Goal: Task Accomplishment & Management: Manage account settings

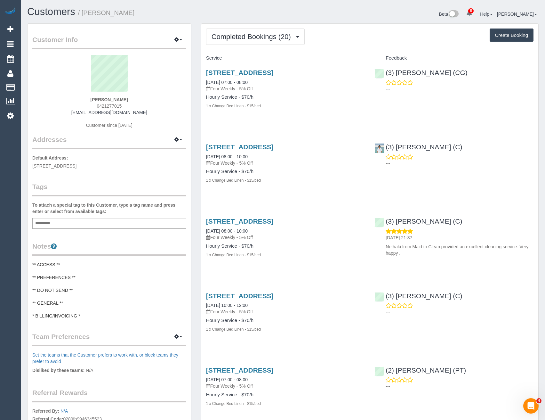
scroll to position [1614, 545]
click at [259, 41] on button "Completed Bookings (20)" at bounding box center [255, 37] width 99 height 16
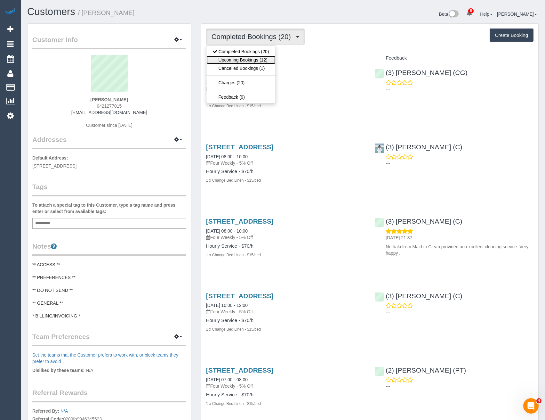
click at [263, 61] on link "Upcoming Bookings (12)" at bounding box center [241, 60] width 69 height 8
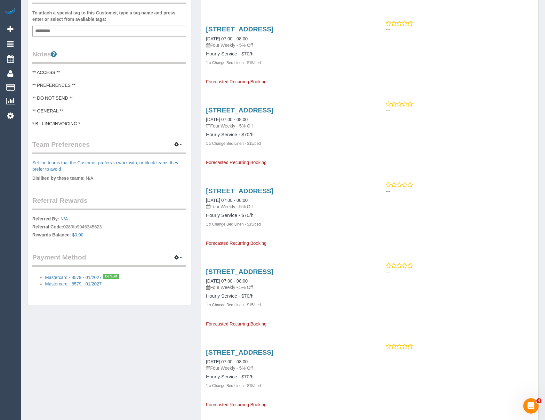
scroll to position [0, 0]
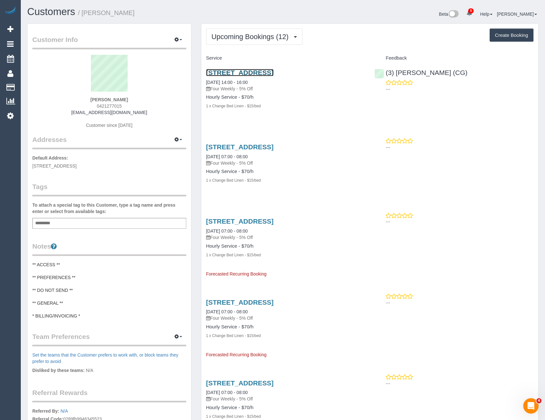
click at [274, 71] on link "4/16 Kensington Road, South Yarra, VIC 3141" at bounding box center [240, 72] width 68 height 7
drag, startPoint x: 218, startPoint y: 30, endPoint x: 226, endPoint y: 50, distance: 20.7
click at [218, 30] on button "Upcoming Bookings (12)" at bounding box center [254, 37] width 96 height 16
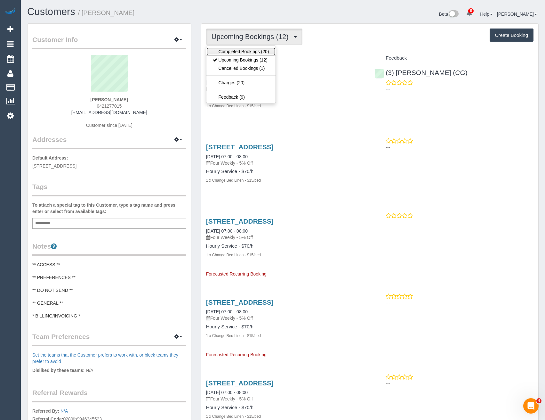
click at [227, 49] on link "Completed Bookings (20)" at bounding box center [241, 51] width 69 height 8
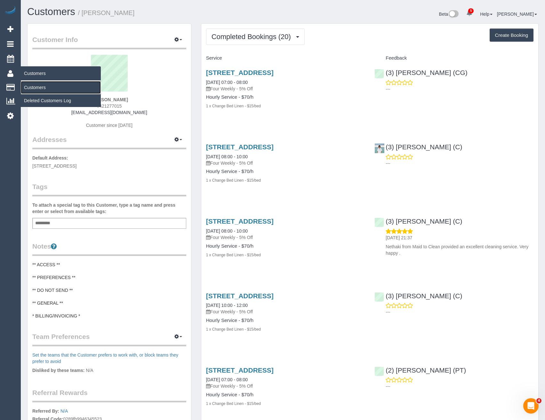
click at [40, 83] on link "Customers" at bounding box center [61, 87] width 80 height 13
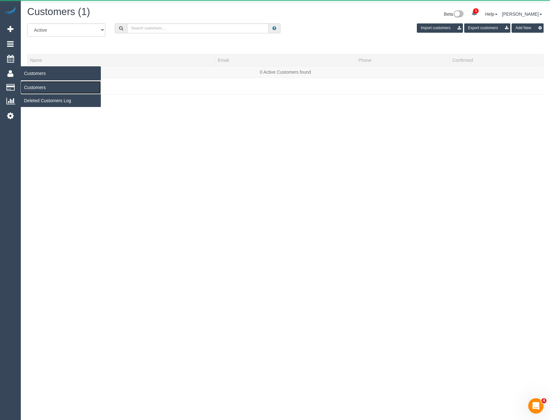
scroll to position [113, 550]
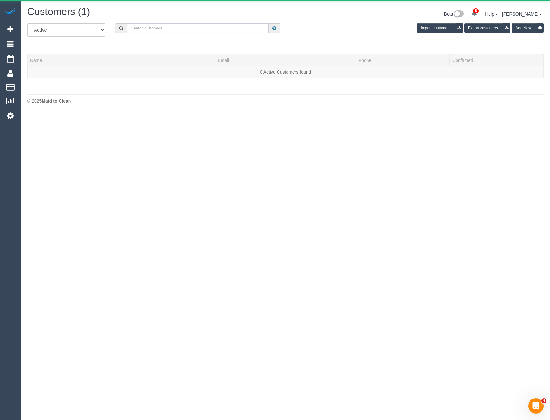
click at [143, 33] on input "text" at bounding box center [198, 28] width 142 height 10
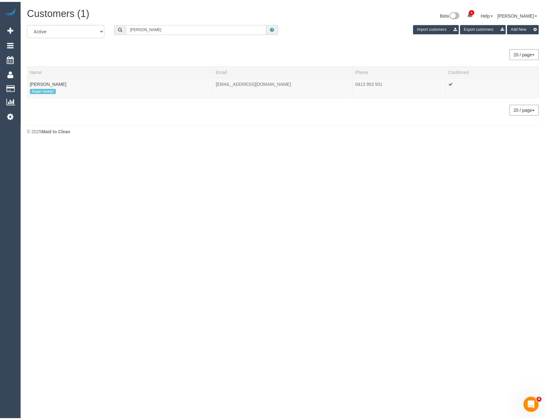
scroll to position [31880, 31473]
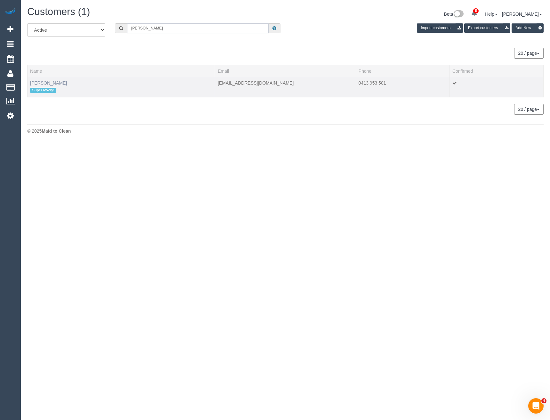
type input "Kelly prew"
click at [41, 84] on link "Kelly Prew" at bounding box center [48, 82] width 37 height 5
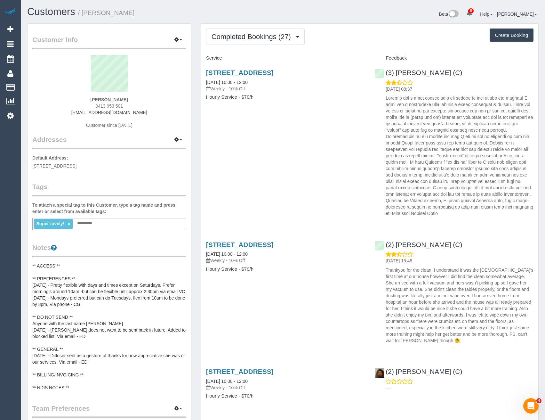
scroll to position [1906, 545]
click at [273, 40] on span "Completed Bookings (27)" at bounding box center [253, 37] width 83 height 8
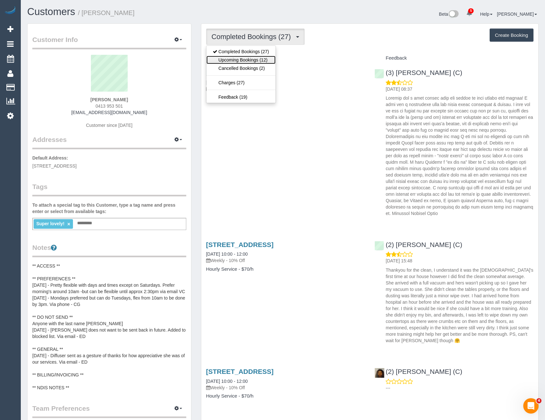
click at [263, 58] on link "Upcoming Bookings (12)" at bounding box center [241, 60] width 69 height 8
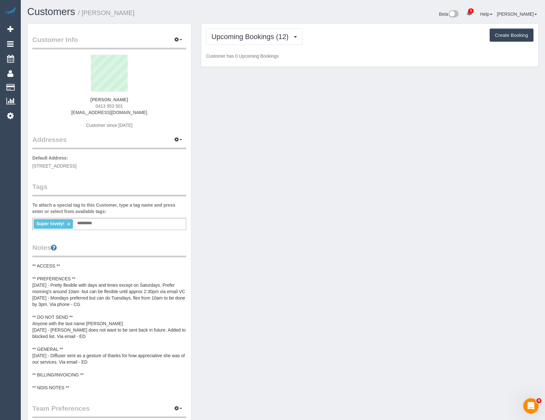
scroll to position [944, 545]
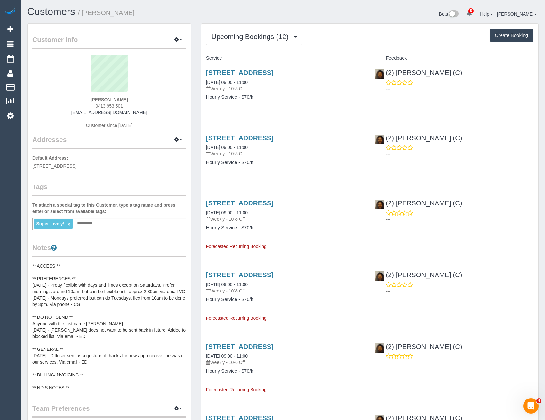
click at [319, 68] on div "2 Montclair Court, Bentleigh East, VIC 3165 20/09/2025 09:00 - 11:00 Weekly - 1…" at bounding box center [285, 87] width 169 height 49
click at [274, 75] on link "2 Montclair Court, Bentleigh East, VIC 3165" at bounding box center [240, 72] width 68 height 7
click at [14, 115] on link "Settings" at bounding box center [10, 115] width 21 height 15
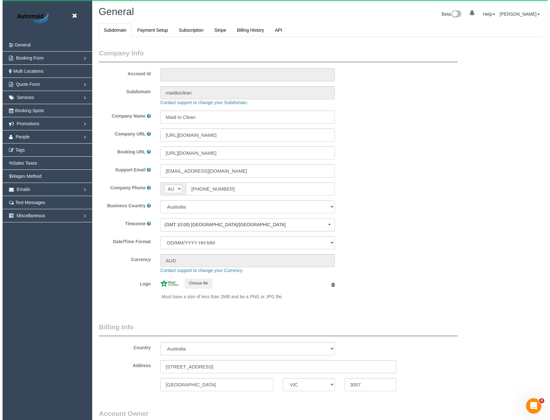
scroll to position [1464, 545]
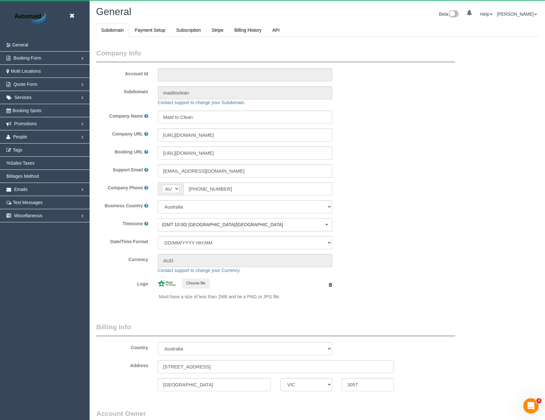
select select "1"
click at [40, 136] on link "People" at bounding box center [45, 136] width 90 height 13
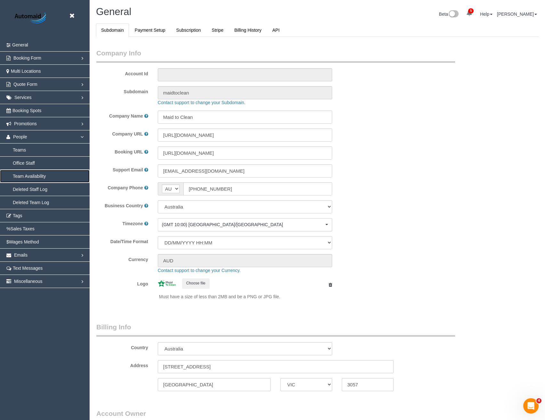
click at [39, 175] on link "Team Availability" at bounding box center [45, 176] width 90 height 13
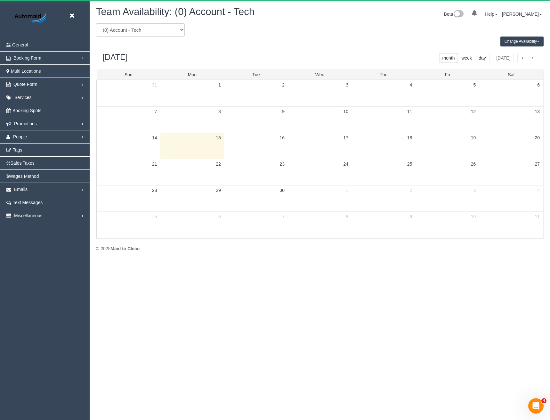
scroll to position [261, 550]
click at [166, 34] on select "(0) Account - Tech (0) Office (0) Raunak Test Account (1) Debbie Brodjanac (FT)…" at bounding box center [140, 29] width 89 height 13
select select "number:119346"
click at [96, 23] on select "(0) Account - Tech (0) Office (0) Raunak Test Account (1) Debbie Brodjanac (FT)…" at bounding box center [140, 29] width 89 height 13
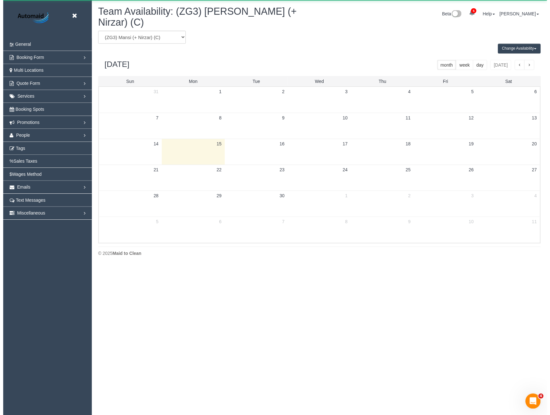
scroll to position [31762, 31473]
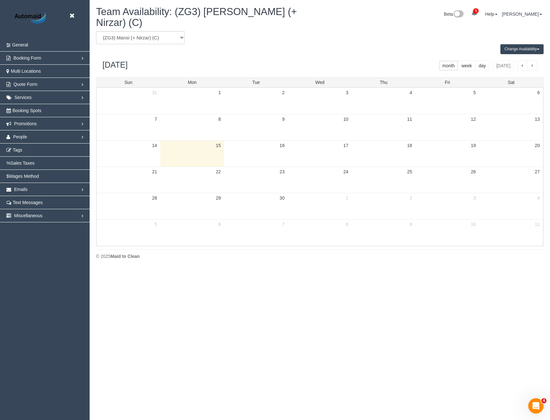
click at [530, 45] on button "Change Availability" at bounding box center [522, 49] width 43 height 10
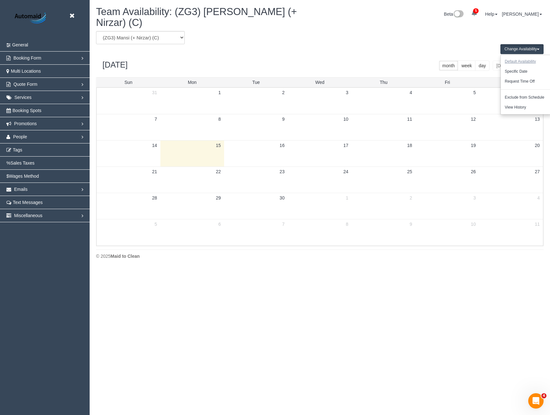
click at [517, 57] on button "Default Availability" at bounding box center [520, 62] width 39 height 10
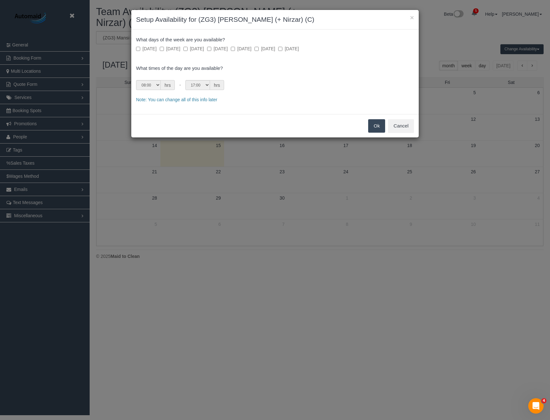
click at [169, 47] on label "Monday" at bounding box center [170, 48] width 20 height 6
click at [194, 49] on label "Tuesday" at bounding box center [193, 48] width 20 height 6
click at [218, 49] on label "Wednesday" at bounding box center [217, 48] width 20 height 6
click at [275, 48] on label "Friday" at bounding box center [265, 48] width 20 height 6
click at [153, 86] on select "00:00 00:05 00:10 00:15 00:20 00:25 00:30 00:35 00:40 00:45 00:50 00:55 01:00 0…" at bounding box center [148, 85] width 25 height 10
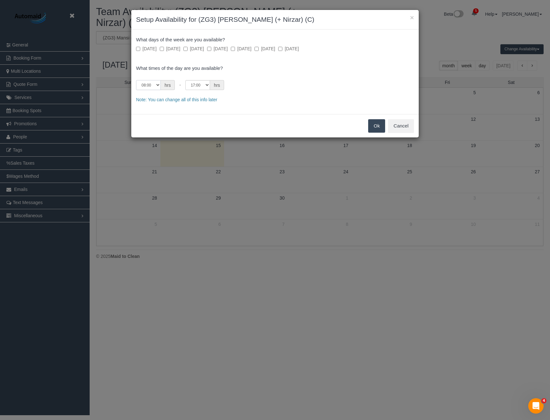
select select "string:07:00"
click at [136, 80] on select "00:00 00:05 00:10 00:15 00:20 00:25 00:30 00:35 00:40 00:45 00:50 00:55 01:00 0…" at bounding box center [148, 85] width 25 height 10
click at [375, 125] on button "Ok" at bounding box center [376, 125] width 17 height 13
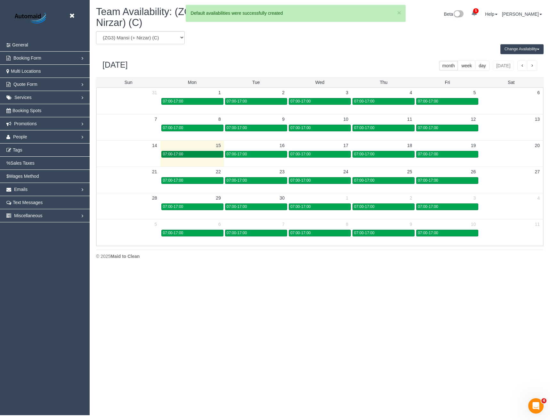
click at [208, 151] on link "07:00-17:00" at bounding box center [192, 154] width 62 height 7
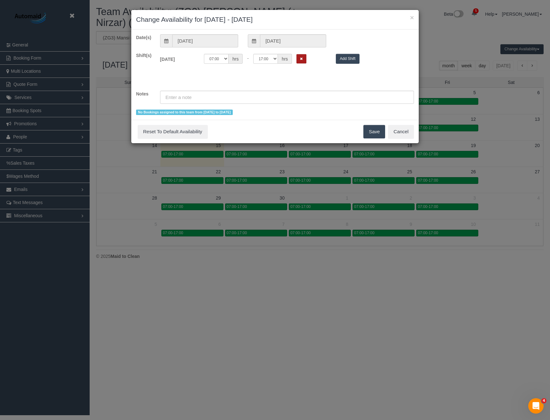
click at [300, 60] on icon "Remove Shift" at bounding box center [301, 59] width 3 height 4
click at [374, 134] on button "Save" at bounding box center [374, 131] width 22 height 13
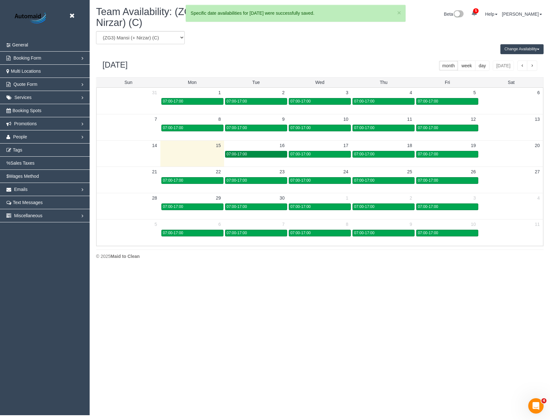
click at [249, 152] on div "07:00-17:00" at bounding box center [256, 154] width 59 height 5
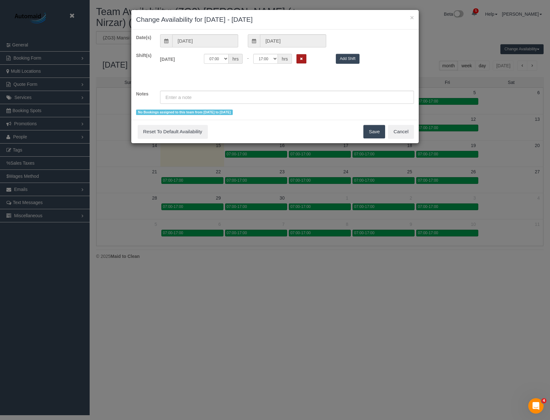
click at [297, 56] on button "Remove Shift" at bounding box center [302, 58] width 10 height 9
click at [371, 131] on button "Save" at bounding box center [374, 131] width 22 height 13
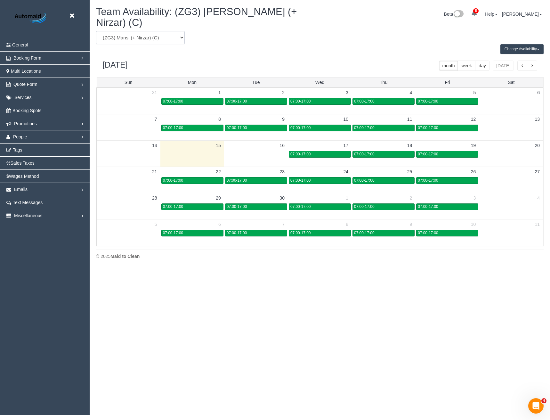
drag, startPoint x: 151, startPoint y: 29, endPoint x: 151, endPoint y: 36, distance: 7.0
click at [151, 31] on select "(0) Account - Tech (0) Office (0) Raunak Test Account (1) Debbie Brodjanac (FT)…" at bounding box center [140, 37] width 89 height 13
select select "number:119345"
click at [96, 31] on select "(0) Account - Tech (0) Office (0) Raunak Test Account (1) Debbie Brodjanac (FT)…" at bounding box center [140, 37] width 89 height 13
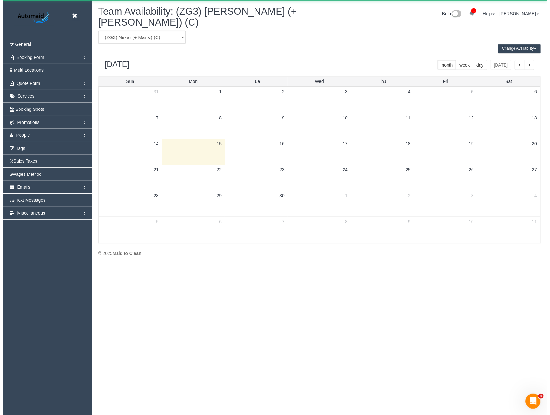
scroll to position [31762, 31473]
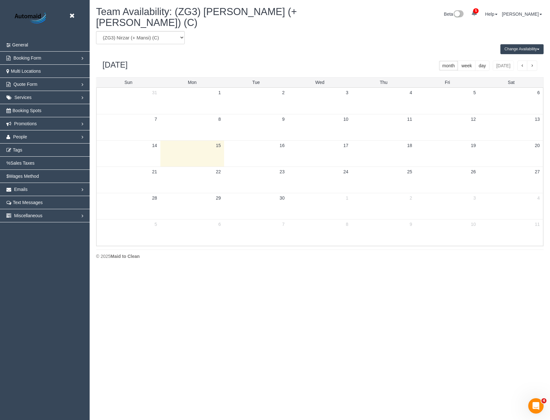
click at [516, 44] on button "Change Availability" at bounding box center [522, 49] width 43 height 10
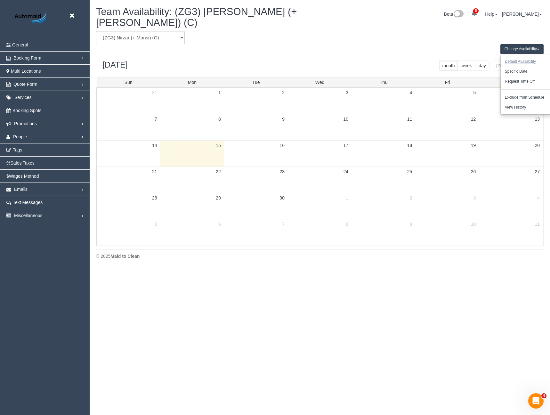
click at [520, 57] on button "Default Availability" at bounding box center [520, 62] width 39 height 10
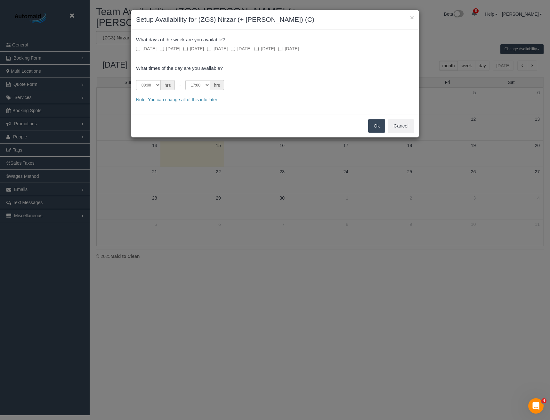
drag, startPoint x: 191, startPoint y: 49, endPoint x: 198, endPoint y: 50, distance: 7.4
click at [191, 49] on label "Tuesday" at bounding box center [193, 48] width 20 height 6
click at [227, 49] on label "Wednesday" at bounding box center [217, 48] width 20 height 6
click at [251, 48] on label "Thursday" at bounding box center [241, 48] width 20 height 6
click at [153, 86] on select "00:00 00:05 00:10 00:15 00:20 00:25 00:30 00:35 00:40 00:45 00:50 00:55 01:00 0…" at bounding box center [148, 85] width 25 height 10
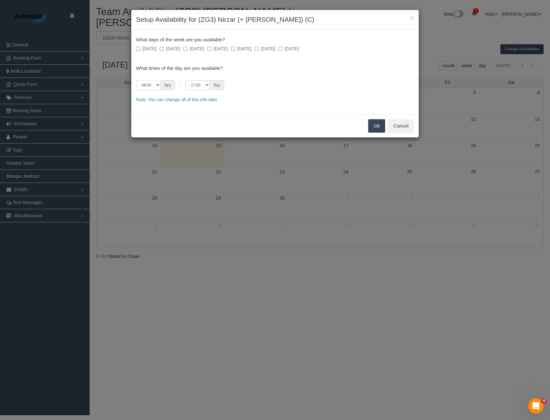
select select "string:07:00"
click at [136, 80] on select "00:00 00:05 00:10 00:15 00:20 00:25 00:30 00:35 00:40 00:45 00:50 00:55 01:00 0…" at bounding box center [148, 85] width 25 height 10
click at [377, 127] on button "Ok" at bounding box center [376, 125] width 17 height 13
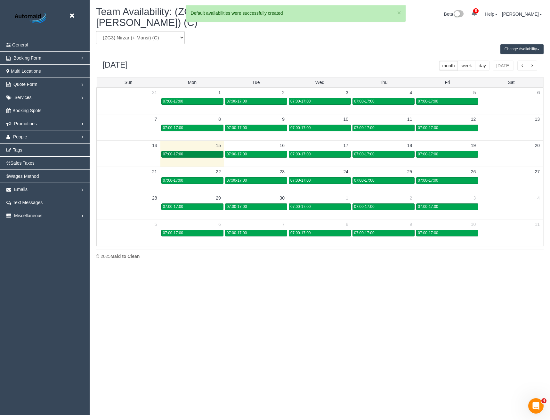
click at [201, 152] on div "07:00-17:00" at bounding box center [192, 154] width 59 height 5
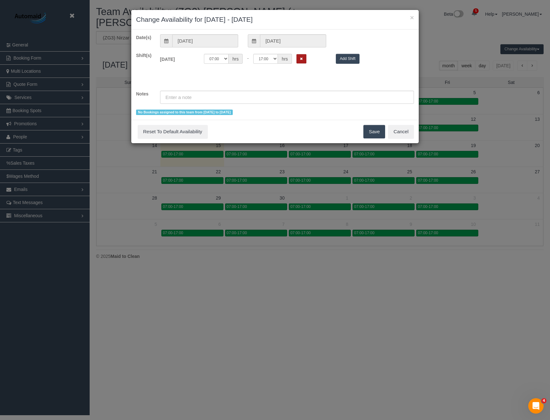
click at [303, 59] on button "Remove Shift" at bounding box center [302, 58] width 10 height 9
click at [373, 133] on button "Save" at bounding box center [374, 131] width 22 height 13
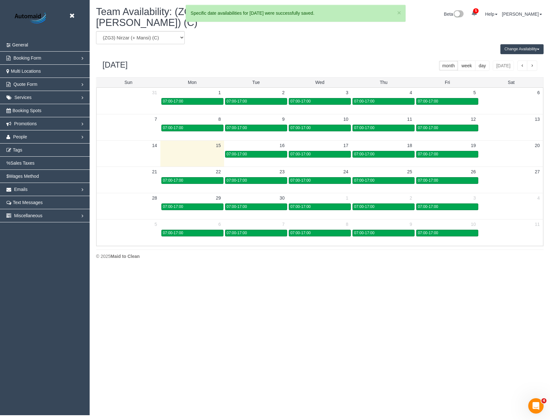
click at [272, 151] on td at bounding box center [256, 153] width 64 height 26
click at [272, 152] on div "07:00-17:00" at bounding box center [256, 154] width 59 height 5
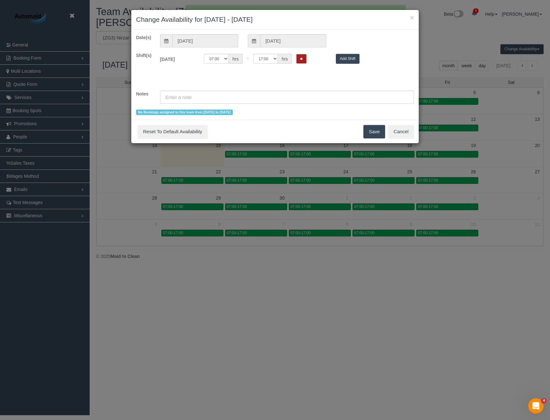
click at [301, 60] on icon "Remove Shift" at bounding box center [301, 59] width 3 height 4
click at [376, 136] on button "Save" at bounding box center [374, 131] width 22 height 13
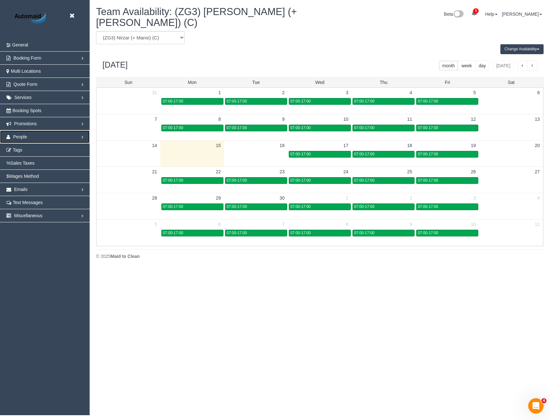
click at [17, 136] on span "People" at bounding box center [20, 136] width 14 height 5
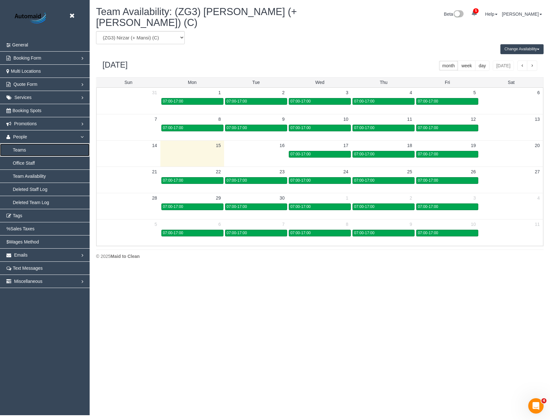
click at [24, 150] on link "Teams" at bounding box center [45, 149] width 90 height 13
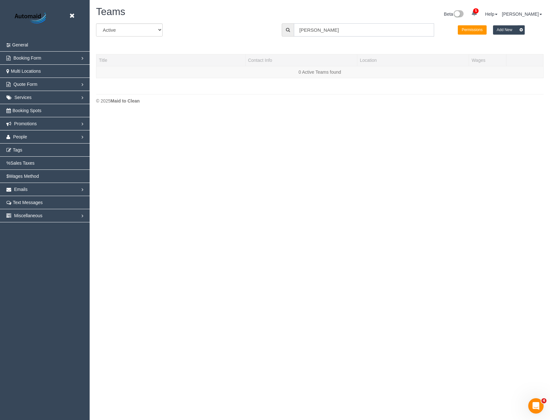
scroll to position [135, 550]
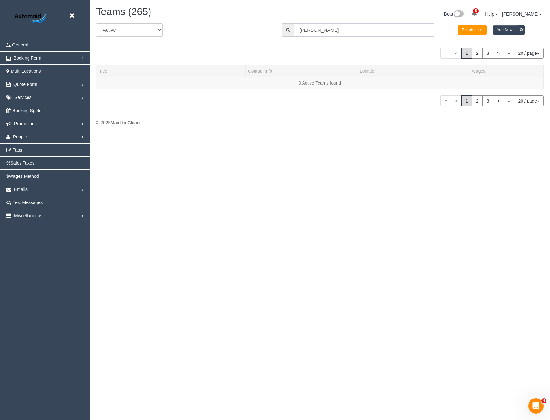
drag, startPoint x: 310, startPoint y: 30, endPoint x: 261, endPoint y: 32, distance: 49.0
click at [261, 34] on div "All Active Archived All Locations All Locations mansi Permissions Add New" at bounding box center [319, 32] width 457 height 18
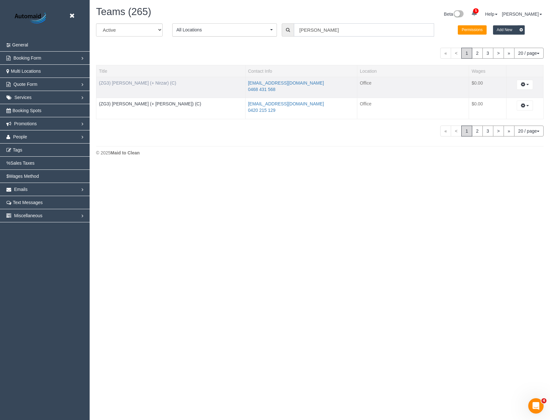
type input "nizar"
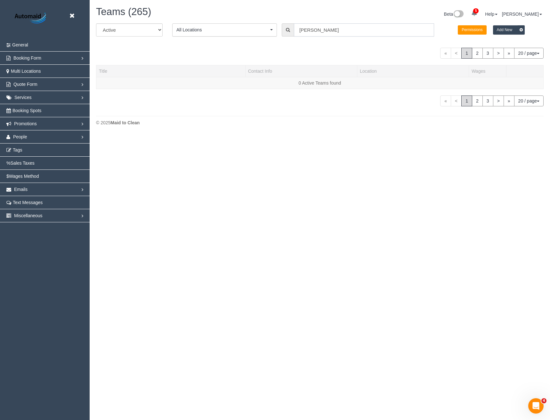
click at [310, 32] on input "nizar" at bounding box center [364, 29] width 140 height 13
click at [71, 16] on icon at bounding box center [72, 16] width 8 height 8
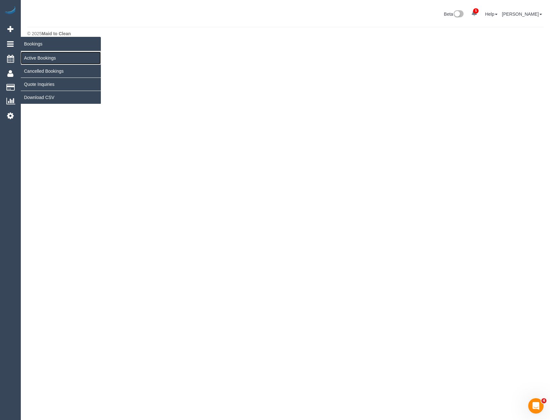
click at [38, 56] on link "Active Bookings" at bounding box center [61, 58] width 80 height 13
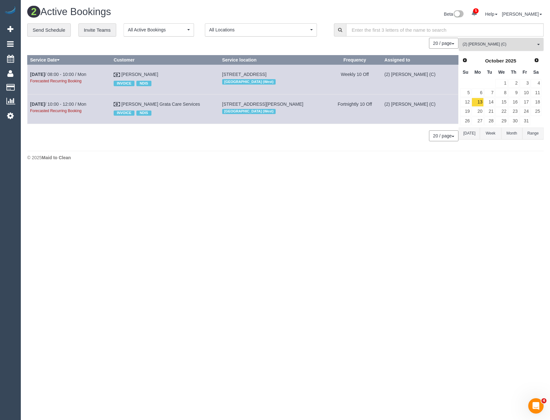
click at [495, 43] on span "(2) [PERSON_NAME] (C)" at bounding box center [499, 44] width 73 height 5
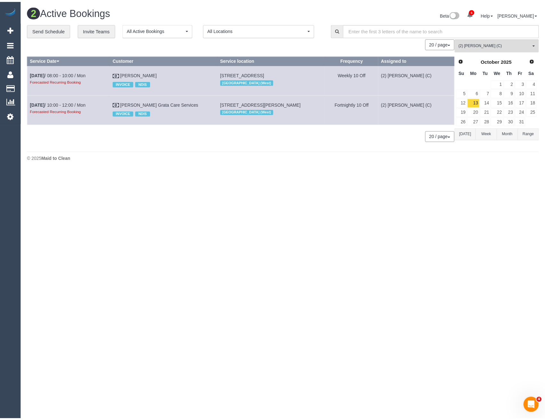
scroll to position [411, 0]
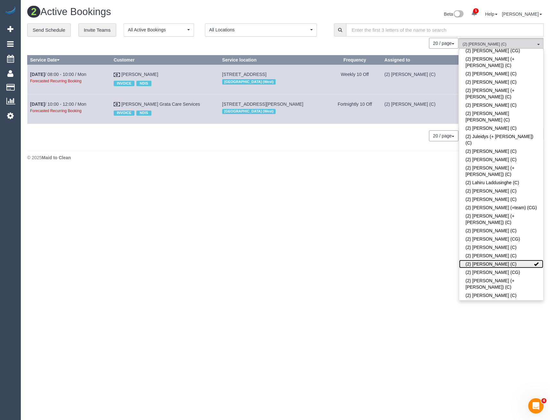
click at [504, 260] on link "(2) [PERSON_NAME] (C)" at bounding box center [501, 264] width 84 height 8
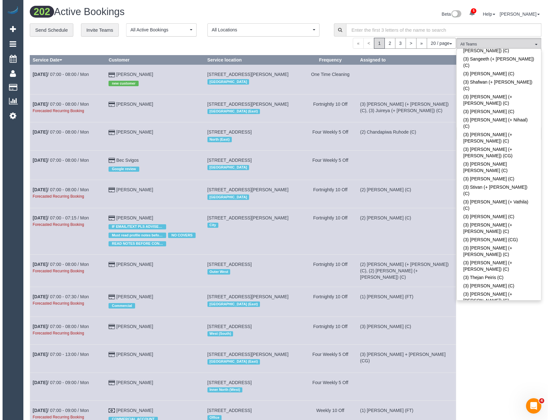
scroll to position [1820, 0]
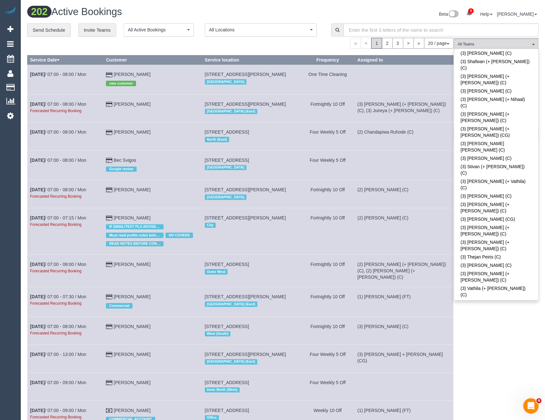
click at [485, 340] on div "(M1) Jeferson Ortiz (C) All Teams Remove Team Filters (0) Account - Tech (0) Of…" at bounding box center [496, 378] width 85 height 680
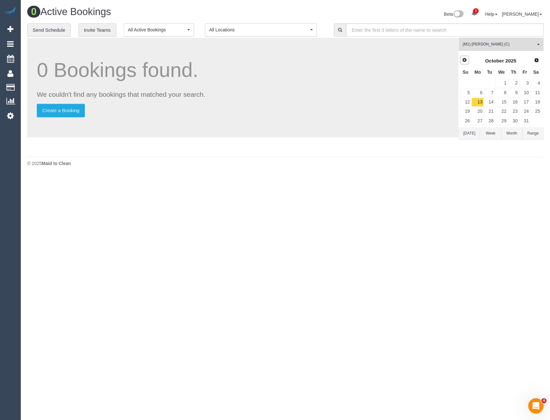
click at [465, 59] on span "Prev" at bounding box center [464, 59] width 5 height 5
click at [510, 101] on link "18" at bounding box center [514, 102] width 11 height 9
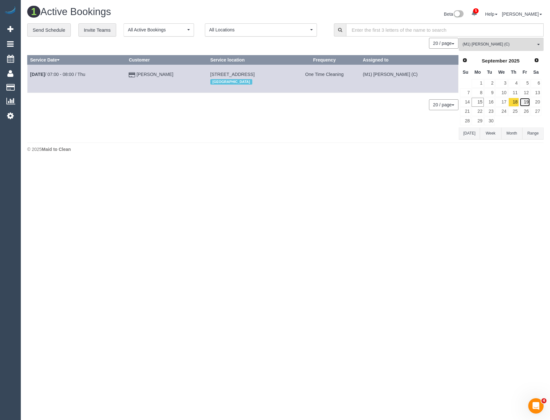
click at [524, 103] on link "19" at bounding box center [525, 102] width 11 height 9
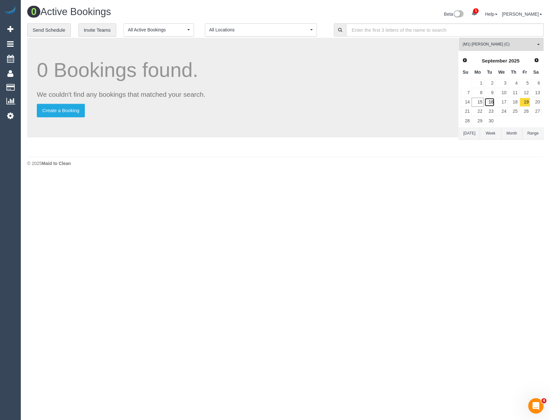
click at [488, 102] on link "16" at bounding box center [490, 102] width 11 height 9
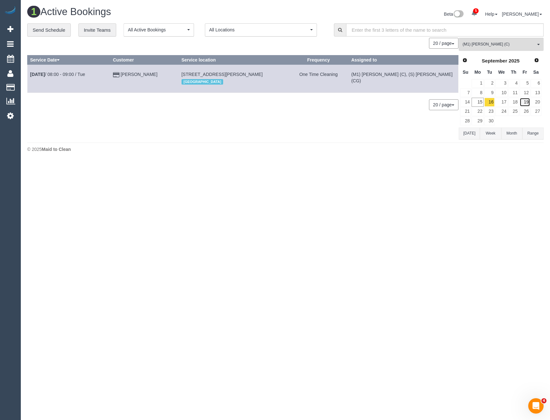
click at [525, 101] on link "19" at bounding box center [525, 102] width 11 height 9
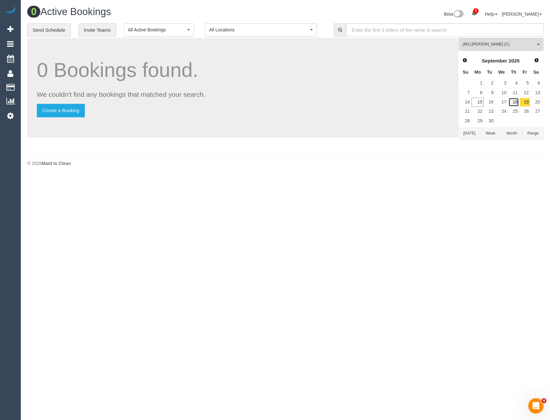
click at [517, 101] on link "18" at bounding box center [514, 102] width 11 height 9
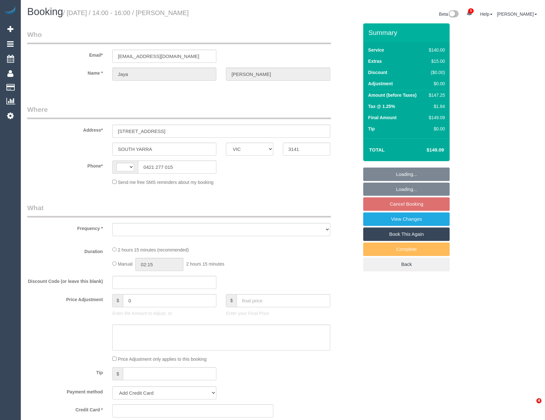
select select "VIC"
select select "string:AU"
select select "object:573"
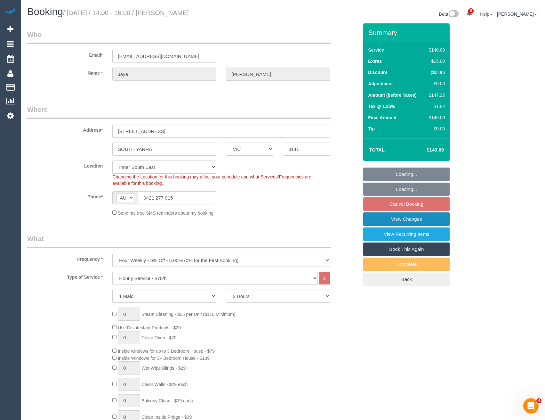
select select "string:stripe-pm_1Ohgac2GScqysDRVB1DnbSnp"
select select "number:28"
select select "number:14"
select select "number:19"
select select "number:24"
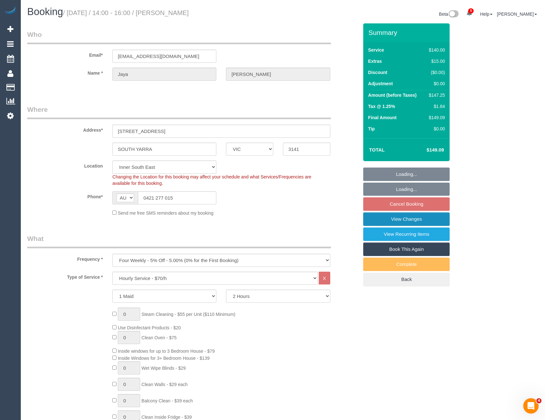
select select "number:34"
select select "number:12"
select select "object:1485"
select select "spot1"
click at [421, 220] on link "View Changes" at bounding box center [406, 218] width 86 height 13
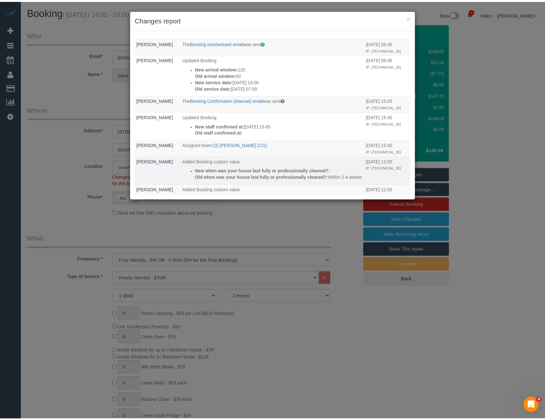
scroll to position [64, 0]
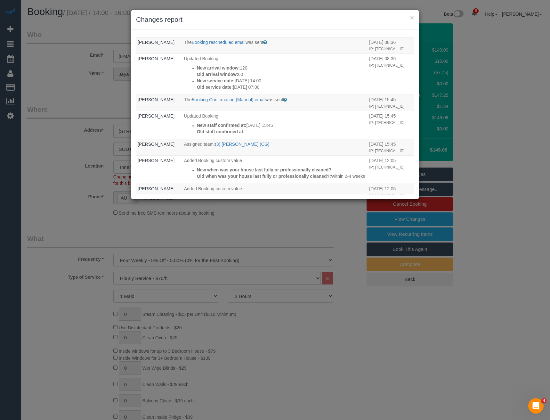
click at [248, 213] on div "× Changes report Who What When System The Booking 1 Day Reminder email was sent…" at bounding box center [275, 210] width 550 height 420
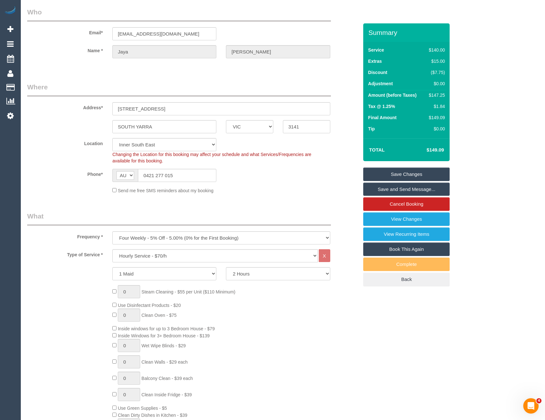
scroll to position [0, 0]
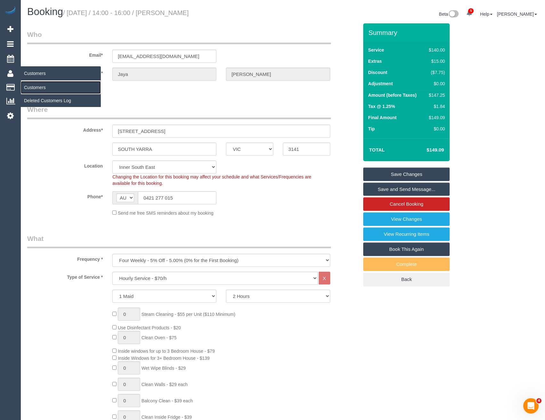
click at [34, 88] on link "Customers" at bounding box center [61, 87] width 80 height 13
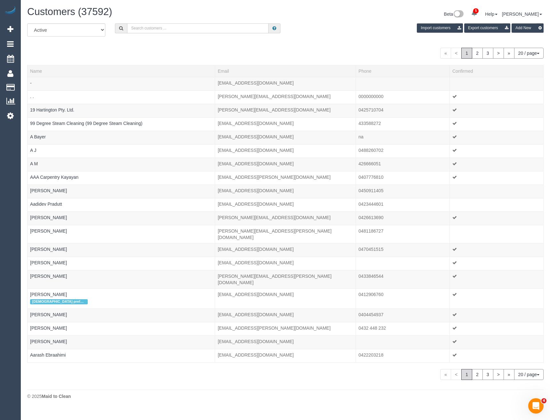
click at [167, 26] on input "text" at bounding box center [198, 28] width 142 height 10
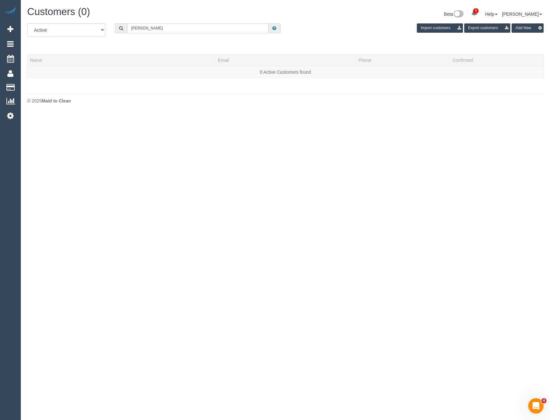
type input "Kelly prew"
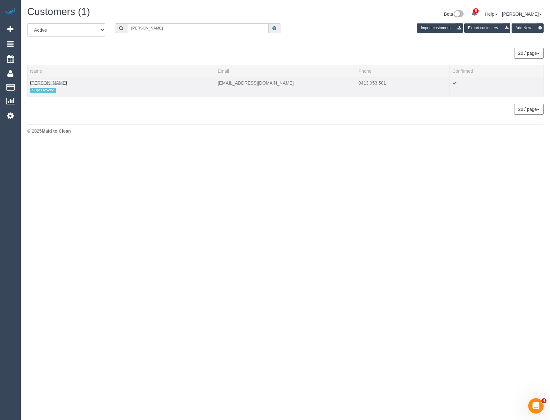
click at [40, 83] on link "Kelly Prew" at bounding box center [48, 82] width 37 height 5
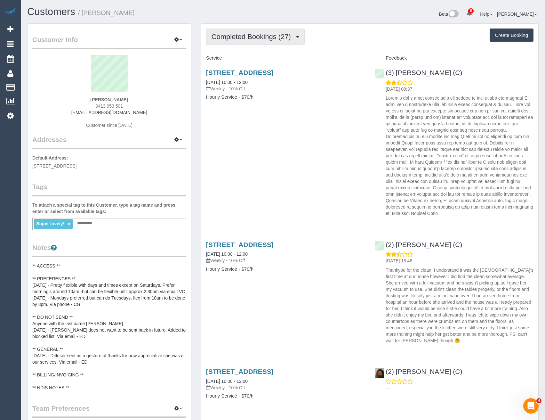
click at [281, 39] on span "Completed Bookings (27)" at bounding box center [253, 37] width 83 height 8
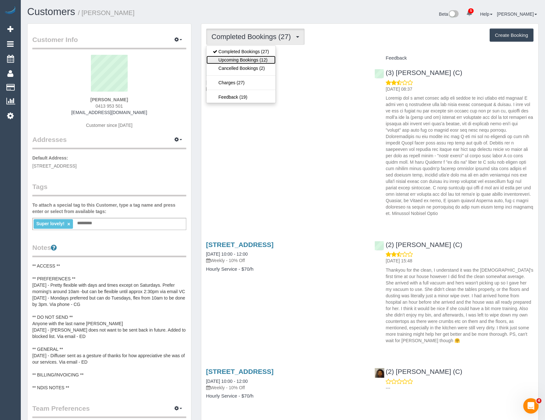
click at [252, 61] on link "Upcoming Bookings (12)" at bounding box center [241, 60] width 69 height 8
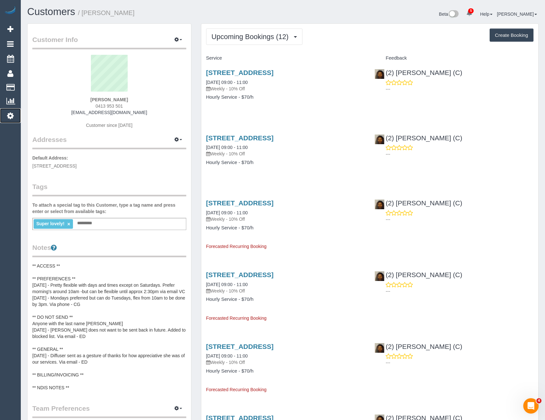
click at [14, 115] on link "Settings" at bounding box center [10, 115] width 21 height 15
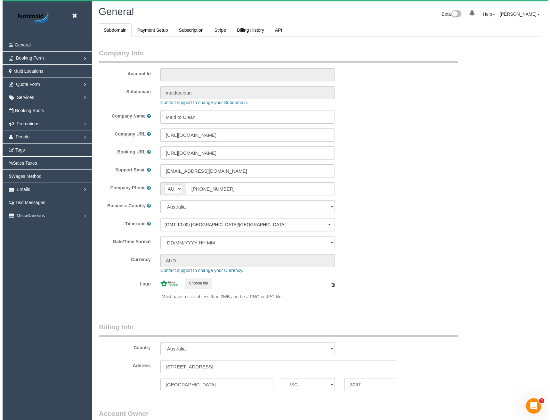
scroll to position [1464, 545]
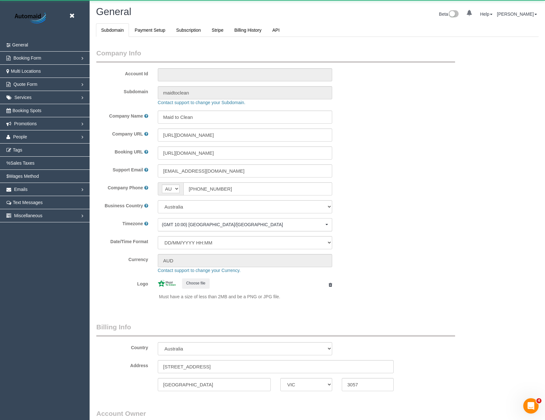
select select "1"
click at [37, 134] on link "People" at bounding box center [45, 136] width 90 height 13
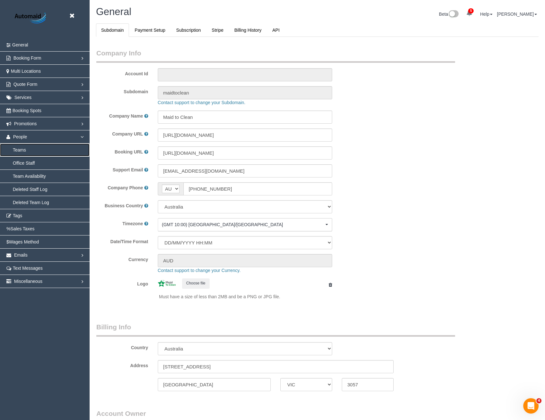
click at [27, 150] on link "Teams" at bounding box center [45, 149] width 90 height 13
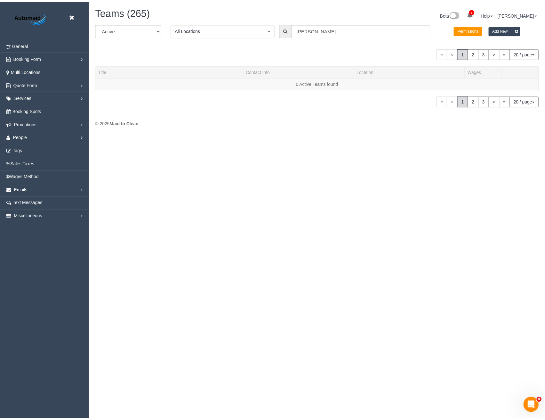
scroll to position [165, 550]
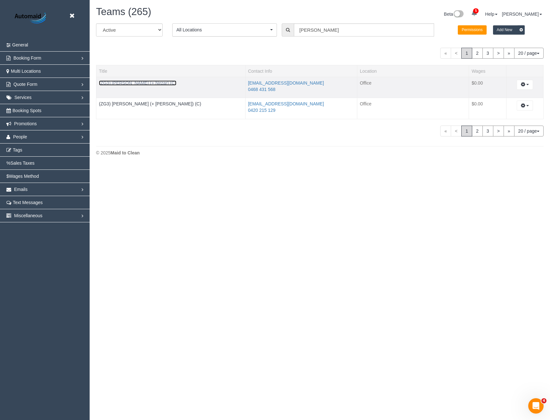
click at [126, 83] on link "(ZG3) Mansi (+ Nirzar) (C)" at bounding box center [137, 82] width 77 height 5
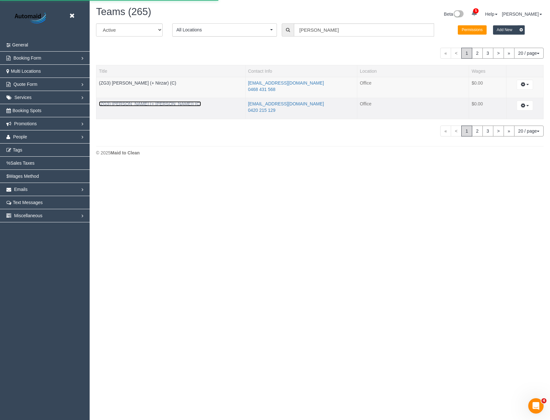
click at [127, 103] on link "(ZG3) Nirzar (+ Mansi) (C)" at bounding box center [150, 103] width 102 height 5
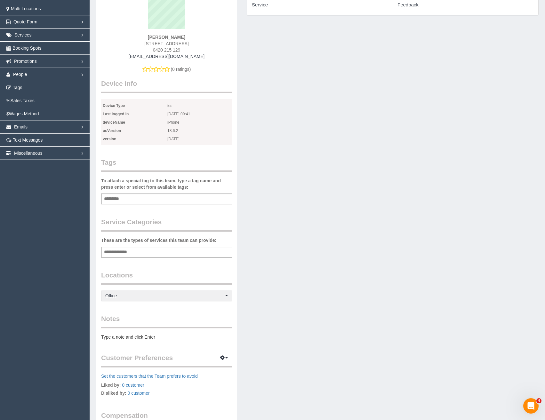
scroll to position [133, 0]
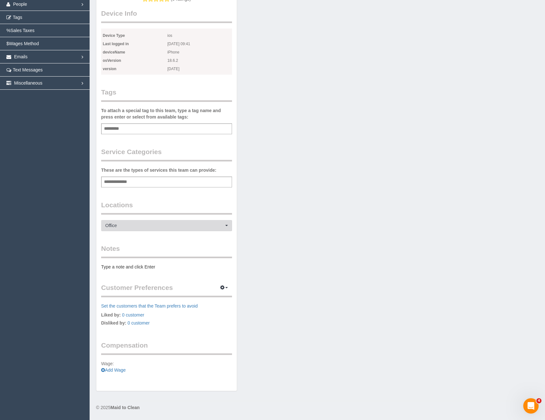
click at [130, 221] on button "Office Choose Locations" at bounding box center [166, 225] width 131 height 11
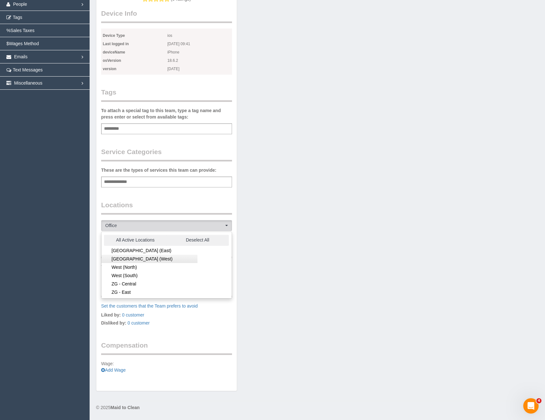
scroll to position [158, 0]
click at [129, 268] on link "ZG - Central" at bounding box center [150, 267] width 96 height 8
click at [130, 275] on link "ZG - East" at bounding box center [150, 276] width 96 height 8
click at [131, 283] on link "ZG - North" at bounding box center [150, 284] width 96 height 8
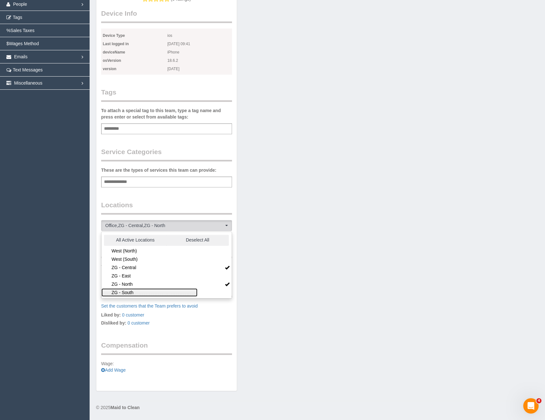
click at [132, 290] on link "ZG - South" at bounding box center [150, 292] width 96 height 8
click at [128, 278] on link "ZG - East" at bounding box center [150, 276] width 96 height 8
click at [128, 289] on link "ZG - South" at bounding box center [150, 292] width 96 height 8
click at [193, 316] on p "Liked by: 0 customer Disliked by: 0 customer" at bounding box center [166, 320] width 131 height 16
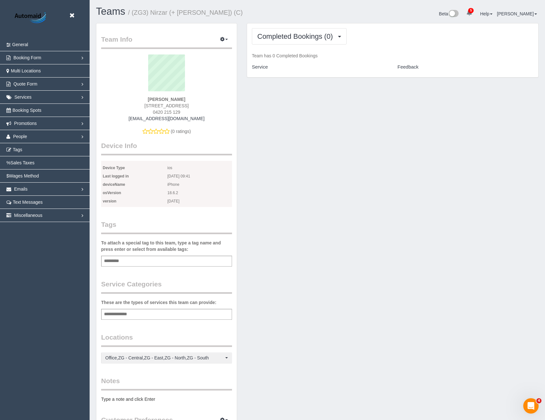
scroll to position [0, 0]
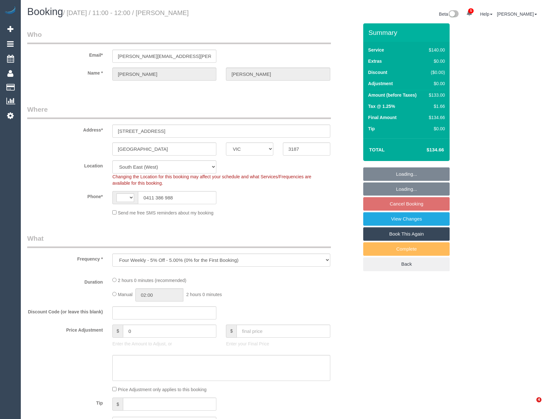
select select "VIC"
select select "object:783"
select select "string:AU"
select select "number:27"
select select "number:14"
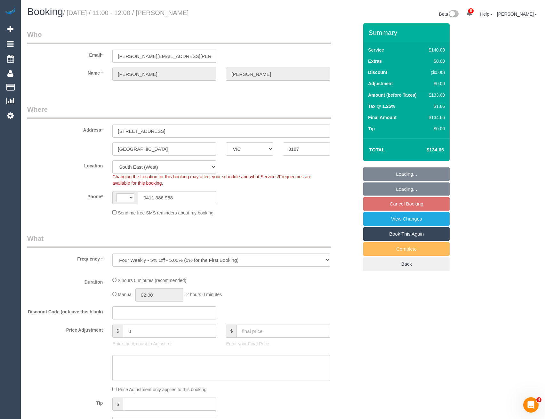
select select "number:18"
select select "number:24"
select select "number:34"
select select "number:11"
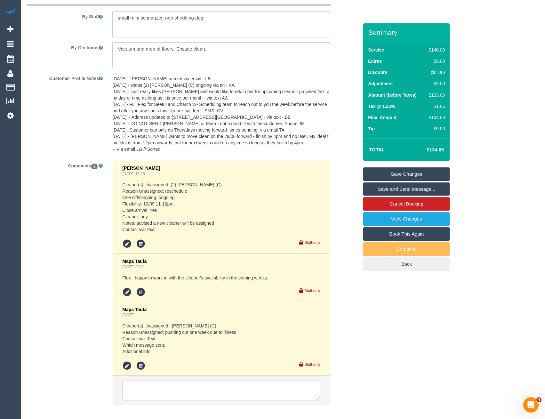
scroll to position [1128, 0]
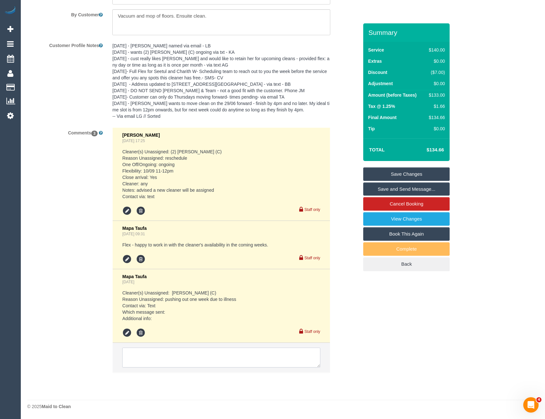
click at [195, 359] on textarea at bounding box center [221, 358] width 198 height 20
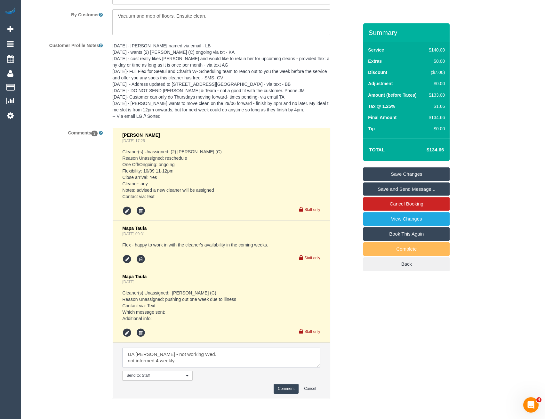
type textarea "UA Danyal - not working Wed. not informed 4 weekly"
click at [277, 385] on button "Comment" at bounding box center [286, 389] width 25 height 10
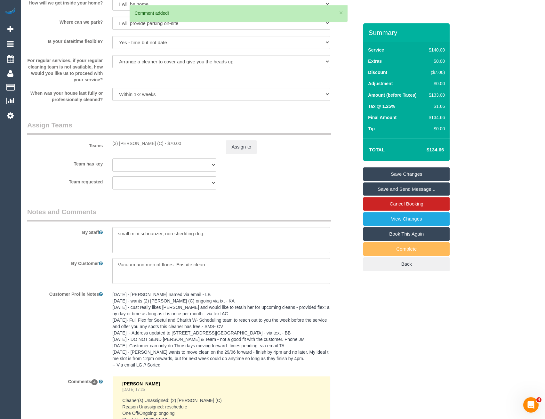
scroll to position [808, 0]
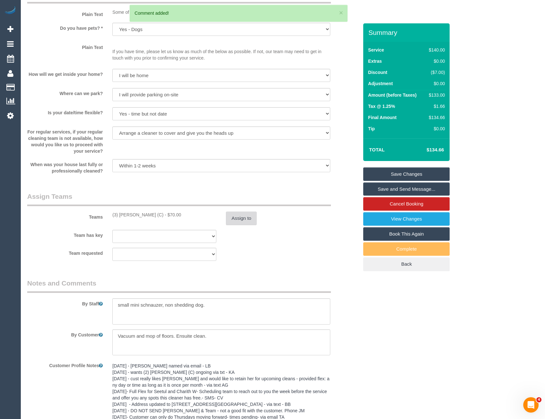
click at [239, 216] on button "Assign to" at bounding box center [241, 218] width 31 height 13
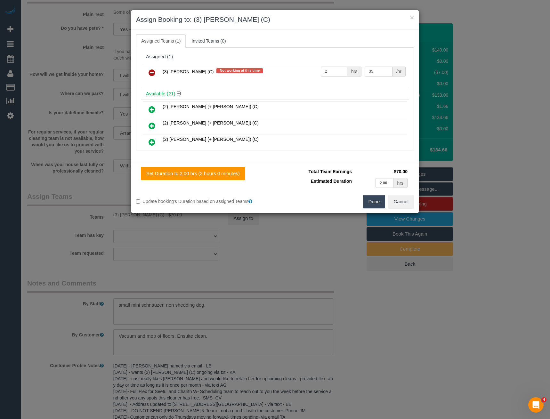
click at [154, 75] on icon at bounding box center [152, 73] width 7 height 8
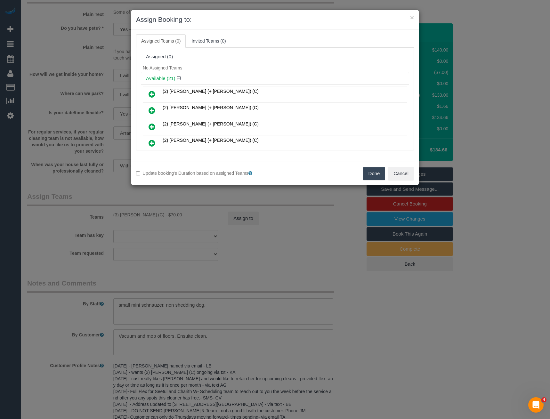
click at [371, 170] on button "Done" at bounding box center [374, 173] width 22 height 13
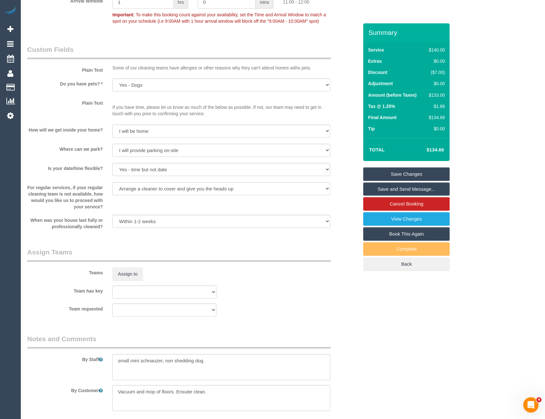
scroll to position [648, 0]
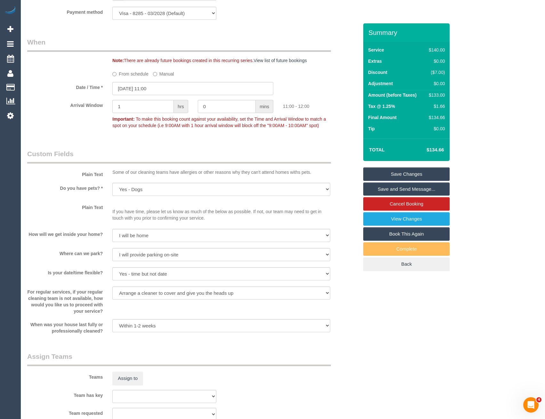
click at [404, 173] on link "Save Changes" at bounding box center [406, 173] width 86 height 13
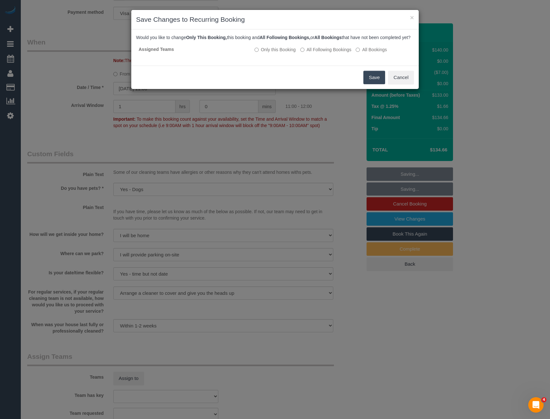
click at [374, 84] on button "Save" at bounding box center [374, 77] width 22 height 13
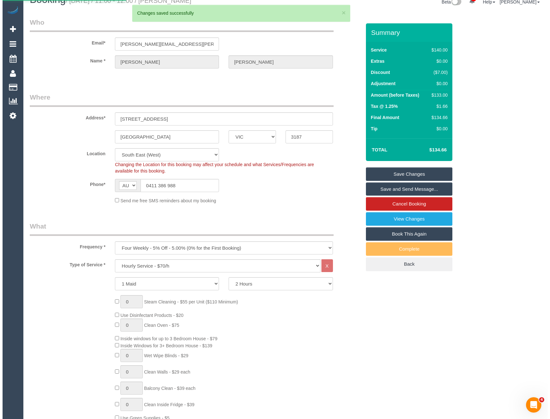
scroll to position [0, 0]
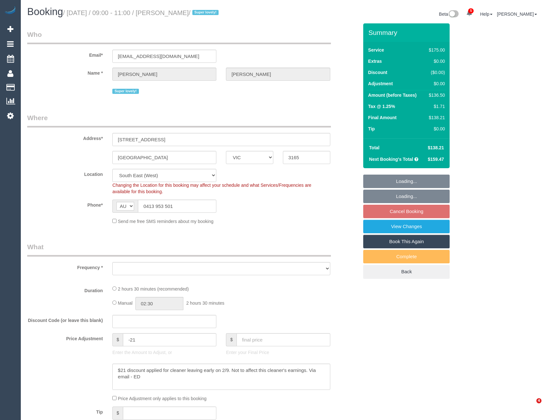
select select "VIC"
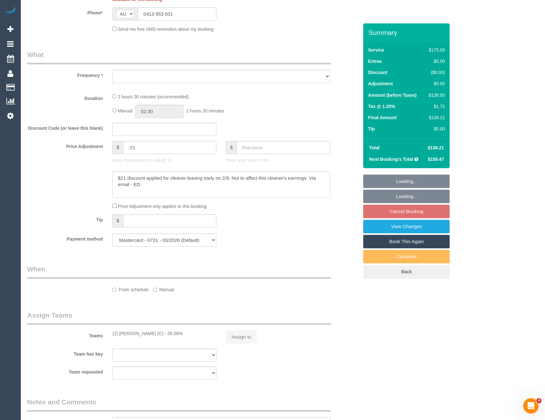
scroll to position [192, 0]
select select "object:644"
select select "150"
select select "number:27"
select select "number:15"
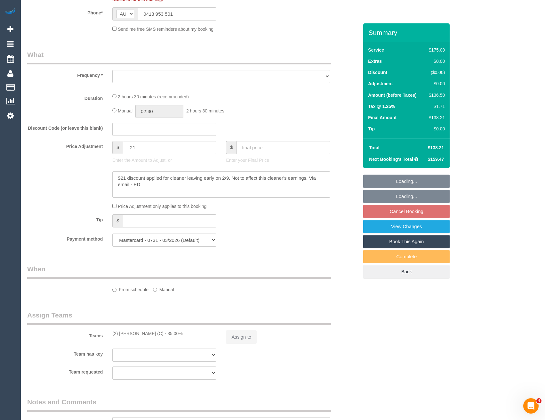
select select "number:19"
select select "number:36"
select select "number:34"
select select "number:11"
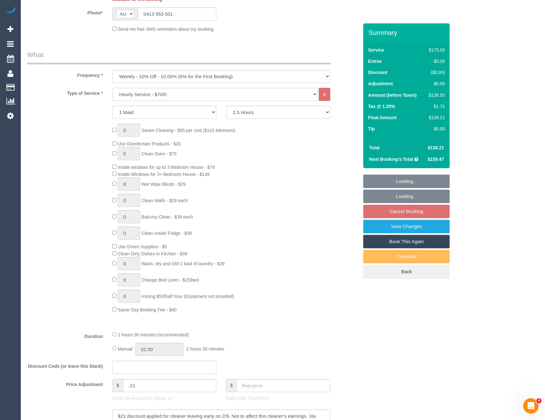
select select "object:1501"
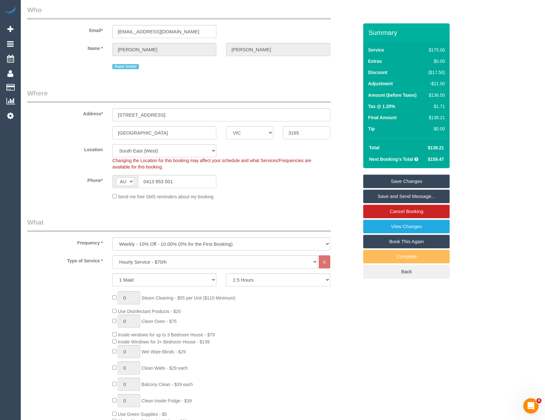
scroll to position [0, 0]
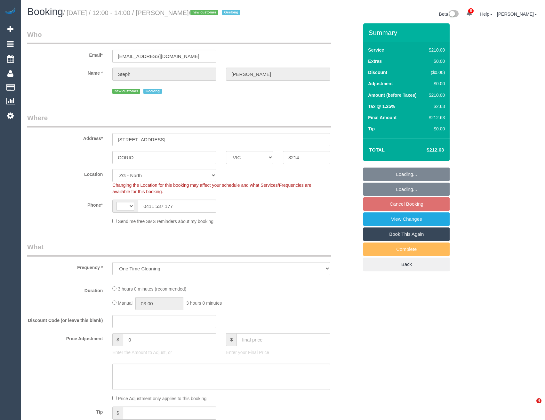
select select "VIC"
select select "object:340"
select select "string:AU"
select select "number:30"
select select "number:15"
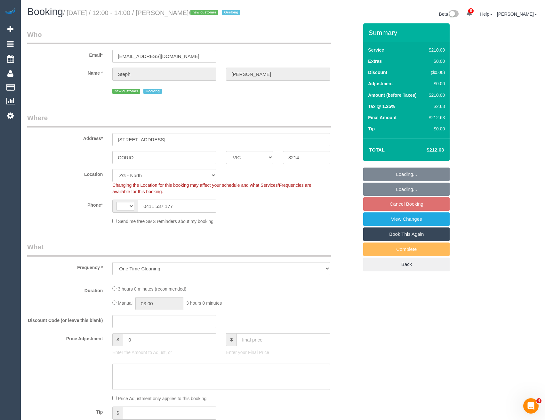
select select "number:19"
select select "number:25"
select select "number:26"
select select "180"
select select "spot1"
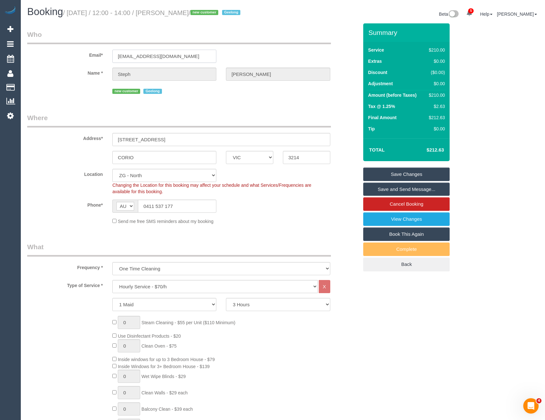
drag, startPoint x: 183, startPoint y: 63, endPoint x: 135, endPoint y: 61, distance: 47.5
click at [115, 63] on input "[EMAIL_ADDRESS][DOMAIN_NAME]" at bounding box center [164, 56] width 104 height 13
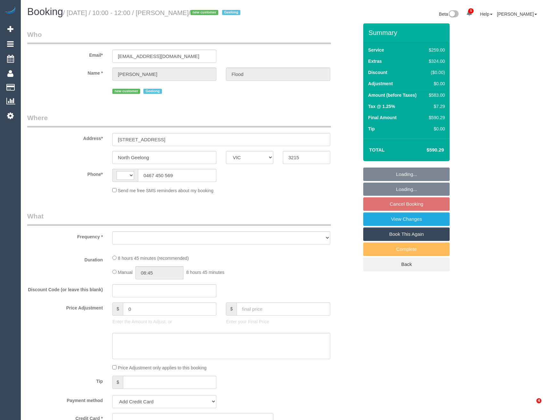
select select "VIC"
select select "object:335"
select select "string:stripe-pm_1S6ghv2GScqysDRV0XNKuN8q"
select select "spot1"
select select "number:27"
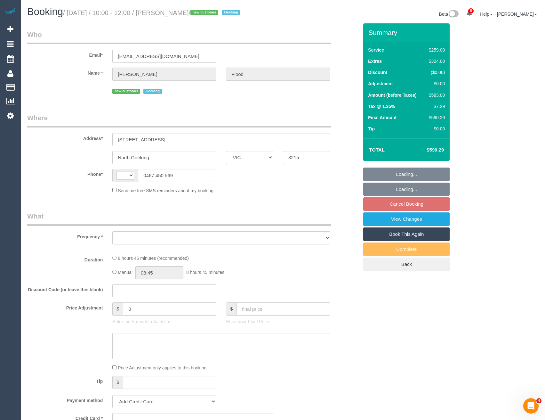
select select "number:14"
select select "number:19"
select select "number:23"
select select "number:26"
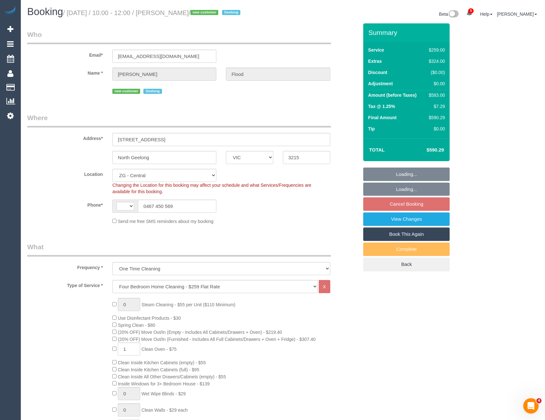
select select "object:890"
select select "string:AU"
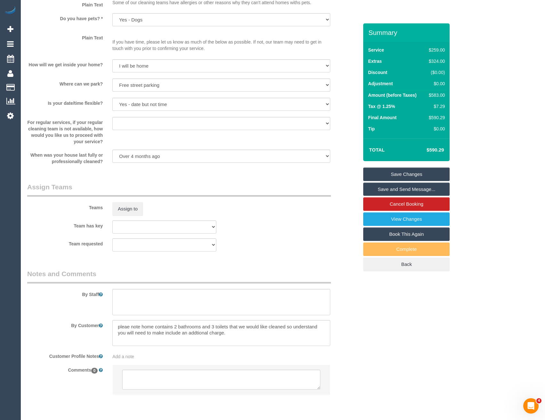
scroll to position [819, 0]
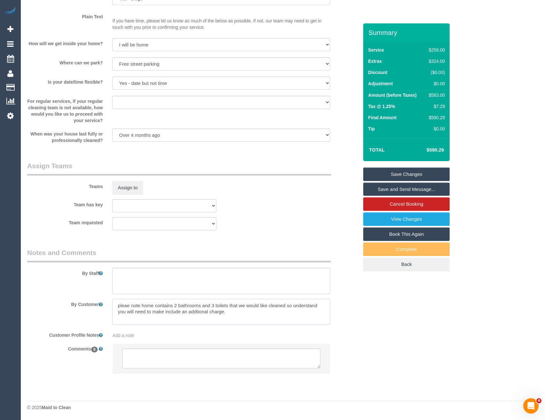
drag, startPoint x: 232, startPoint y: 316, endPoint x: 116, endPoint y: 302, distance: 117.4
click at [116, 302] on textarea at bounding box center [221, 312] width 218 height 26
click at [141, 361] on textarea at bounding box center [221, 358] width 198 height 20
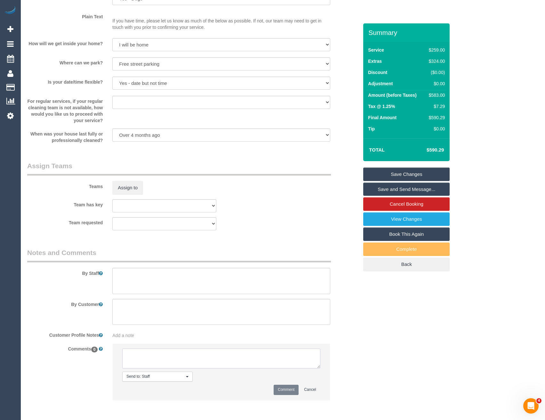
paste textarea "pleae note home contains 2 bathrooms and 3 toilets that we would like cleaned s…"
type textarea "pleae note home contains 2 bathrooms and 3 toilets that we would like cleaned s…"
click at [280, 393] on button "Comment" at bounding box center [286, 390] width 25 height 10
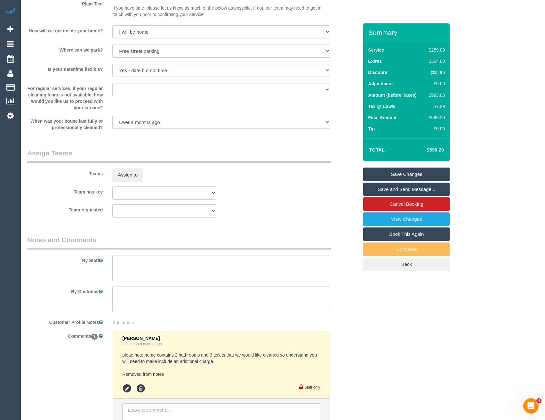
scroll to position [886, 0]
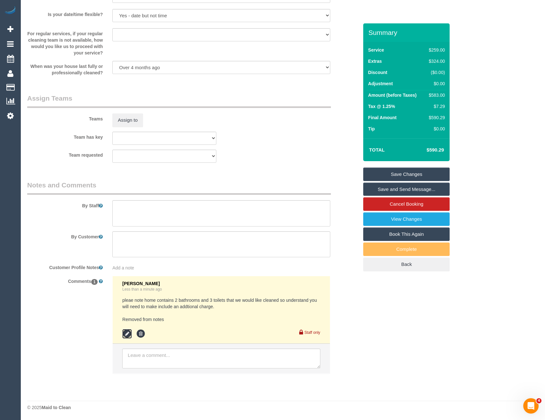
click at [129, 335] on icon at bounding box center [127, 334] width 10 height 10
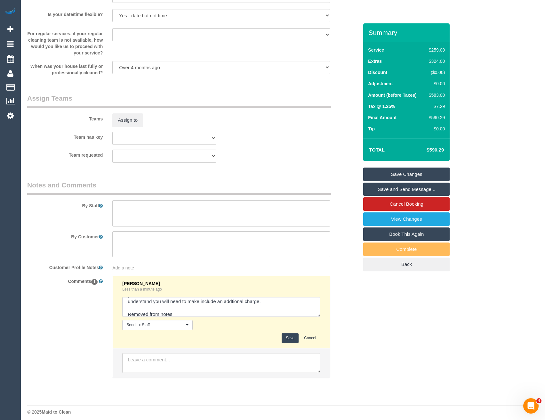
scroll to position [13, 0]
click at [212, 307] on textarea at bounding box center [221, 307] width 198 height 20
type textarea "pleae note home contains 2 bathrooms and 3 toilets that we would like cleaned s…"
click at [289, 340] on button "Save" at bounding box center [290, 338] width 17 height 10
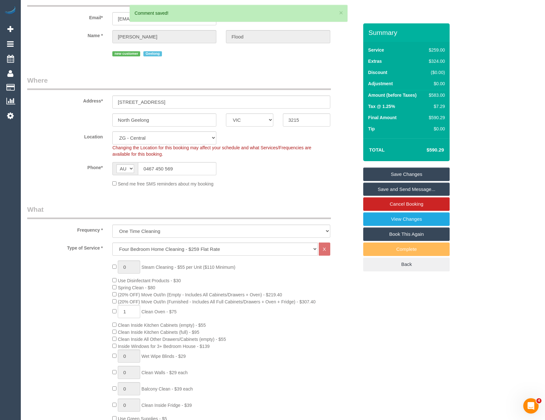
scroll to position [0, 0]
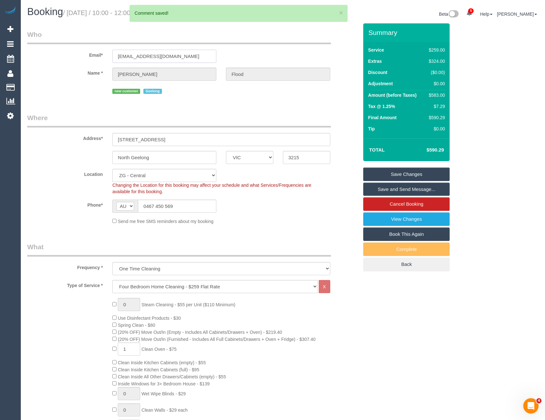
drag, startPoint x: 170, startPoint y: 53, endPoint x: 120, endPoint y: 55, distance: 50.0
click at [102, 60] on div "Email* [EMAIL_ADDRESS][DOMAIN_NAME]" at bounding box center [192, 46] width 341 height 33
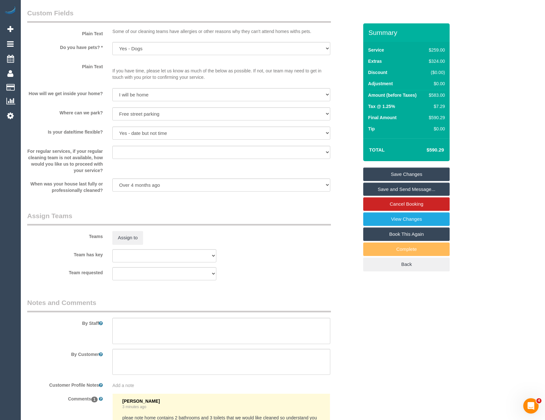
scroll to position [908, 0]
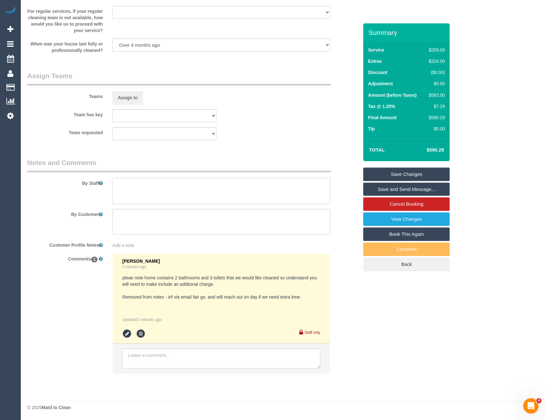
click at [135, 198] on textarea at bounding box center [221, 191] width 218 height 26
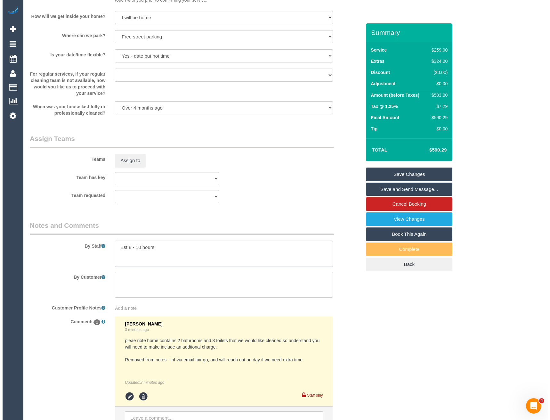
scroll to position [844, 0]
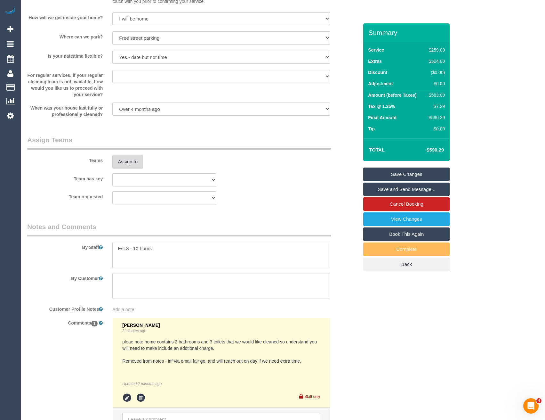
type textarea "Est 8 - 10 hours"
click at [132, 167] on button "Assign to" at bounding box center [127, 161] width 31 height 13
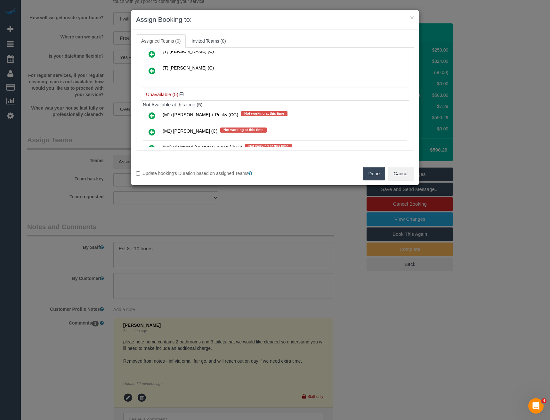
scroll to position [96, 0]
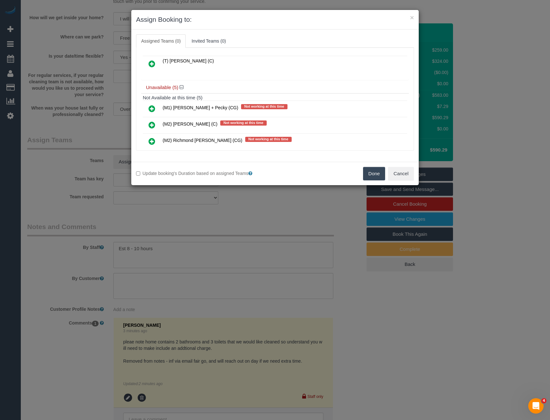
drag, startPoint x: 243, startPoint y: 209, endPoint x: 246, endPoint y: 205, distance: 5.1
click at [243, 209] on div "× Assign Booking to: Assigned Teams (0) Invited Teams (0) Assigned (0) No Assig…" at bounding box center [275, 210] width 550 height 420
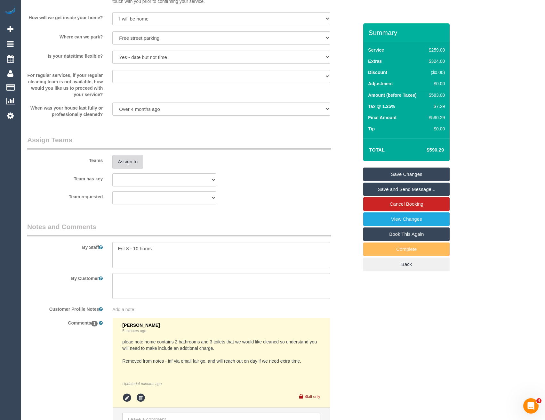
click at [124, 157] on button "Assign to" at bounding box center [127, 161] width 31 height 13
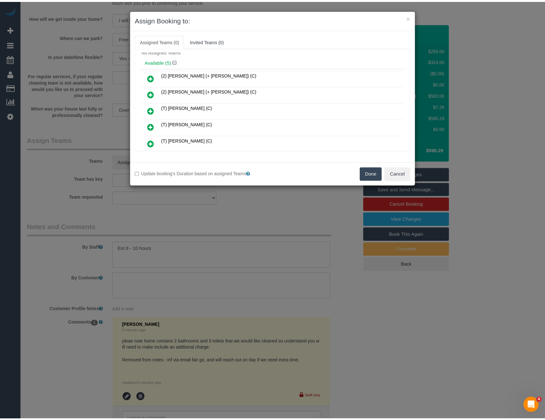
scroll to position [0, 0]
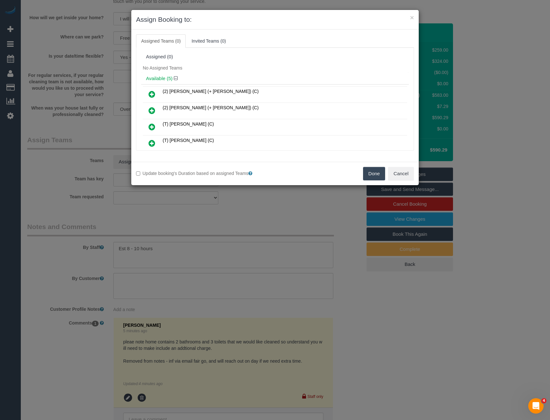
click at [221, 204] on div "× Assign Booking to: Assigned Teams (0) Invited Teams (0) Assigned (0) No Assig…" at bounding box center [275, 210] width 550 height 420
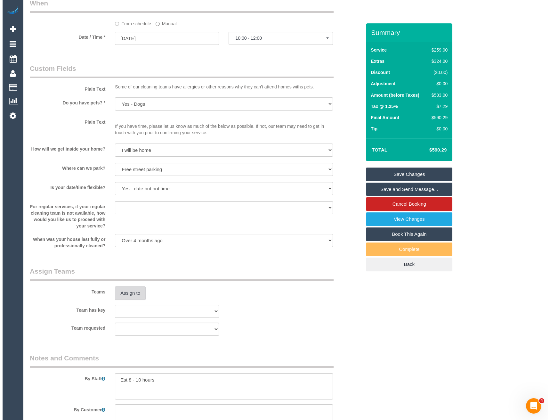
scroll to position [737, 0]
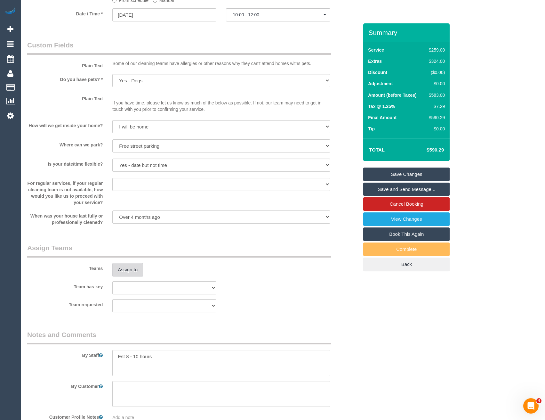
click at [120, 267] on button "Assign to" at bounding box center [127, 269] width 31 height 13
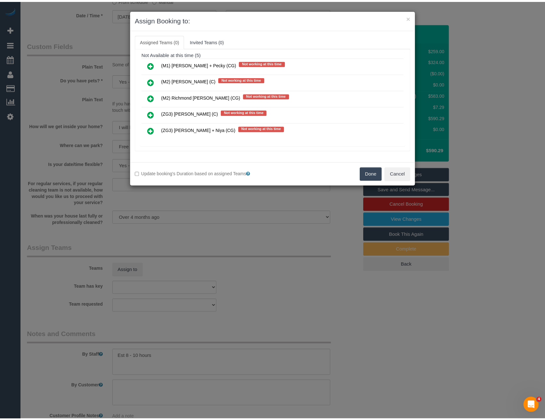
scroll to position [145, 0]
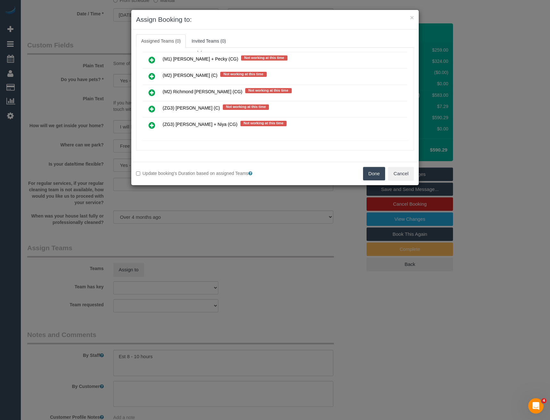
click at [277, 253] on div "× Assign Booking to: Assigned Teams (0) Invited Teams (0) Assigned (0) No Assig…" at bounding box center [275, 210] width 550 height 420
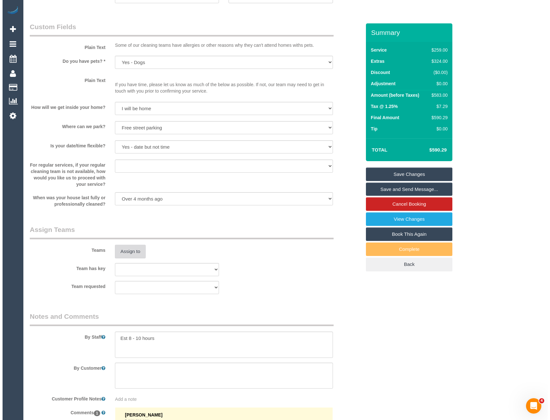
scroll to position [865, 0]
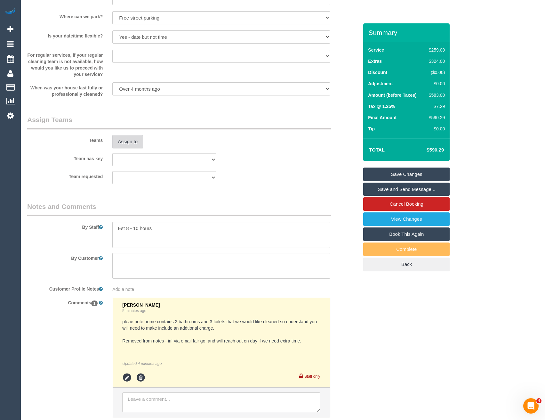
click at [122, 143] on button "Assign to" at bounding box center [127, 141] width 31 height 13
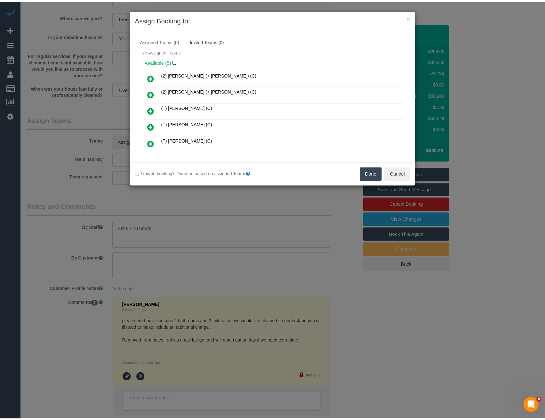
scroll to position [0, 0]
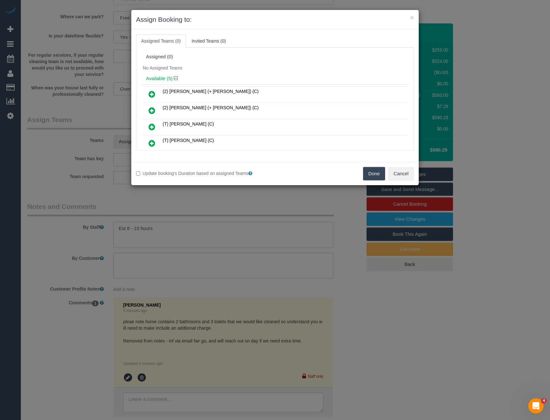
click at [245, 221] on div "× Assign Booking to: Assigned Teams (0) Invited Teams (0) Assigned (0) No Assig…" at bounding box center [275, 210] width 550 height 420
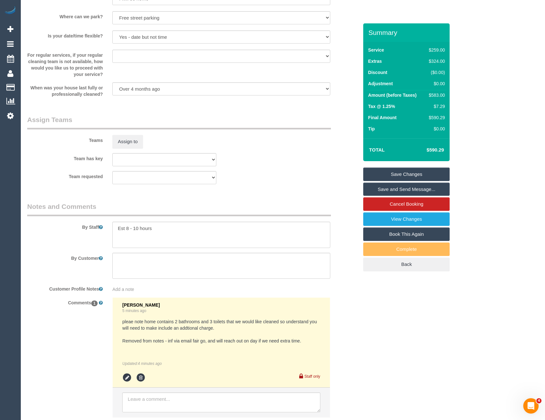
click at [395, 172] on link "Save Changes" at bounding box center [406, 173] width 86 height 13
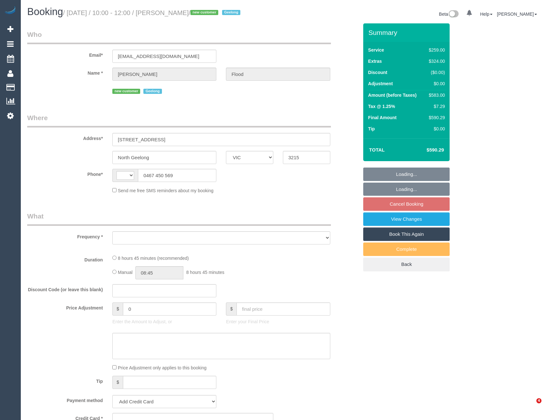
select select "VIC"
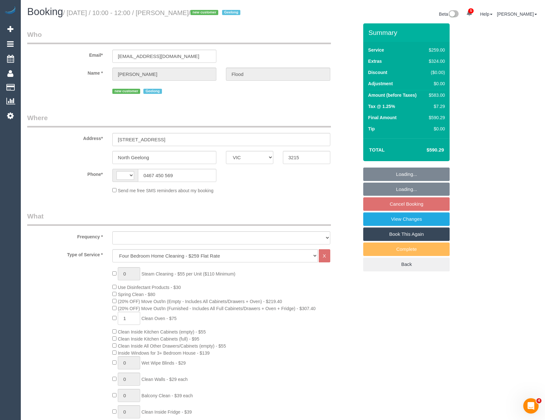
select select "spot1"
select select "string:AU"
select select "object:681"
select select "string:stripe-pm_1S6ghv2GScqysDRV0XNKuN8q"
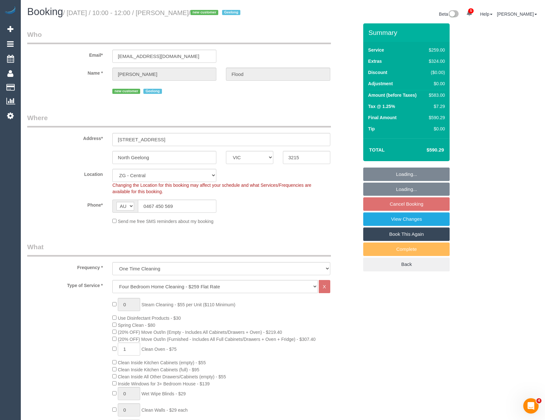
select select "spot27"
select select "object:773"
select select "number:27"
select select "number:14"
select select "number:19"
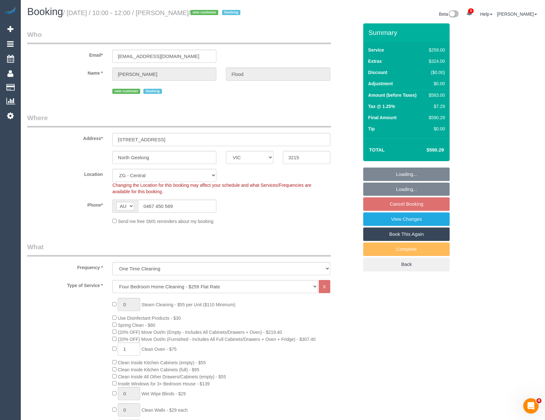
select select "number:23"
select select "number:26"
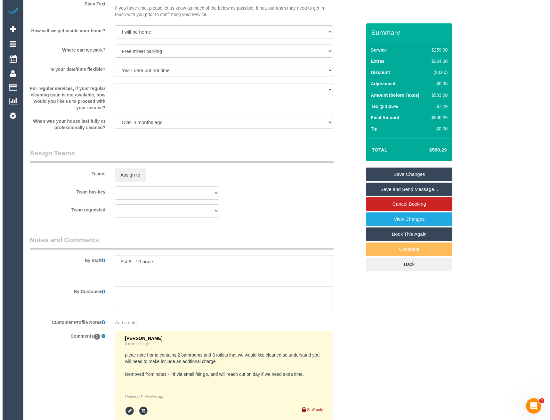
scroll to position [780, 0]
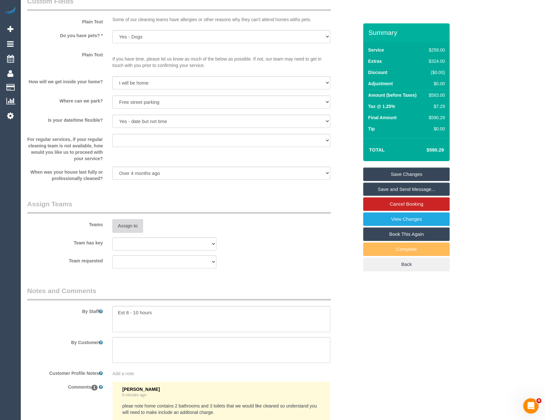
click at [131, 223] on button "Assign to" at bounding box center [127, 225] width 31 height 13
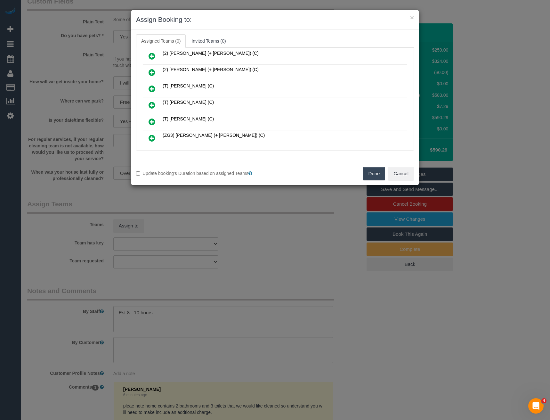
scroll to position [33, 0]
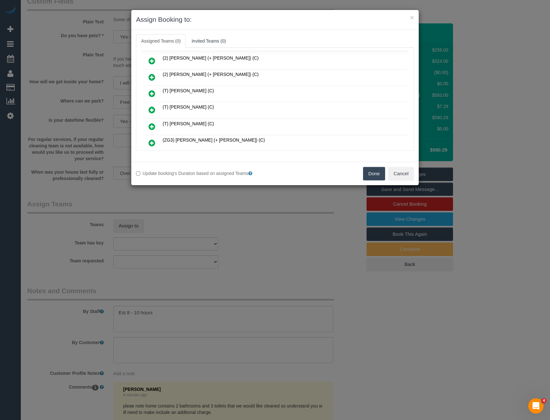
click at [247, 224] on div "× Assign Booking to: Assigned Teams (0) Invited Teams (0) Assigned (0) No Assig…" at bounding box center [275, 210] width 550 height 420
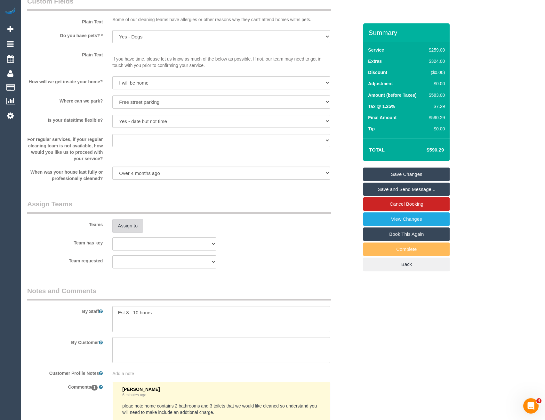
click at [134, 229] on button "Assign to" at bounding box center [127, 225] width 31 height 13
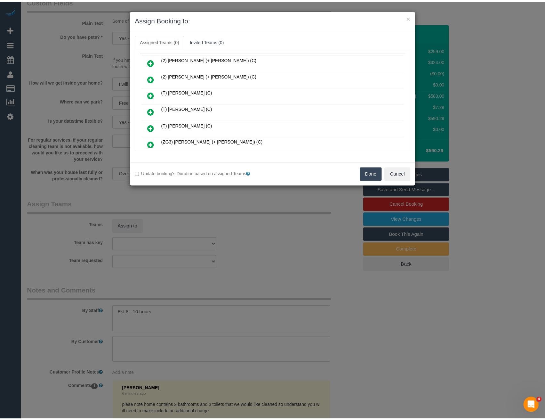
scroll to position [64, 0]
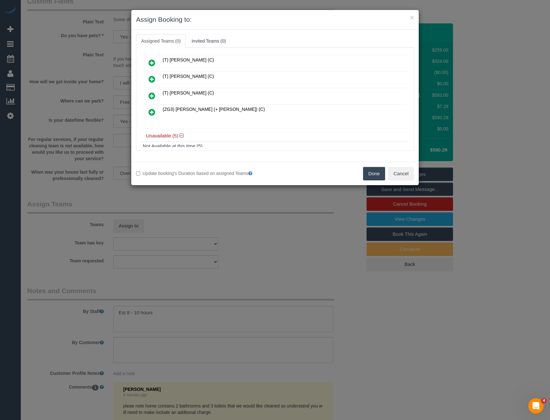
click at [239, 208] on div "× Assign Booking to: Assigned Teams (0) Invited Teams (0) Assigned (0) No Assig…" at bounding box center [275, 210] width 550 height 420
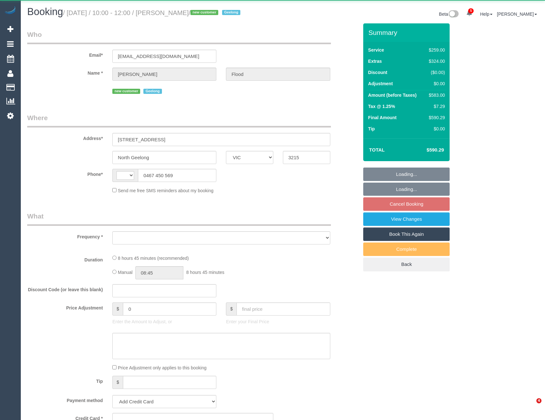
select select "VIC"
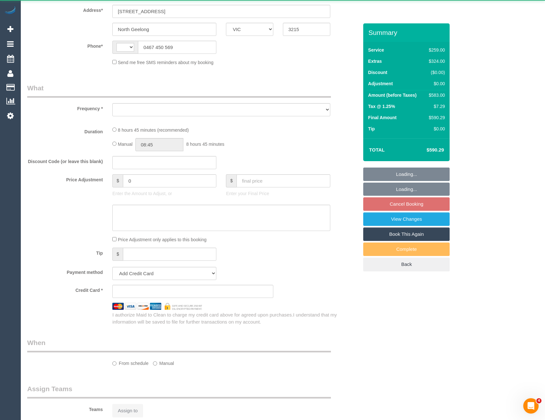
select select "object:357"
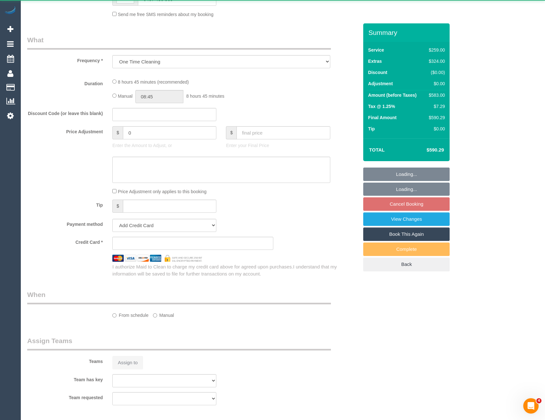
select select "string:stripe-pm_1S6ghv2GScqysDRV0XNKuN8q"
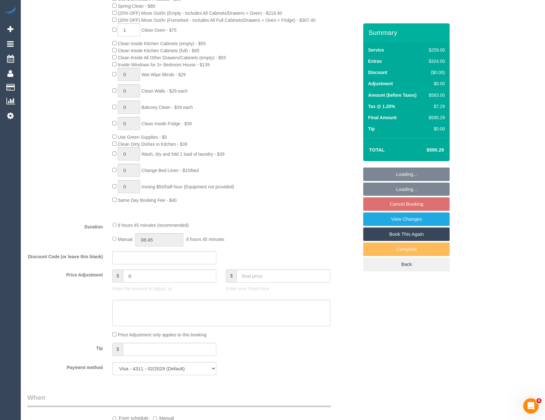
select select "string:AU"
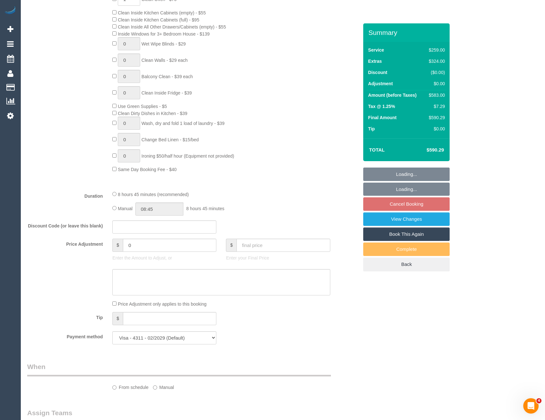
select select "spot1"
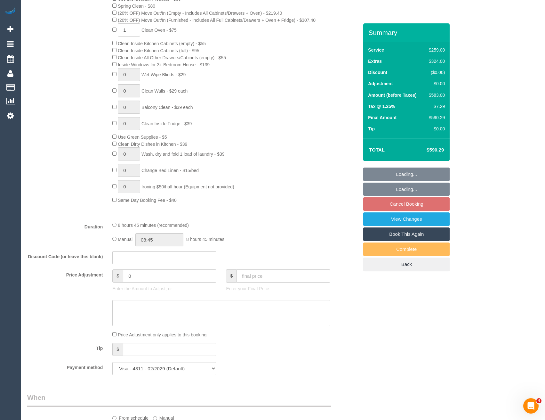
select select "number:27"
select select "number:14"
select select "number:19"
select select "number:23"
select select "number:26"
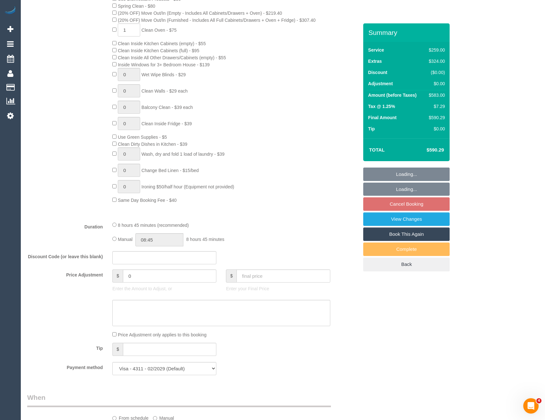
select select "object:924"
click at [163, 240] on input "08:45" at bounding box center [159, 239] width 48 height 13
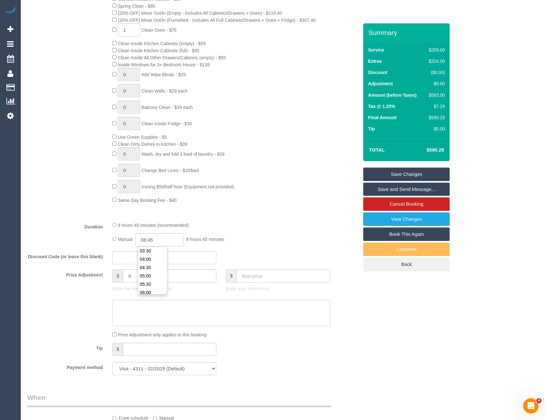
scroll to position [64, 0]
type input "05:00"
click at [152, 270] on li "05:00" at bounding box center [152, 270] width 29 height 8
click at [246, 241] on div "Manual 05:00 5 hours 0 minutes" at bounding box center [221, 239] width 218 height 13
select select "spot27"
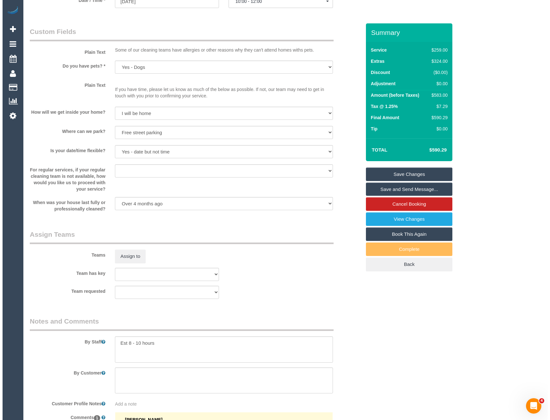
scroll to position [799, 0]
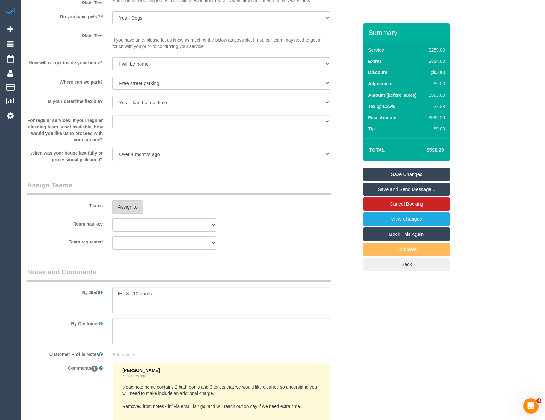
click at [127, 209] on button "Assign to" at bounding box center [127, 206] width 31 height 13
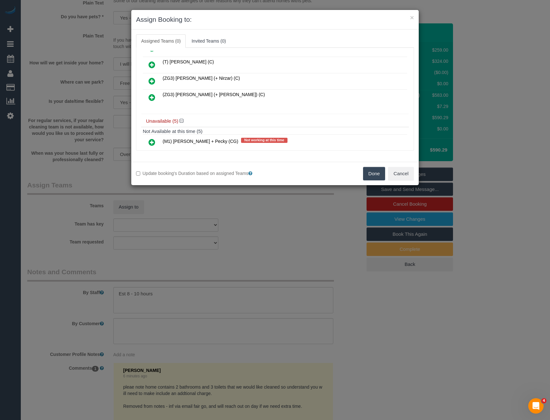
scroll to position [96, 0]
click at [154, 80] on icon at bounding box center [152, 80] width 7 height 8
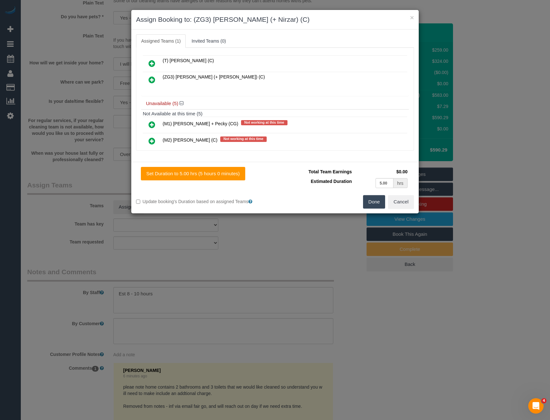
click at [153, 80] on icon at bounding box center [152, 80] width 7 height 8
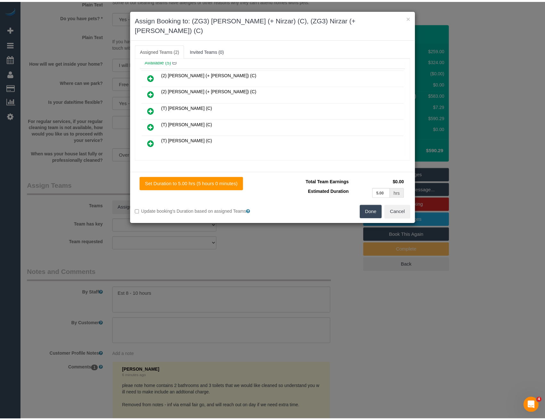
scroll to position [0, 0]
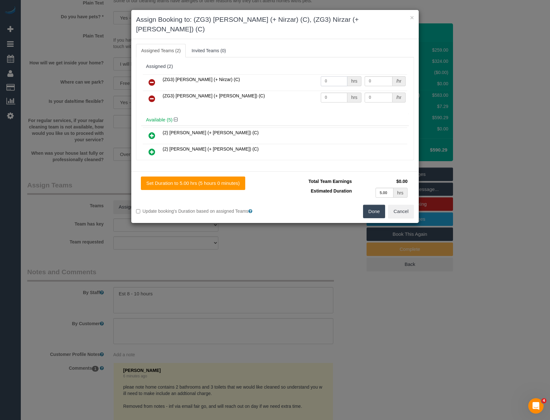
drag, startPoint x: 302, startPoint y: 79, endPoint x: 289, endPoint y: 80, distance: 13.5
click at [291, 80] on tr "(ZG3) Mansi (+ Nirzar) (C) 0 hrs 0 /hr" at bounding box center [275, 82] width 265 height 16
type input "1"
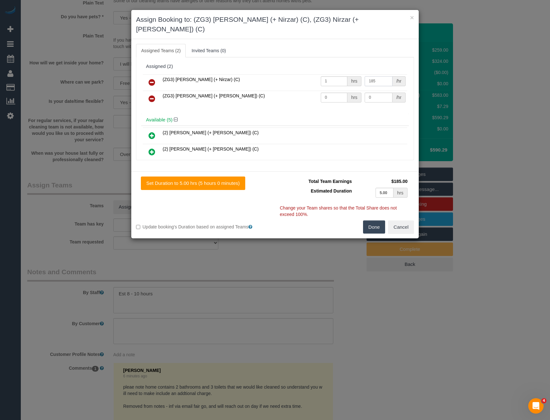
type input "185"
drag, startPoint x: 319, startPoint y: 87, endPoint x: 292, endPoint y: 85, distance: 27.6
click at [294, 91] on tr "(ZG3) Nirzar (+ Mansi) (C) 0 hrs 0 /hr" at bounding box center [275, 99] width 265 height 16
type input "1"
type input "185"
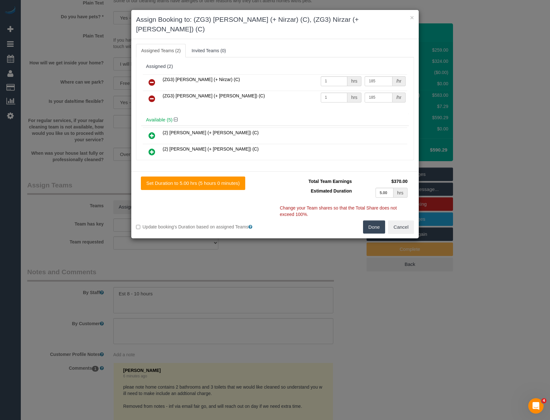
click at [379, 220] on button "Done" at bounding box center [374, 226] width 22 height 13
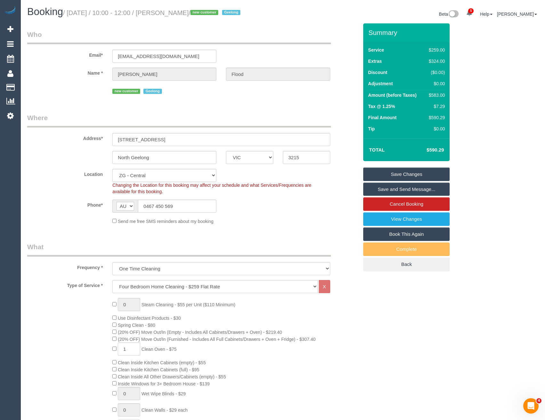
click at [386, 192] on link "Save and Send Message..." at bounding box center [406, 189] width 86 height 13
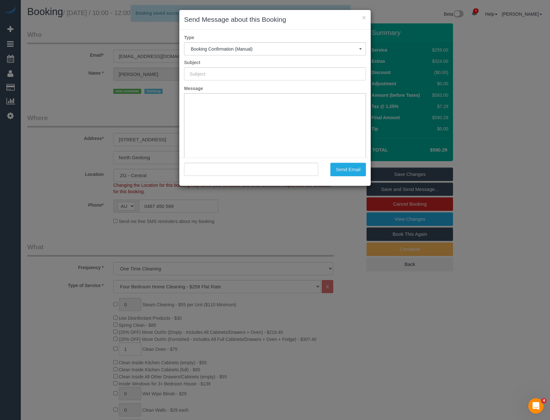
type input "Booking Confirmed"
type input ""David Flood" <floodee@icloud.com>"
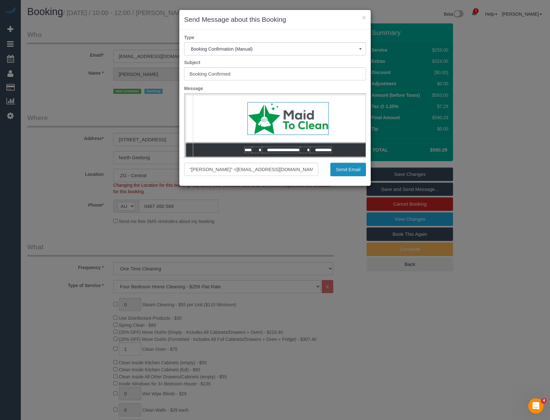
click at [349, 175] on button "Send Email" at bounding box center [348, 169] width 36 height 13
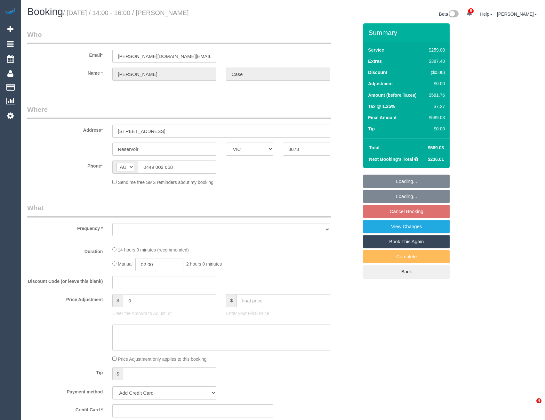
select select "VIC"
select select "string:stripe-pm_1PnEn02GScqysDRVvSdfjdO8"
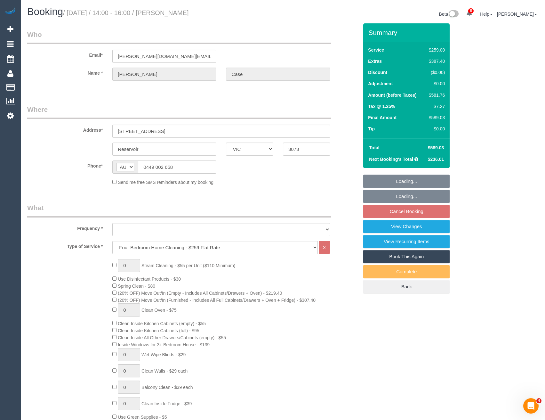
select select "object:1374"
select select "number:27"
select select "number:14"
select select "number:19"
select select "number:24"
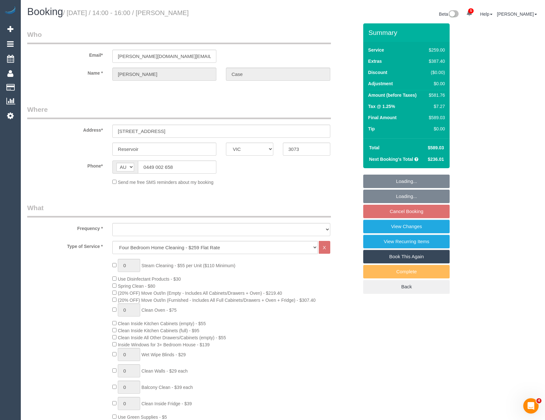
select select "number:35"
select select "number:12"
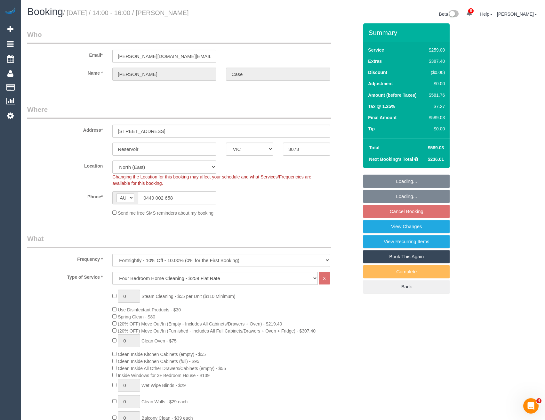
select select "object:1525"
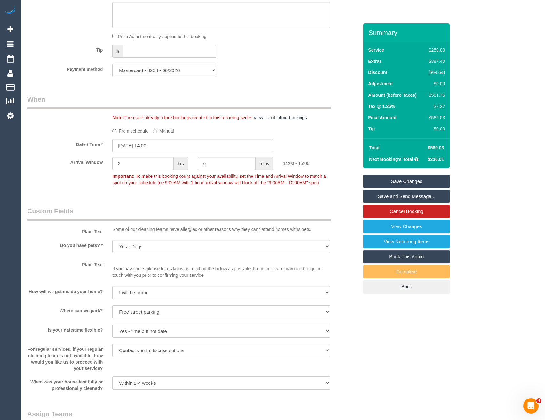
scroll to position [993, 0]
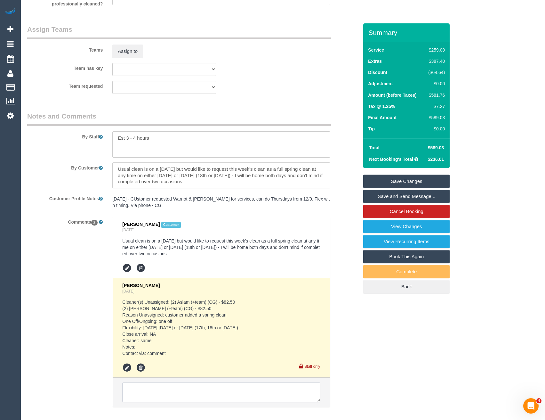
click at [156, 388] on textarea at bounding box center [221, 392] width 198 height 20
click at [162, 391] on textarea at bounding box center [221, 392] width 198 height 20
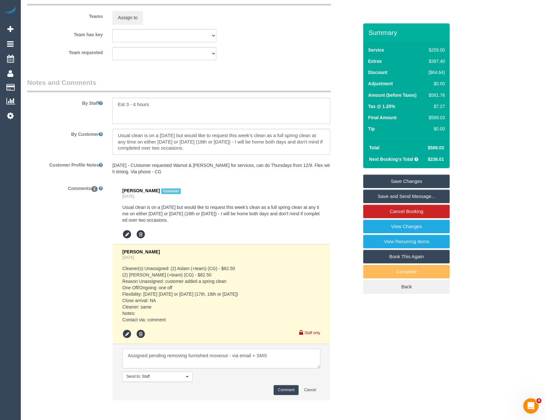
scroll to position [1053, 0]
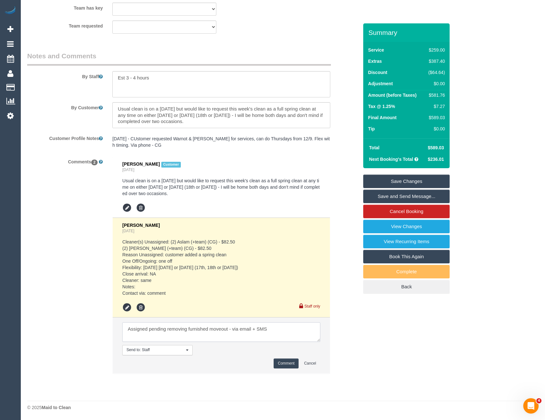
type textarea "Assigned pending removing furnished moveout - via email + SMS"
click at [279, 359] on button "Comment" at bounding box center [286, 363] width 25 height 10
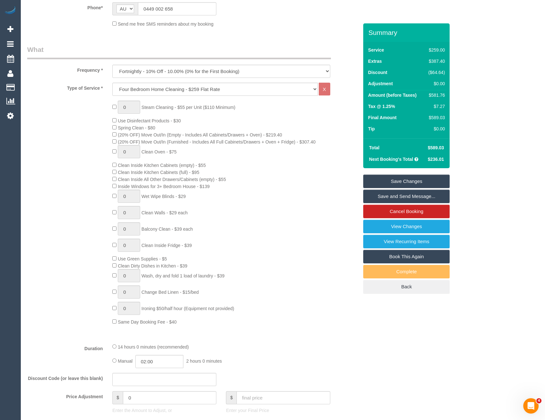
scroll to position [188, 0]
click at [111, 142] on div "0 Steam Cleaning - $55 per Unit ($110 Minimum) Use Disinfectant Products - $30 …" at bounding box center [236, 213] width 256 height 224
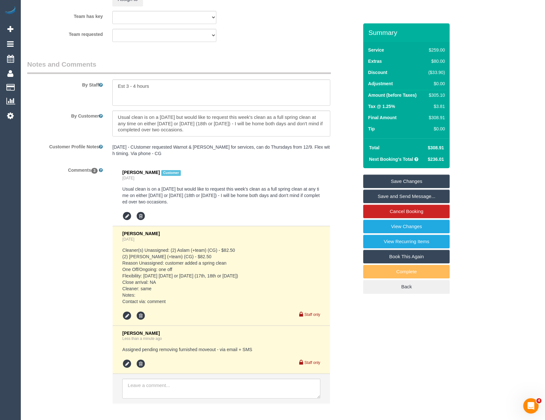
scroll to position [1075, 0]
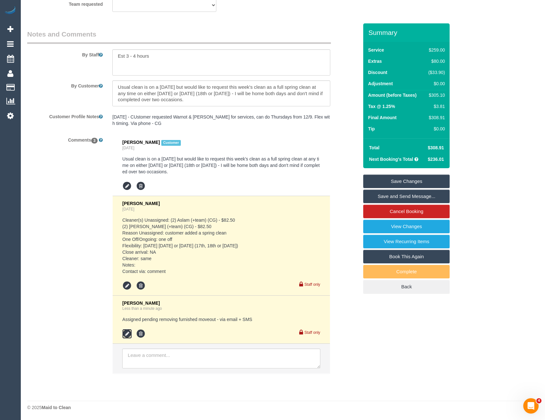
click at [129, 335] on icon at bounding box center [127, 334] width 10 height 10
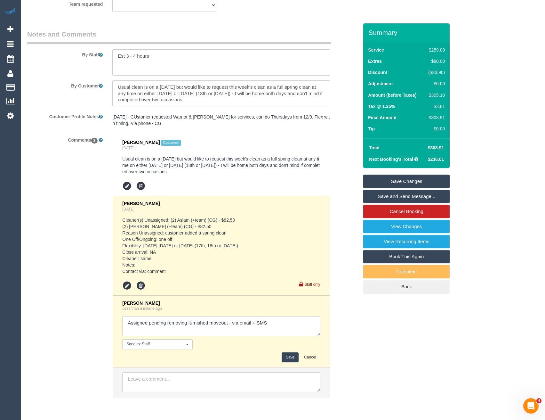
click at [273, 324] on textarea at bounding box center [221, 326] width 198 height 20
type textarea "Assigned pending removing furnished moveout - via email + SMS [PERSON_NAME] + […"
click at [292, 355] on button "Save" at bounding box center [290, 357] width 17 height 10
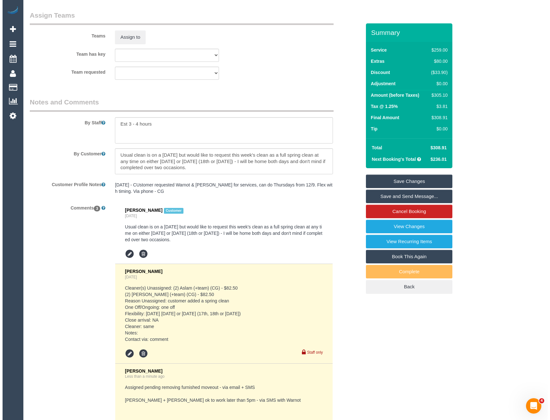
scroll to position [947, 0]
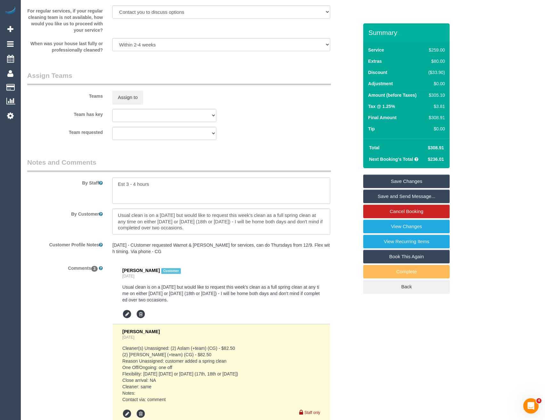
drag, startPoint x: 135, startPoint y: 182, endPoint x: 126, endPoint y: 182, distance: 8.3
click at [126, 182] on textarea at bounding box center [221, 190] width 218 height 26
click at [162, 181] on textarea at bounding box center [221, 190] width 218 height 26
type textarea "Est 4.5-5.5 hours"
click at [133, 94] on button "Assign to" at bounding box center [127, 97] width 31 height 13
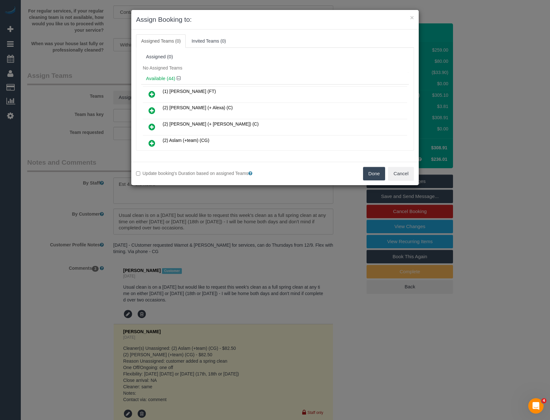
click at [152, 142] on icon at bounding box center [152, 143] width 7 height 8
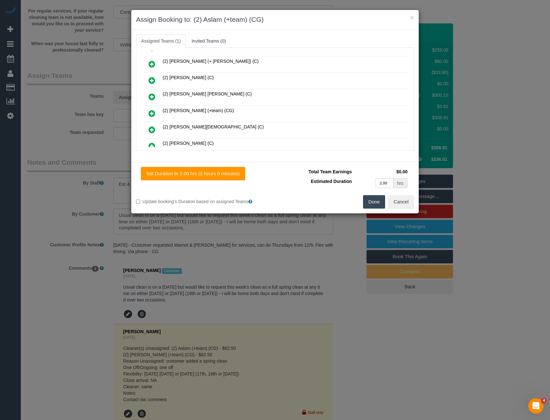
click at [154, 114] on icon at bounding box center [152, 114] width 7 height 8
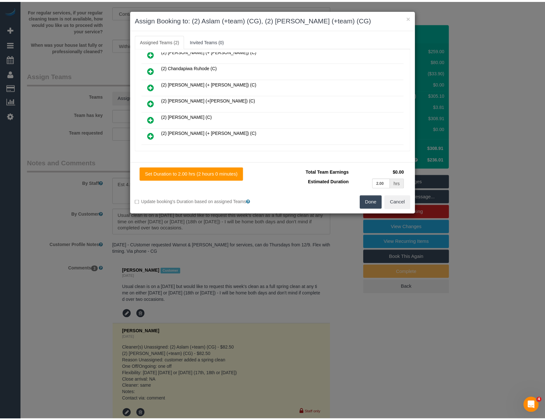
scroll to position [0, 0]
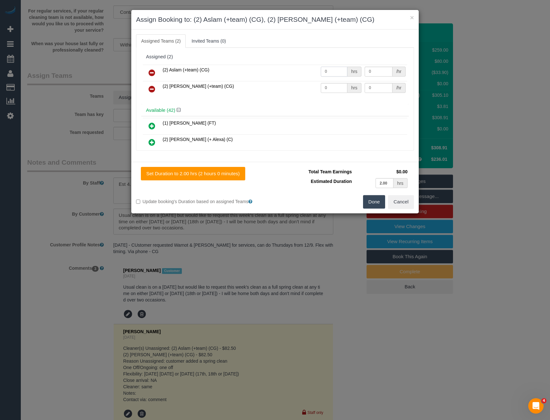
drag, startPoint x: 330, startPoint y: 75, endPoint x: 301, endPoint y: 77, distance: 28.9
click at [302, 77] on tr "(2) Aslam (+team) (CG) 0 hrs 0 /hr" at bounding box center [275, 73] width 265 height 16
type input "1"
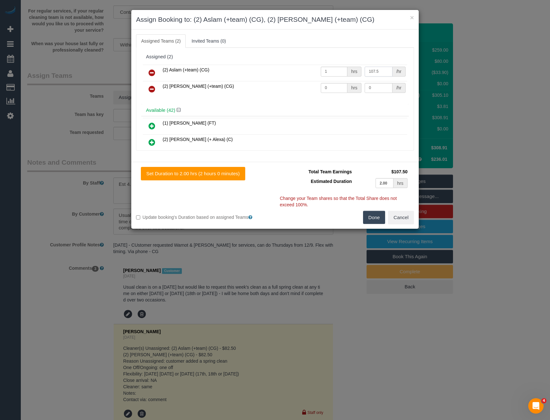
type input "107.5"
drag, startPoint x: 323, startPoint y: 87, endPoint x: 318, endPoint y: 89, distance: 6.0
click at [323, 87] on input "0" at bounding box center [334, 88] width 27 height 10
drag, startPoint x: 318, startPoint y: 89, endPoint x: 312, endPoint y: 90, distance: 6.5
click at [312, 90] on tr "(2) Maria (+team) (CG) 0 hrs 0 /hr" at bounding box center [275, 89] width 265 height 16
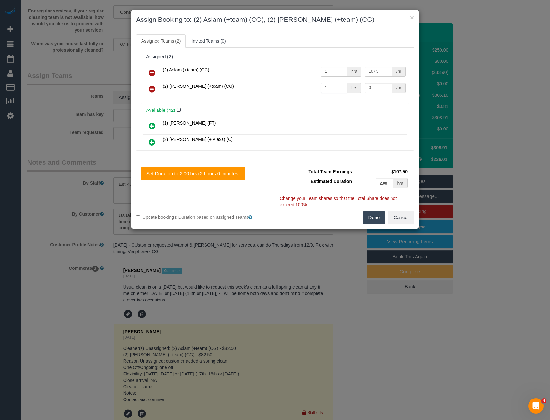
type input "1"
type input "107.5"
click at [375, 220] on button "Done" at bounding box center [374, 217] width 22 height 13
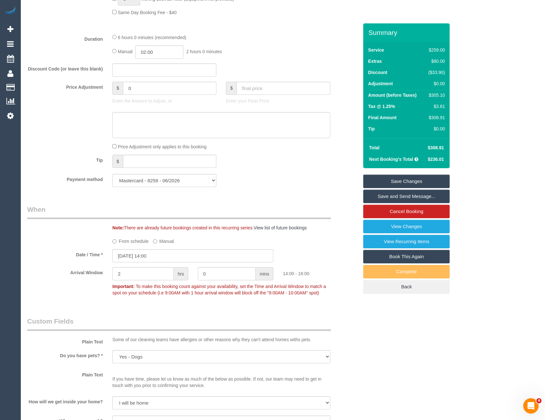
scroll to position [402, 0]
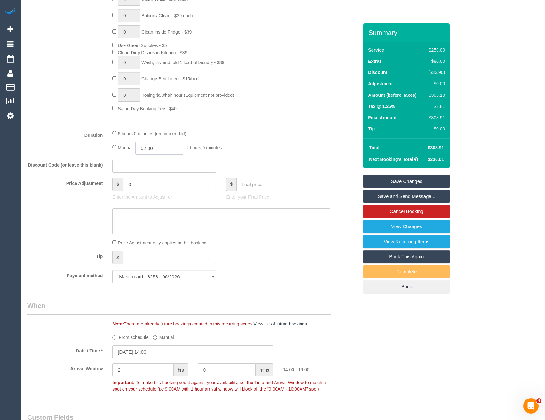
click at [159, 144] on input "02:00" at bounding box center [159, 148] width 48 height 13
click at [156, 173] on li "02:30" at bounding box center [152, 176] width 29 height 8
click at [158, 151] on input "02:30" at bounding box center [159, 148] width 48 height 13
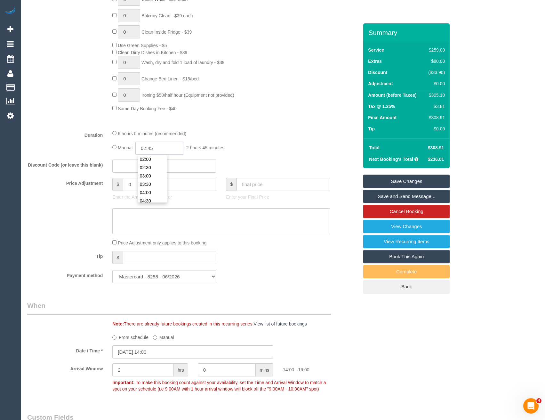
type input "02:45"
click at [225, 132] on div "6 hours 0 minutes (recommended)" at bounding box center [221, 133] width 218 height 7
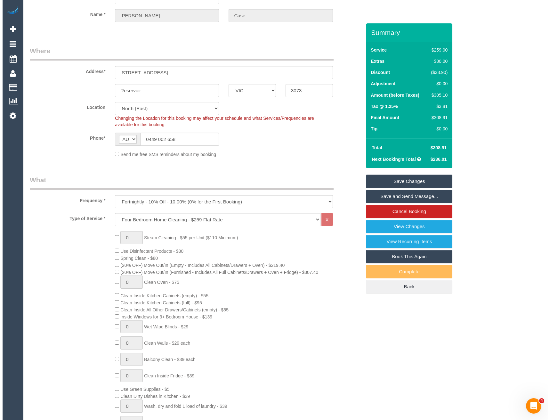
scroll to position [0, 0]
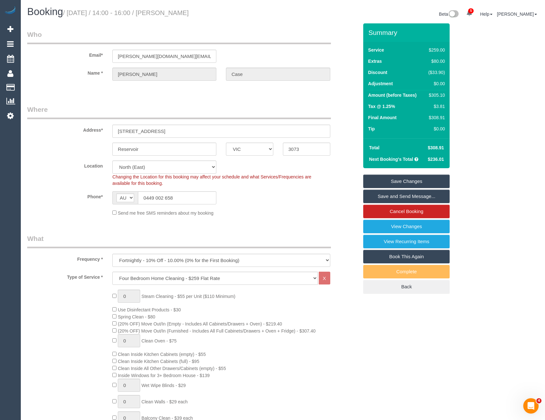
click at [376, 182] on link "Save Changes" at bounding box center [406, 181] width 86 height 13
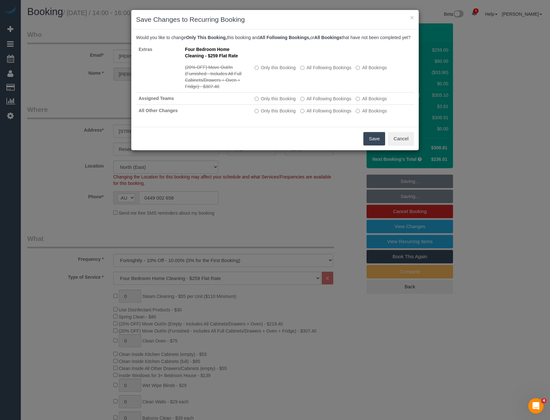
drag, startPoint x: 372, startPoint y: 146, endPoint x: 363, endPoint y: 138, distance: 11.4
click at [372, 145] on button "Save" at bounding box center [374, 138] width 22 height 13
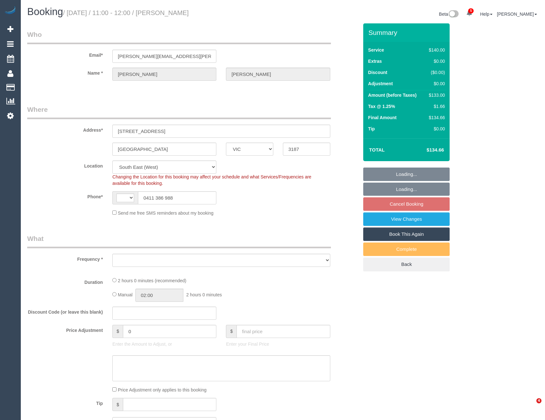
select select "VIC"
select select "string:AU"
select select "object:644"
select select "string:stripe-pm_1PDb8z2GScqysDRVsu4bu6om"
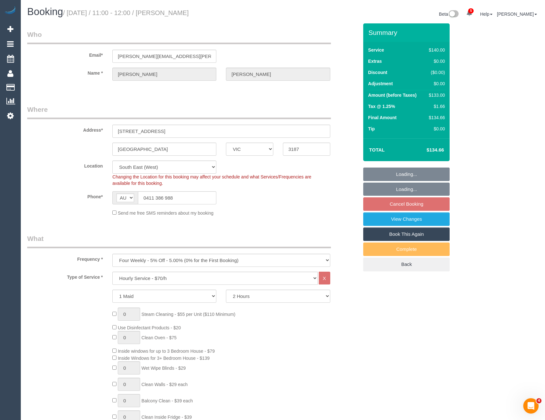
select select "object:959"
select select "number:27"
select select "number:14"
select select "number:18"
select select "number:24"
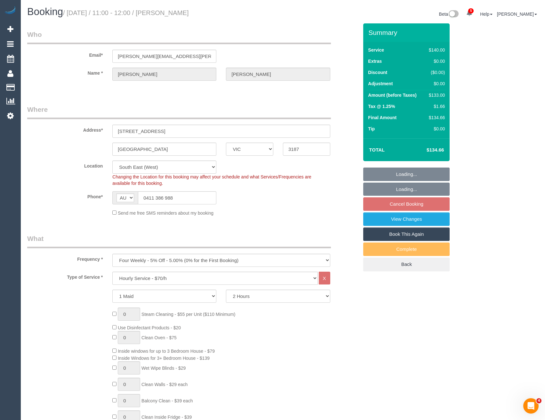
select select "number:34"
select select "number:11"
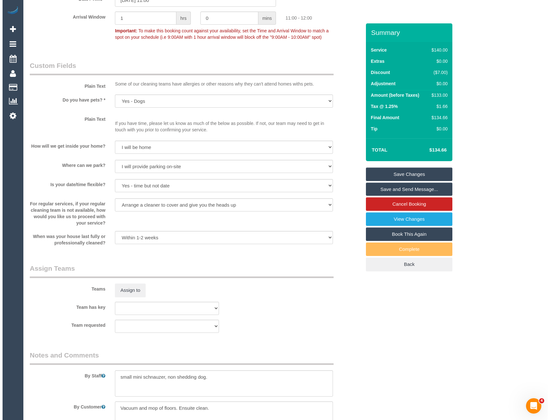
scroll to position [897, 0]
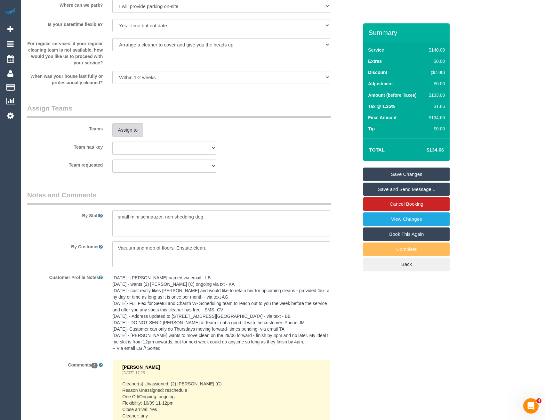
click at [128, 132] on button "Assign to" at bounding box center [127, 129] width 31 height 13
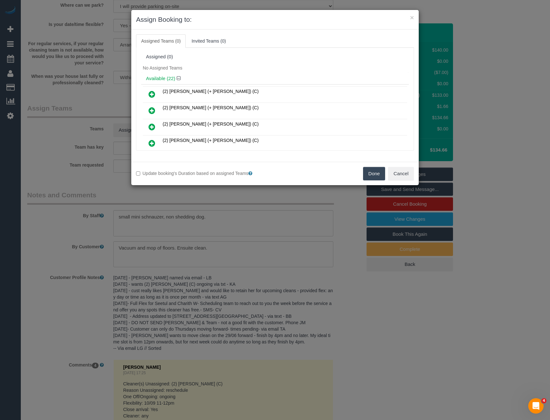
scroll to position [107, 0]
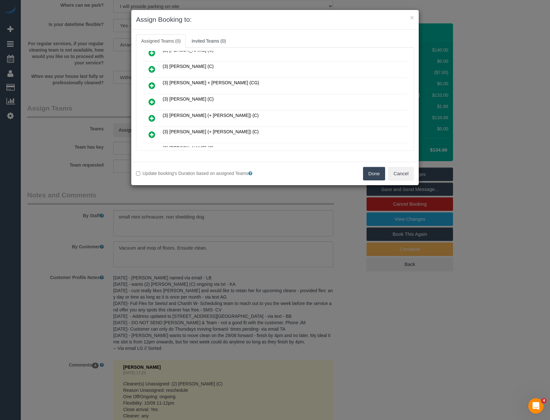
click at [152, 100] on icon at bounding box center [152, 102] width 7 height 8
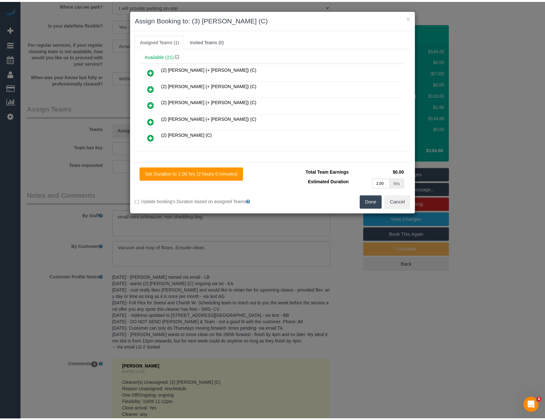
scroll to position [0, 0]
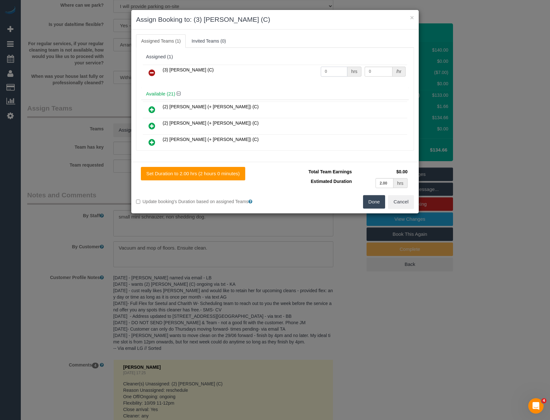
drag, startPoint x: 333, startPoint y: 70, endPoint x: 282, endPoint y: 75, distance: 51.5
click at [286, 77] on tr "(3) Denuwan Lamahewa (C) 0 hrs 0 /hr" at bounding box center [275, 73] width 265 height 16
type input "2"
type input "35"
click at [369, 202] on button "Done" at bounding box center [374, 201] width 22 height 13
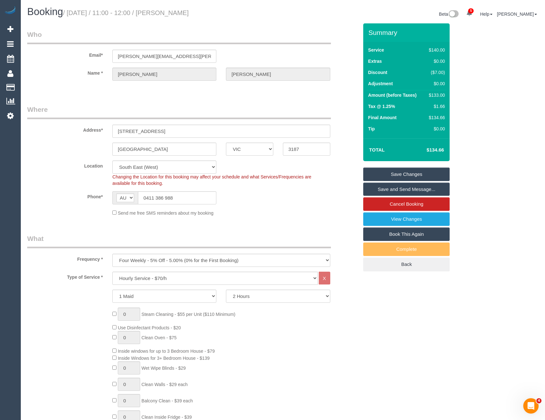
click at [407, 173] on link "Save Changes" at bounding box center [406, 173] width 86 height 13
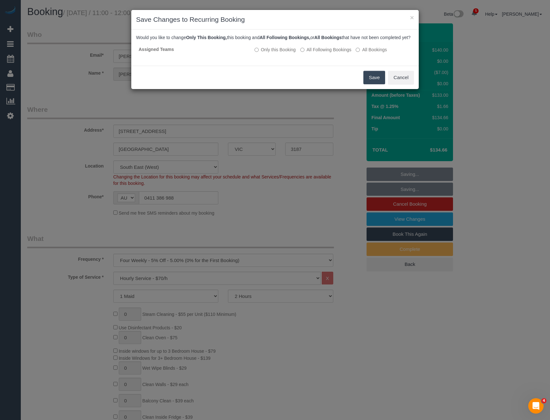
click at [373, 84] on button "Save" at bounding box center [374, 77] width 22 height 13
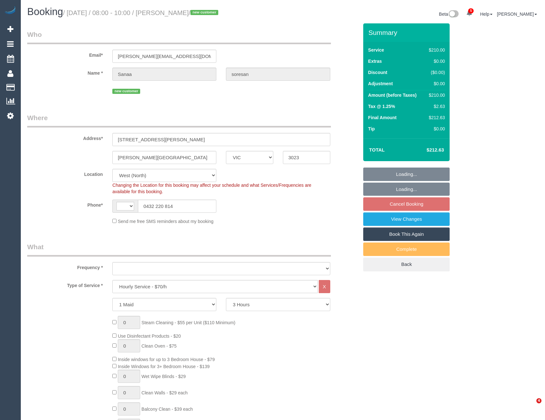
select select "VIC"
select select "180"
select select "string:AU"
select select "object:763"
select select "number:29"
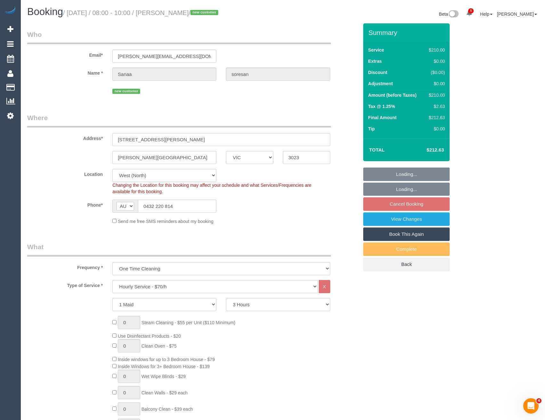
select select "number:14"
select select "number:19"
select select "object:1470"
select select "spot2"
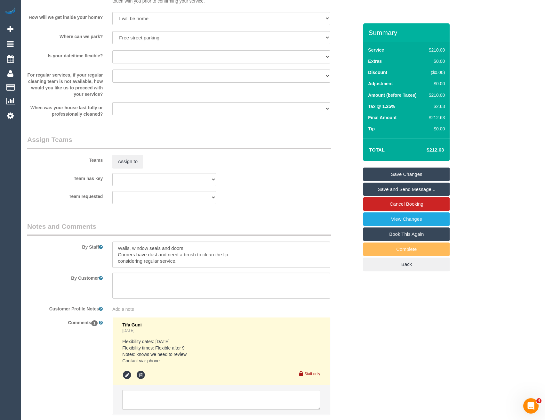
scroll to position [869, 0]
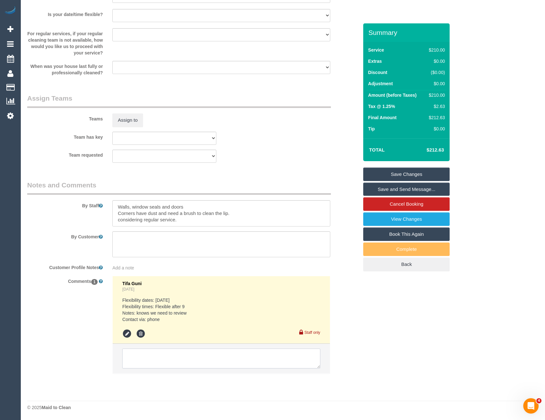
click at [152, 359] on textarea at bounding box center [221, 358] width 198 height 20
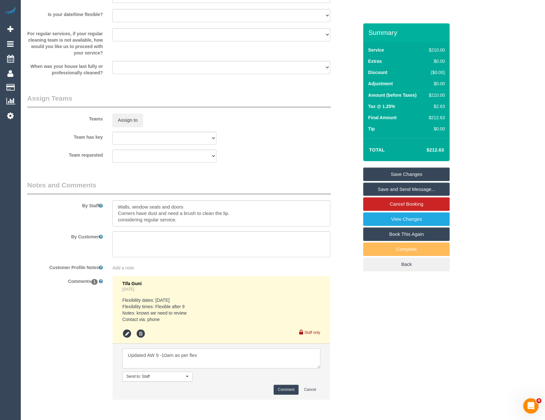
type textarea "Updated AW 9 -10am as per flex"
click at [283, 387] on button "Comment" at bounding box center [286, 390] width 25 height 10
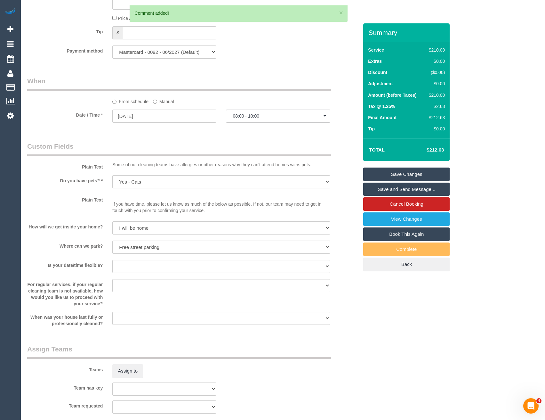
scroll to position [581, 0]
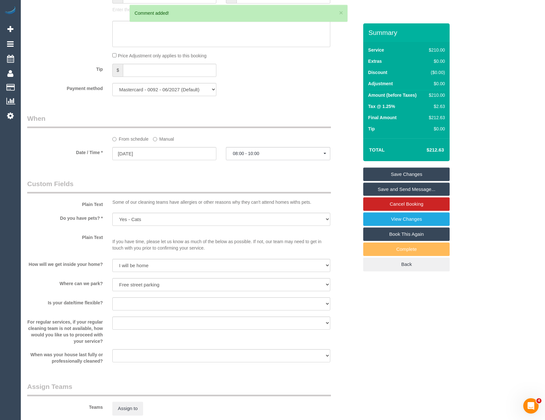
click at [155, 141] on label "Manual" at bounding box center [163, 138] width 21 height 9
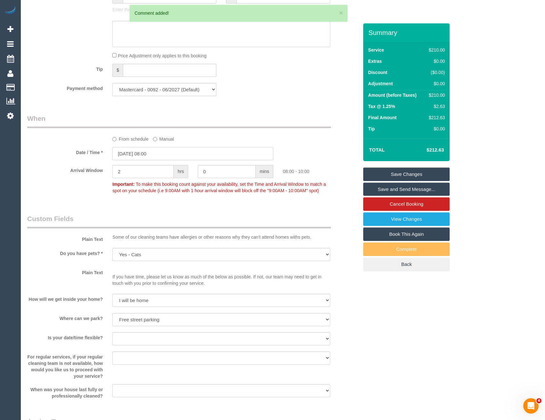
click at [158, 153] on input "20/09/2025 08:00" at bounding box center [192, 153] width 161 height 13
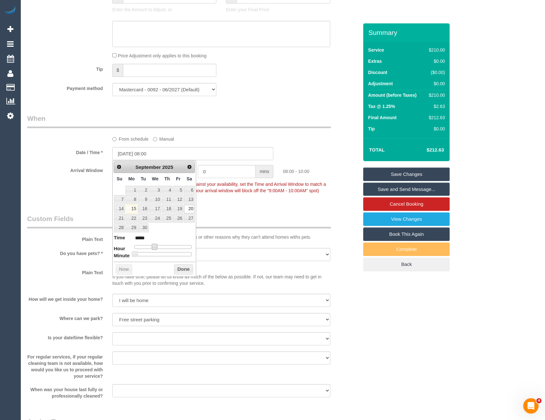
type input "20/09/2025 09:00"
type input "*****"
click at [157, 246] on span at bounding box center [157, 247] width 6 height 6
click at [180, 268] on button "Done" at bounding box center [183, 269] width 19 height 10
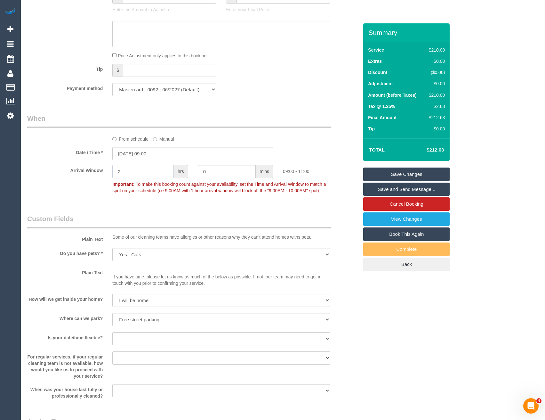
drag, startPoint x: 128, startPoint y: 175, endPoint x: 82, endPoint y: 183, distance: 46.4
click at [82, 183] on div "Arrival Window 2 hrs 0 mins 09:00 - 11:00 Important: To make this booking count…" at bounding box center [192, 181] width 341 height 32
type input "1"
click at [135, 207] on div "Who Email* david.sanaa@outlook.com Name * Sanaa soresan new customer Where Addr…" at bounding box center [192, 106] width 341 height 1326
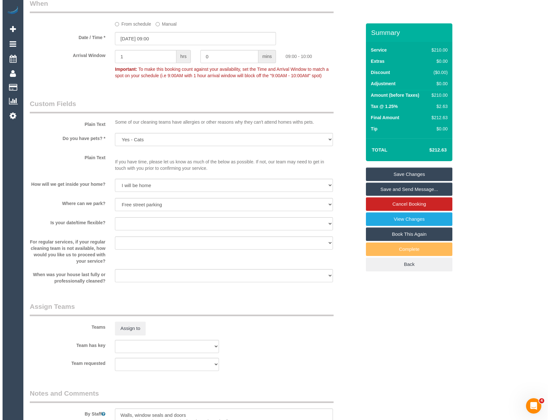
scroll to position [741, 0]
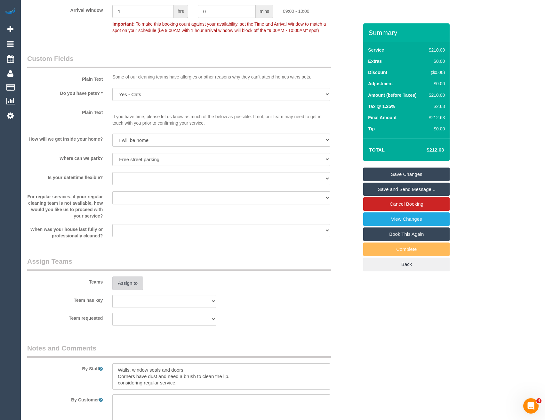
click at [123, 283] on button "Assign to" at bounding box center [127, 282] width 31 height 13
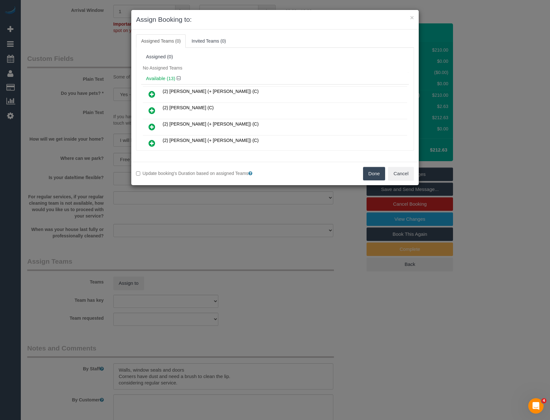
scroll to position [91, 0]
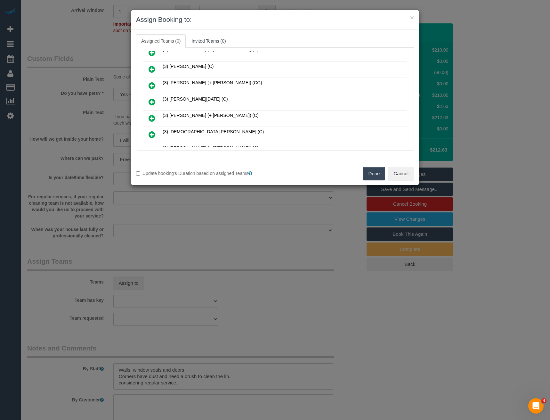
click at [151, 100] on icon at bounding box center [152, 102] width 7 height 8
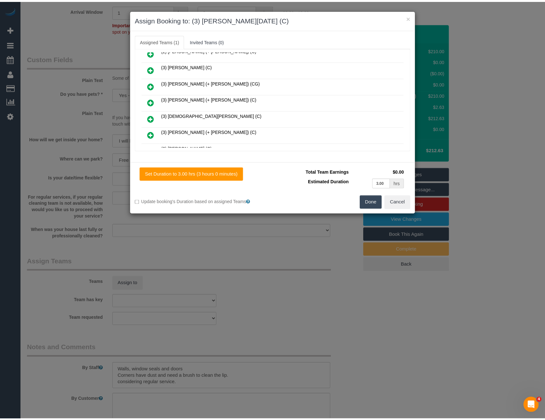
scroll to position [0, 0]
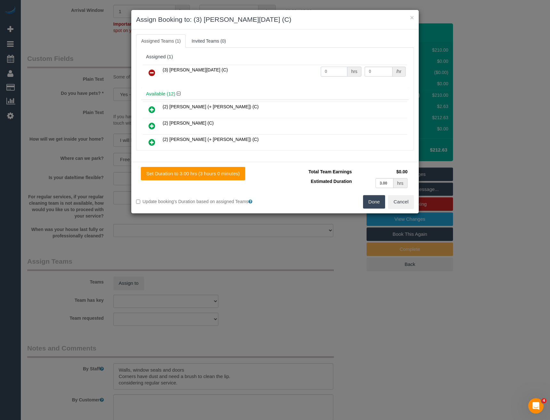
drag, startPoint x: 327, startPoint y: 71, endPoint x: 295, endPoint y: 75, distance: 31.9
click at [297, 74] on tr "(3) Antony Silvester (C) 0 hrs 0 /hr" at bounding box center [275, 73] width 265 height 16
type input "3"
type input "35"
click at [375, 201] on button "Done" at bounding box center [374, 201] width 22 height 13
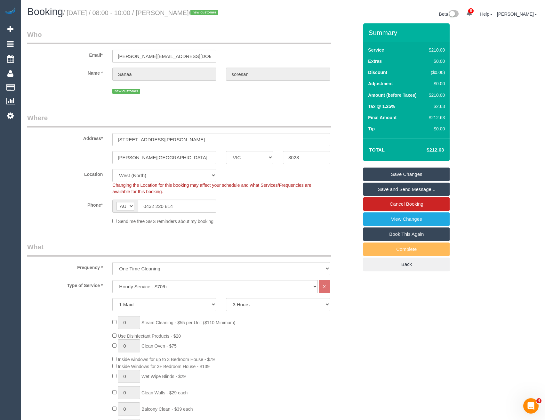
click at [385, 188] on link "Save and Send Message..." at bounding box center [406, 189] width 86 height 13
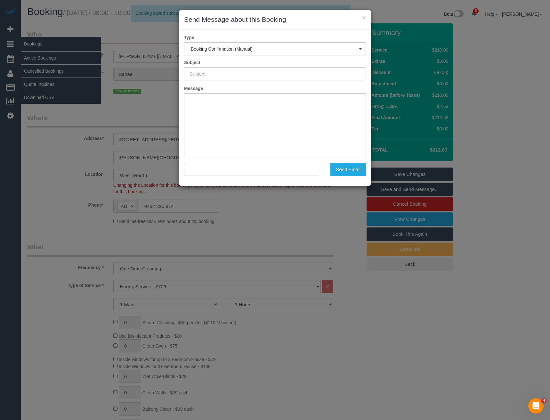
type input "Booking Confirmed"
type input ""Sanaa soresan" <david.sanaa@outlook.com>"
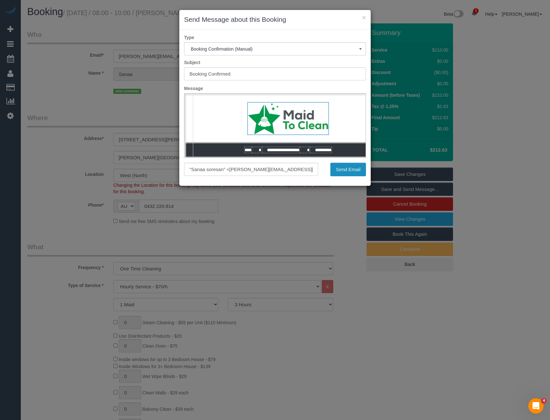
click at [346, 170] on button "Send Email" at bounding box center [348, 169] width 36 height 13
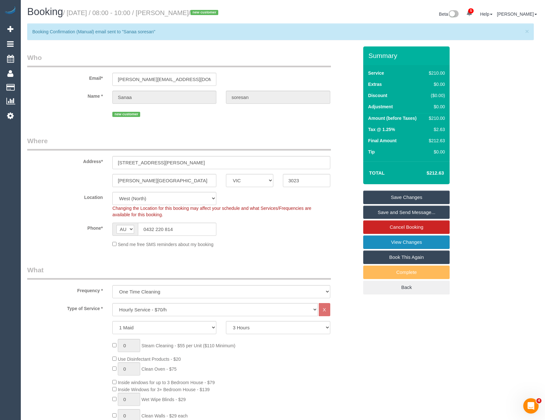
click at [395, 244] on link "View Changes" at bounding box center [406, 241] width 86 height 13
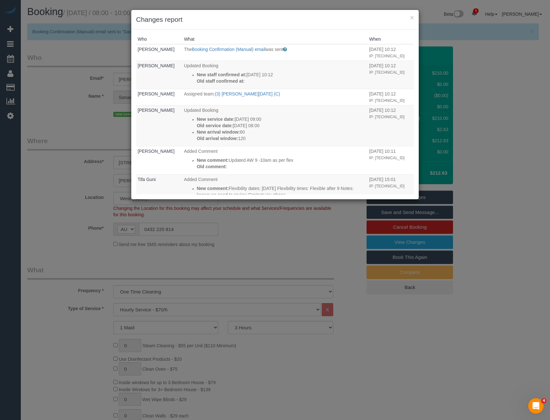
click at [256, 246] on div "× Changes report Who What When Bronie Bryant The Booking Confirmation (Manual) …" at bounding box center [275, 210] width 550 height 420
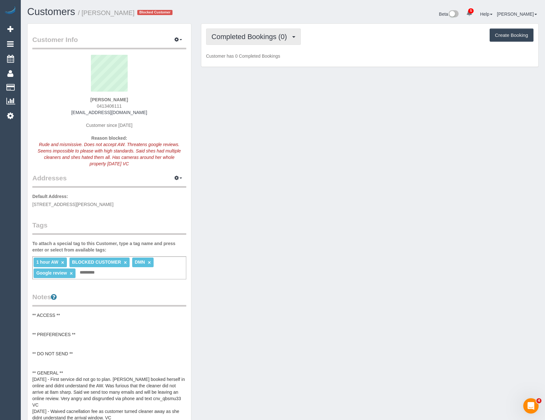
click at [253, 38] on span "Completed Bookings (0)" at bounding box center [251, 37] width 79 height 8
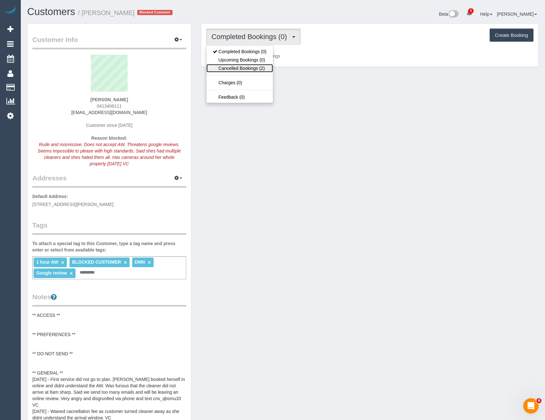
click at [259, 65] on link "Cancelled Bookings (2)" at bounding box center [240, 68] width 67 height 8
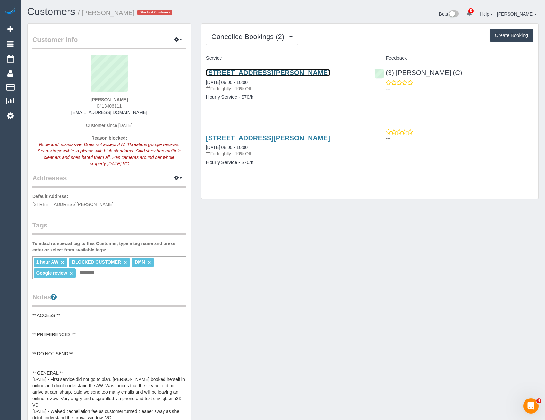
click at [246, 73] on link "[STREET_ADDRESS][PERSON_NAME]" at bounding box center [268, 72] width 124 height 7
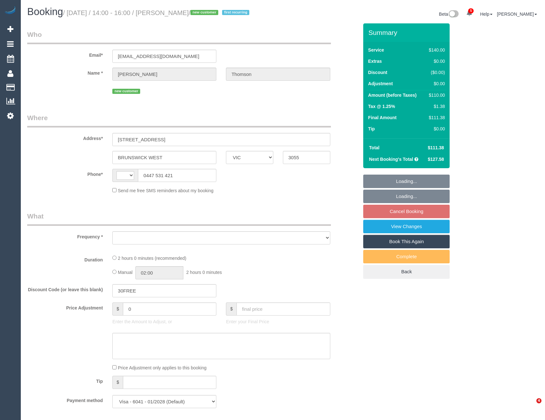
select select "VIC"
select select "string:AU"
select select "object:583"
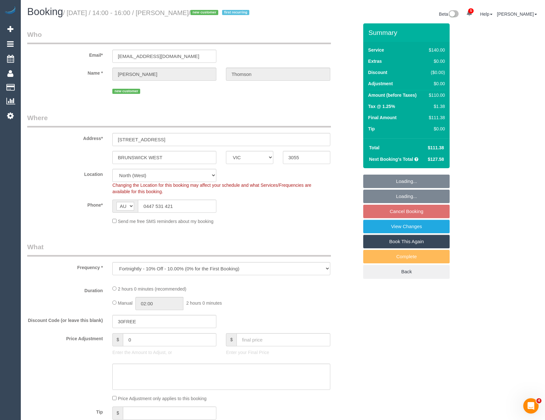
select select "number:30"
select select "number:14"
select select "number:19"
select select "number:24"
select select "number:34"
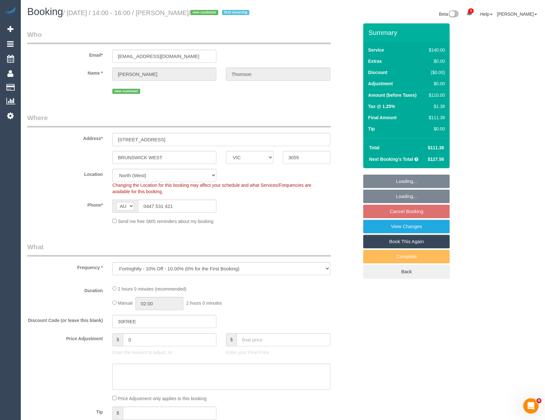
select select "number:26"
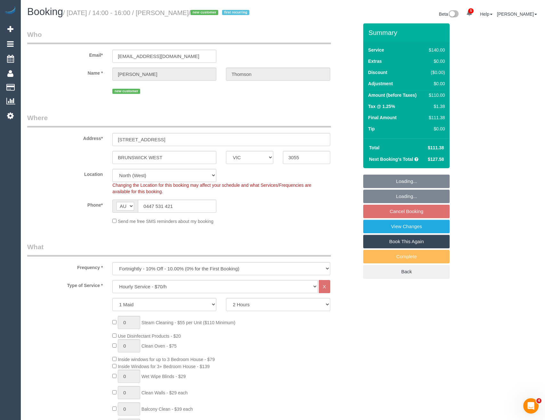
select select "object:1639"
select select "spot5"
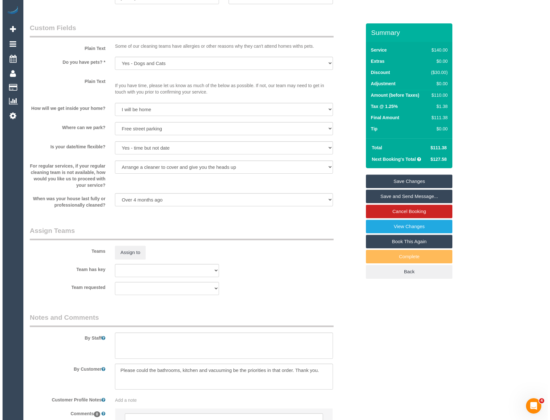
scroll to position [809, 0]
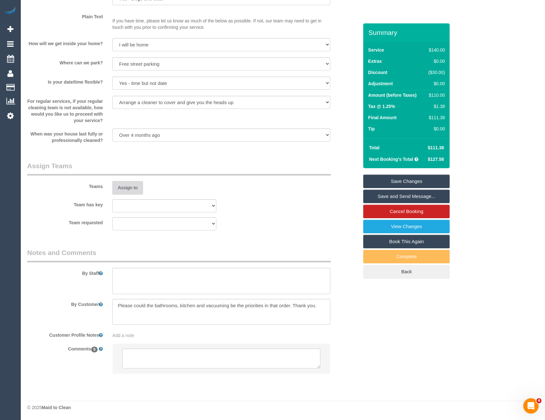
click at [122, 189] on button "Assign to" at bounding box center [127, 187] width 31 height 13
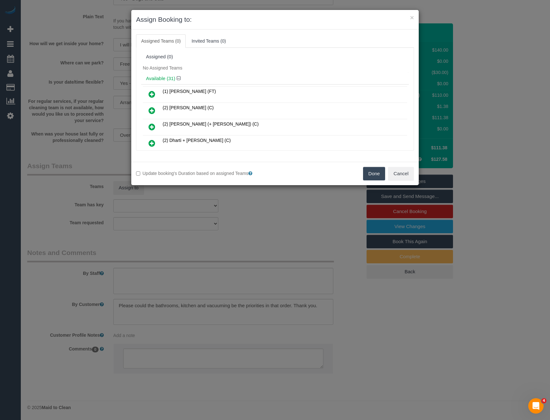
scroll to position [336, 0]
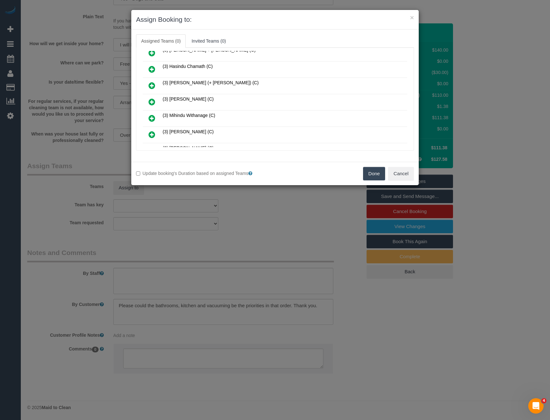
click at [152, 101] on icon at bounding box center [152, 102] width 7 height 8
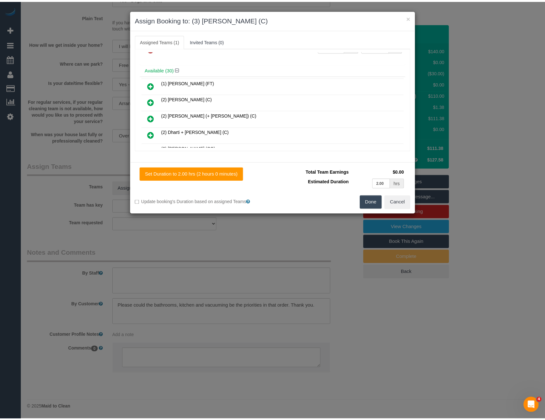
scroll to position [0, 0]
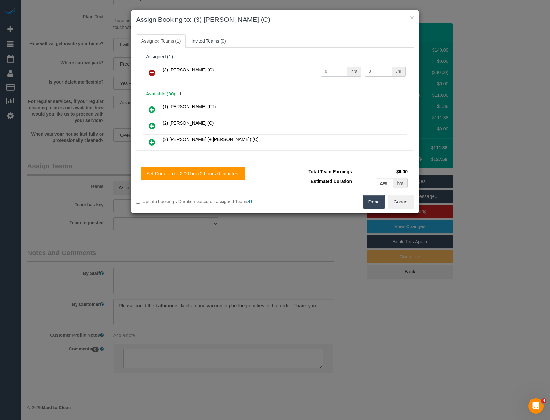
drag, startPoint x: 327, startPoint y: 72, endPoint x: 285, endPoint y: 69, distance: 42.0
click at [289, 72] on tr "(3) Luke HJ (C) 0 hrs 0 /hr" at bounding box center [275, 73] width 265 height 16
type input "2"
type input "35"
click at [381, 202] on button "Done" at bounding box center [374, 201] width 22 height 13
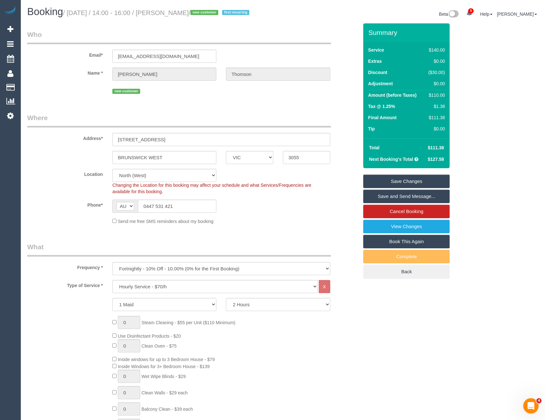
click at [388, 203] on link "Save and Send Message..." at bounding box center [406, 196] width 86 height 13
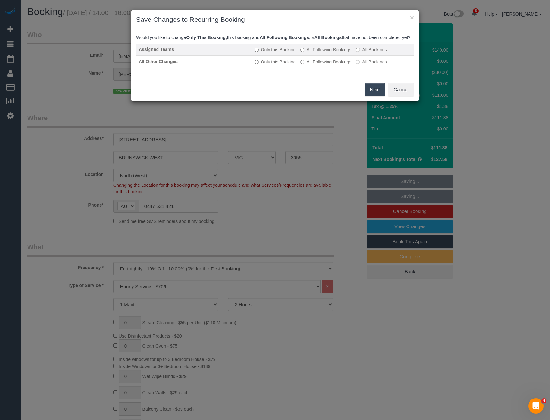
click at [307, 53] on label "All Following Bookings" at bounding box center [325, 49] width 51 height 6
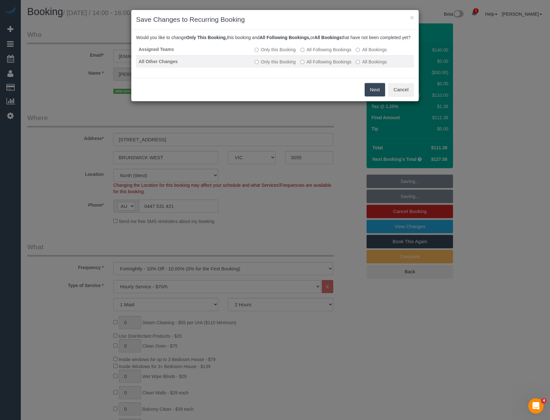
click at [307, 65] on label "All Following Bookings" at bounding box center [325, 62] width 51 height 6
click at [370, 95] on button "Save" at bounding box center [374, 89] width 22 height 13
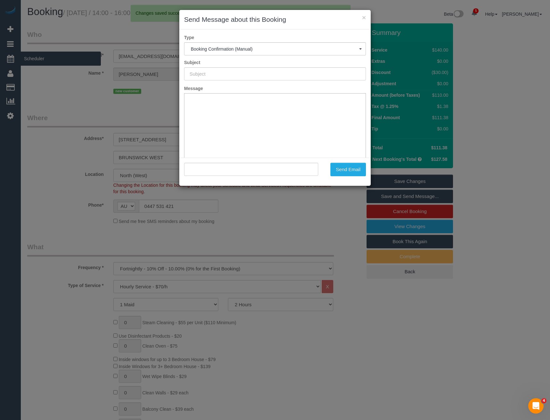
type input "Booking Confirmed"
type input ""Rachel Thomson" <rethomson82@hotmail.com>"
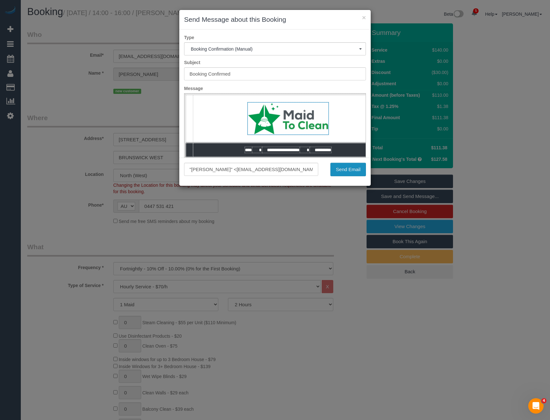
click at [353, 174] on button "Send Email" at bounding box center [348, 169] width 36 height 13
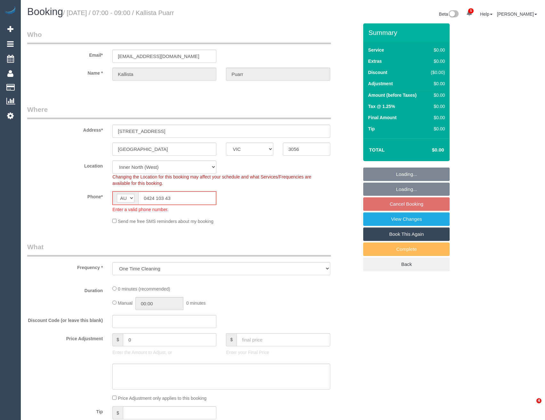
select select "VIC"
select select "string:stripe-pm_1S6pA02GScqysDRVejWsR7iU"
select select "number:28"
select select "number:14"
select select "number:18"
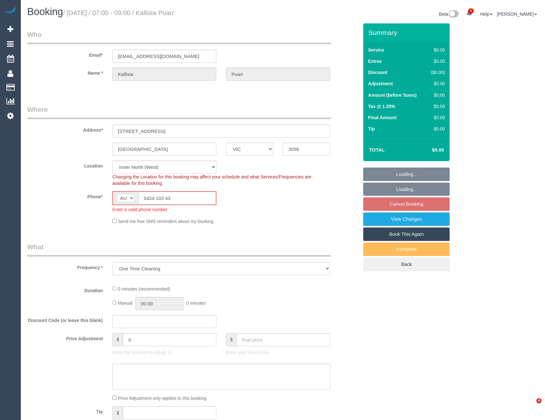
select select "number:24"
select select "number:11"
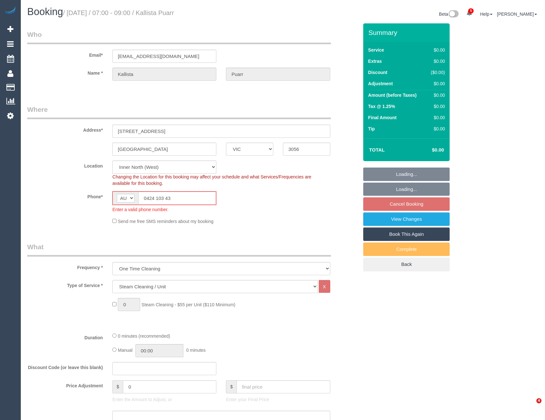
select select "object:1493"
select select "spot1"
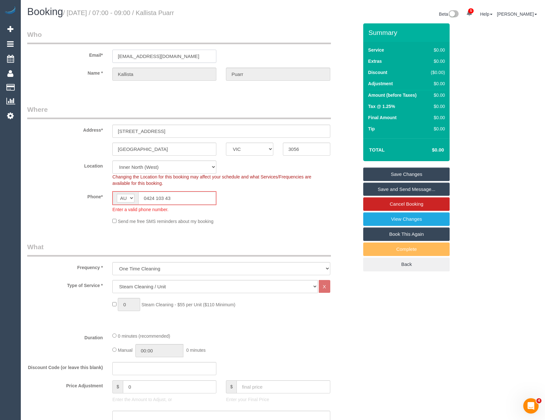
drag, startPoint x: 178, startPoint y: 58, endPoint x: 101, endPoint y: 56, distance: 77.5
click at [97, 56] on div "Email* klpuarr@yahoo.com.au" at bounding box center [192, 46] width 341 height 33
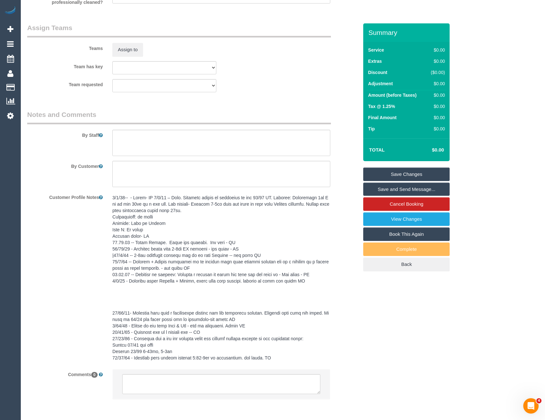
scroll to position [774, 0]
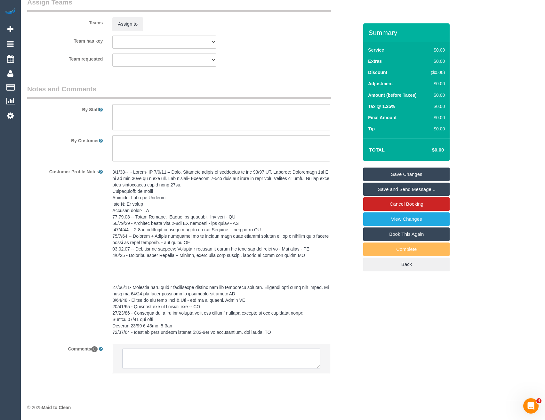
click at [189, 360] on textarea at bounding box center [221, 358] width 198 height 20
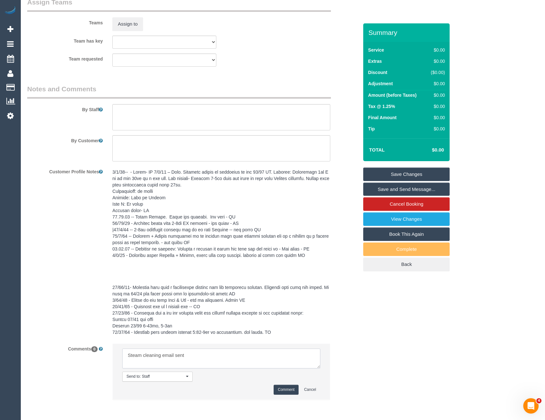
type textarea "Steam cleaning email sent"
click at [290, 386] on button "Comment" at bounding box center [286, 390] width 25 height 10
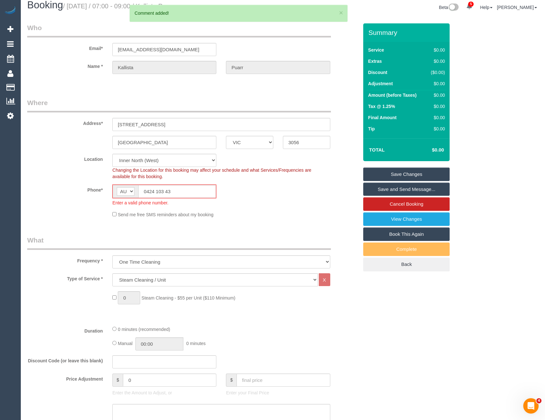
scroll to position [0, 0]
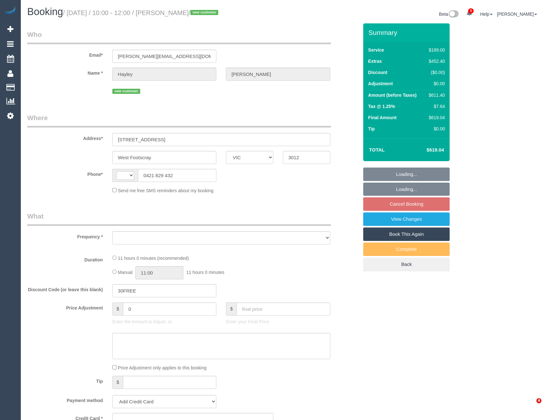
select select "VIC"
select select "string:stripe-pm_1S2RDT2GScqysDRVXsdlGA3V"
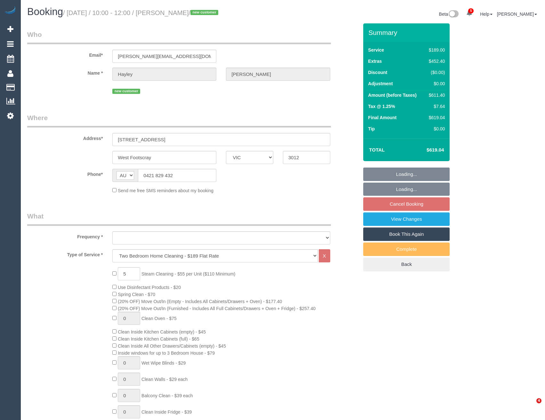
select select "string:AU"
select select "object:1402"
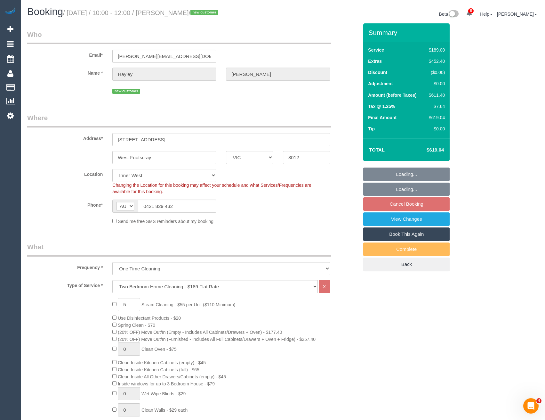
select select "number:29"
select select "number:14"
select select "number:18"
select select "number:25"
select select "number:13"
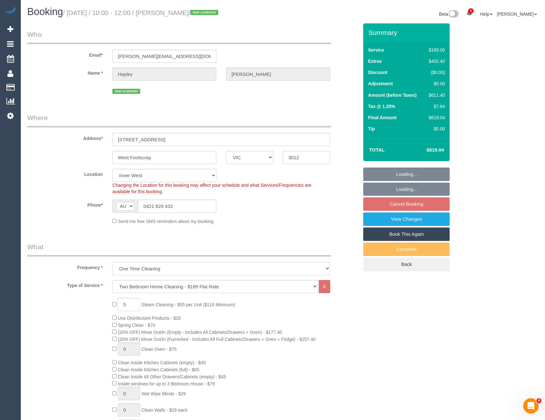
select select "spot3"
select select "object:1560"
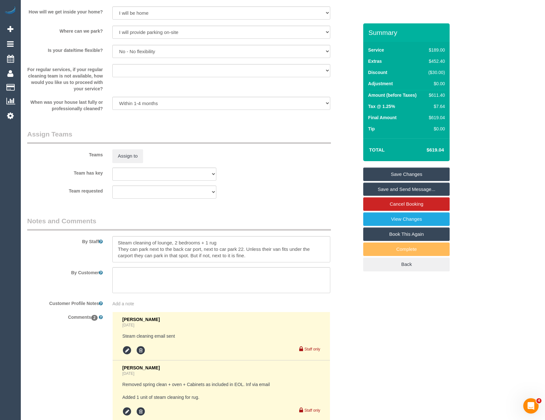
scroll to position [928, 0]
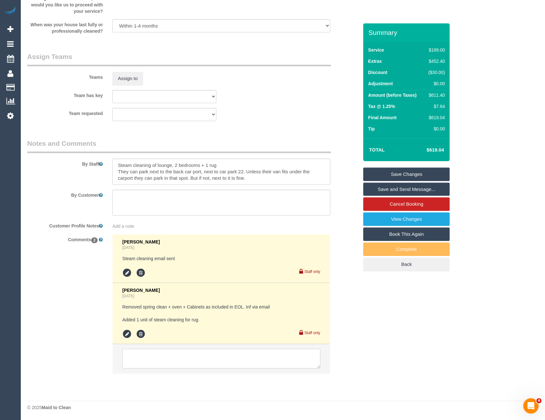
drag, startPoint x: 186, startPoint y: 361, endPoint x: 190, endPoint y: 357, distance: 5.7
click at [186, 361] on textarea at bounding box center [221, 359] width 198 height 20
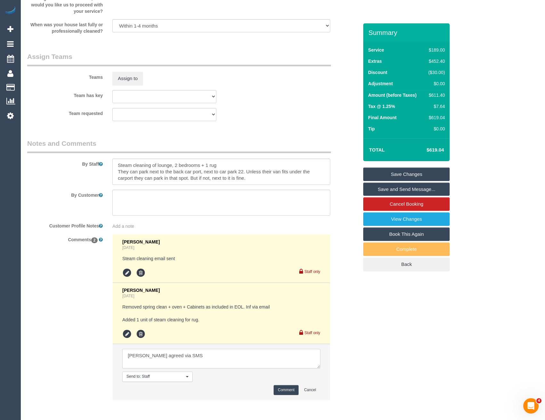
type textarea "Darshan agreed via SMS"
click at [281, 391] on button "Comment" at bounding box center [286, 390] width 25 height 10
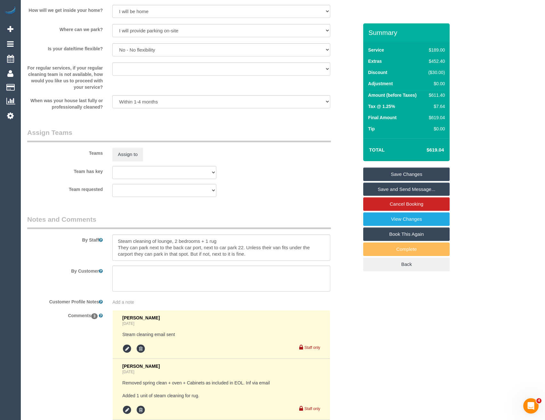
scroll to position [897, 0]
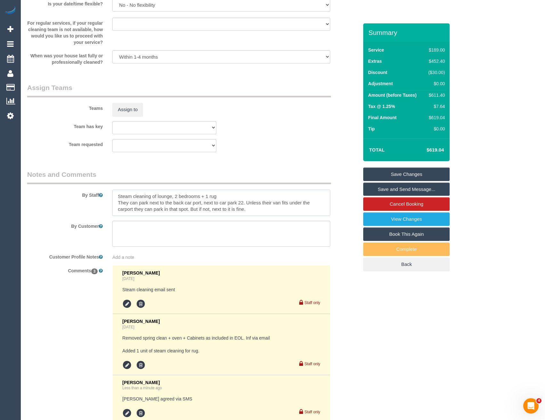
click at [115, 194] on textarea at bounding box center [221, 203] width 218 height 26
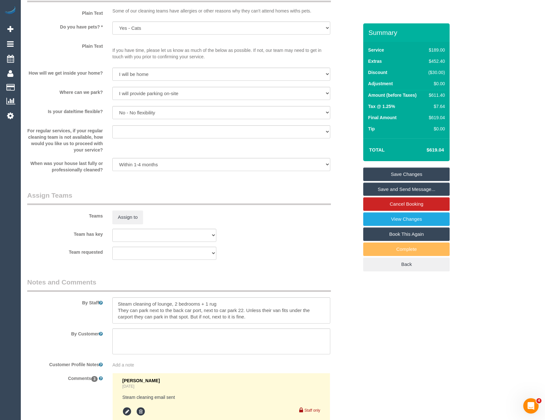
scroll to position [865, 0]
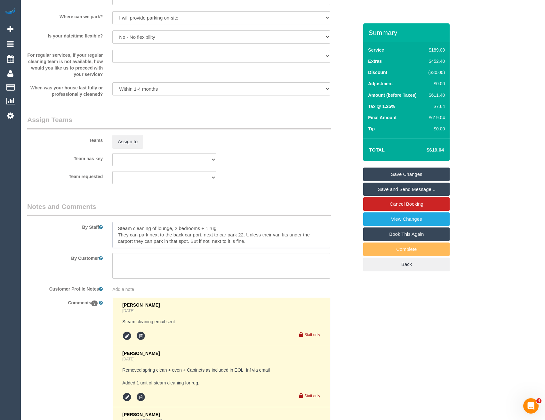
click at [114, 232] on textarea at bounding box center [221, 235] width 218 height 26
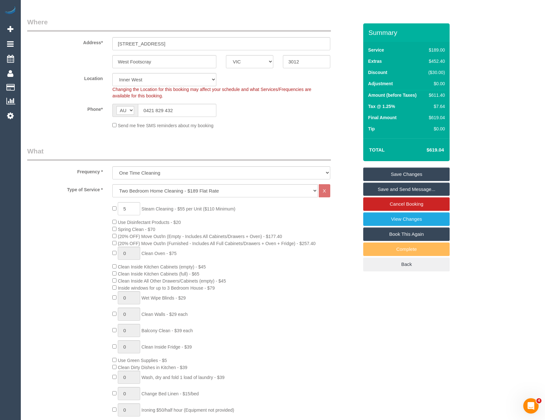
scroll to position [96, 0]
type textarea "Est 5 - 7 hours + Steam cleaning of lounge, 2 bedrooms + 1 rug They can park ne…"
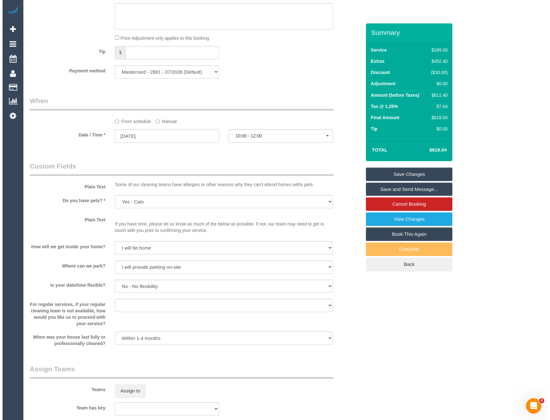
scroll to position [672, 0]
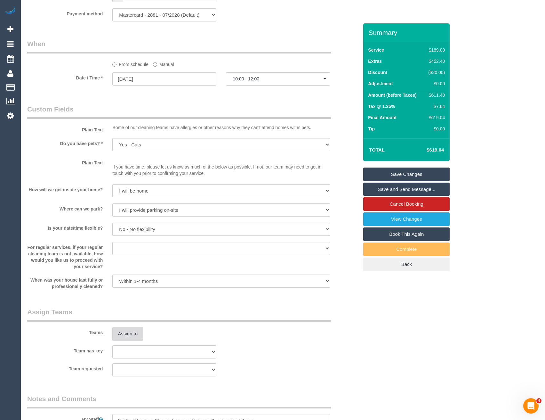
click at [136, 334] on button "Assign to" at bounding box center [127, 333] width 31 height 13
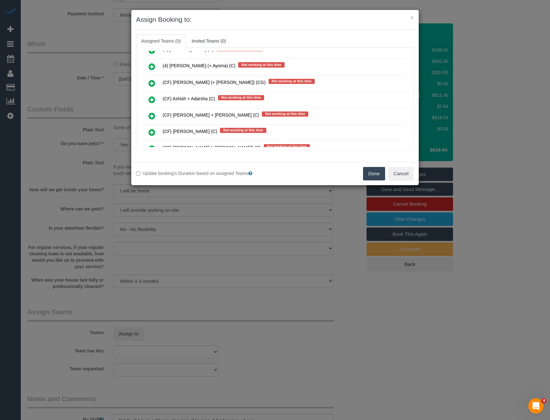
scroll to position [1841, 0]
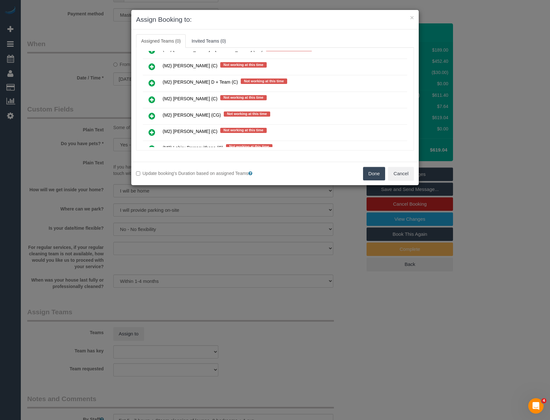
click at [150, 97] on icon at bounding box center [152, 100] width 7 height 8
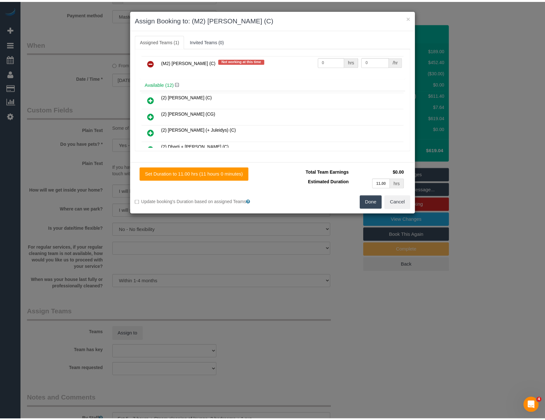
scroll to position [0, 0]
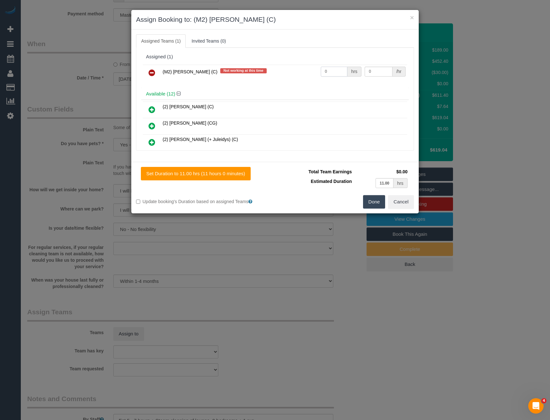
drag, startPoint x: 330, startPoint y: 73, endPoint x: 283, endPoint y: 75, distance: 46.2
click at [283, 76] on tr "(M2) Darshan Gevariya (C) Not working at this time 0 hrs 0 /hr" at bounding box center [275, 73] width 265 height 16
type input "1"
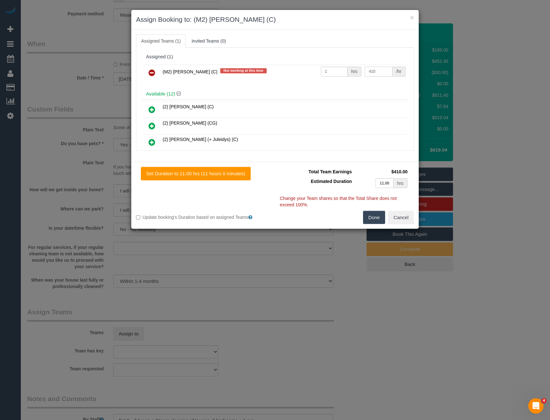
type input "410"
click at [369, 218] on button "Done" at bounding box center [374, 217] width 22 height 13
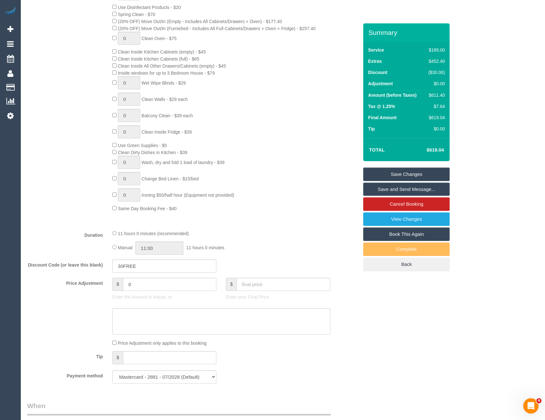
scroll to position [256, 0]
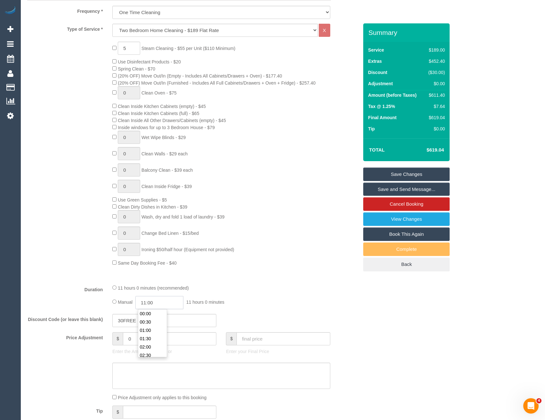
click at [168, 302] on input "11:00" at bounding box center [159, 302] width 48 height 13
type input "08:00"
click at [156, 313] on li "08:00" at bounding box center [152, 310] width 29 height 8
click at [232, 294] on div "11 hours 0 minutes (recommended) Manual 08:00 8 hours 0 minutes" at bounding box center [221, 296] width 227 height 25
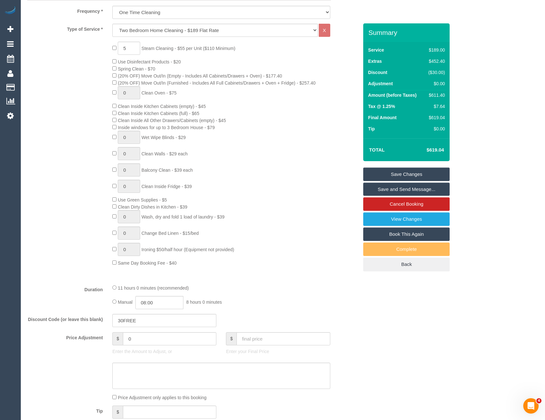
select select "spot24"
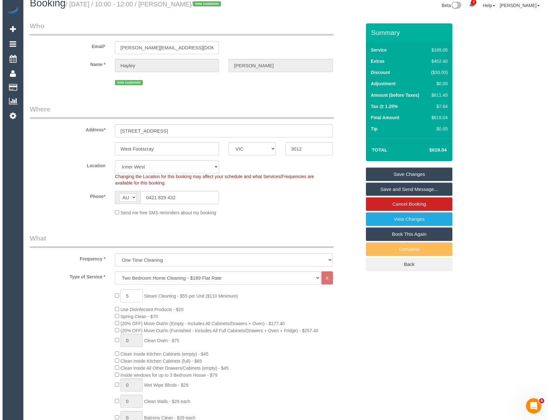
scroll to position [0, 0]
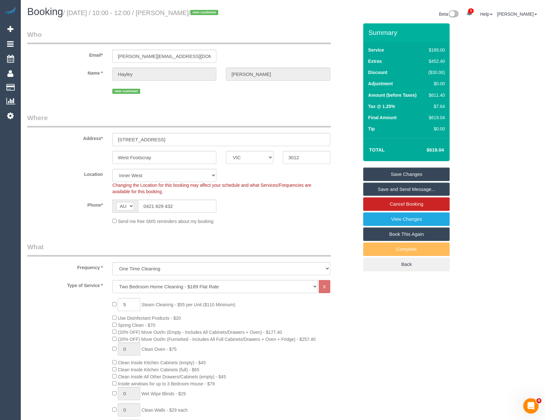
click at [390, 188] on link "Save and Send Message..." at bounding box center [406, 189] width 86 height 13
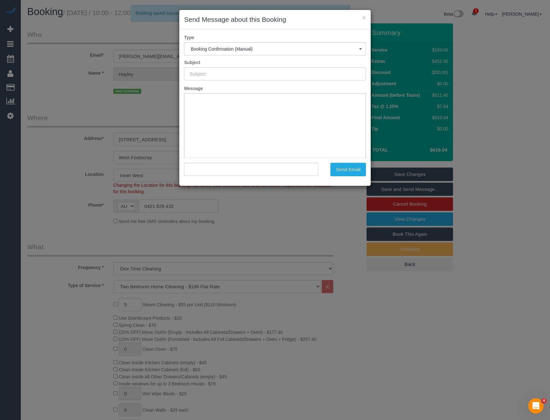
type input "Booking Confirmed"
type input ""Hayley McManus" <hayley.a.mcmanus@gmail.com>"
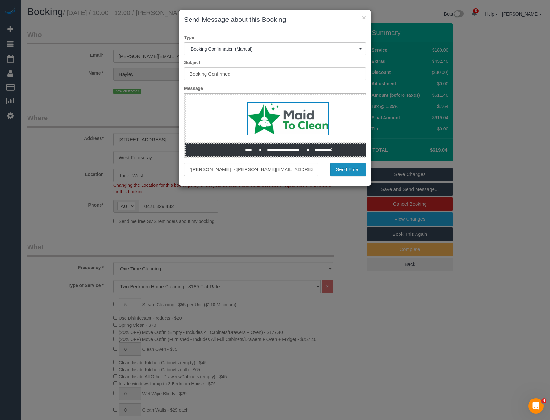
drag, startPoint x: 340, startPoint y: 172, endPoint x: 335, endPoint y: 172, distance: 4.8
click at [340, 172] on button "Send Email" at bounding box center [348, 169] width 36 height 13
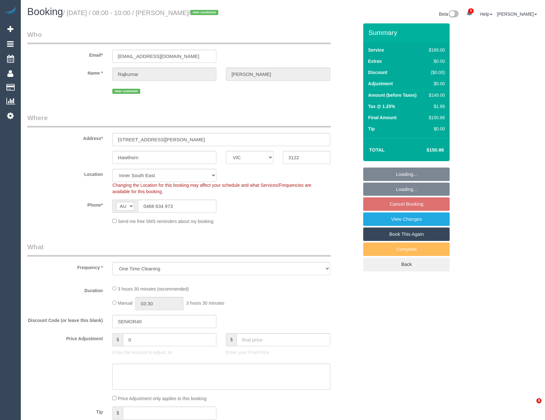
select select "VIC"
select select "number:28"
select select "number:14"
select select "number:19"
select select "number:23"
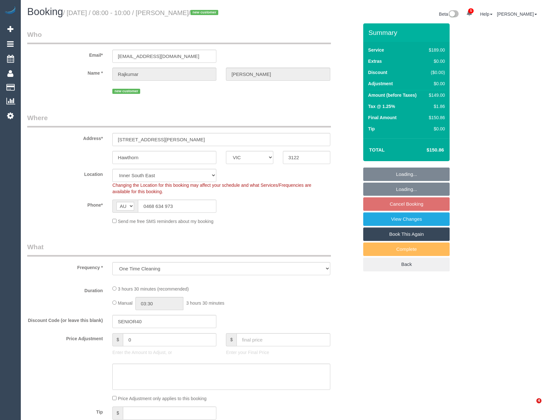
select select "number:12"
select select "object:1429"
select select "spot1"
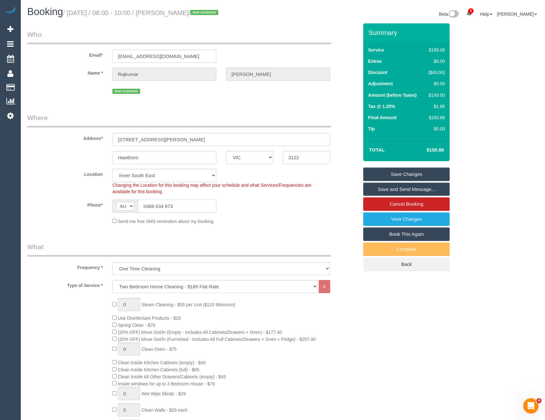
drag, startPoint x: 174, startPoint y: 208, endPoint x: 147, endPoint y: 206, distance: 26.9
click at [147, 206] on input "0468 634 973" at bounding box center [177, 206] width 78 height 13
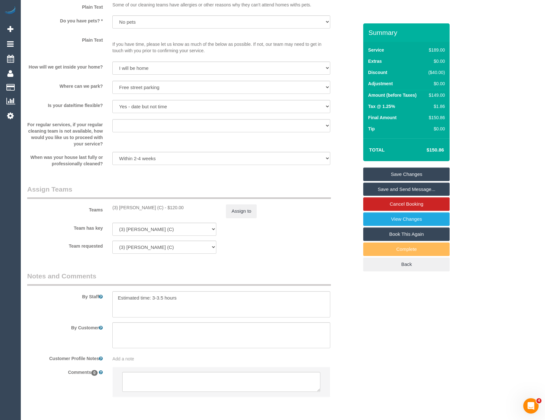
scroll to position [819, 0]
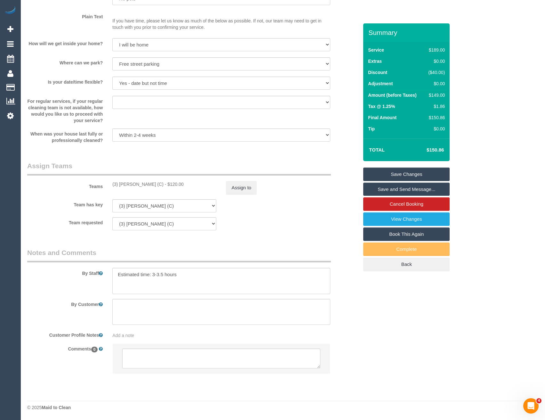
drag, startPoint x: 188, startPoint y: 371, endPoint x: 189, endPoint y: 363, distance: 8.4
click at [188, 371] on li at bounding box center [221, 358] width 217 height 29
click at [190, 356] on textarea at bounding box center [221, 358] width 198 height 20
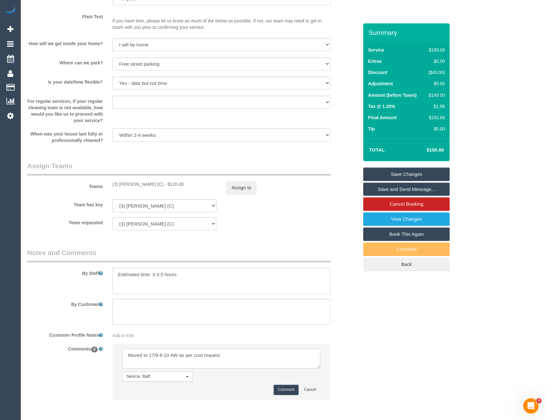
type textarea "Moved to 17/9 8-10 AW as per cust request"
click at [283, 392] on button "Comment" at bounding box center [286, 390] width 25 height 10
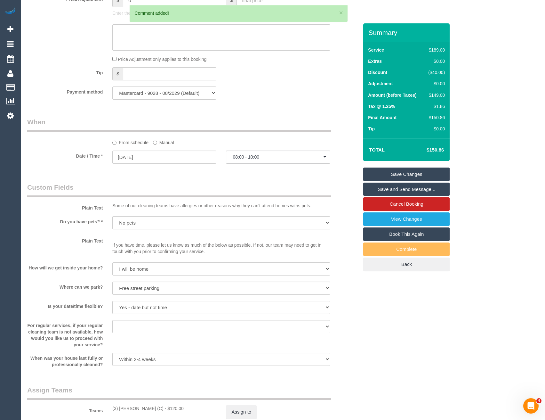
scroll to position [466, 0]
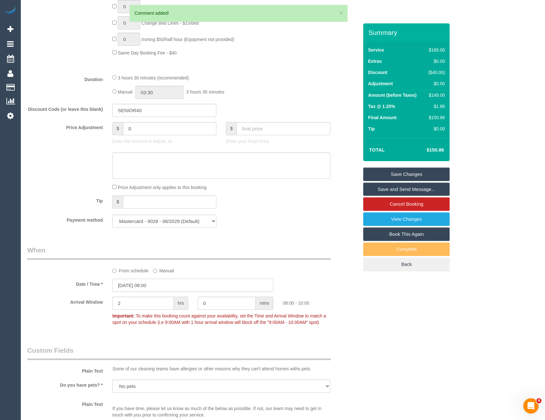
click at [165, 283] on input "16/09/2025 08:00" at bounding box center [192, 285] width 161 height 13
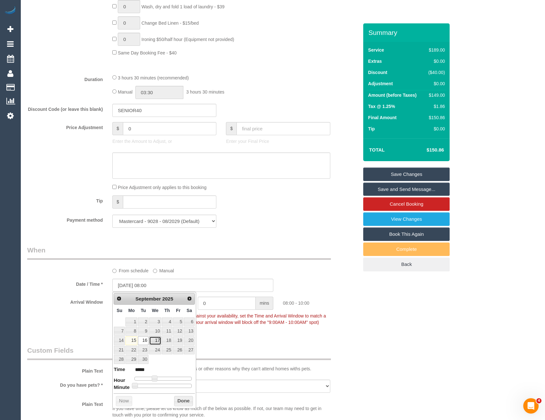
click at [156, 340] on link "17" at bounding box center [155, 340] width 12 height 9
type input "17/09/2025 08:00"
click at [183, 401] on button "Done" at bounding box center [183, 401] width 19 height 10
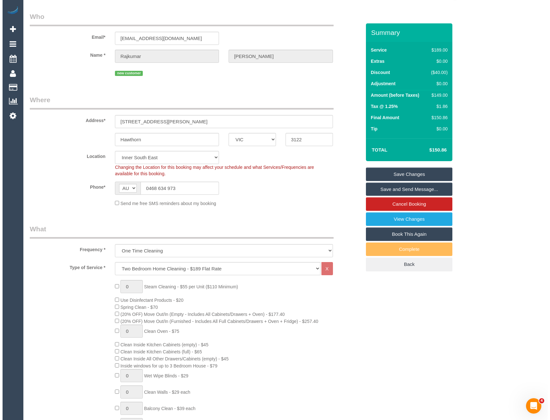
scroll to position [0, 0]
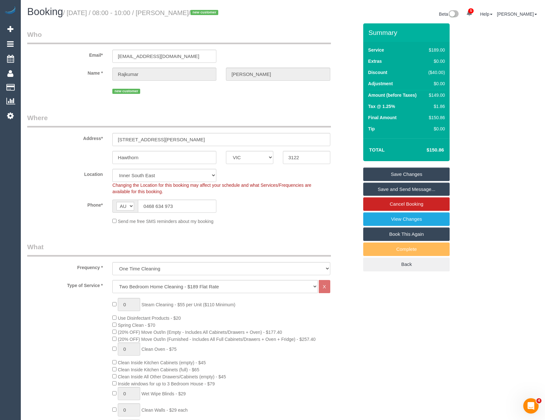
click at [382, 189] on link "Save and Send Message..." at bounding box center [406, 189] width 86 height 13
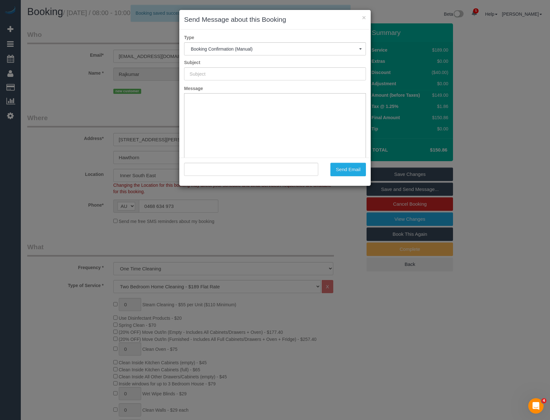
type input "Booking Confirmed"
type input ""Rajkumar Augustine" <clients@techedgeaccounting.com.au>"
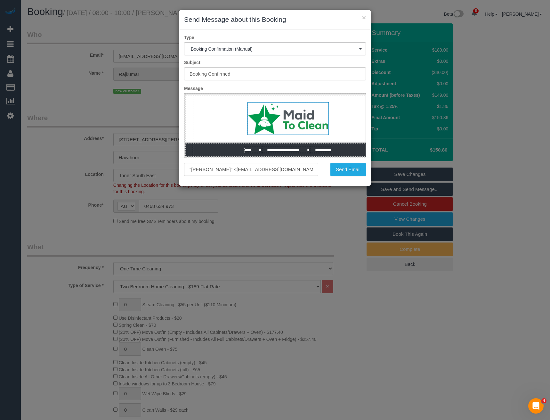
click at [338, 176] on div ""Rajkumar Augustine" <clients@techedgeaccounting.com.au> Send Email" at bounding box center [274, 172] width 191 height 28
click at [341, 170] on button "Send Email" at bounding box center [348, 169] width 36 height 13
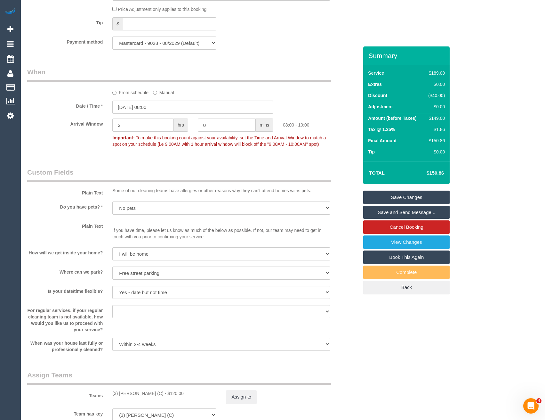
scroll to position [737, 0]
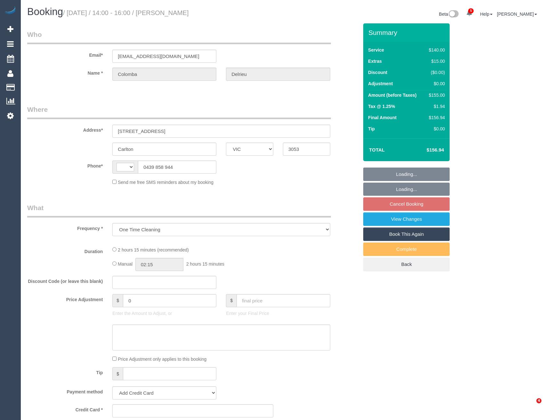
select select "VIC"
select select "string:stripe-pm_1S6voY2GScqysDRVmIF4NMP3"
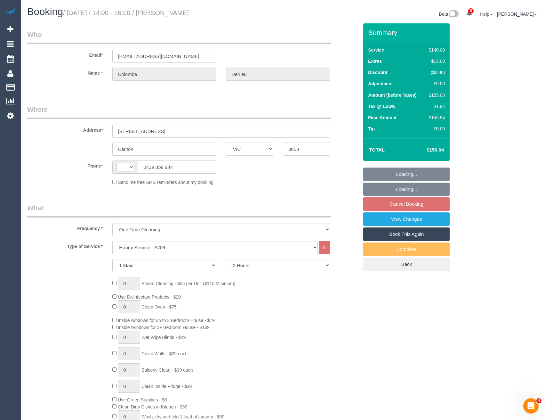
select select "string:AU"
select select "spot4"
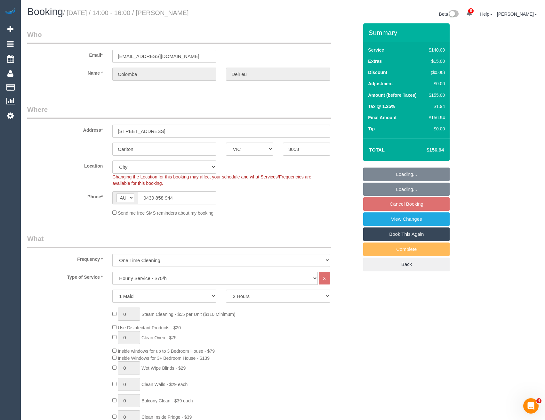
select select "spot23"
select select "object:1310"
select select "number:28"
select select "number:14"
select select "number:19"
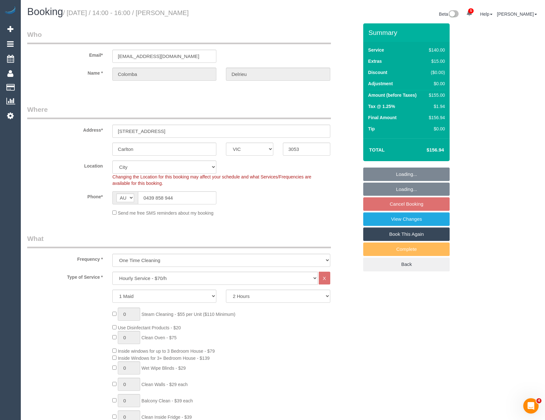
select select "number:22"
select select "number:12"
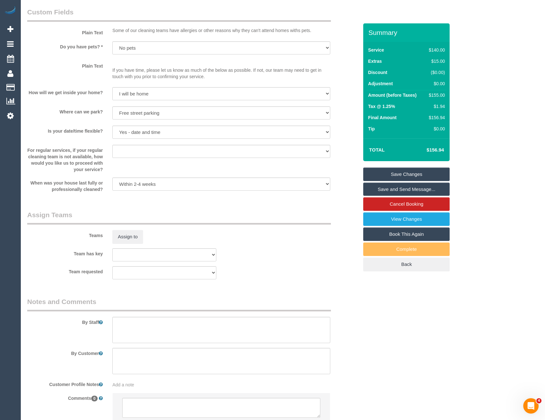
scroll to position [793, 0]
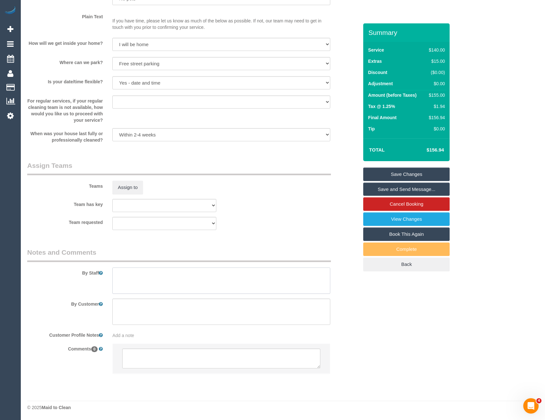
click at [159, 281] on textarea at bounding box center [221, 280] width 218 height 26
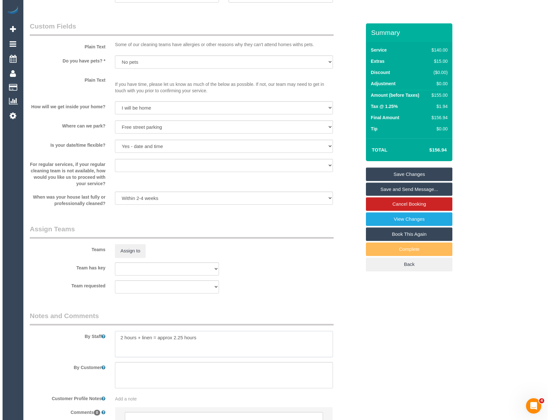
scroll to position [729, 0]
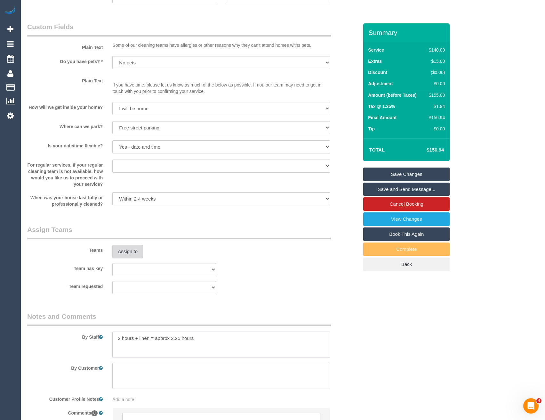
type textarea "2 hours + linen = approx 2.25 hours"
click at [135, 248] on button "Assign to" at bounding box center [127, 251] width 31 height 13
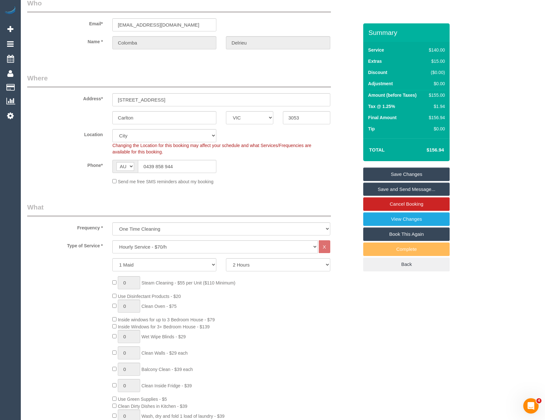
scroll to position [0, 0]
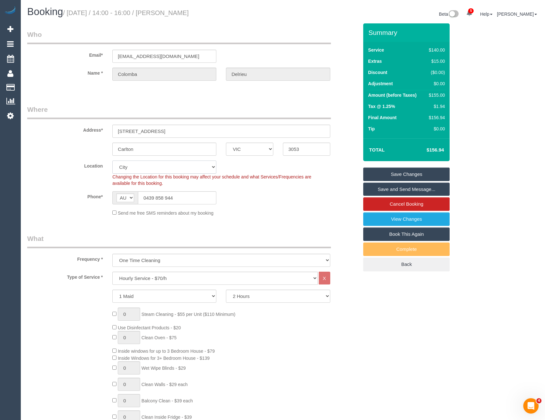
click at [129, 165] on select "Office City East (North) East (South) Inner East Inner North (East) Inner North…" at bounding box center [164, 166] width 104 height 13
select select "47"
click at [112, 160] on select "Office City East (North) East (South) Inner East Inner North (East) Inner North…" at bounding box center [164, 166] width 104 height 13
click at [272, 218] on fieldset "Where Address* 23 Palmerston Street, 603 Carlton ACT NSW NT QLD SA TAS VIC WA 3…" at bounding box center [192, 163] width 331 height 116
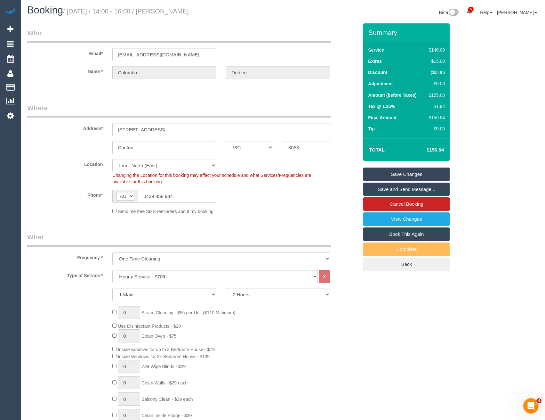
select select "object:3210"
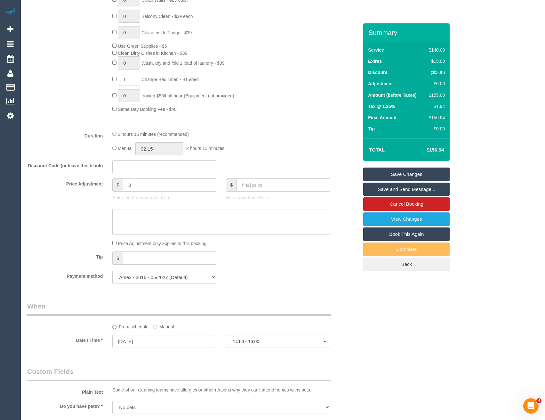
select select "spot43"
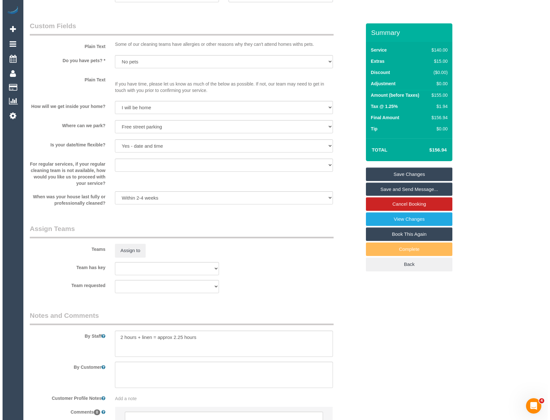
scroll to position [737, 0]
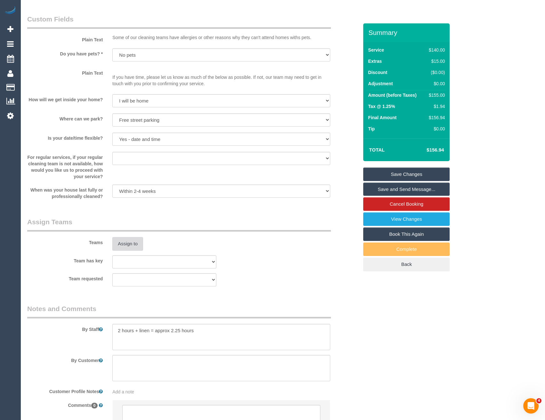
click at [127, 244] on button "Assign to" at bounding box center [127, 243] width 31 height 13
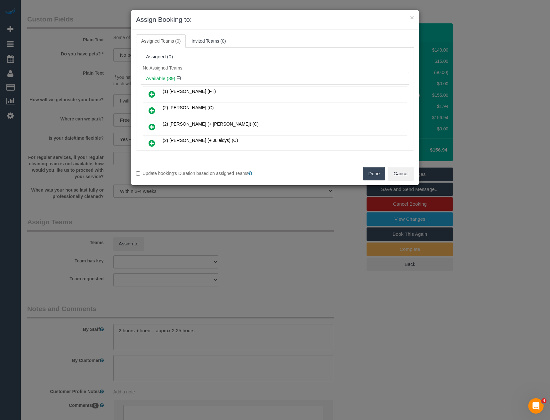
scroll to position [156, 0]
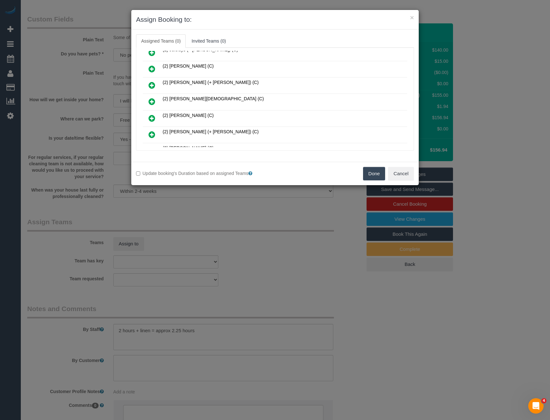
click at [149, 100] on icon at bounding box center [152, 102] width 7 height 8
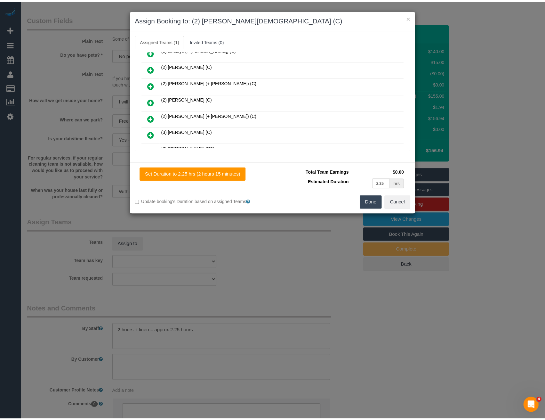
scroll to position [0, 0]
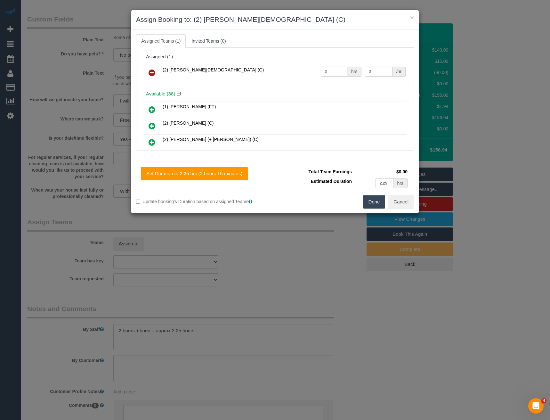
drag, startPoint x: 325, startPoint y: 75, endPoint x: 299, endPoint y: 79, distance: 26.8
click at [299, 79] on tr "(2) Raisul Islam (C) 0 hrs 0 /hr" at bounding box center [275, 73] width 265 height 16
type input "2.25"
type input "37.5"
click at [371, 201] on button "Done" at bounding box center [374, 201] width 22 height 13
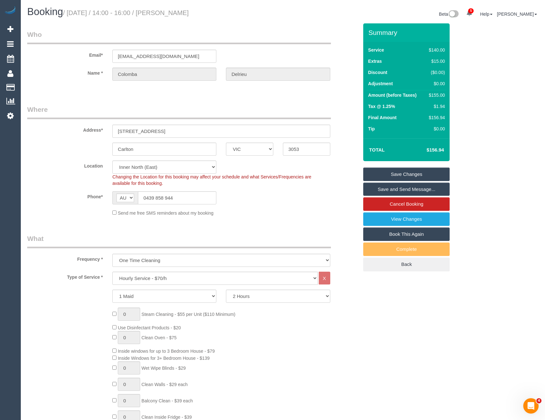
click at [390, 187] on link "Save and Send Message..." at bounding box center [406, 189] width 86 height 13
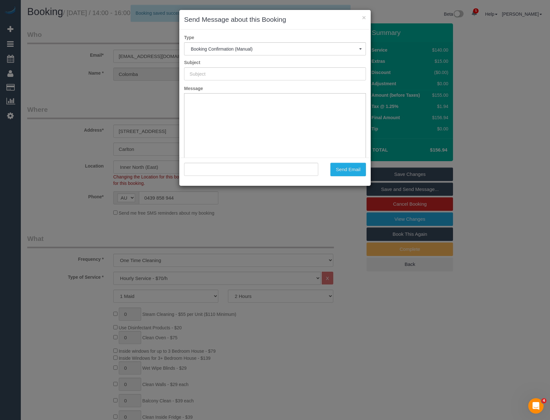
type input "Booking Confirmed"
type input ""Colomba Delrieu" <colombadelrieu@gmail.com>"
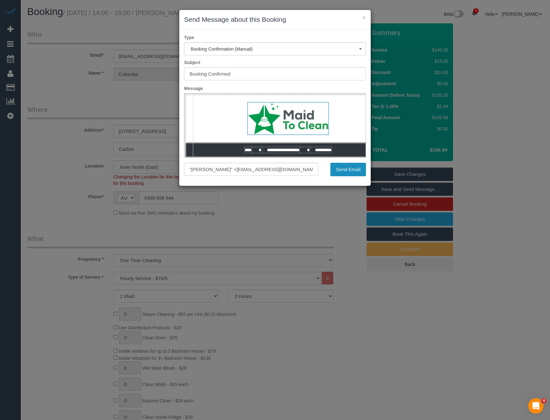
drag, startPoint x: 333, startPoint y: 170, endPoint x: 337, endPoint y: 171, distance: 4.3
click at [333, 170] on button "Send Email" at bounding box center [348, 169] width 36 height 13
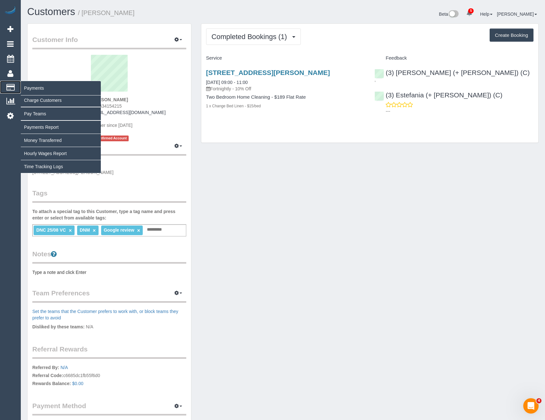
click at [30, 88] on span "Payments" at bounding box center [61, 88] width 80 height 15
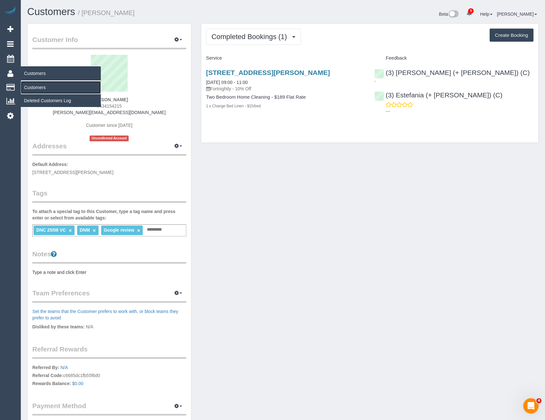
click at [39, 86] on link "Customers" at bounding box center [61, 87] width 80 height 13
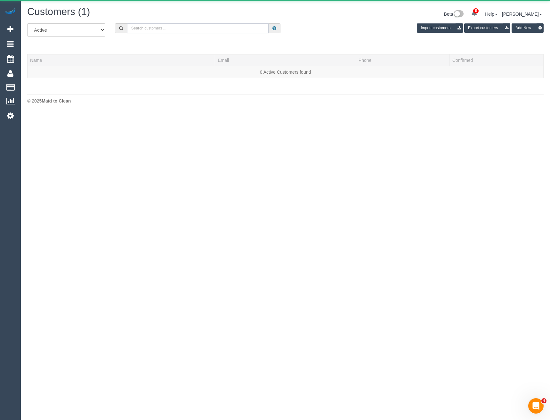
drag, startPoint x: 145, startPoint y: 28, endPoint x: 138, endPoint y: 16, distance: 13.8
click at [145, 28] on input "text" at bounding box center [198, 28] width 142 height 10
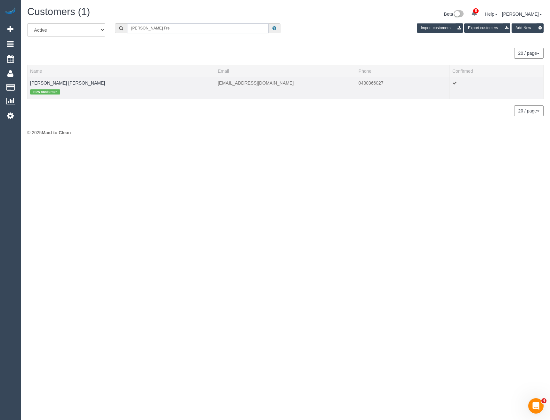
type input "[PERSON_NAME] Fre"
click at [46, 86] on td "[PERSON_NAME] [PERSON_NAME] new customer" at bounding box center [122, 88] width 188 height 22
click at [47, 85] on link "[PERSON_NAME] [PERSON_NAME]" at bounding box center [67, 82] width 75 height 5
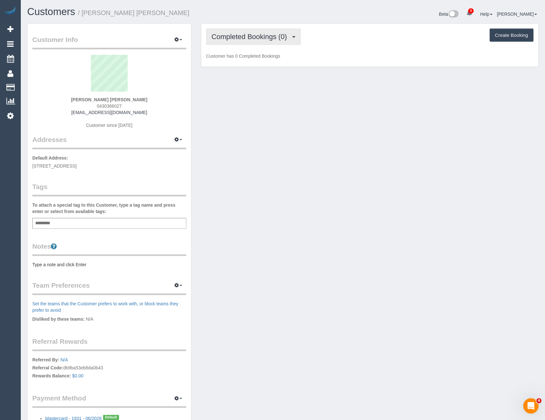
click at [264, 40] on button "Completed Bookings (0)" at bounding box center [253, 37] width 95 height 16
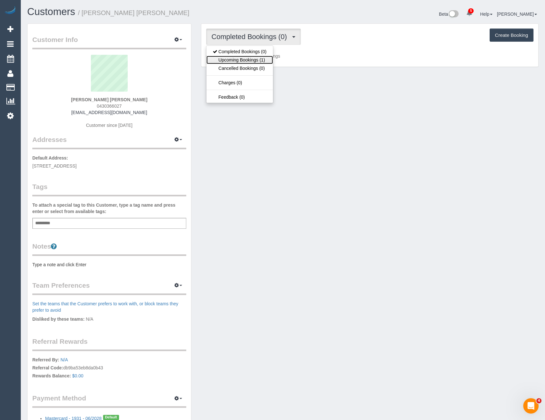
click at [261, 61] on link "Upcoming Bookings (1)" at bounding box center [240, 60] width 67 height 8
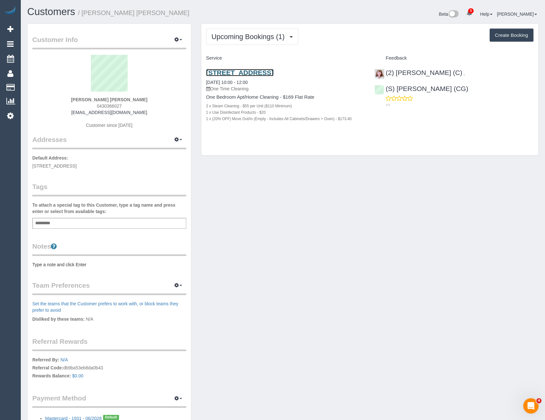
click at [274, 72] on link "55 York Street, 21, Fitzroy North, VIC 3068" at bounding box center [240, 72] width 68 height 7
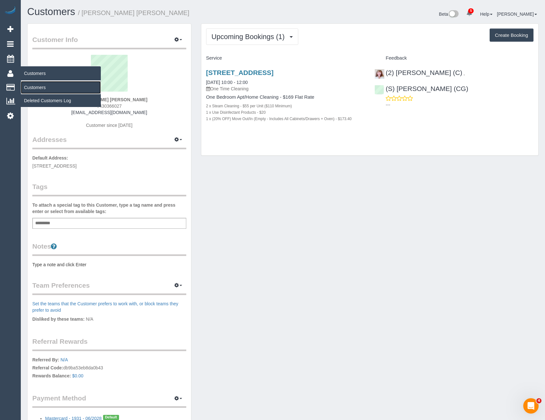
click at [42, 85] on link "Customers" at bounding box center [61, 87] width 80 height 13
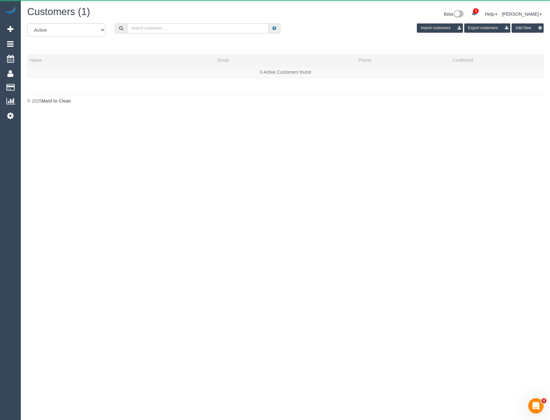
click at [194, 29] on input "text" at bounding box center [198, 28] width 142 height 10
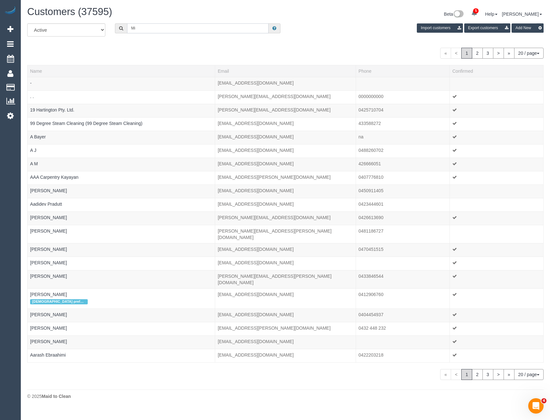
type input "M"
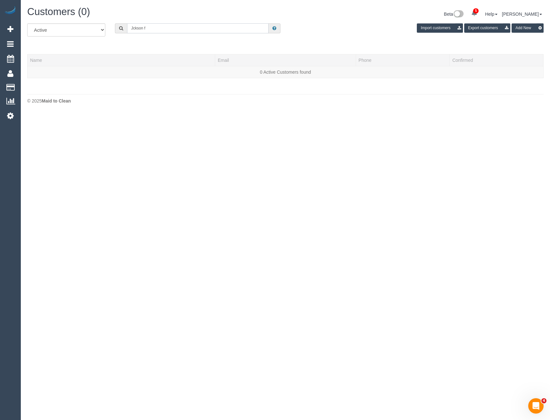
drag, startPoint x: 173, startPoint y: 29, endPoint x: 44, endPoint y: 32, distance: 129.4
click at [45, 32] on div "All Active Archived Jckson f Import customers Export customers Add New" at bounding box center [285, 32] width 526 height 18
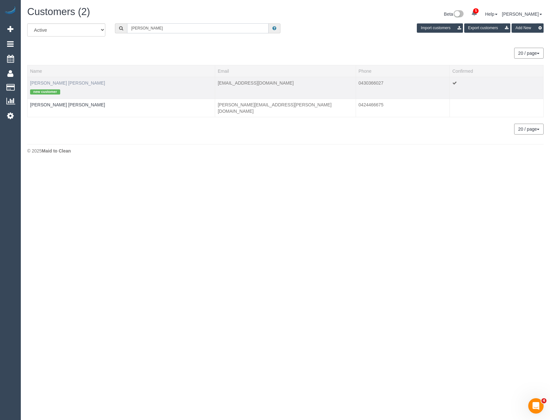
type input "Jackson F"
drag, startPoint x: 55, startPoint y: 81, endPoint x: 64, endPoint y: 86, distance: 10.5
click at [55, 81] on link "Jackson Freud" at bounding box center [67, 82] width 75 height 5
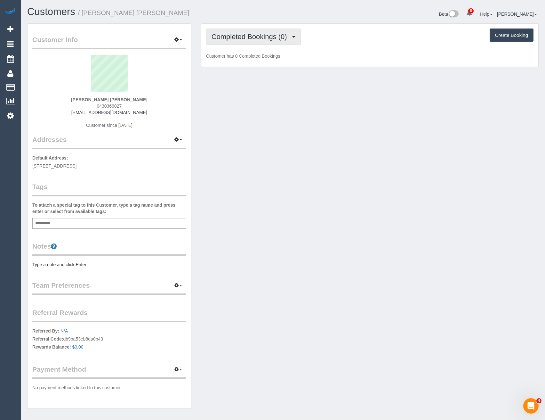
click at [282, 41] on button "Completed Bookings (0)" at bounding box center [253, 37] width 95 height 16
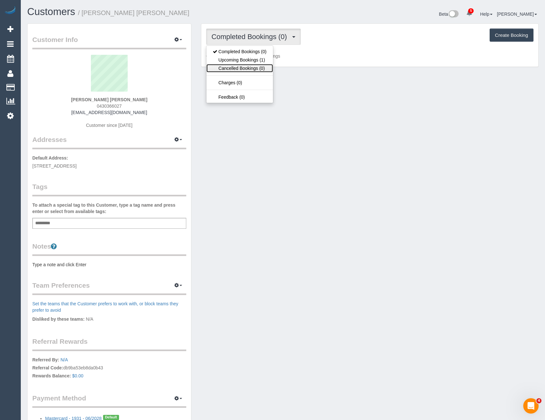
click at [259, 64] on link "Cancelled Bookings (0)" at bounding box center [240, 68] width 67 height 8
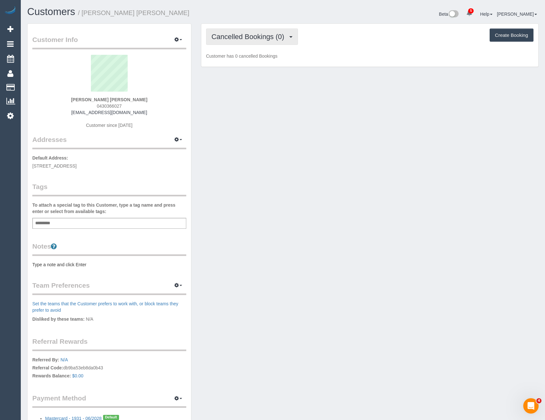
click at [265, 45] on button "Cancelled Bookings (0)" at bounding box center [252, 37] width 92 height 16
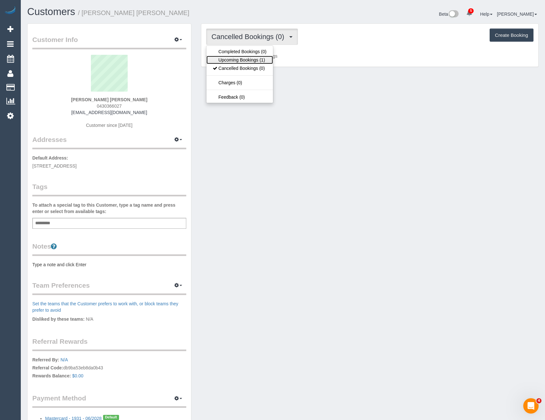
click at [260, 58] on link "Upcoming Bookings (1)" at bounding box center [240, 60] width 67 height 8
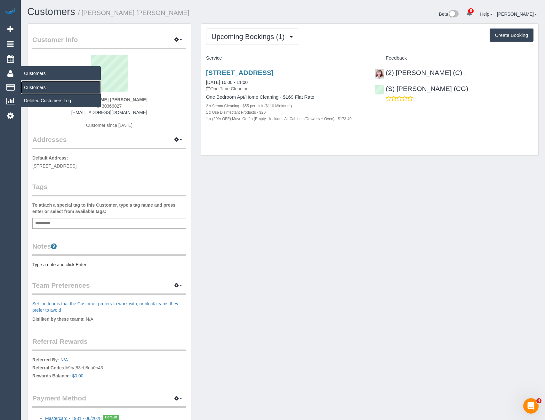
click at [32, 88] on link "Customers" at bounding box center [61, 87] width 80 height 13
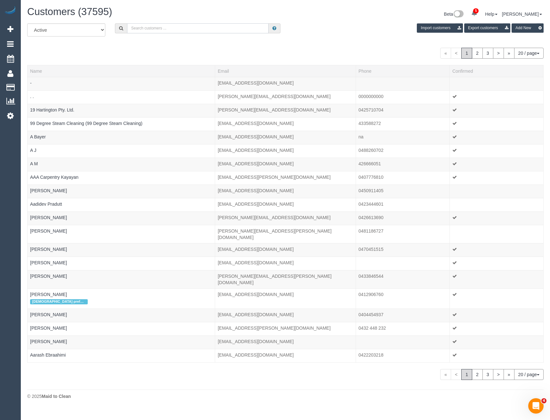
click at [154, 26] on input "text" at bounding box center [198, 28] width 142 height 10
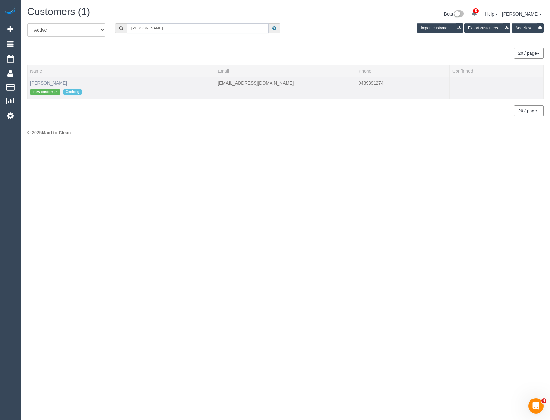
type input "Miriam Poh"
click at [53, 83] on link "Miriam POHLENZ" at bounding box center [48, 82] width 37 height 5
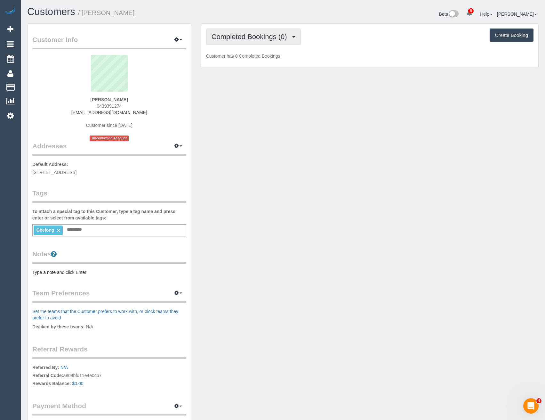
click at [275, 34] on span "Completed Bookings (0)" at bounding box center [251, 37] width 79 height 8
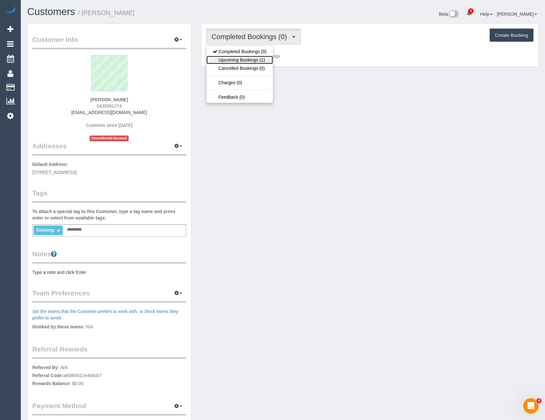
click at [263, 59] on link "Upcoming Bookings (1)" at bounding box center [240, 60] width 67 height 8
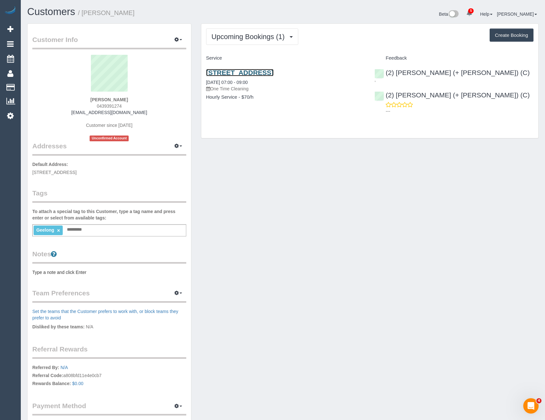
click at [274, 73] on link "34 Lansbury Cres, Highton, VIC 3216" at bounding box center [240, 72] width 68 height 7
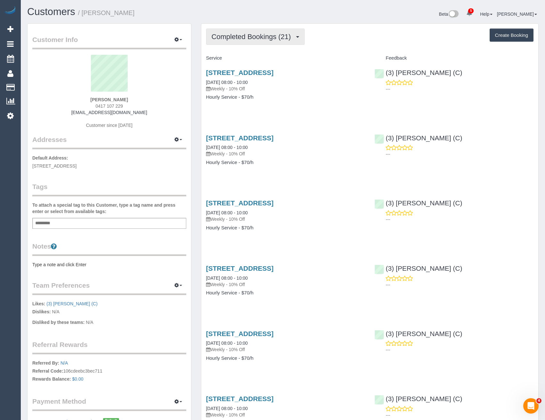
click at [287, 35] on span "Completed Bookings (21)" at bounding box center [253, 37] width 83 height 8
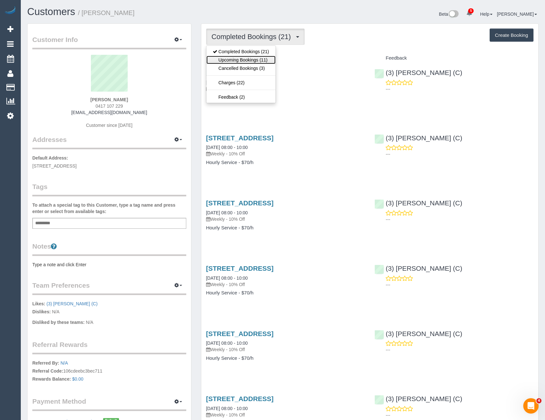
click at [274, 62] on link "Upcoming Bookings (11)" at bounding box center [241, 60] width 69 height 8
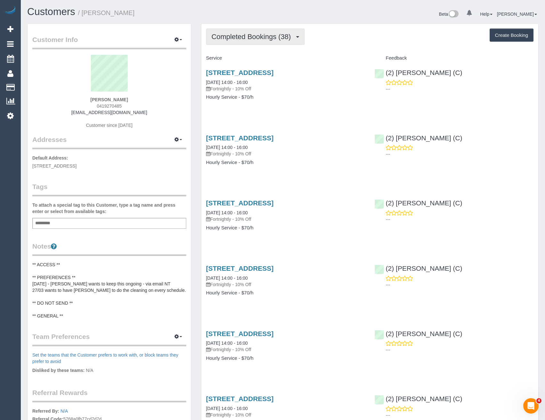
click at [284, 39] on span "Completed Bookings (38)" at bounding box center [253, 37] width 83 height 8
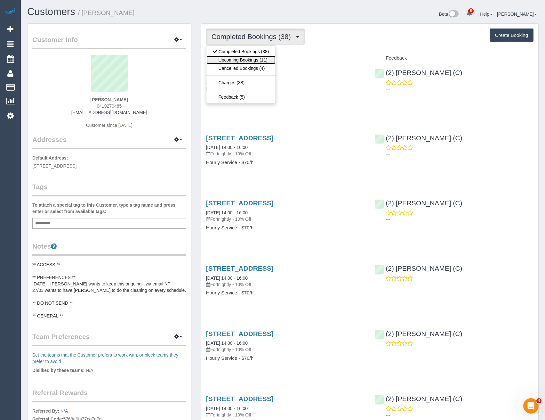
click at [268, 56] on link "Upcoming Bookings (11)" at bounding box center [241, 60] width 69 height 8
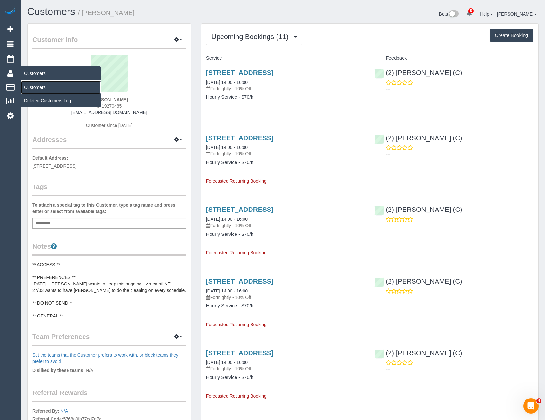
click at [25, 86] on link "Customers" at bounding box center [61, 87] width 80 height 13
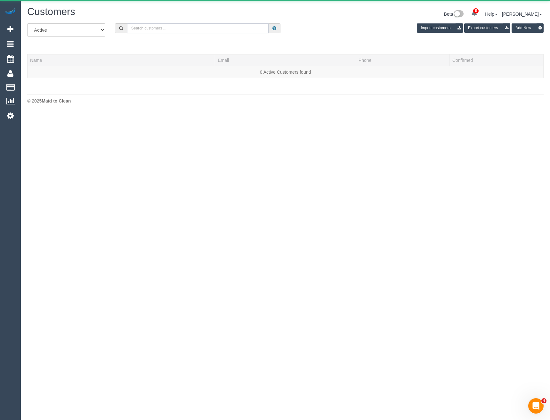
click at [159, 30] on input "text" at bounding box center [198, 28] width 142 height 10
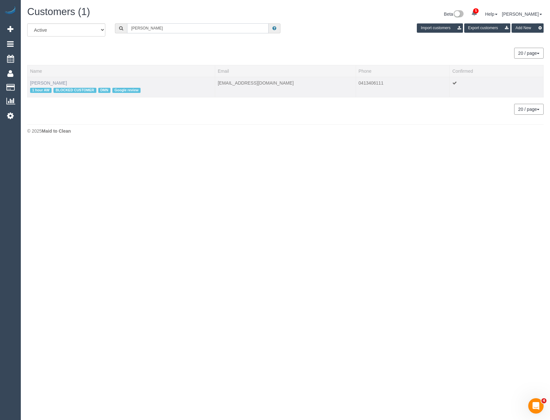
type input "Heather snoo"
click at [51, 82] on link "Heather Snook" at bounding box center [48, 82] width 37 height 5
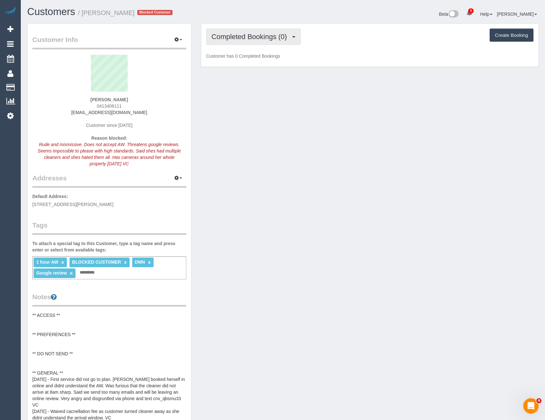
click at [285, 35] on span "Completed Bookings (0)" at bounding box center [251, 37] width 79 height 8
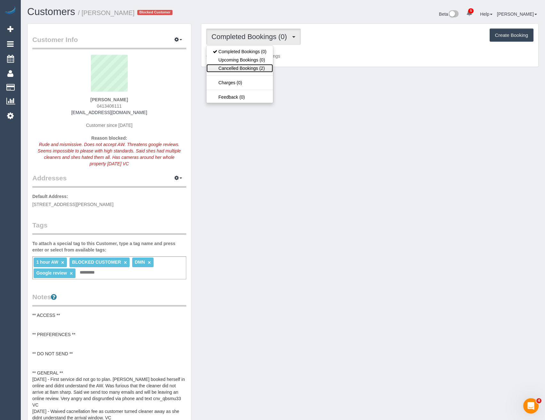
click at [254, 71] on link "Cancelled Bookings (2)" at bounding box center [240, 68] width 67 height 8
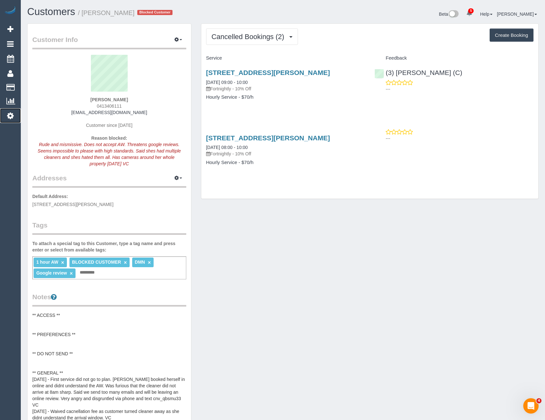
drag, startPoint x: 14, startPoint y: 115, endPoint x: 36, endPoint y: 118, distance: 21.4
click at [14, 115] on link "Settings" at bounding box center [10, 115] width 21 height 15
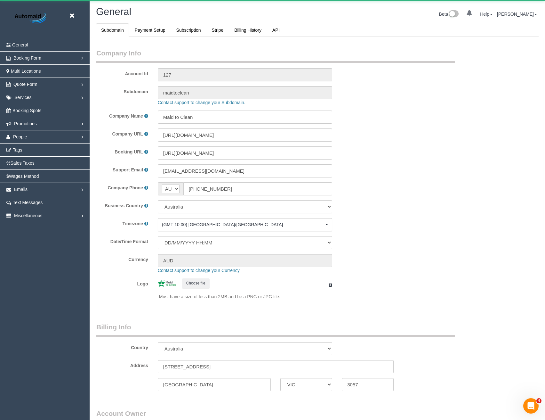
select select "string:AU"
select select "1"
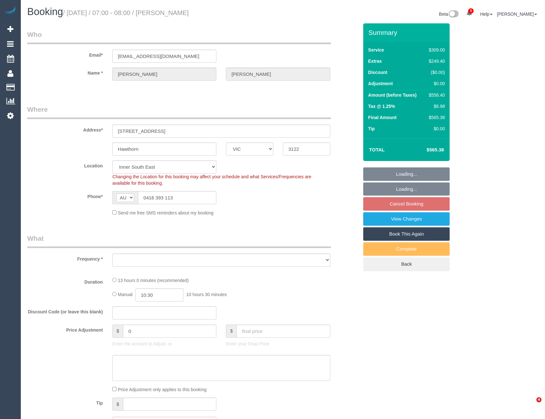
select select "VIC"
select select "string:stripe-pm_1OA9bE2GScqysDRV9SMz1VR2"
select select "object:759"
select select "number:28"
select select "number:14"
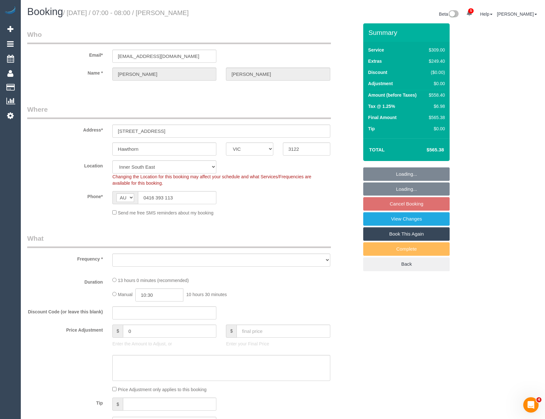
select select "number:20"
select select "number:36"
select select "number:11"
select select "object:860"
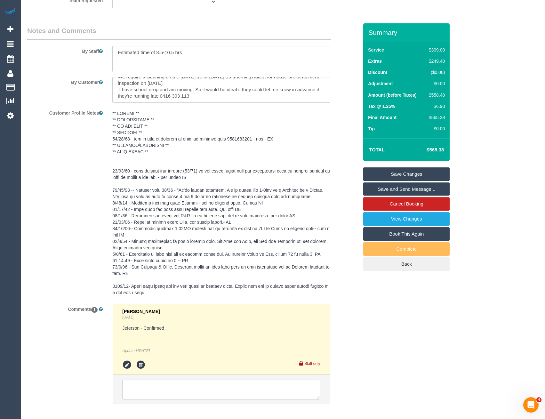
scroll to position [1099, 0]
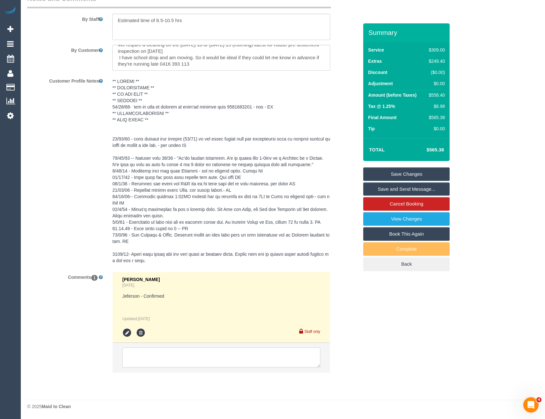
click at [174, 358] on textarea at bounding box center [221, 358] width 198 height 20
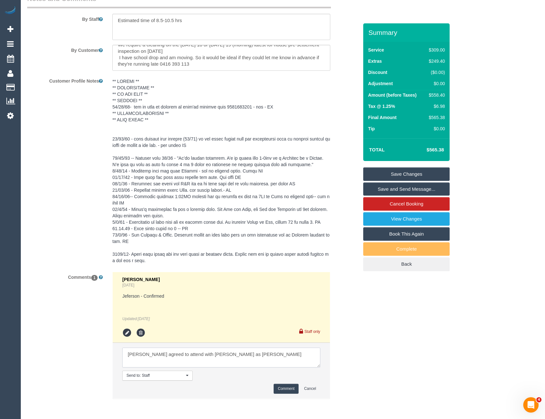
type textarea "[PERSON_NAME] agreed to attend with [PERSON_NAME] as [PERSON_NAME]"
click at [287, 389] on button "Comment" at bounding box center [286, 389] width 25 height 10
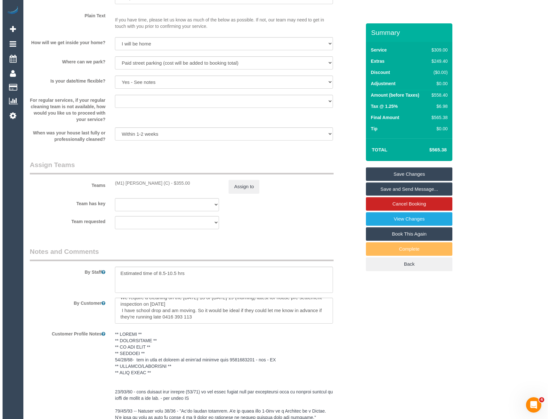
scroll to position [843, 0]
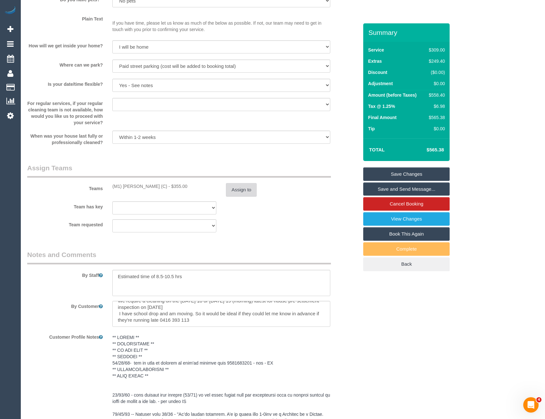
click at [243, 192] on button "Assign to" at bounding box center [241, 189] width 31 height 13
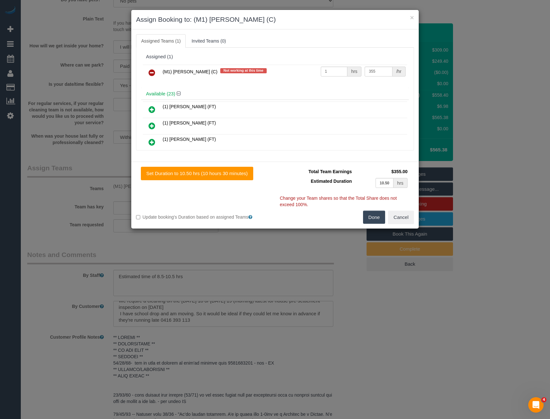
scroll to position [1594, 0]
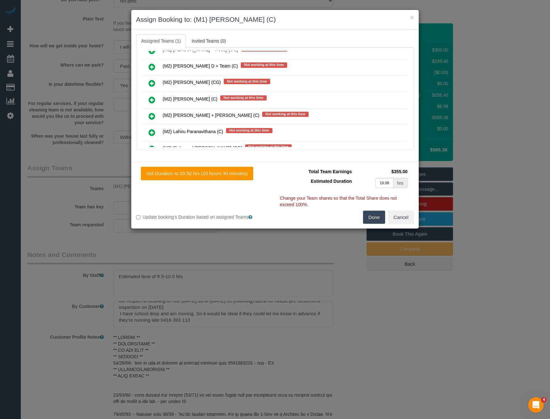
click at [150, 99] on icon at bounding box center [152, 100] width 7 height 8
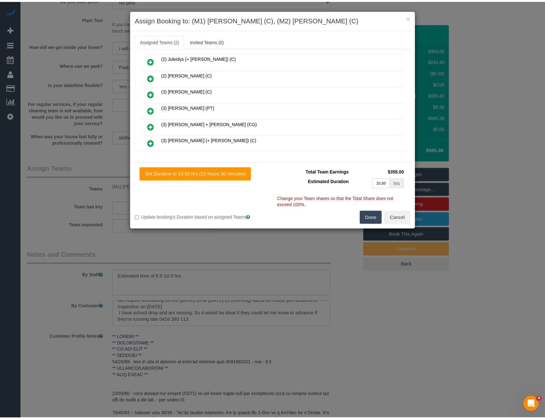
scroll to position [0, 0]
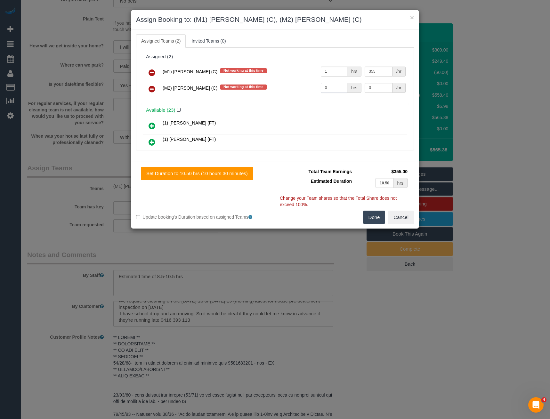
drag, startPoint x: 330, startPoint y: 88, endPoint x: 295, endPoint y: 86, distance: 34.9
click at [299, 89] on tr "(M2) Joseph Tshibangu (C) Not working at this time 0 hrs 0 /hr" at bounding box center [275, 89] width 265 height 16
type input "1"
type input "355"
click at [378, 217] on button "Done" at bounding box center [374, 217] width 22 height 13
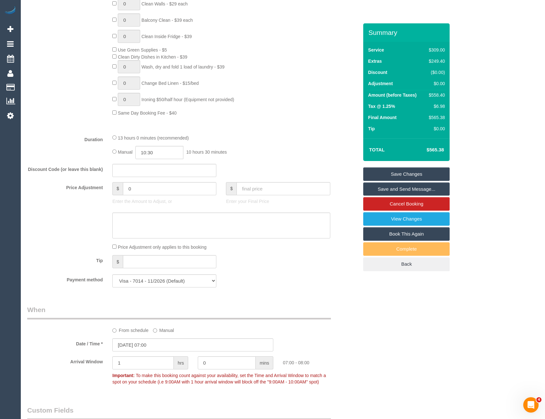
scroll to position [363, 0]
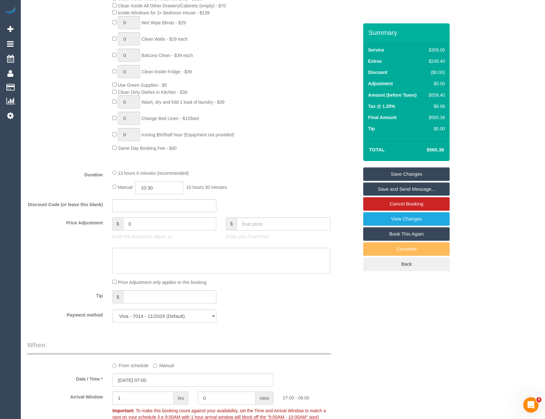
click at [161, 189] on input "10:30" at bounding box center [159, 187] width 48 height 13
type input "05:00"
click at [155, 206] on li "05:00" at bounding box center [152, 205] width 29 height 8
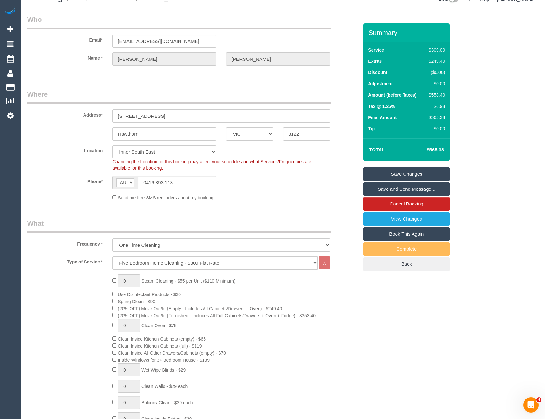
scroll to position [0, 0]
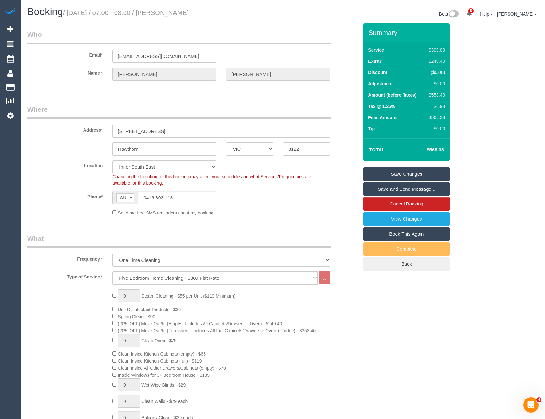
click at [382, 176] on link "Save Changes" at bounding box center [406, 173] width 86 height 13
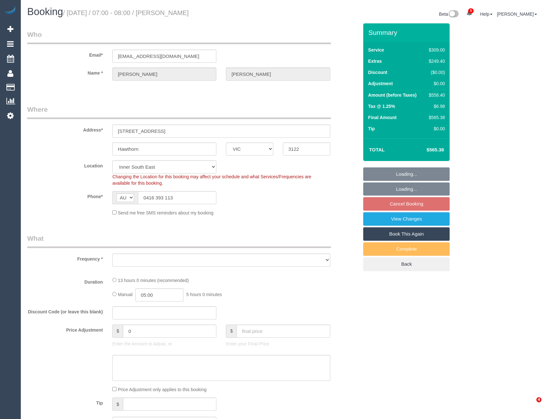
select select "VIC"
select select "string:stripe-pm_1OA9bE2GScqysDRV9SMz1VR2"
select select "object:626"
select select "number:28"
select select "number:14"
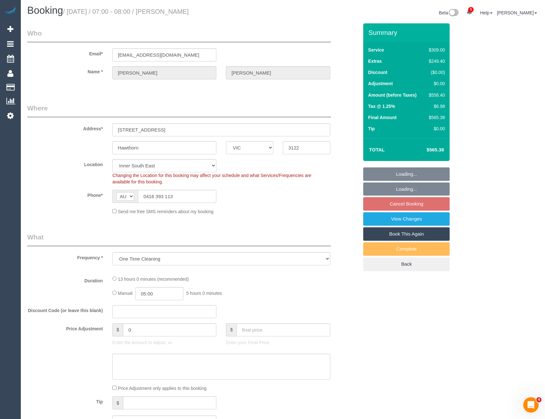
select select "number:20"
select select "number:36"
select select "number:11"
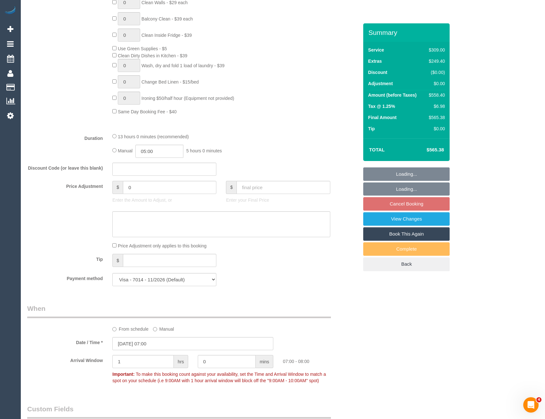
scroll to position [480, 0]
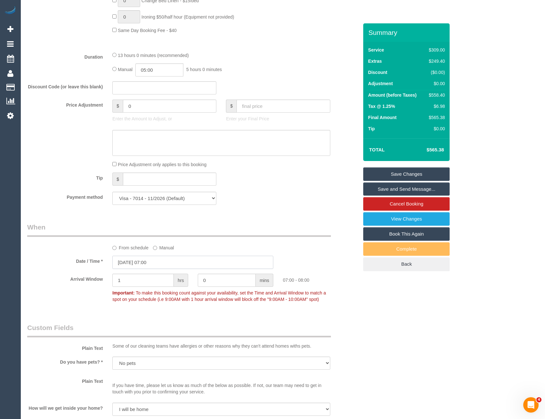
click at [160, 266] on input "[DATE] 07:00" at bounding box center [192, 262] width 161 height 13
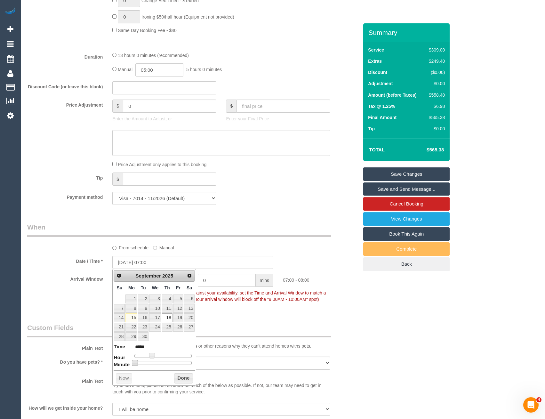
type input "[DATE] 07:05"
type input "*****"
type input "[DATE] 07:10"
type input "*****"
type input "[DATE] 07:15"
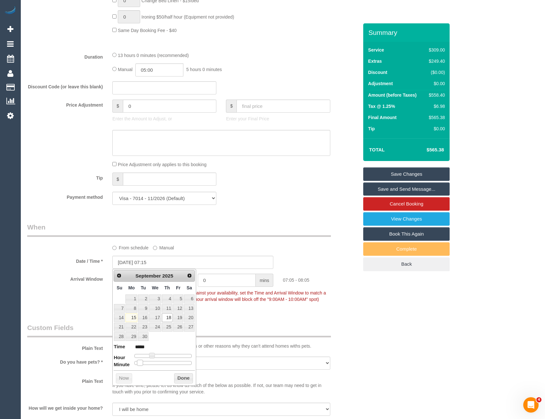
type input "*****"
type input "[DATE] 07:20"
type input "*****"
type input "[DATE] 07:25"
type input "*****"
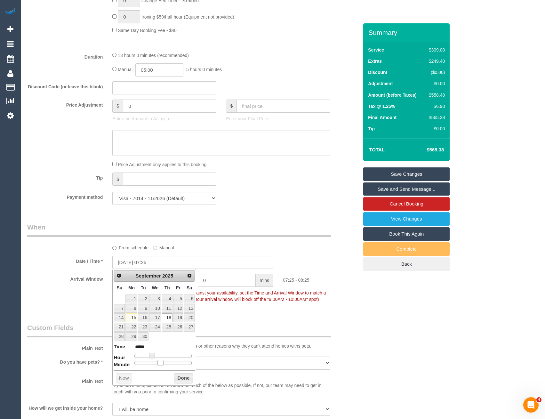
type input "[DATE] 07:30"
type input "*****"
drag, startPoint x: 138, startPoint y: 363, endPoint x: 168, endPoint y: 364, distance: 30.1
click at [168, 364] on span at bounding box center [166, 363] width 6 height 6
click at [182, 380] on button "Done" at bounding box center [183, 378] width 19 height 10
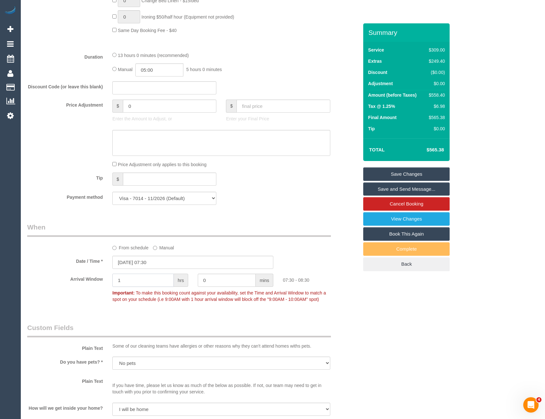
click at [99, 292] on div "Arrival Window 1 hrs 0 mins 07:30 - 08:30 Important: To make this booking count…" at bounding box center [192, 290] width 341 height 32
type input "0"
click at [247, 196] on div "Payment method Visa - 8063 - 07/2022 Visa - 7014 - 11/2026 (Default) Add Credit…" at bounding box center [192, 198] width 341 height 13
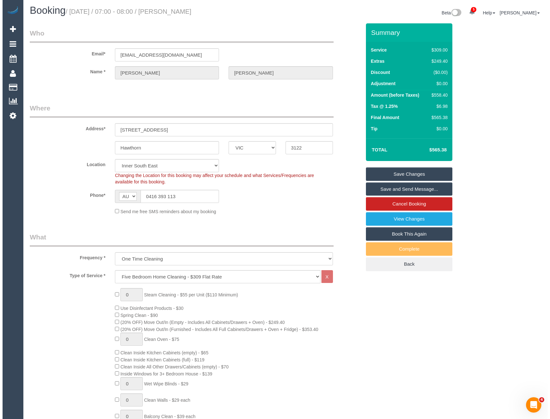
scroll to position [0, 0]
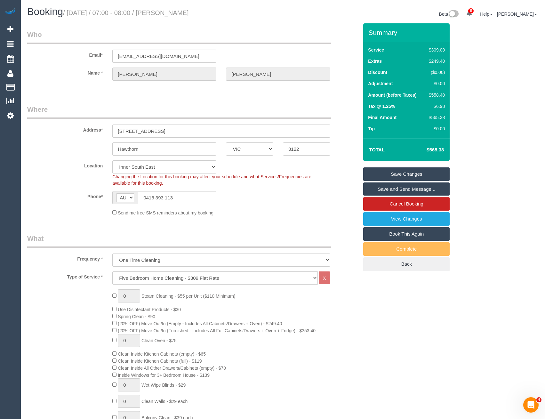
click at [406, 175] on link "Save Changes" at bounding box center [406, 173] width 86 height 13
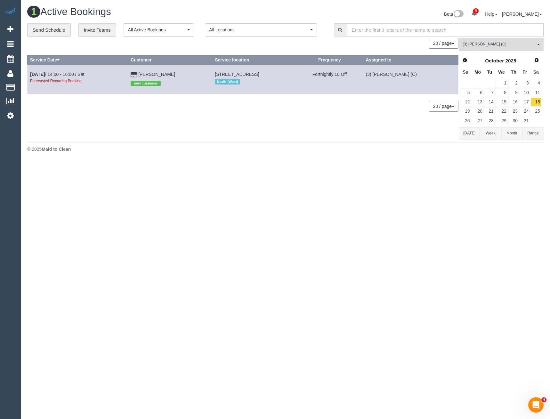
click at [485, 42] on span "(3) [PERSON_NAME] (C)" at bounding box center [499, 44] width 73 height 5
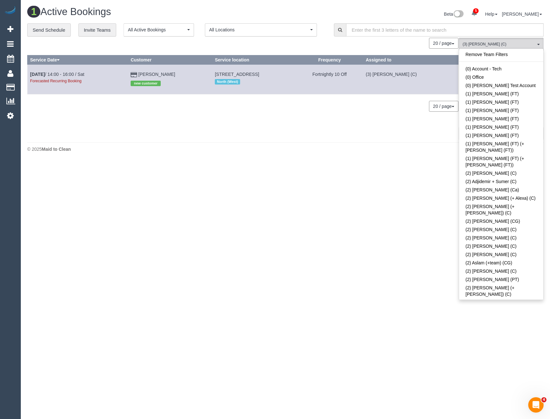
scroll to position [1185, 0]
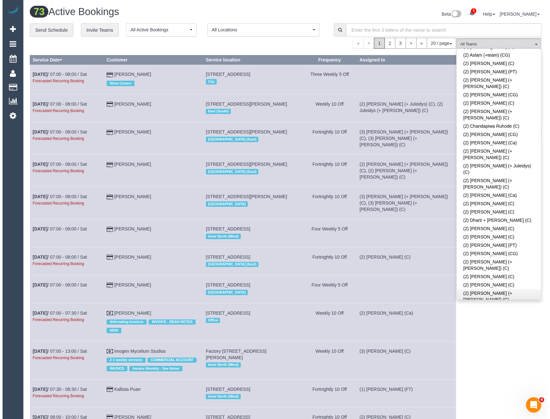
scroll to position [128, 0]
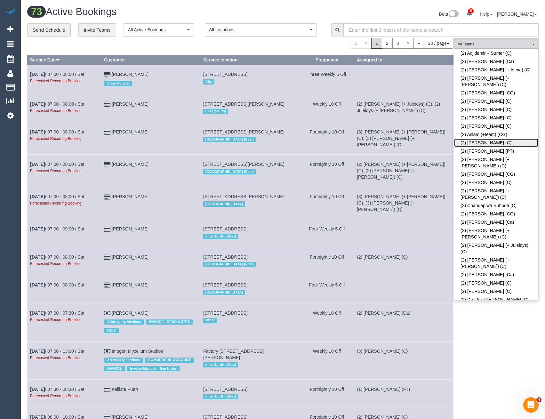
click at [479, 139] on link "(2) [PERSON_NAME] (C)" at bounding box center [496, 143] width 84 height 8
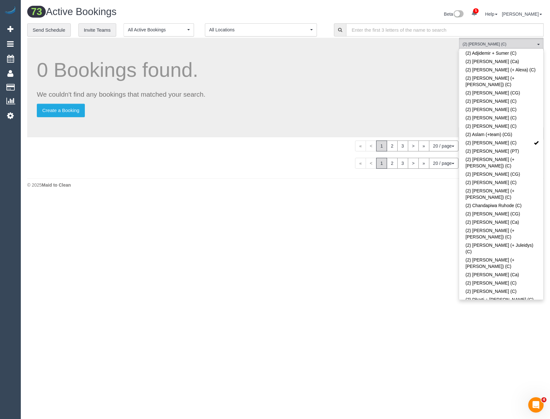
click at [504, 324] on body "5 Beta Your Notifications You have 0 alerts × You have 5 to charge for [DATE] ×…" at bounding box center [275, 209] width 550 height 419
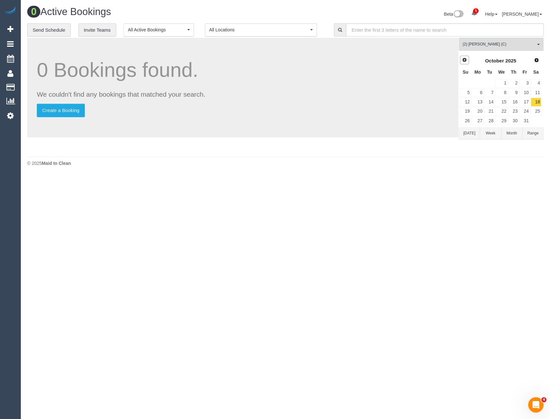
click at [467, 59] on link "Prev" at bounding box center [464, 60] width 9 height 9
click at [513, 103] on link "18" at bounding box center [514, 102] width 11 height 9
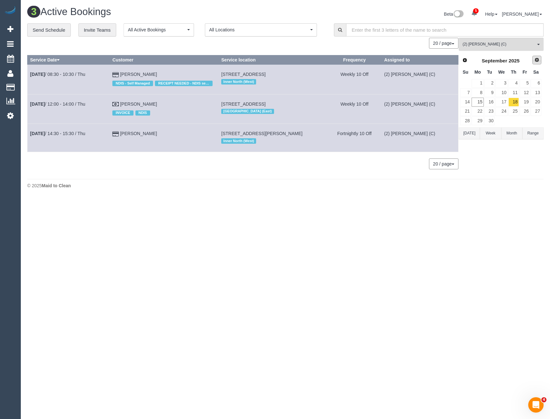
click at [537, 62] on span "Next" at bounding box center [536, 59] width 5 height 5
click at [516, 84] on link "2" at bounding box center [514, 83] width 11 height 9
click at [518, 102] on link "16" at bounding box center [514, 102] width 11 height 9
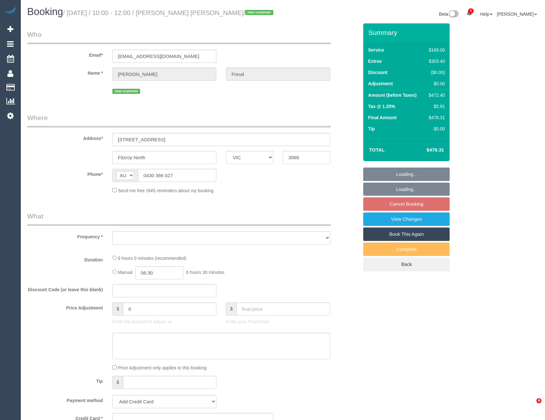
select select "VIC"
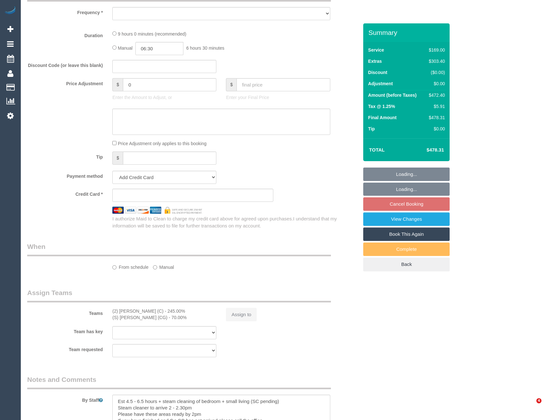
select select "object:757"
select select "string:stripe-pm_1S4SzZ2GScqysDRVora9Dtbn"
select select "spot3"
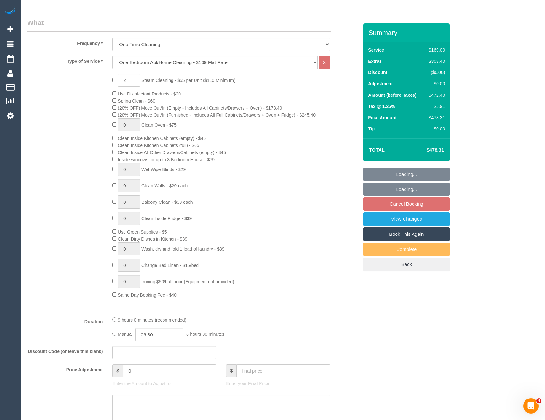
select select "number:29"
select select "number:14"
select select "number:18"
select select "number:24"
select select "number:26"
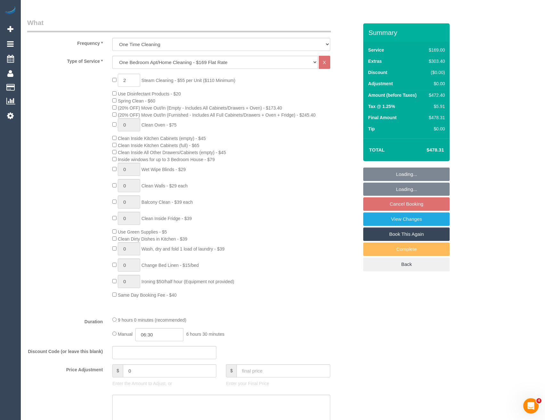
scroll to position [1010, 0]
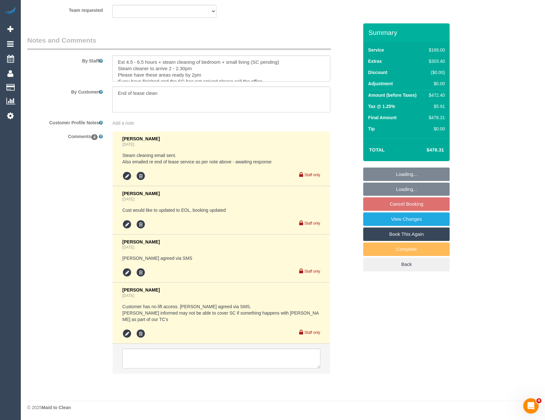
select select "object:1755"
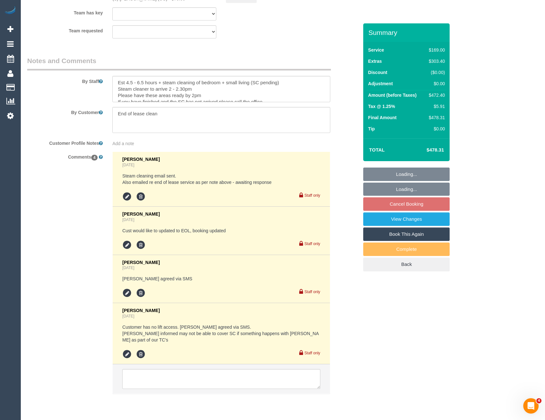
select select "spot23"
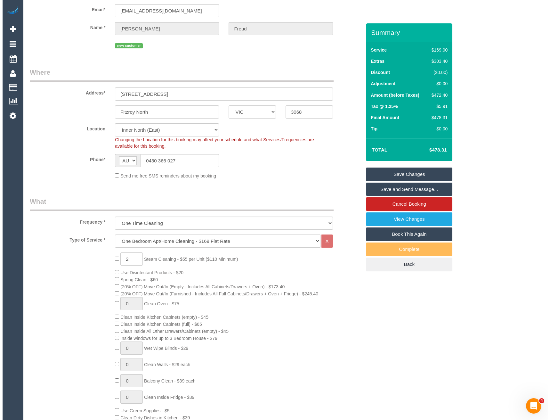
scroll to position [0, 0]
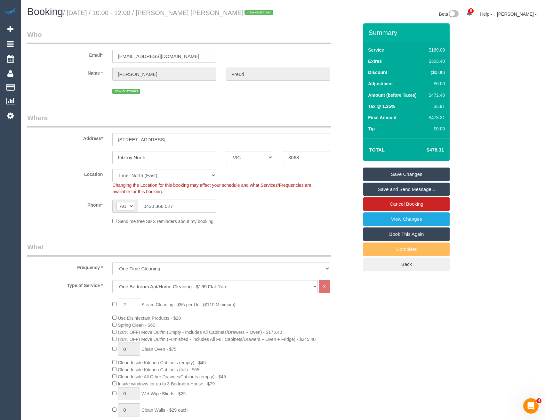
click at [394, 191] on link "Save and Send Message..." at bounding box center [406, 189] width 86 height 13
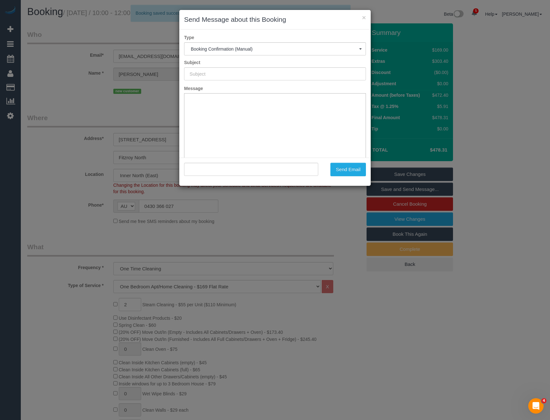
type input "Booking Confirmed"
type input ""[PERSON_NAME] [PERSON_NAME]" <[EMAIL_ADDRESS][DOMAIN_NAME]>"
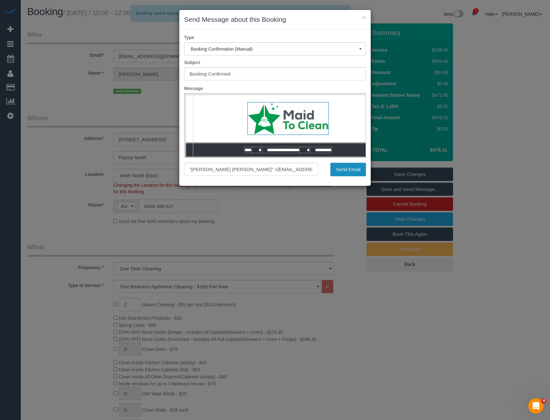
click at [351, 171] on button "Send Email" at bounding box center [348, 169] width 36 height 13
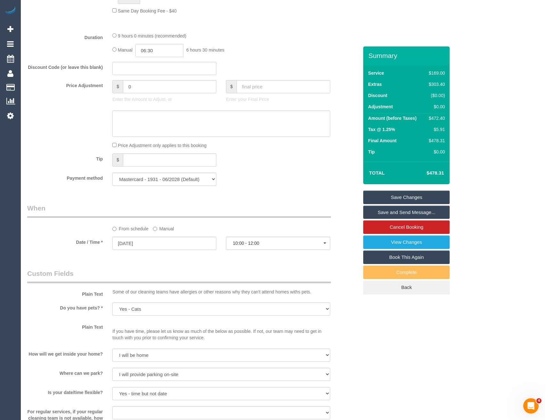
scroll to position [544, 0]
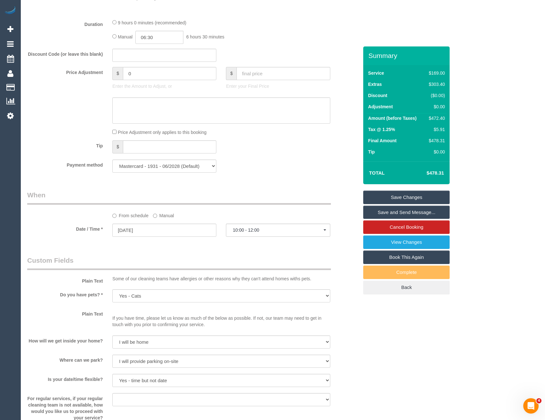
click at [158, 217] on label "Manual" at bounding box center [163, 214] width 21 height 9
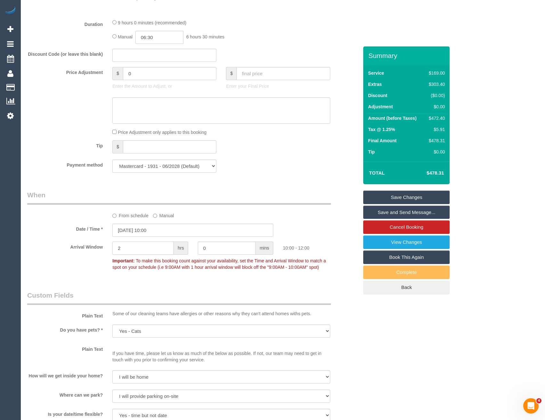
drag, startPoint x: 138, startPoint y: 249, endPoint x: 71, endPoint y: 253, distance: 67.1
click at [75, 257] on div "Arrival Window 2 hrs 0 mins 10:00 - 12:00 Important: To make this booking count…" at bounding box center [192, 257] width 341 height 32
type input "1"
click at [239, 292] on legend "Custom Fields" at bounding box center [179, 297] width 304 height 14
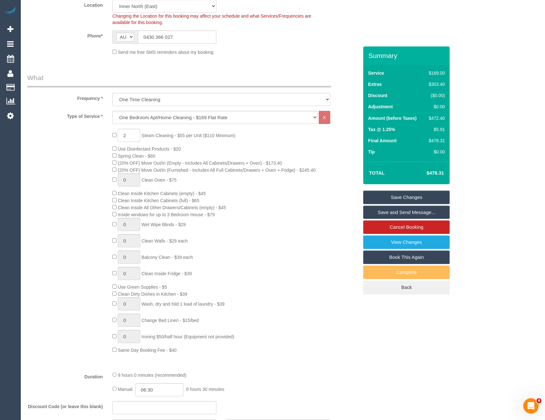
scroll to position [0, 0]
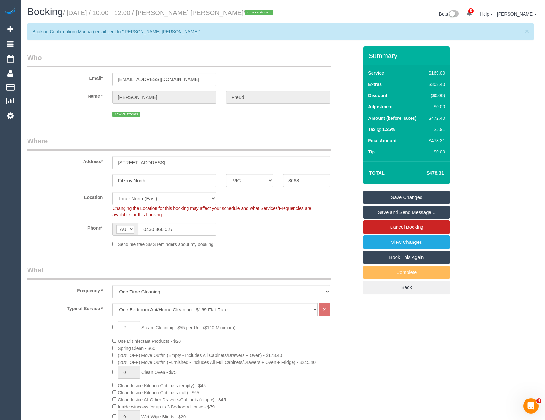
click at [377, 197] on link "Save Changes" at bounding box center [406, 197] width 86 height 13
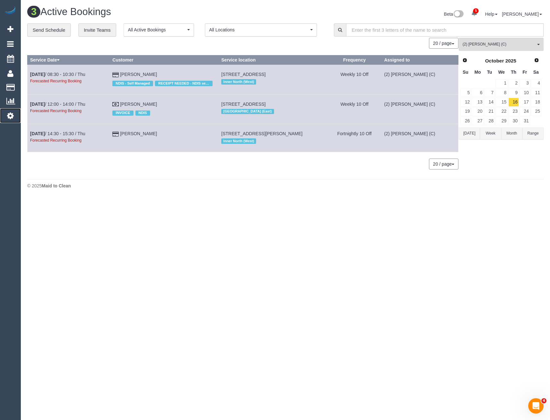
click at [14, 118] on link "Settings" at bounding box center [10, 115] width 21 height 15
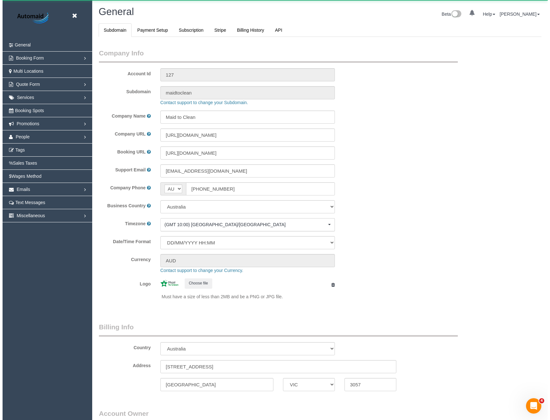
scroll to position [1464, 545]
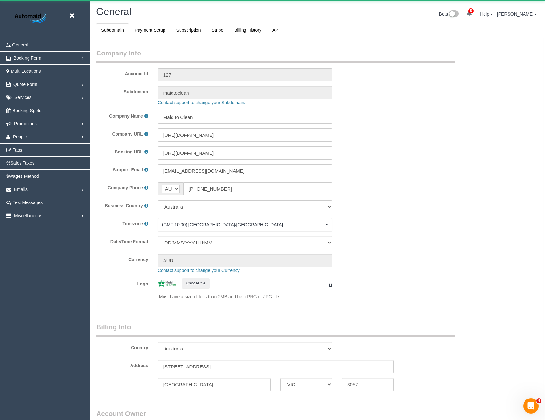
select select "1"
click at [20, 138] on span "People" at bounding box center [20, 136] width 14 height 5
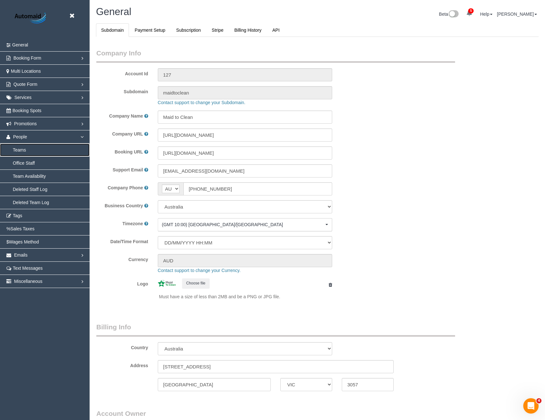
click at [27, 150] on link "Teams" at bounding box center [45, 149] width 90 height 13
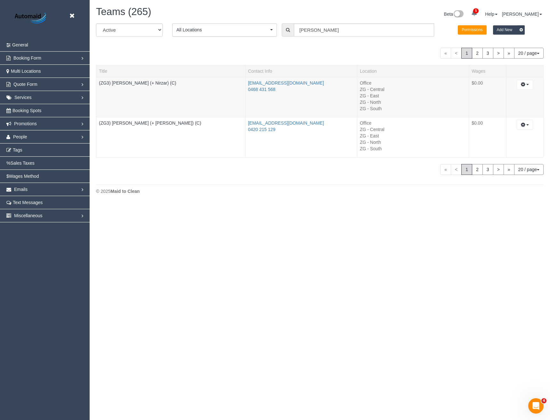
scroll to position [203, 550]
drag, startPoint x: 324, startPoint y: 29, endPoint x: 174, endPoint y: 43, distance: 150.5
click at [270, 36] on div "All Active Archived All Locations All Locations Active Locations Office [defaul…" at bounding box center [319, 32] width 457 height 18
click at [128, 31] on select "All Active Archived" at bounding box center [129, 29] width 67 height 13
select select "string:archived"
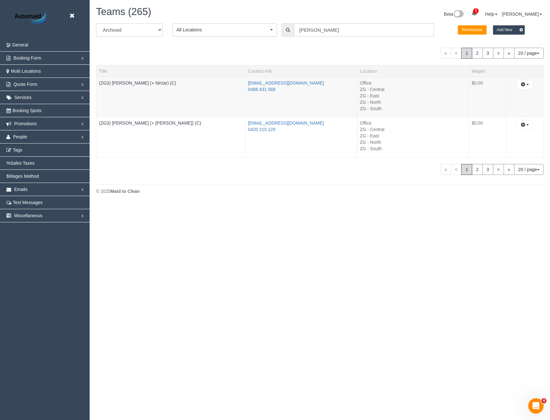
click at [96, 23] on select "All Active Archived" at bounding box center [129, 29] width 67 height 13
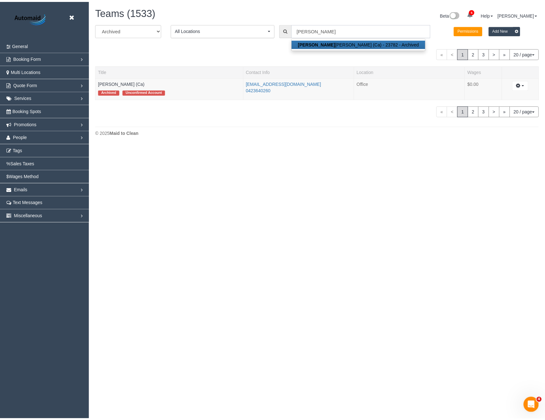
scroll to position [31878, 31473]
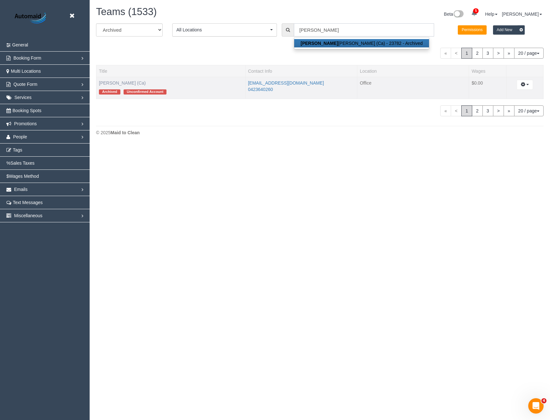
type input "[PERSON_NAME]"
click at [121, 84] on link "[PERSON_NAME] (Ca)" at bounding box center [122, 82] width 47 height 5
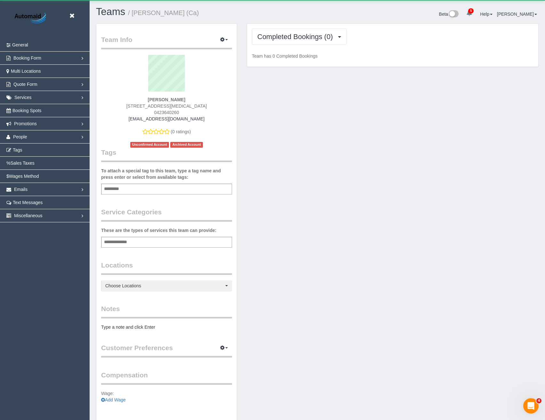
scroll to position [480, 545]
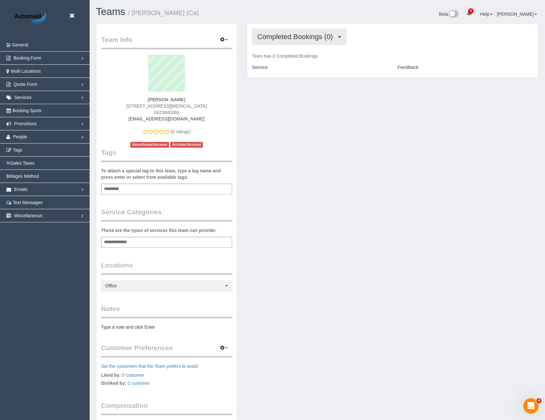
click at [292, 36] on span "Completed Bookings (0)" at bounding box center [296, 37] width 79 height 8
click at [310, 142] on div "Team Info Edit Contact Info Send Message Send Welcome Email Email Preferences V…" at bounding box center [317, 240] width 452 height 435
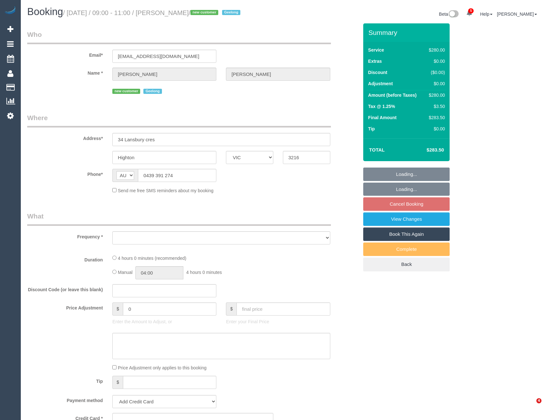
select select "VIC"
select select "object:582"
select select "string:stripe-pm_1S78Dc2GScqysDRVy3NwJ9QY"
select select "240"
select select "spot1"
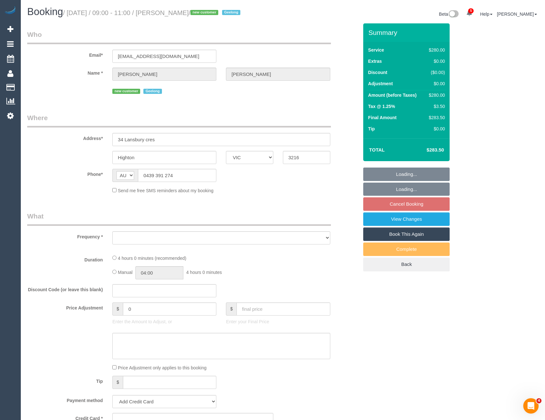
select select "number:28"
select select "number:15"
select select "number:19"
select select "number:22"
select select "number:26"
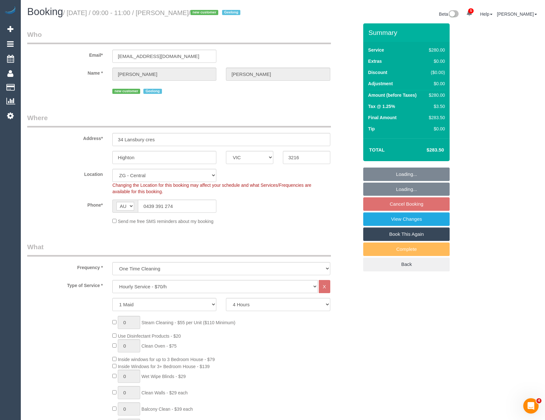
select select "object:968"
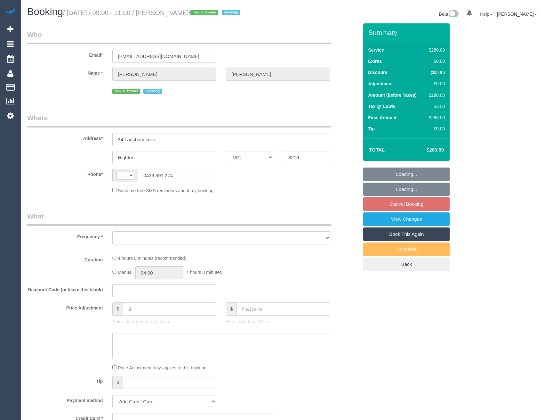
select select "VIC"
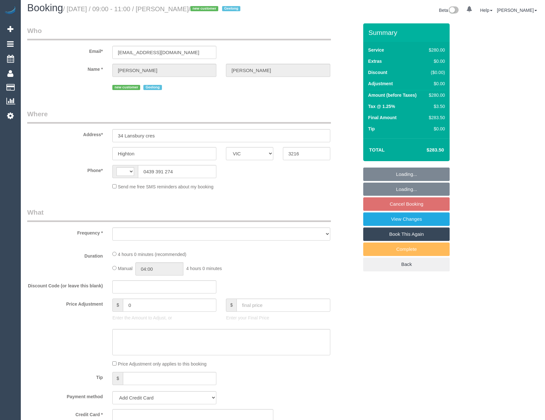
select select "string:AU"
select select "object:580"
select select "240"
select select "number:28"
select select "number:15"
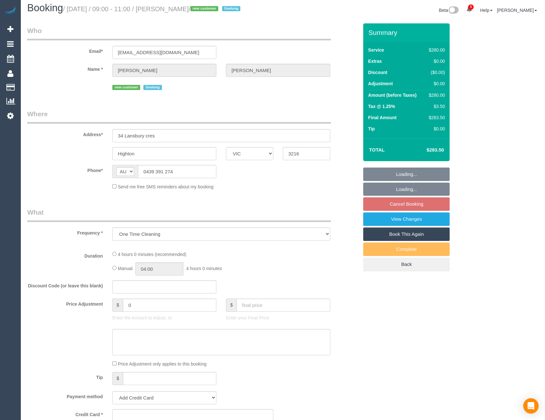
select select "number:19"
select select "number:22"
select select "number:26"
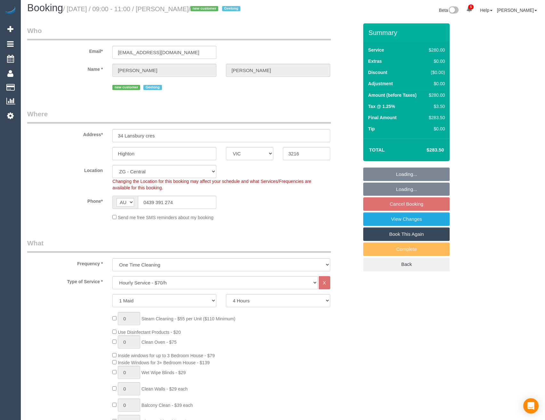
select select "string:stripe-pm_1S78Dc2GScqysDRVy3NwJ9QY"
select select "object:968"
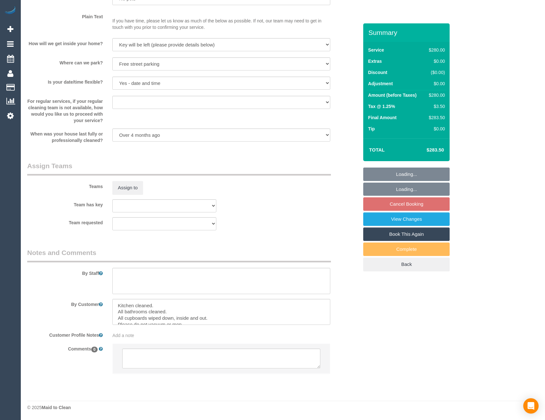
select select "spot25"
click at [160, 363] on textarea at bounding box center [221, 358] width 198 height 20
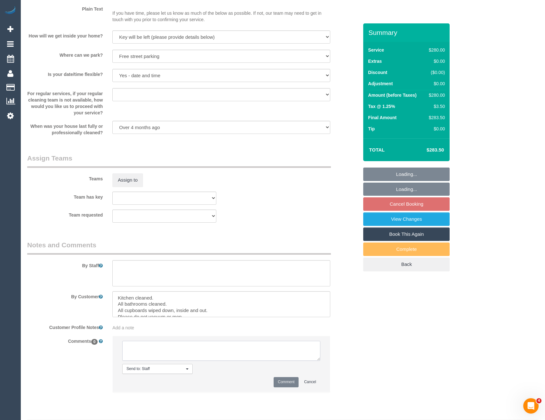
scroll to position [0, 0]
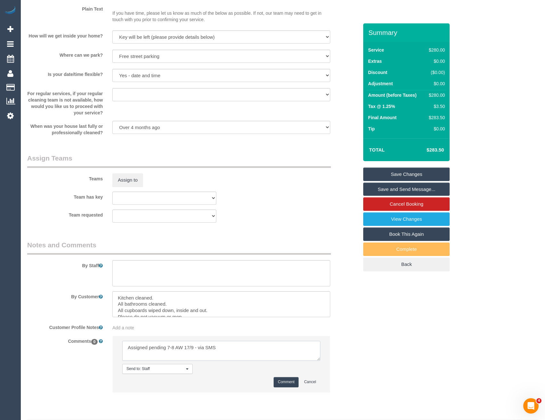
type textarea "Assigned pending 7-8 AW 17/9 - via SMS"
click at [284, 387] on button "Comment" at bounding box center [286, 382] width 25 height 10
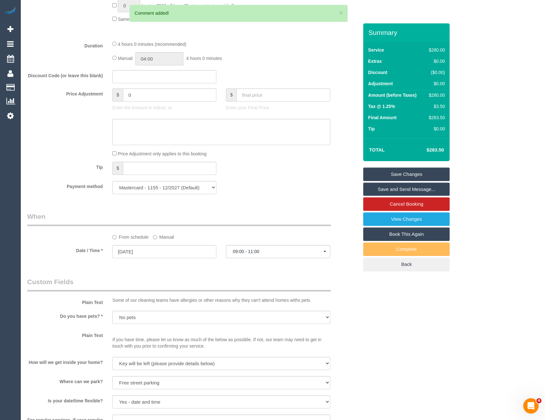
scroll to position [425, 0]
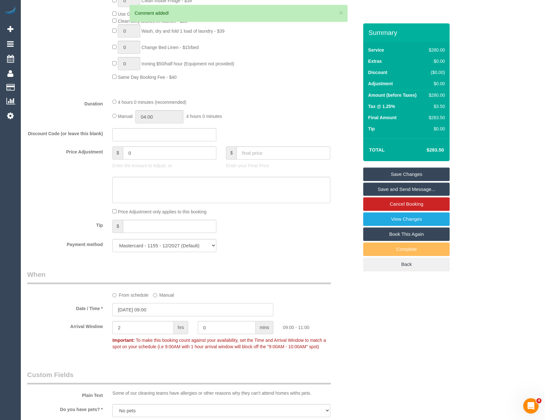
click at [162, 315] on input "[DATE] 09:00" at bounding box center [192, 309] width 161 height 13
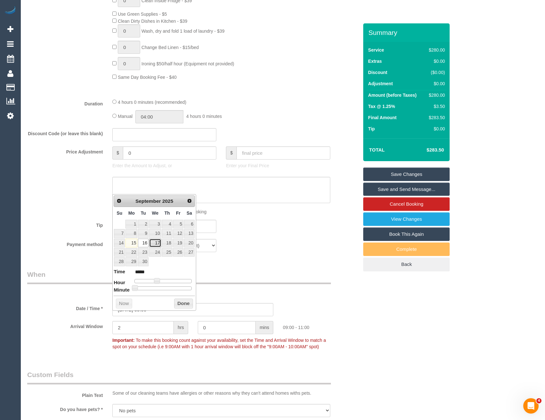
click at [159, 244] on link "17" at bounding box center [155, 243] width 12 height 9
type input "[DATE] 08:00"
type input "*****"
type input "[DATE] 07:00"
type input "*****"
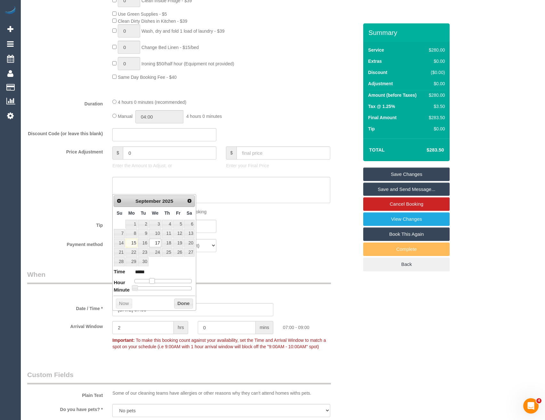
drag, startPoint x: 156, startPoint y: 280, endPoint x: 152, endPoint y: 280, distance: 3.5
click at [152, 280] on span at bounding box center [152, 281] width 6 height 6
click at [179, 303] on button "Done" at bounding box center [183, 303] width 19 height 10
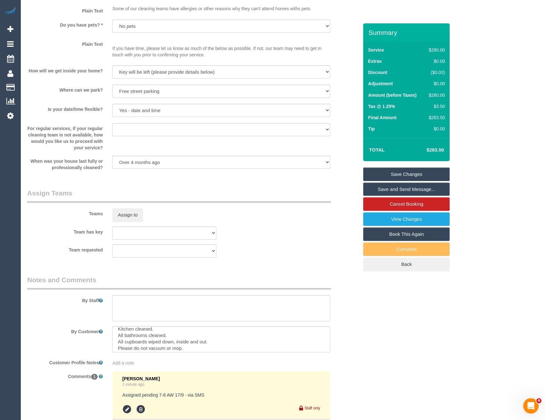
scroll to position [0, 0]
click at [122, 222] on button "Assign to" at bounding box center [127, 214] width 31 height 13
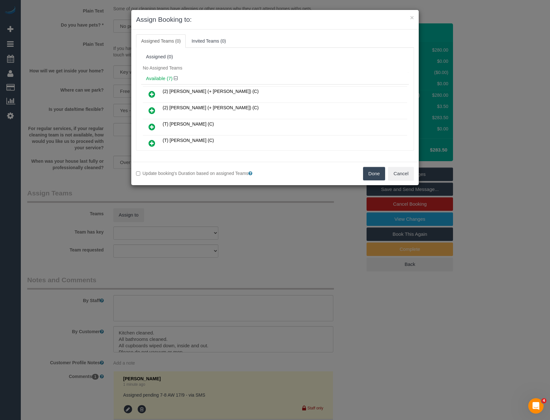
click at [151, 93] on icon at bounding box center [152, 94] width 7 height 8
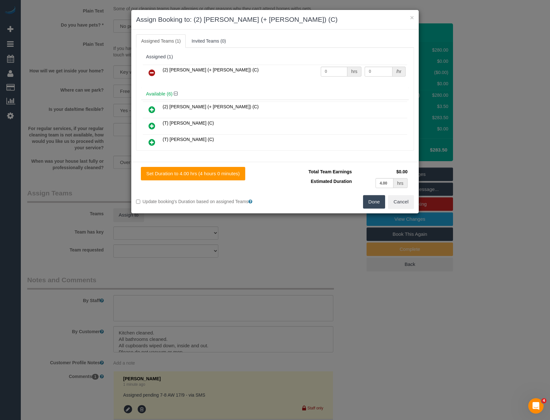
click at [152, 110] on icon at bounding box center [152, 110] width 7 height 8
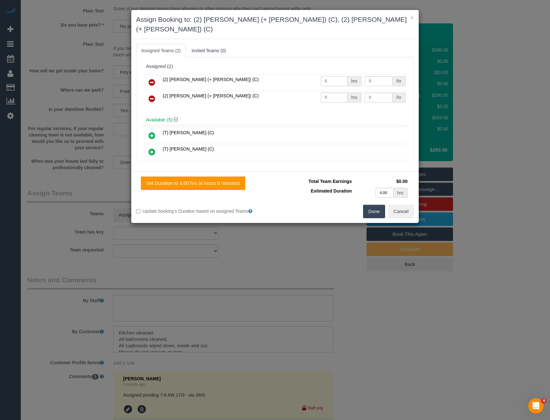
drag, startPoint x: 329, startPoint y: 72, endPoint x: 282, endPoint y: 62, distance: 47.4
click at [286, 74] on tr "(2) [PERSON_NAME] (+ [PERSON_NAME]) (C) 0 hrs 0 /hr" at bounding box center [275, 82] width 265 height 16
type input "2"
type input "37.5"
drag, startPoint x: 287, startPoint y: 91, endPoint x: 265, endPoint y: 86, distance: 22.6
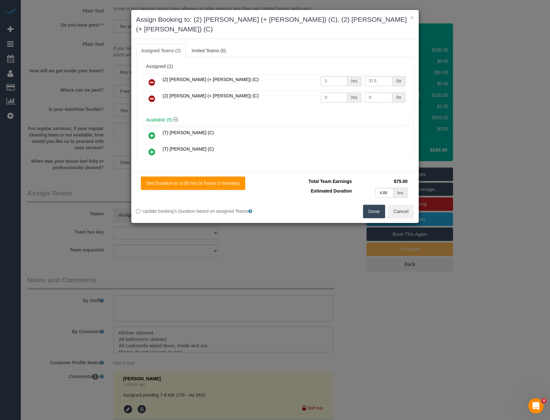
click at [280, 91] on tr "(2) [PERSON_NAME] (+ [PERSON_NAME]) (C) 0 hrs 0 /hr" at bounding box center [275, 99] width 265 height 16
type input "2"
type input "37.5"
click at [372, 205] on button "Done" at bounding box center [374, 211] width 22 height 13
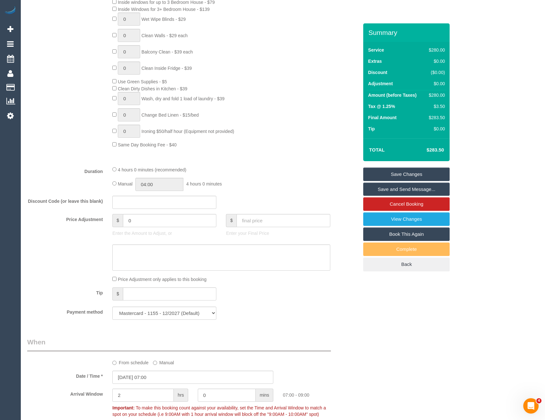
scroll to position [284, 0]
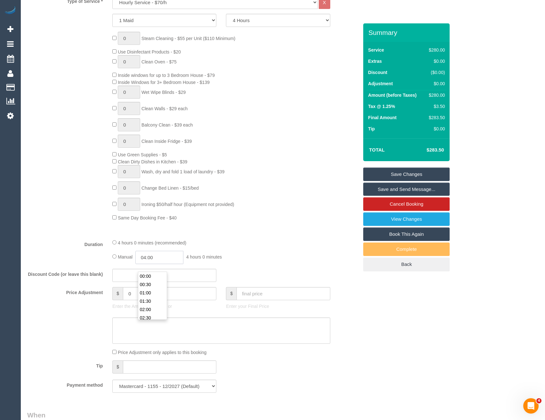
click at [165, 264] on input "04:00" at bounding box center [159, 257] width 48 height 13
type input "02:00"
click at [154, 287] on li "02:00" at bounding box center [152, 289] width 29 height 8
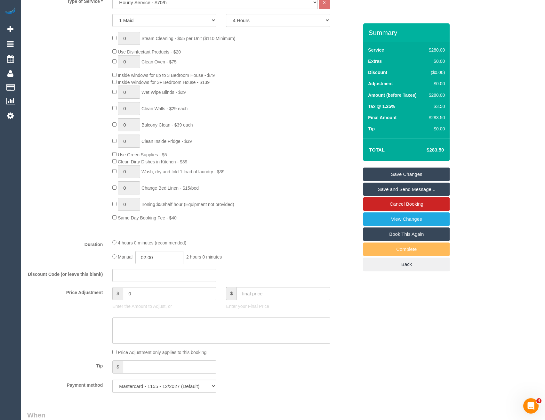
click at [273, 246] on div "4 hours 0 minutes (recommended)" at bounding box center [221, 242] width 218 height 7
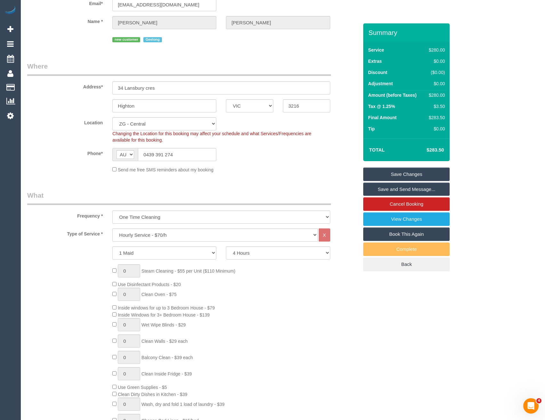
scroll to position [0, 0]
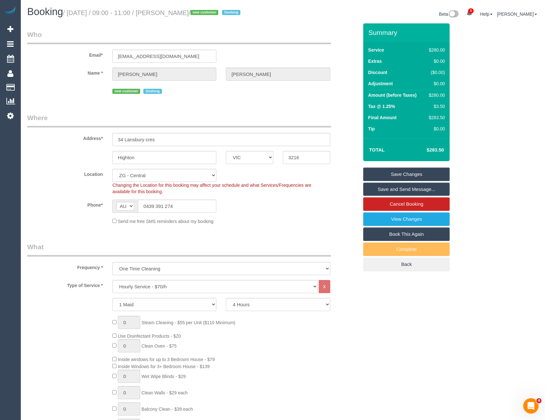
click at [386, 181] on link "Save Changes" at bounding box center [406, 173] width 86 height 13
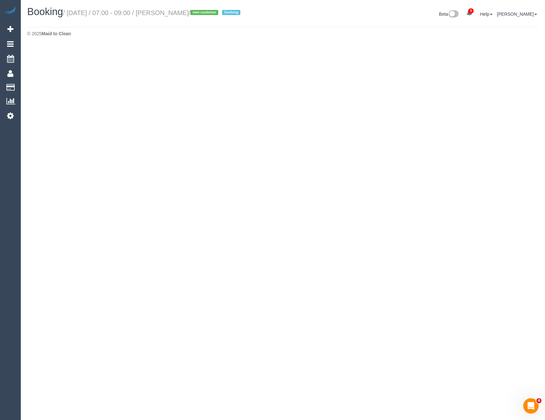
select select "VIC"
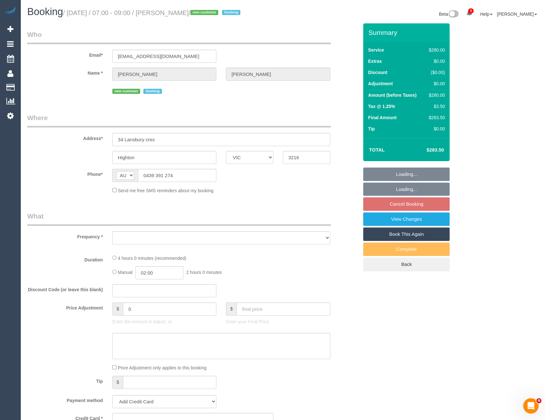
select select "object:2472"
select select "240"
select select "number:28"
select select "number:15"
select select "number:19"
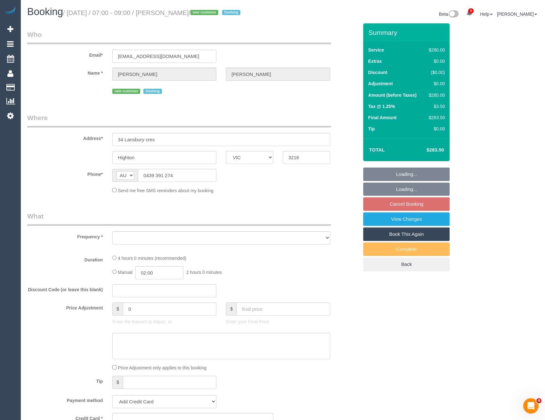
select select "number:22"
select select "number:26"
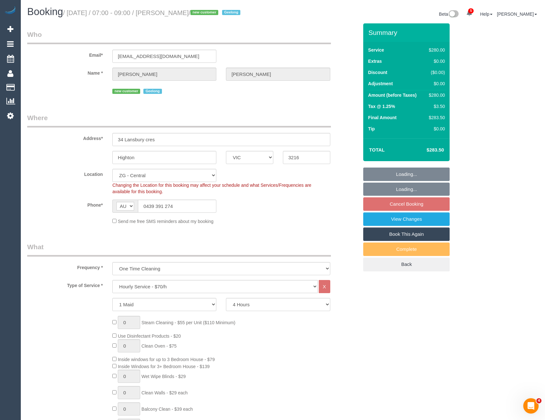
select select "string:stripe-pm_1S78Dc2GScqysDRVy3NwJ9QY"
select select "object:2709"
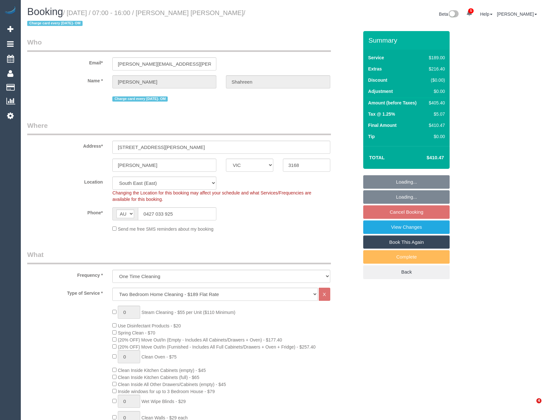
select select "VIC"
select select "string:stripe-pm_1RbaBD2GScqysDRVJCkPLOKz"
select select "number:28"
select select "number:14"
select select "number:18"
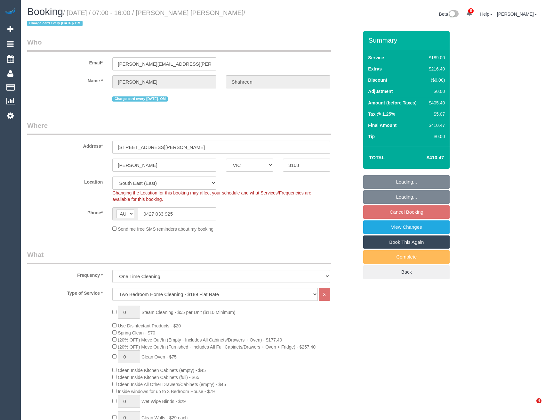
select select "number:24"
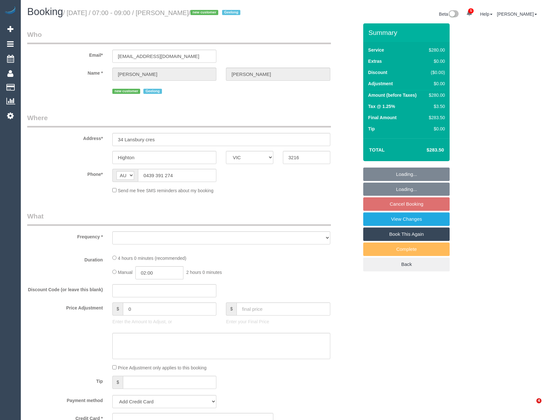
select select "VIC"
select select "object:843"
select select "string:stripe-pm_1S78Dc2GScqysDRVy3NwJ9QY"
select select "number:28"
select select "number:15"
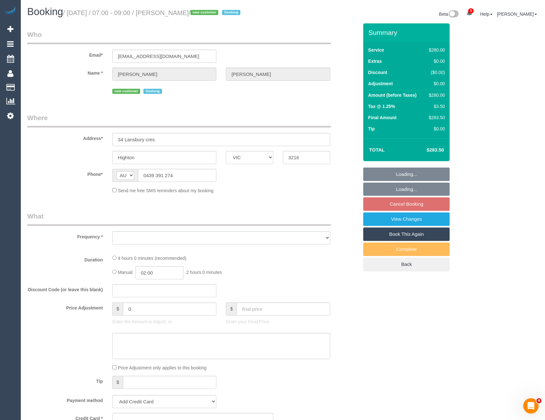
select select "number:19"
select select "number:22"
select select "number:26"
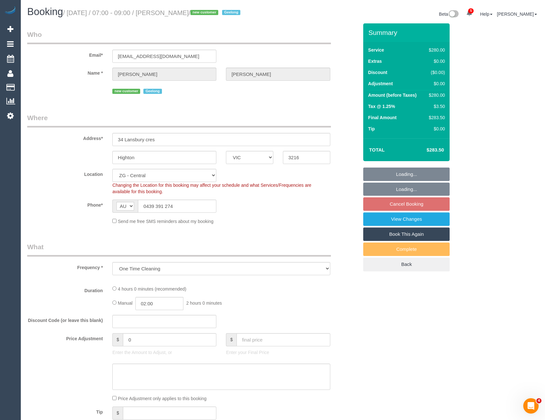
select select "object:848"
select select "240"
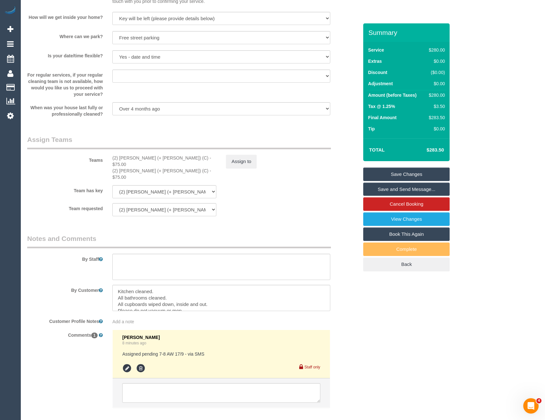
scroll to position [892, 0]
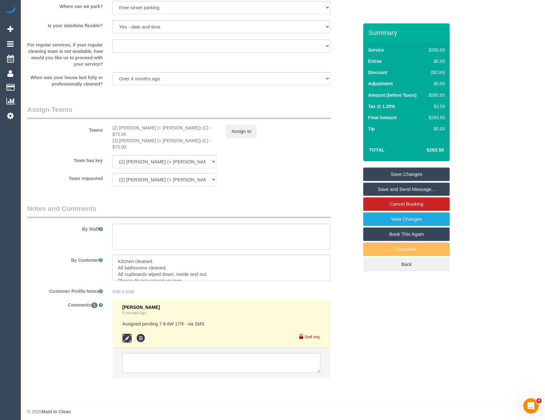
click at [129, 334] on icon at bounding box center [127, 338] width 10 height 10
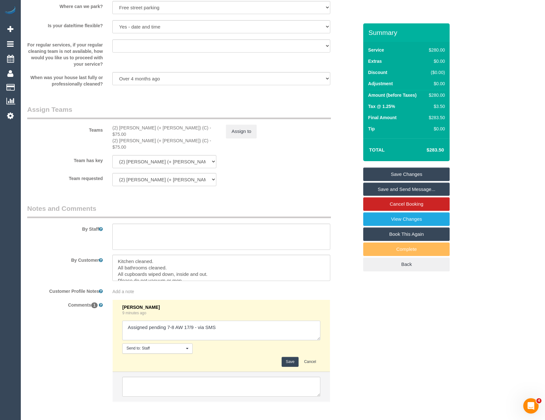
click at [240, 324] on textarea at bounding box center [221, 331] width 198 height 20
type textarea "Assigned pending 7-8 AW 17/9 - via SMS // confirmed"
click at [285, 358] on button "Save" at bounding box center [290, 362] width 17 height 10
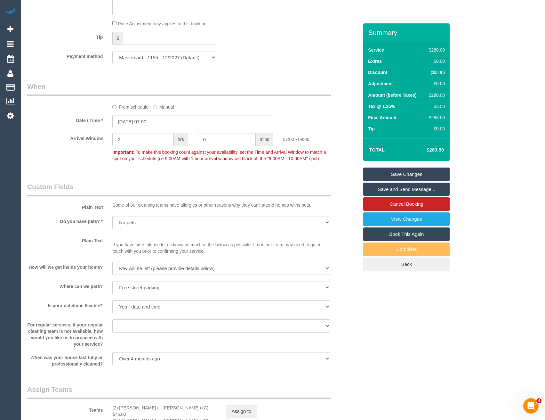
scroll to position [531, 0]
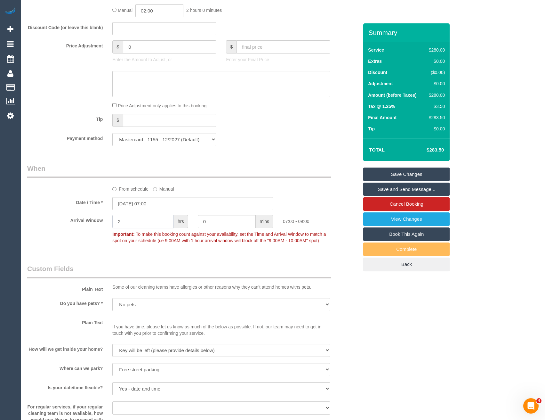
drag, startPoint x: 140, startPoint y: 227, endPoint x: 49, endPoint y: 228, distance: 90.3
click at [51, 232] on div "Arrival Window 2 hrs 0 mins 07:00 - 09:00 Important: To make this booking count…" at bounding box center [192, 231] width 341 height 32
type input "1"
click at [281, 265] on div "Who Email* pohlenzmt@optusnet.com.au Name * Miriam POHLENZ new customer Geelong…" at bounding box center [192, 139] width 341 height 1293
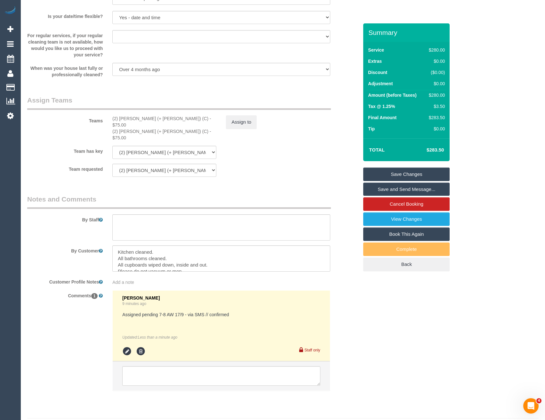
scroll to position [915, 0]
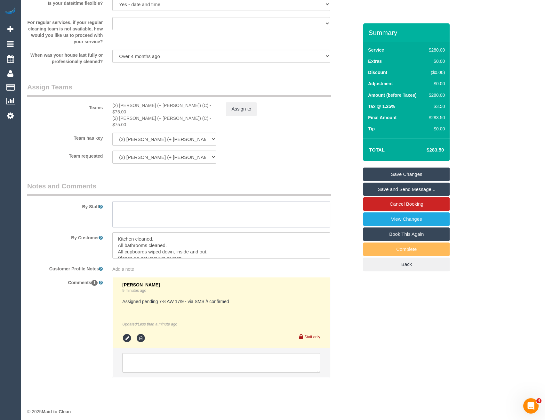
click at [161, 217] on textarea at bounding box center [221, 214] width 218 height 26
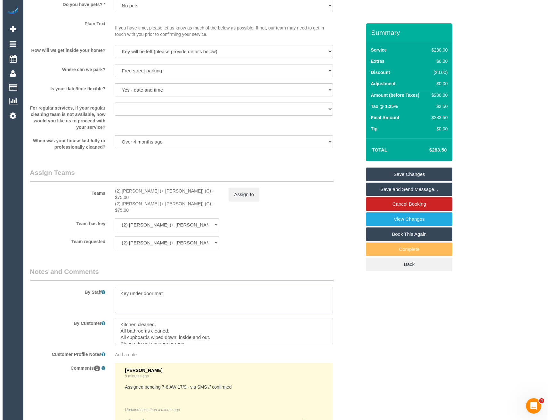
scroll to position [723, 0]
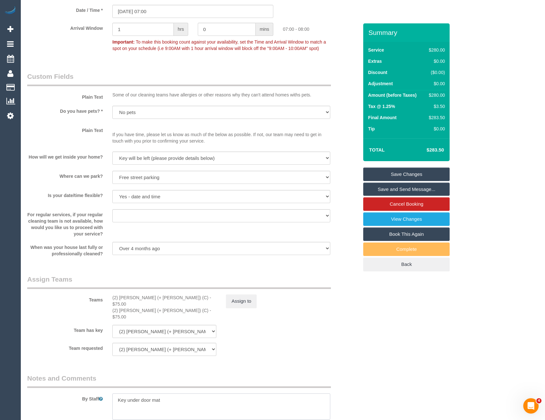
type textarea "Key under door mat"
click at [402, 196] on link "Save and Send Message..." at bounding box center [406, 189] width 86 height 13
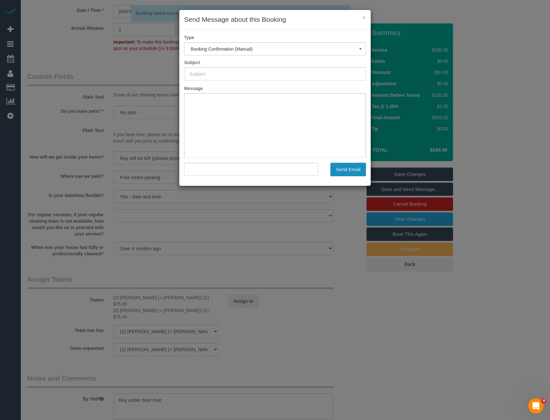
type input "Booking Confirmed"
type input ""Miriam POHLENZ" <pohlenzmt@optusnet.com.au>"
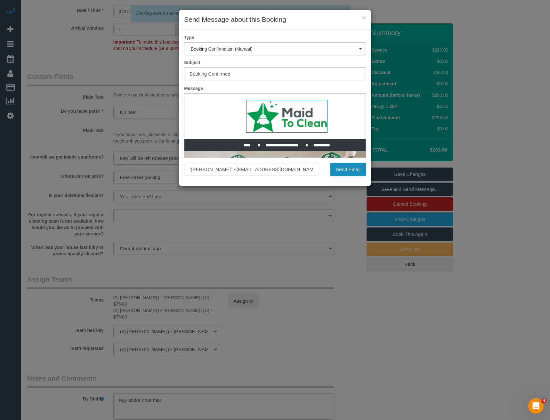
scroll to position [0, 0]
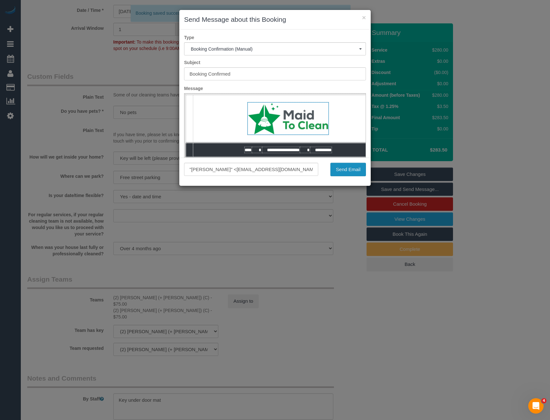
click at [345, 169] on button "Send Email" at bounding box center [348, 169] width 36 height 13
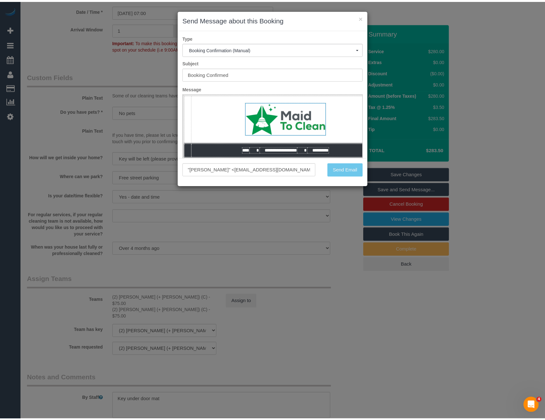
scroll to position [746, 0]
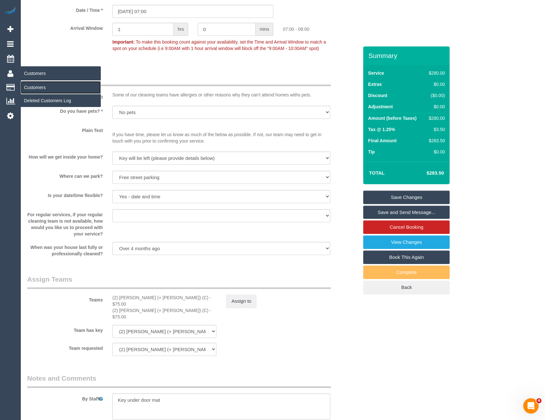
click at [35, 86] on link "Customers" at bounding box center [61, 87] width 80 height 13
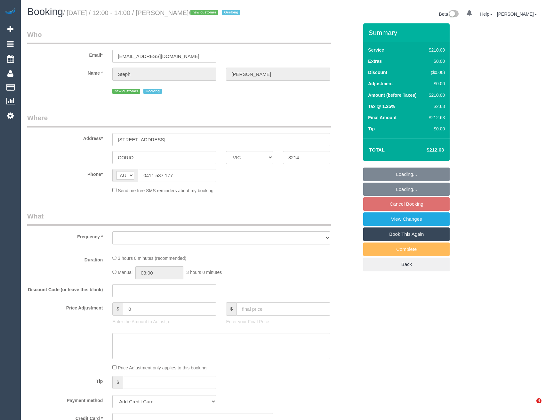
select select "VIC"
select select "string:stripe-pm_1S6jYF2GScqysDRVRLH1cczD"
select select "180"
select select "spot1"
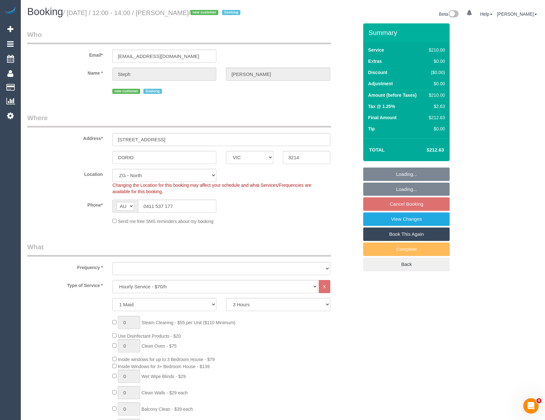
select select "spot25"
select select "object:968"
select select "number:30"
select select "number:15"
select select "number:19"
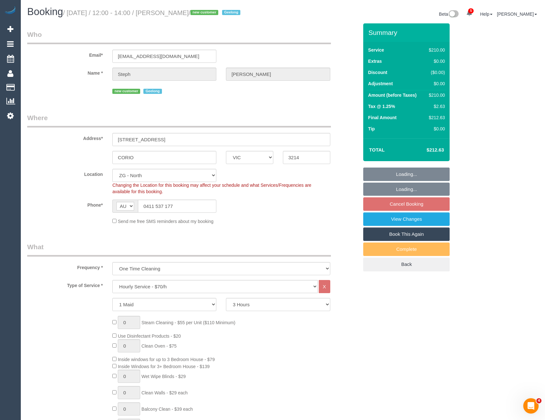
select select "number:25"
select select "number:26"
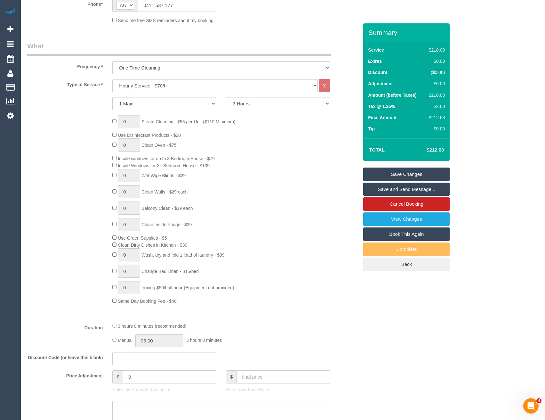
scroll to position [320, 0]
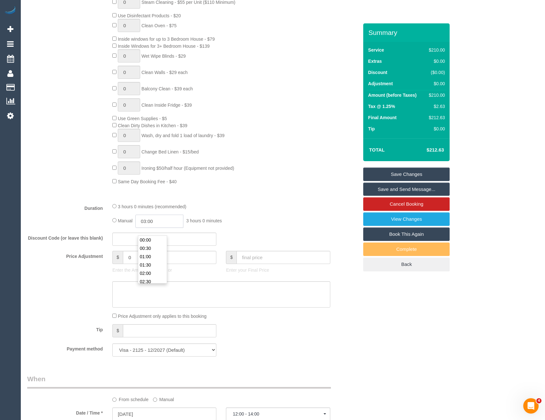
click at [157, 228] on input "03:00" at bounding box center [159, 221] width 48 height 13
type input "01:30"
click at [153, 261] on li "01:30" at bounding box center [152, 261] width 29 height 8
click at [254, 210] on div "3 hours 0 minutes (recommended)" at bounding box center [221, 206] width 218 height 7
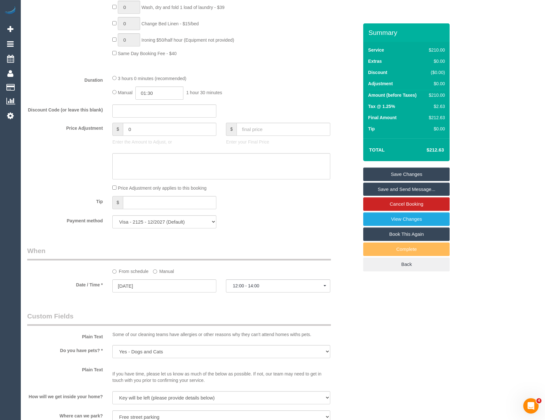
select select "spot49"
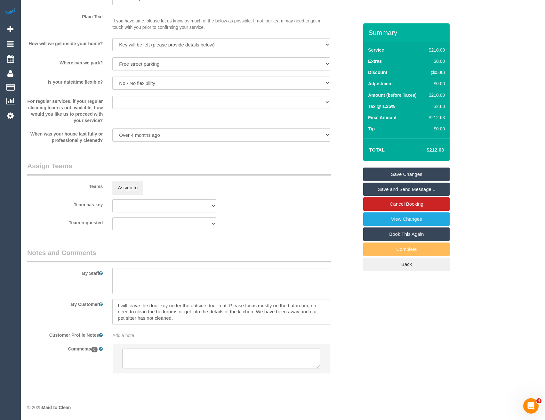
scroll to position [809, 0]
click at [138, 356] on textarea at bounding box center [221, 358] width 198 height 20
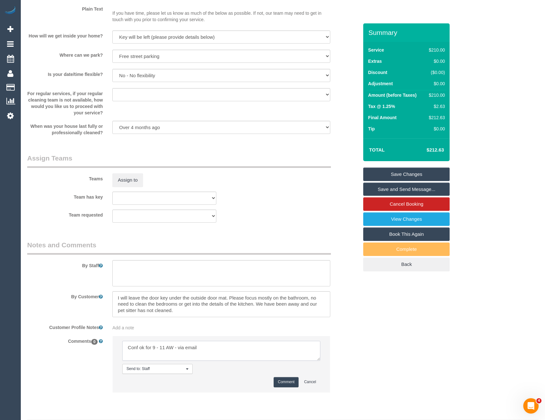
type textarea "Conf ok for 9 - 11 AW - via email"
click at [279, 387] on button "Comment" at bounding box center [286, 382] width 25 height 10
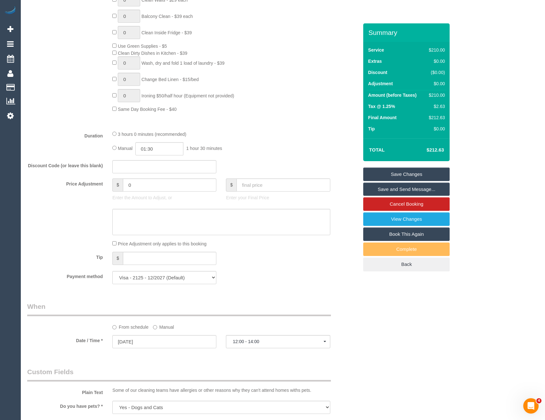
scroll to position [553, 0]
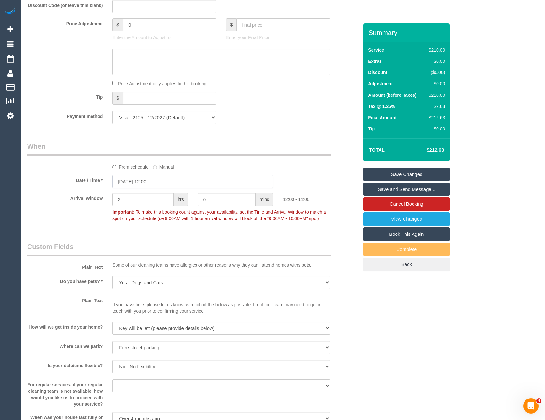
click at [169, 188] on input "17/09/2025 12:00" at bounding box center [192, 181] width 161 height 13
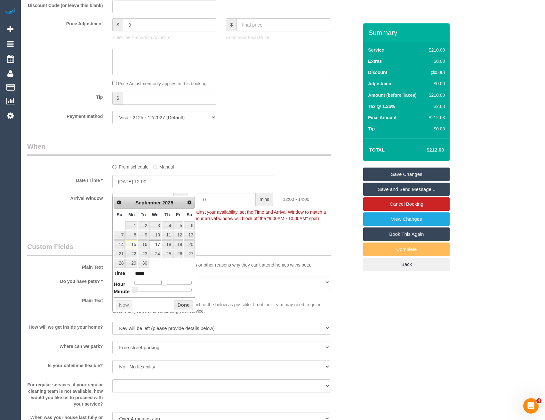
type input "17/09/2025 11:00"
type input "*****"
type input "17/09/2025 10:00"
type input "*****"
type input "17/09/2025 09:00"
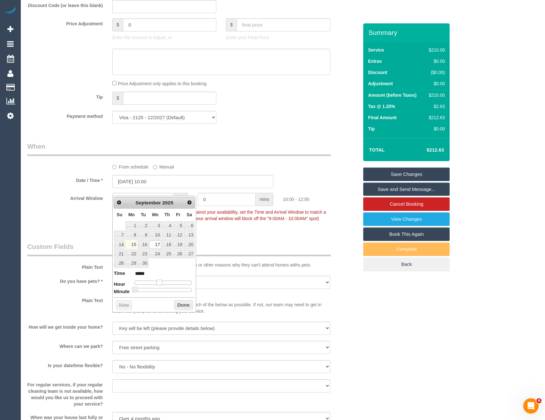
type input "*****"
drag, startPoint x: 161, startPoint y: 281, endPoint x: 155, endPoint y: 281, distance: 6.4
click at [155, 281] on span at bounding box center [157, 283] width 6 height 6
click at [184, 307] on button "Done" at bounding box center [183, 305] width 19 height 10
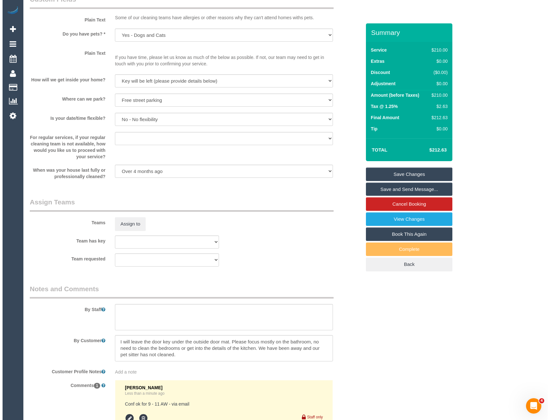
scroll to position [841, 0]
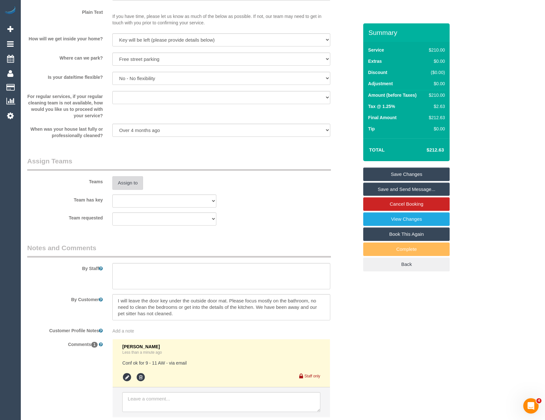
click at [131, 190] on button "Assign to" at bounding box center [127, 182] width 31 height 13
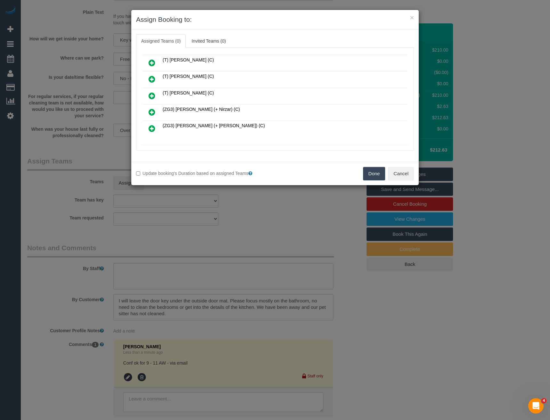
click at [153, 110] on icon at bounding box center [152, 112] width 7 height 8
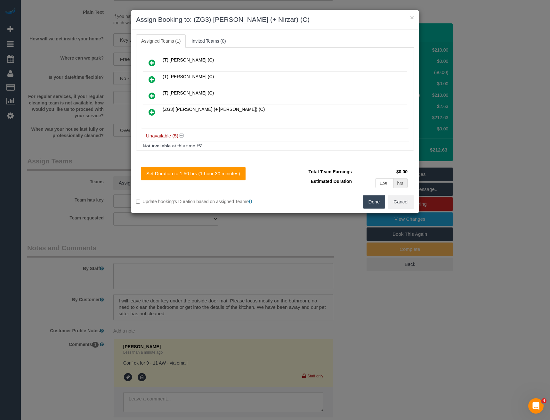
click at [152, 113] on icon at bounding box center [152, 112] width 7 height 8
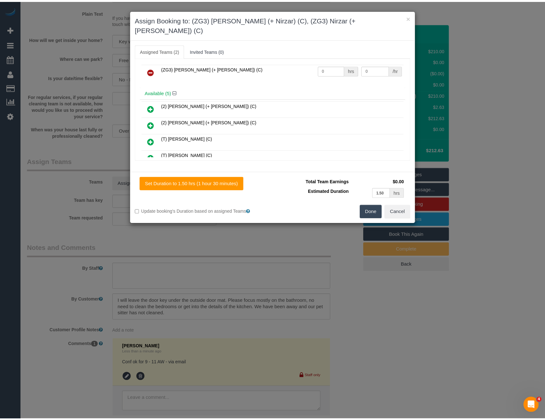
scroll to position [0, 0]
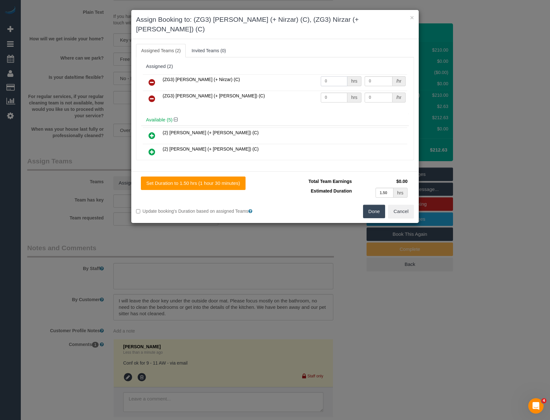
drag, startPoint x: 336, startPoint y: 74, endPoint x: 251, endPoint y: 61, distance: 85.6
click at [270, 74] on tr "(ZG3) Mansi (+ Nirzar) (C) 0 hrs 0 /hr" at bounding box center [275, 82] width 265 height 16
type input "1.5"
type input "35"
drag, startPoint x: 327, startPoint y: 89, endPoint x: 267, endPoint y: 83, distance: 59.5
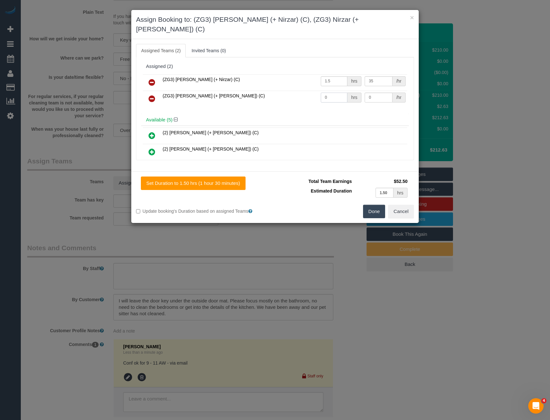
click at [269, 91] on tr "(ZG3) Nirzar (+ Mansi) (C) 0 hrs 0 /hr" at bounding box center [275, 99] width 265 height 16
type input "1.5"
type input "35"
click at [382, 207] on button "Done" at bounding box center [374, 211] width 22 height 13
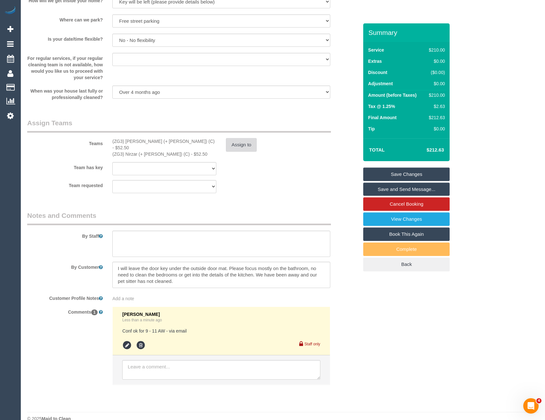
scroll to position [892, 0]
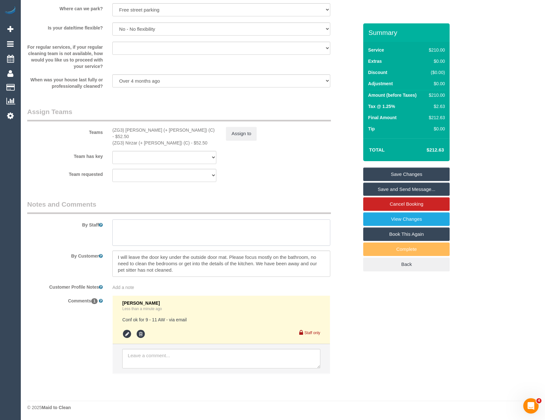
click at [148, 227] on textarea at bounding box center [221, 232] width 218 height 26
drag, startPoint x: 148, startPoint y: 227, endPoint x: 119, endPoint y: 264, distance: 47.1
click at [118, 265] on textarea at bounding box center [221, 263] width 218 height 26
click at [179, 270] on textarea at bounding box center [221, 263] width 218 height 26
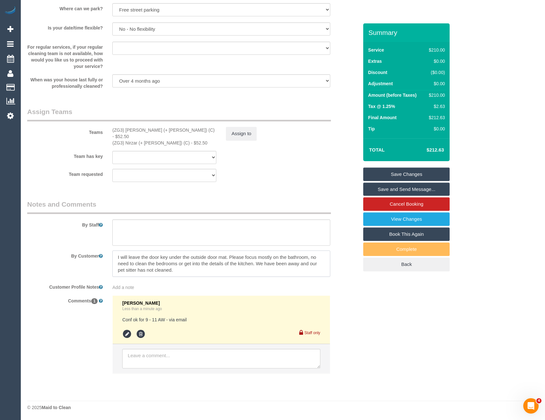
paste textarea "I will be at work that morning but will try my hardest to get home before 9am s…"
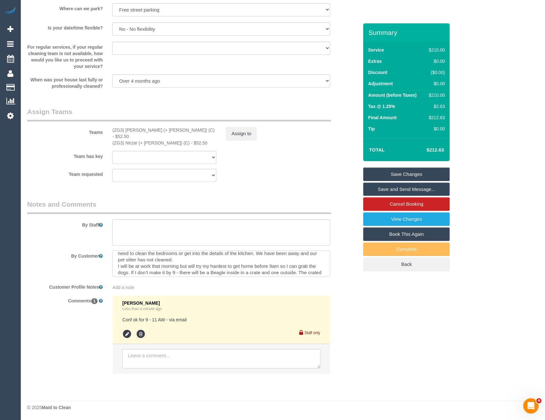
scroll to position [0, 0]
click at [180, 268] on textarea at bounding box center [221, 263] width 218 height 26
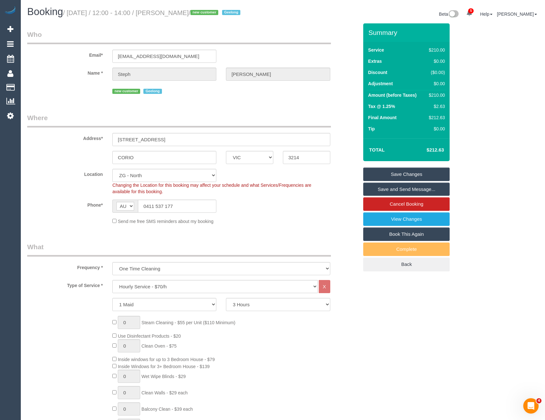
type textarea "I will leave the door key under the outside door mat. Please focus mostly on th…"
click at [398, 196] on link "Save and Send Message..." at bounding box center [406, 189] width 86 height 13
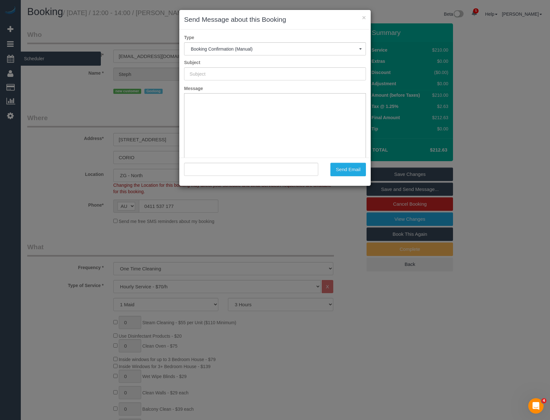
type input "Booking Confirmed"
type input ""Steph Sutherland" <stephsutherland678@gmail.com>"
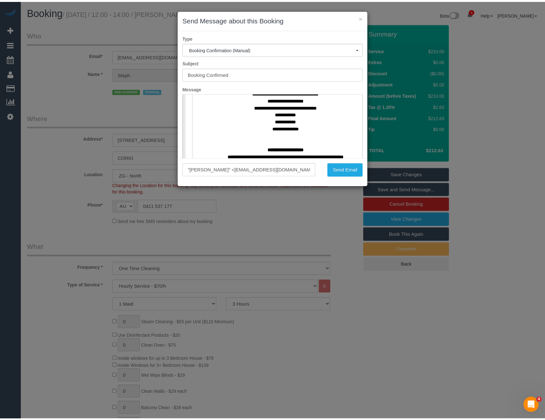
scroll to position [288, 0]
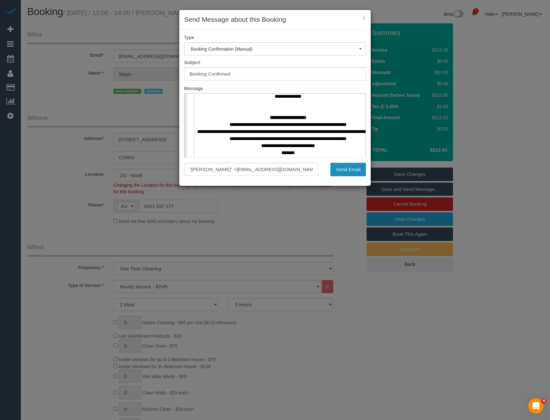
click at [338, 167] on button "Send Email" at bounding box center [348, 169] width 36 height 13
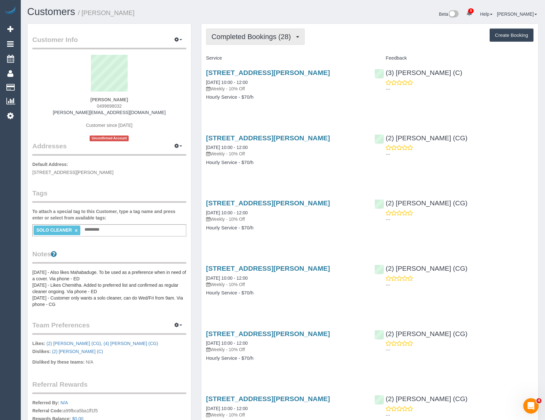
click at [293, 39] on span "Completed Bookings (28)" at bounding box center [253, 37] width 83 height 8
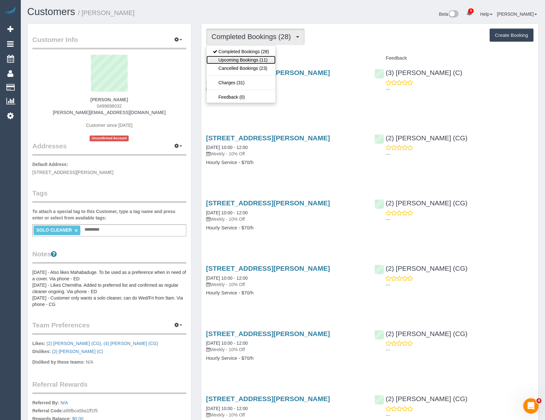
click at [269, 58] on link "Upcoming Bookings (11)" at bounding box center [241, 60] width 69 height 8
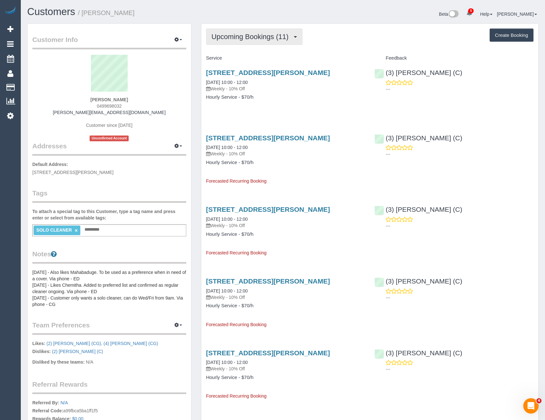
click at [260, 38] on span "Upcoming Bookings (11)" at bounding box center [252, 37] width 80 height 8
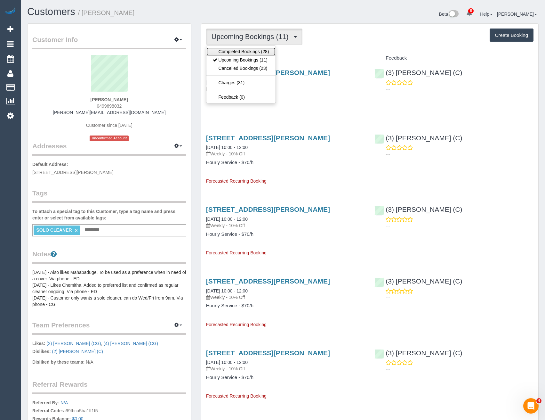
click at [259, 54] on link "Completed Bookings (28)" at bounding box center [241, 51] width 69 height 8
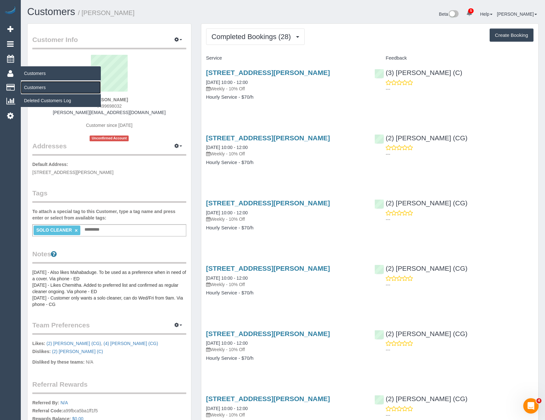
drag, startPoint x: 30, startPoint y: 86, endPoint x: 33, endPoint y: 88, distance: 3.3
click at [30, 86] on link "Customers" at bounding box center [61, 87] width 80 height 13
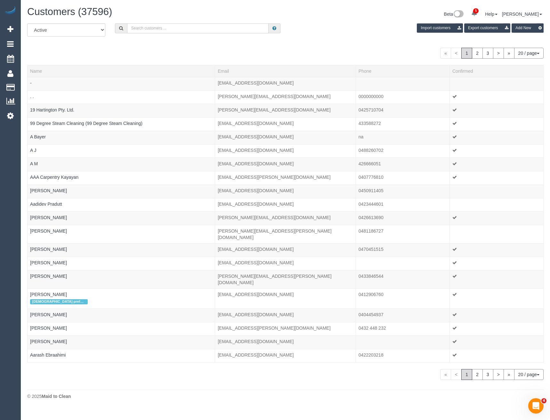
click at [155, 28] on input "text" at bounding box center [198, 28] width 142 height 10
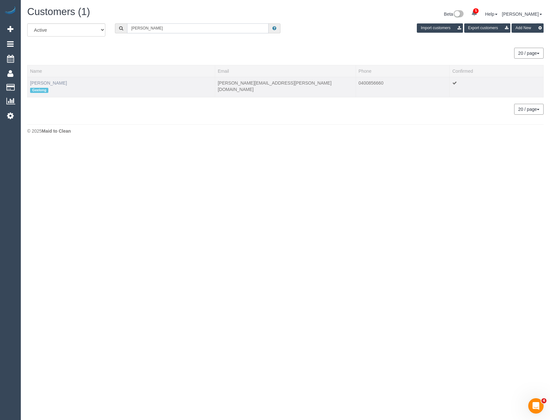
type input "[PERSON_NAME]"
click at [51, 83] on link "[PERSON_NAME]" at bounding box center [48, 82] width 37 height 5
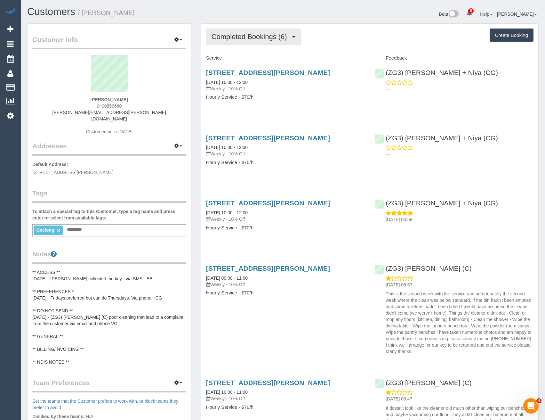
click at [280, 31] on button "Completed Bookings (6)" at bounding box center [253, 37] width 95 height 16
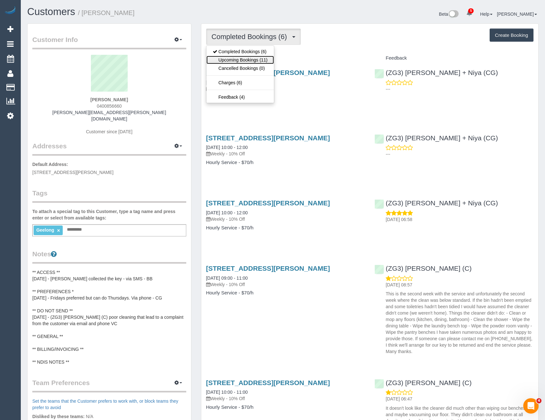
click at [266, 60] on link "Upcoming Bookings (11)" at bounding box center [241, 60] width 68 height 8
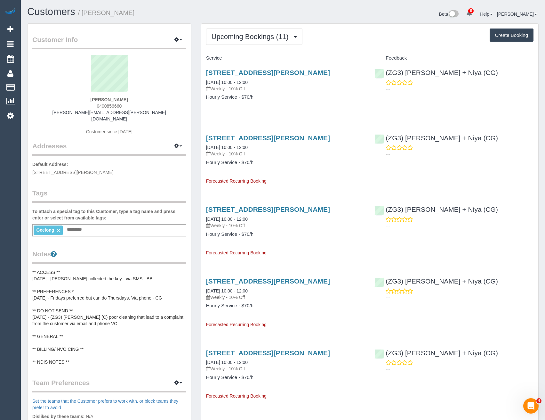
scroll to position [64, 0]
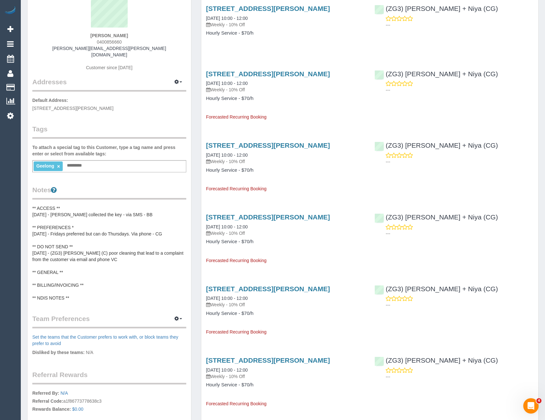
click at [80, 214] on pre "** ACCESS ** [DATE] - [PERSON_NAME] collected the key - via SMS - BB ** PREFERE…" at bounding box center [109, 253] width 154 height 96
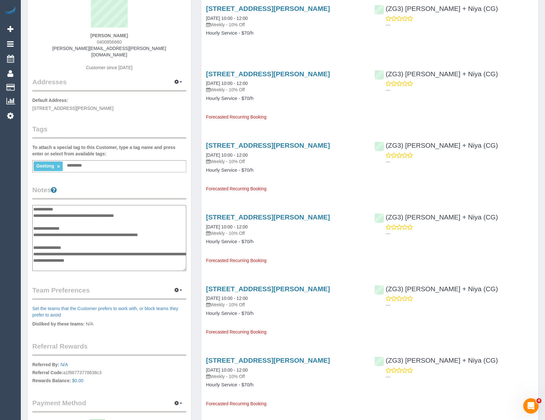
scroll to position [32, 0]
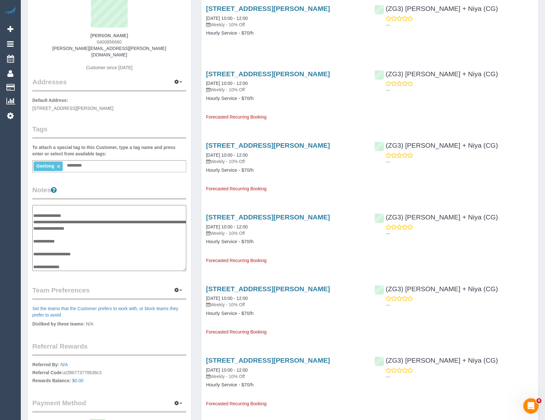
click at [75, 232] on textarea "**********" at bounding box center [109, 238] width 154 height 66
click at [88, 240] on textarea "**********" at bounding box center [109, 238] width 154 height 66
type textarea "**********"
click at [103, 267] on div "Customer Info Edit Contact Info Send Message Email Preferences Special Sales Ta…" at bounding box center [110, 202] width 164 height 485
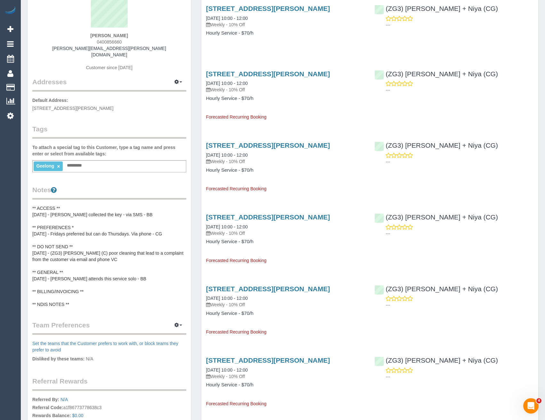
scroll to position [0, 0]
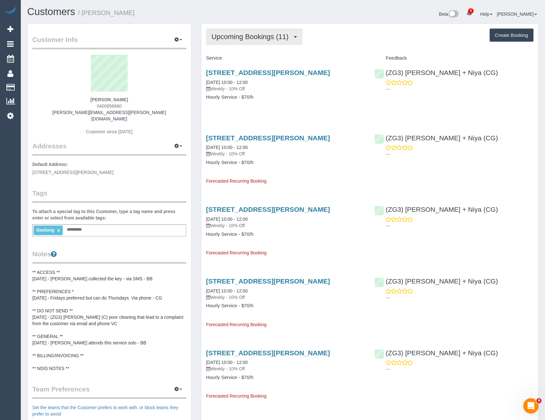
click at [253, 37] on span "Upcoming Bookings (11)" at bounding box center [252, 37] width 80 height 8
click at [303, 106] on div "[STREET_ADDRESS][PERSON_NAME] [DATE] 10:00 - 12:00 Weekly - 10% Off Hourly Serv…" at bounding box center [285, 87] width 169 height 49
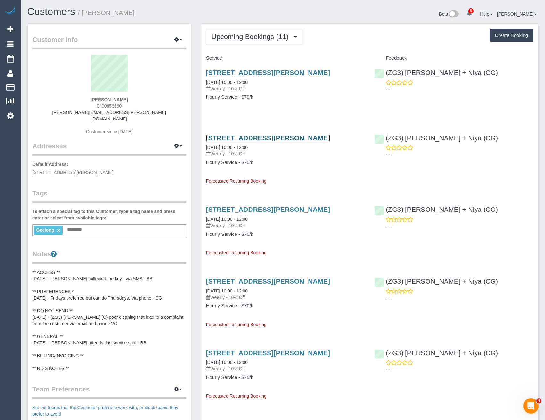
click at [285, 137] on link "[STREET_ADDRESS][PERSON_NAME]" at bounding box center [268, 137] width 124 height 7
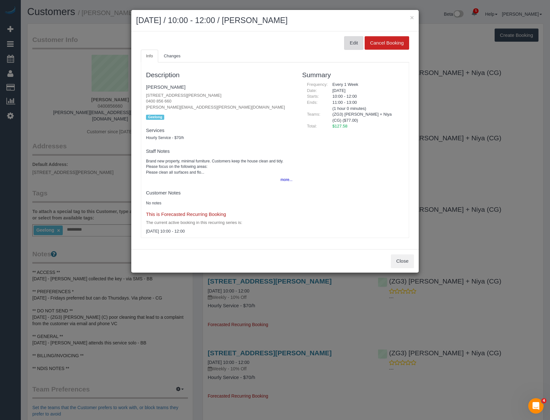
click at [353, 42] on button "Edit" at bounding box center [353, 42] width 19 height 13
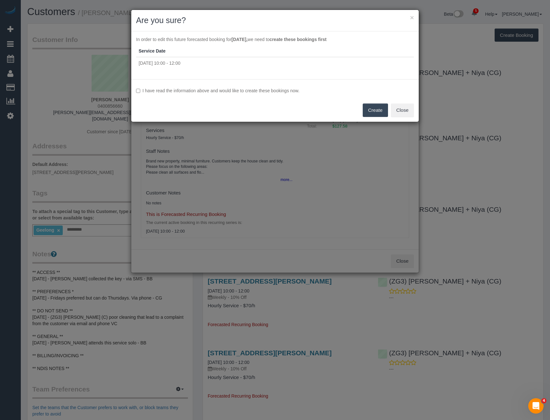
click at [158, 90] on label "I have read the information above and would like to create these bookings now." at bounding box center [275, 90] width 278 height 6
click at [373, 110] on button "Create" at bounding box center [375, 109] width 25 height 13
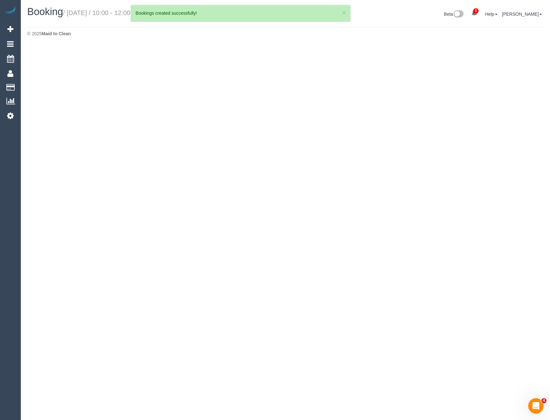
select select "VIC"
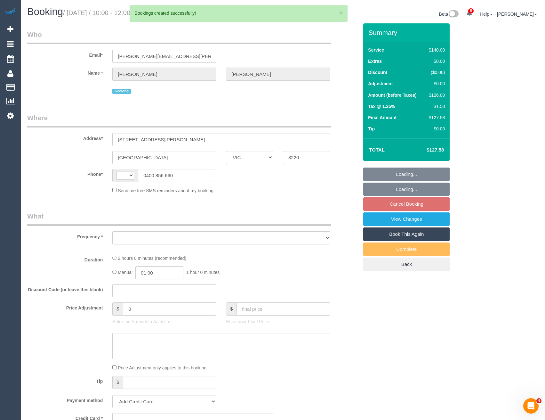
select select "string:AU"
select select "string:stripe-pm_1P0XDP2GScqysDRV2VQCP1Yn"
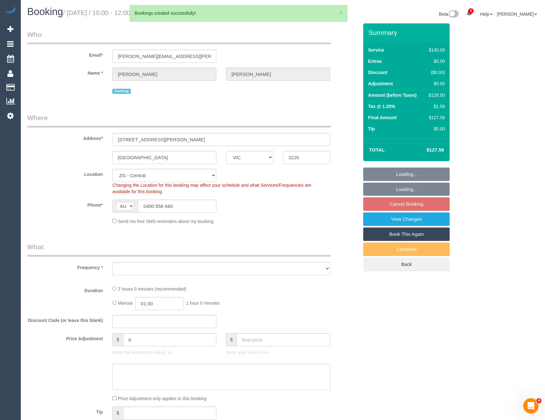
select select "object:4299"
select select "101165"
select select "number:28"
select select "number:14"
select select "number:19"
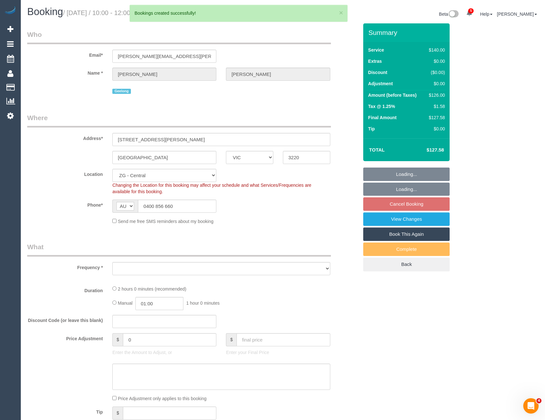
select select "number:36"
select select "number:34"
select select "spot4"
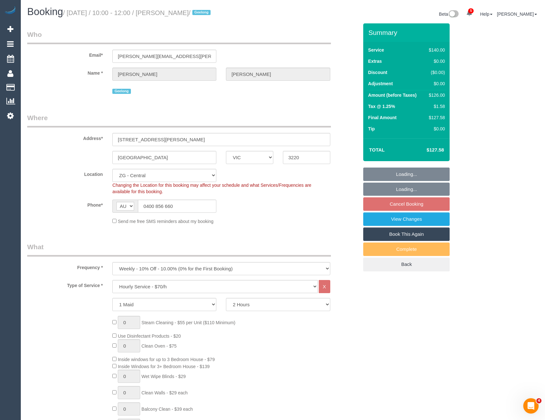
select select "object:4473"
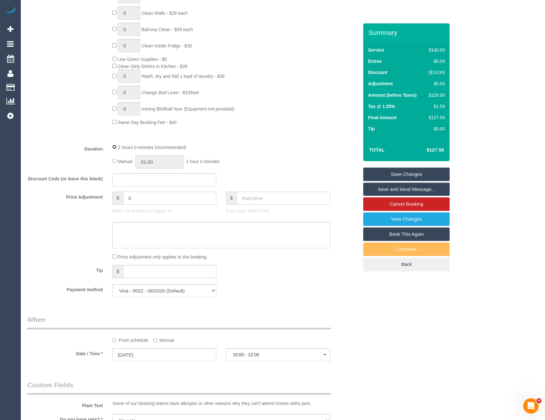
scroll to position [324, 0]
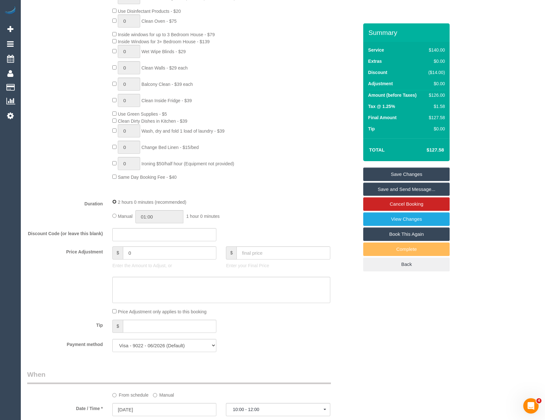
select select "spot49"
click at [407, 175] on link "Save Changes" at bounding box center [406, 173] width 86 height 13
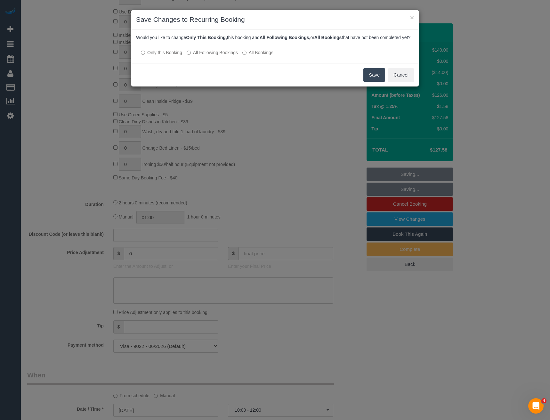
click at [220, 49] on div at bounding box center [275, 46] width 278 height 5
click at [222, 56] on label "All Following Bookings" at bounding box center [212, 52] width 51 height 6
click at [378, 82] on button "Save" at bounding box center [374, 74] width 22 height 13
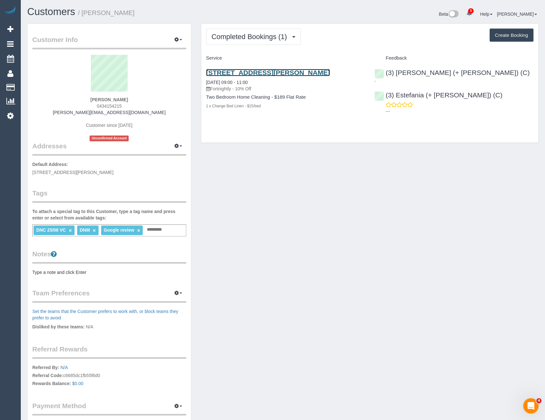
click at [270, 72] on link "[STREET_ADDRESS][PERSON_NAME]" at bounding box center [268, 72] width 124 height 7
click at [500, 38] on button "Create Booking" at bounding box center [512, 35] width 44 height 13
select select "VIC"
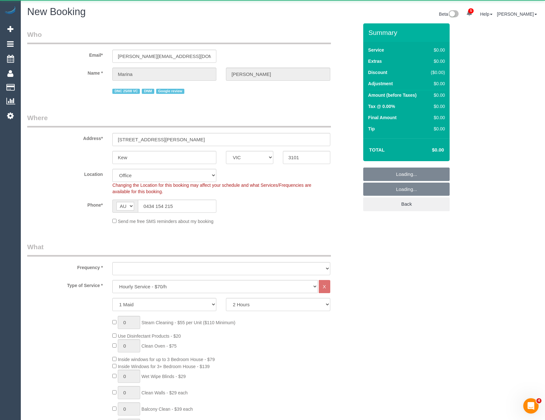
select select "string:AU"
select select "string:stripe-pm_1Rx5eZ2GScqysDRVMWhcIDB8"
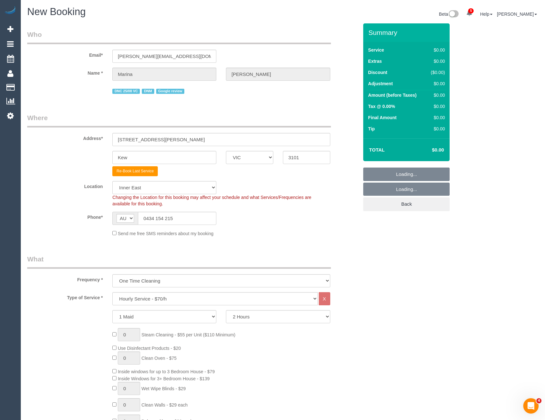
select select "object:2660"
select select "58"
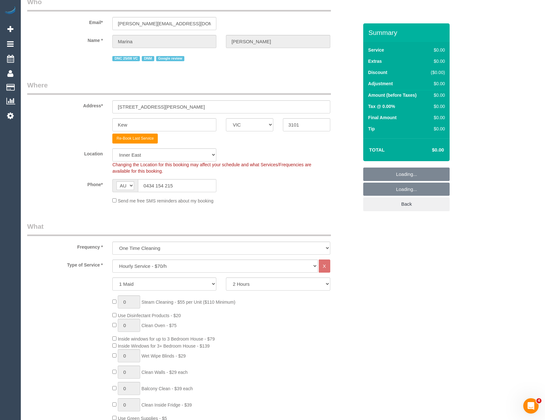
select select "object:2670"
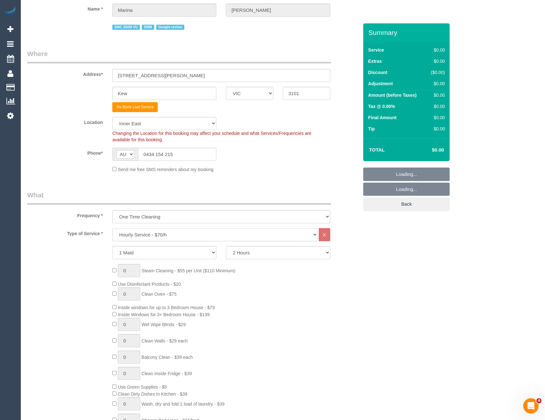
click at [164, 236] on select "Hourly Service - $70/h Hourly Service - $65/h Hourly Service - $60/h Hourly Ser…" at bounding box center [214, 234] width 205 height 13
select select "211"
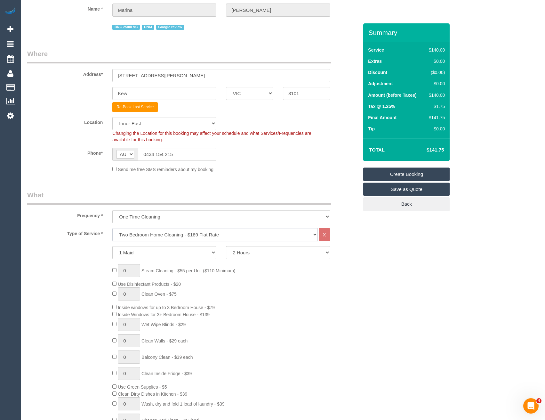
click at [112, 228] on select "Hourly Service - $70/h Hourly Service - $65/h Hourly Service - $60/h Hourly Ser…" at bounding box center [214, 234] width 205 height 13
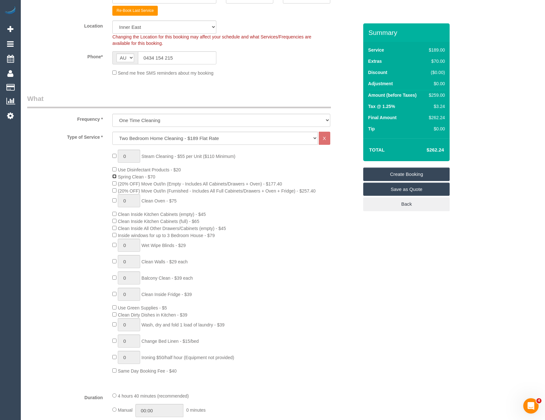
scroll to position [192, 0]
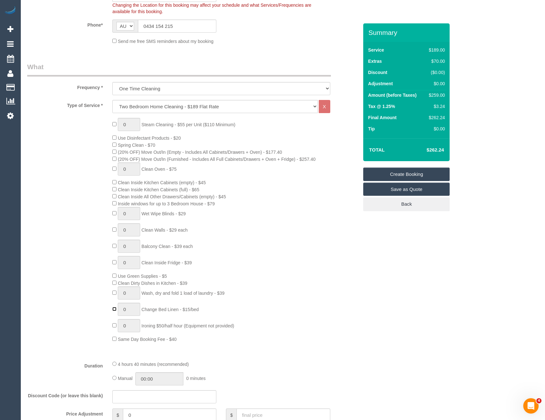
type input "1"
drag, startPoint x: 128, startPoint y: 214, endPoint x: 101, endPoint y: 218, distance: 27.6
click at [101, 218] on div "0 Steam Cleaning - $55 per Unit ($110 Minimum) Use Disinfectant Products - $20 …" at bounding box center [192, 230] width 341 height 224
type input "3"
click at [262, 292] on div "0 Steam Cleaning - $55 per Unit ($110 Minimum) Use Disinfectant Products - $20 …" at bounding box center [236, 230] width 256 height 224
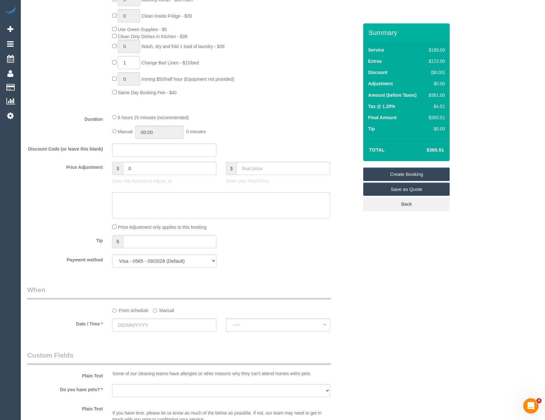
scroll to position [352, 0]
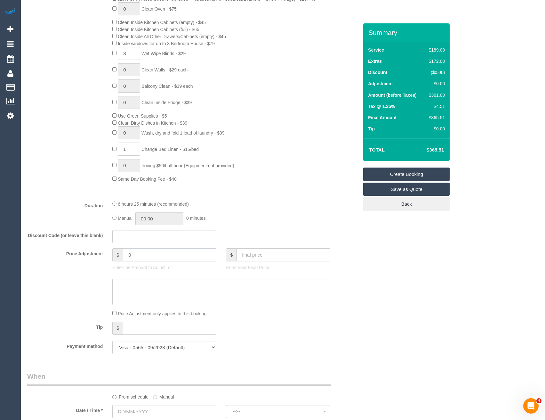
drag, startPoint x: 144, startPoint y: 252, endPoint x: 90, endPoint y: 255, distance: 53.9
click at [90, 256] on div "Price Adjustment $ 0 Enter the Amount to Adjust, or $ Enter your Final Price" at bounding box center [192, 261] width 341 height 26
type input "-361"
click at [125, 282] on textarea at bounding box center [221, 292] width 218 height 26
type textarea "15/9/25 - Service fee waived - google review. Approved by EC - BB"
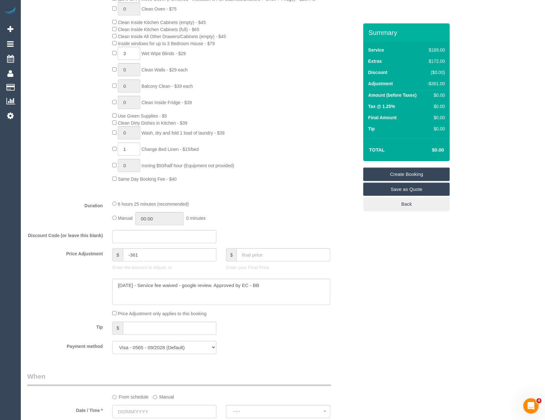
click at [262, 313] on div "Price Adjustment only applies to this booking" at bounding box center [221, 313] width 227 height 7
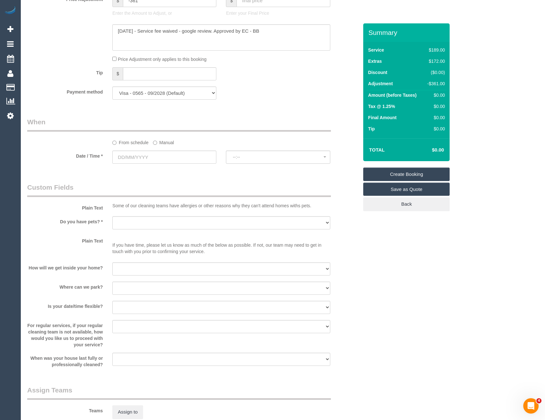
scroll to position [544, 0]
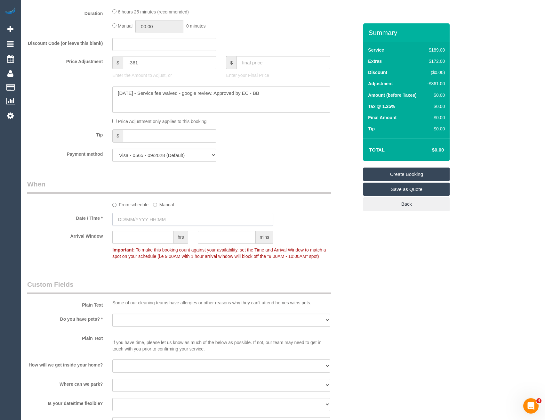
click at [166, 222] on input "text" at bounding box center [192, 219] width 161 height 13
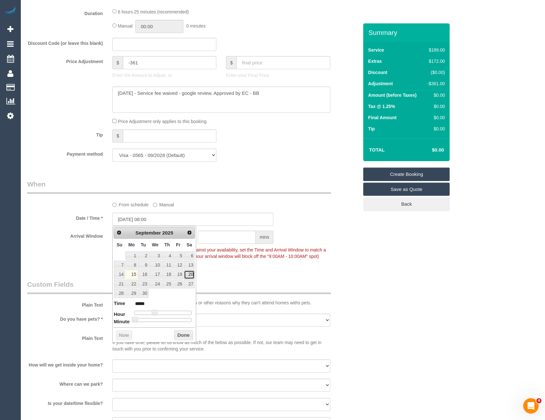
click at [190, 273] on link "20" at bounding box center [189, 274] width 11 height 9
type input "20/09/2025 11:00"
type input "*****"
type input "20/09/2025 12:00"
type input "*****"
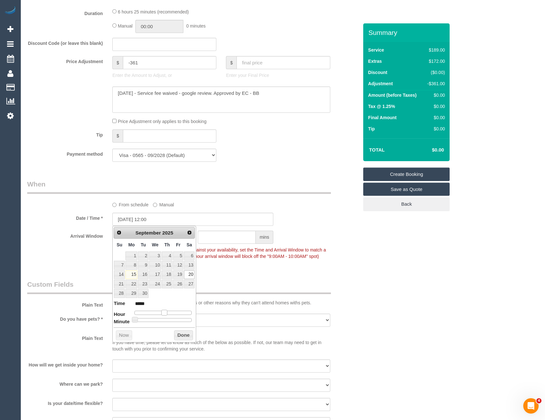
drag, startPoint x: 161, startPoint y: 312, endPoint x: 165, endPoint y: 312, distance: 4.2
click at [165, 312] on span at bounding box center [164, 313] width 6 height 6
click at [178, 337] on button "Done" at bounding box center [183, 335] width 19 height 10
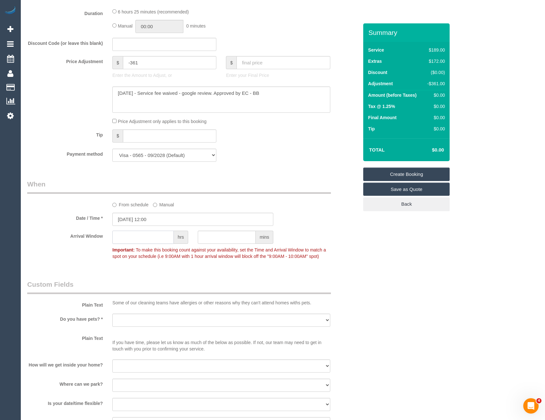
click at [150, 238] on input "text" at bounding box center [142, 237] width 61 height 13
type input "2"
click at [169, 277] on div "Who Email* m.lipovic@gmail.com Name * Marina Lipović DNC 25/08 VC DNM Google re…" at bounding box center [192, 78] width 341 height 1199
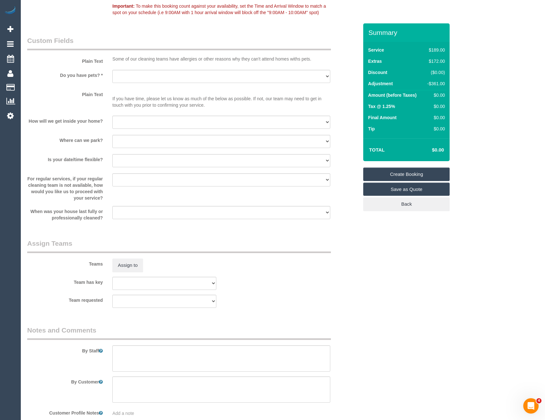
scroll to position [825, 0]
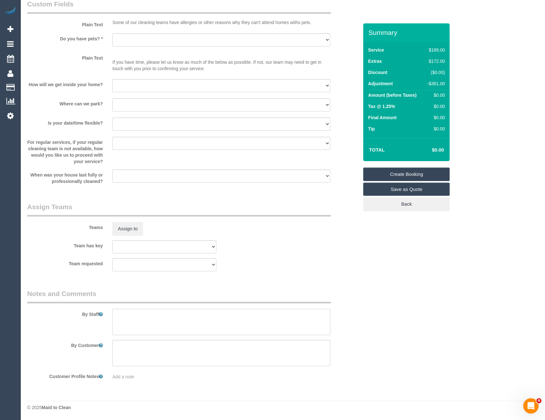
click at [147, 322] on textarea at bounding box center [221, 322] width 218 height 26
drag, startPoint x: 116, startPoint y: 315, endPoint x: 111, endPoint y: 313, distance: 5.3
click at [116, 315] on textarea at bounding box center [221, 322] width 218 height 26
type textarea "Est 4.5 - 6.5 hours Dharti + Kishan, this customer is an absolute VIP. Please e…"
click at [133, 232] on button "Assign to" at bounding box center [127, 228] width 31 height 13
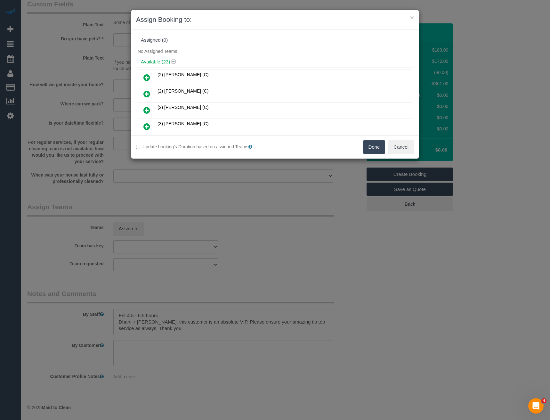
scroll to position [1819, 0]
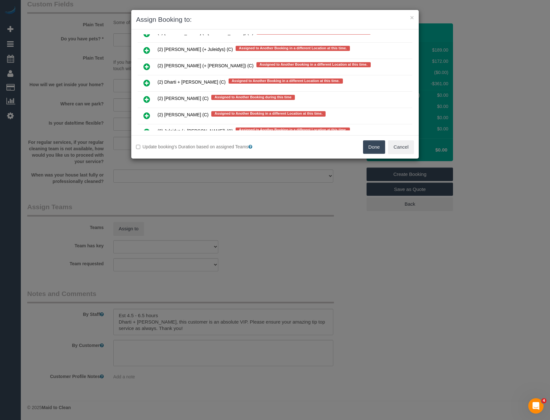
click at [147, 83] on icon at bounding box center [146, 83] width 7 height 8
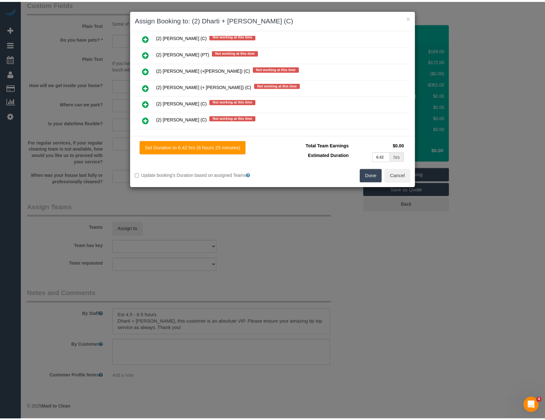
scroll to position [0, 0]
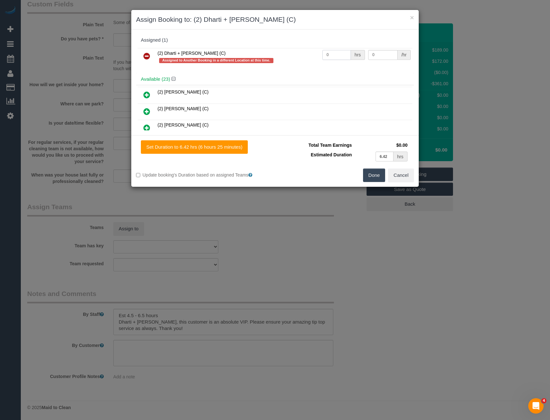
drag, startPoint x: 338, startPoint y: 53, endPoint x: 294, endPoint y: 57, distance: 44.4
click at [294, 57] on tr "(2) Dharti + Kishan (C) Assigned to Another Booking in a different Location at …" at bounding box center [275, 57] width 275 height 18
type input "1"
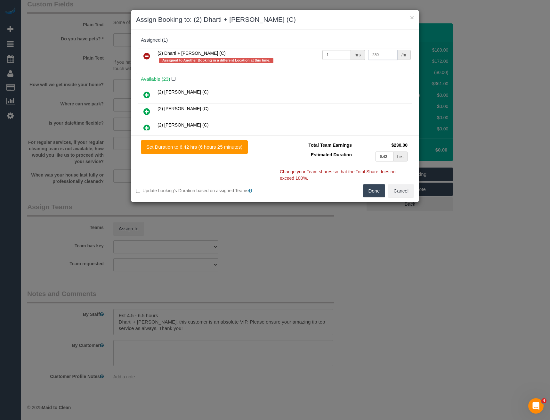
type input "230"
click at [372, 196] on button "Done" at bounding box center [374, 190] width 22 height 13
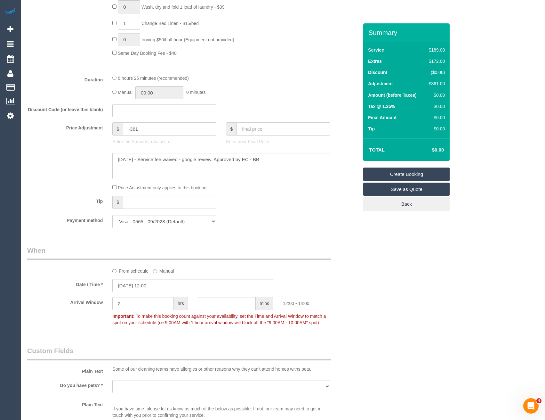
scroll to position [472, 0]
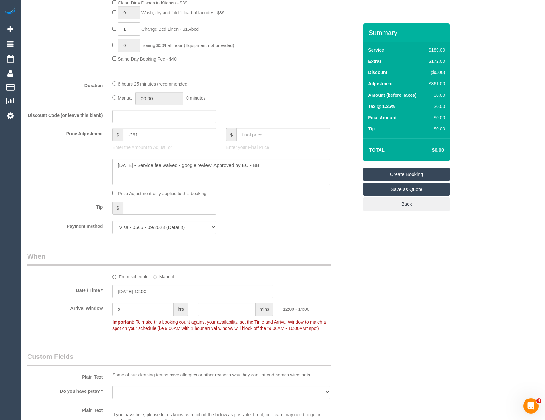
click at [114, 101] on div "Manual 00:00 0 minutes" at bounding box center [221, 98] width 218 height 13
click at [164, 97] on input "06:25" at bounding box center [159, 98] width 48 height 13
click at [151, 126] on li "03:30" at bounding box center [152, 129] width 29 height 8
click at [161, 99] on input "03:30" at bounding box center [159, 98] width 48 height 13
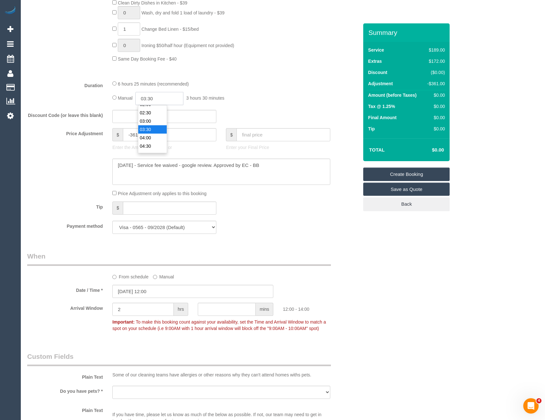
scroll to position [50, 0]
type input "03:15"
click at [256, 107] on fieldset "What Frequency * One Time Cleaning Weekly - 10% Off - 10.00% (0% for the First …" at bounding box center [192, 10] width 331 height 457
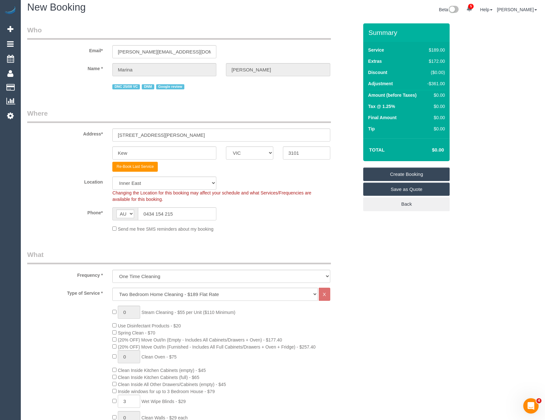
scroll to position [0, 0]
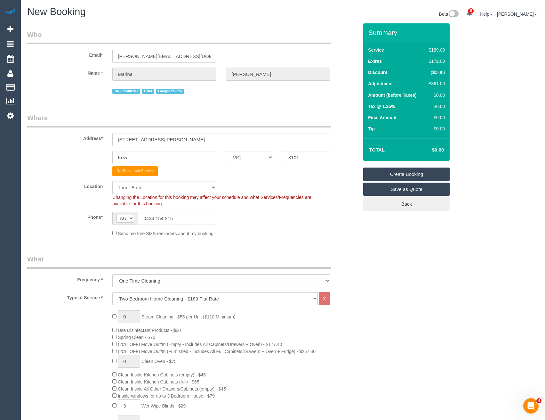
click at [395, 175] on link "Create Booking" at bounding box center [406, 173] width 86 height 13
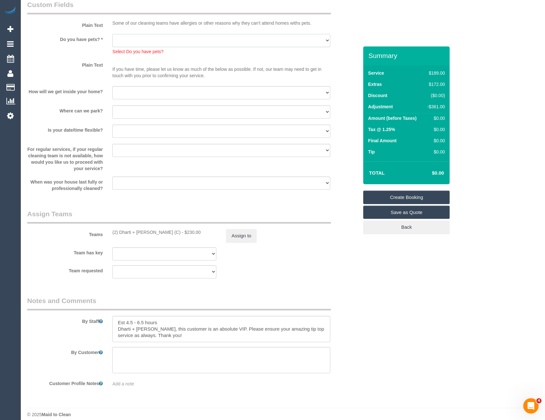
click at [146, 45] on select "Yes - Cats Yes - Dogs No pets Yes - Dogs and Cats Yes - Other" at bounding box center [221, 40] width 218 height 13
click at [112, 34] on select "Yes - Cats Yes - Dogs No pets Yes - Dogs and Cats Yes - Other" at bounding box center [221, 40] width 218 height 13
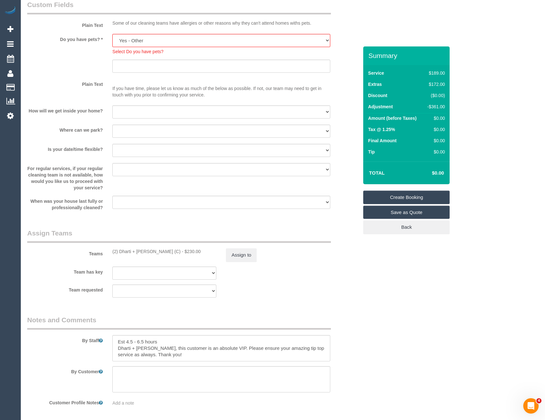
click at [227, 86] on p "If you have time, please let us know as much of the below as possible. If not, …" at bounding box center [221, 88] width 218 height 19
click at [402, 200] on link "Create Booking" at bounding box center [406, 197] width 86 height 13
click at [131, 60] on input "text" at bounding box center [221, 59] width 218 height 13
click at [144, 42] on select "Yes - Cats Yes - Dogs No pets Yes - Dogs and Cats Yes - Other" at bounding box center [221, 40] width 218 height 13
select select "number:27"
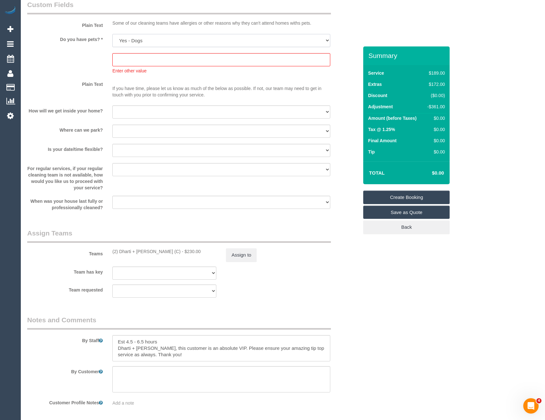
click at [112, 34] on select "Yes - Cats Yes - Dogs No pets Yes - Dogs and Cats Yes - Other" at bounding box center [221, 40] width 218 height 13
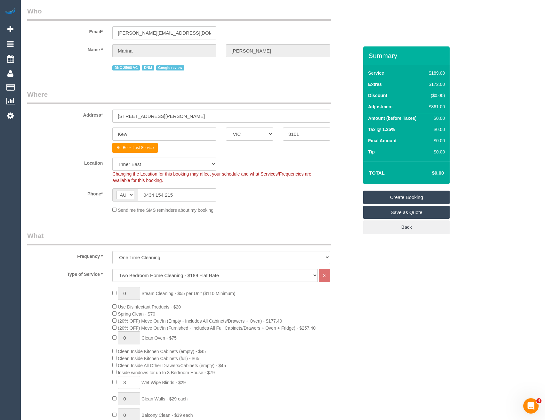
scroll to position [0, 0]
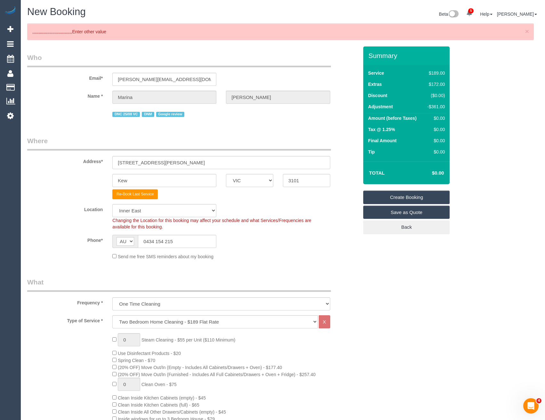
click at [392, 199] on link "Create Booking" at bounding box center [406, 197] width 86 height 13
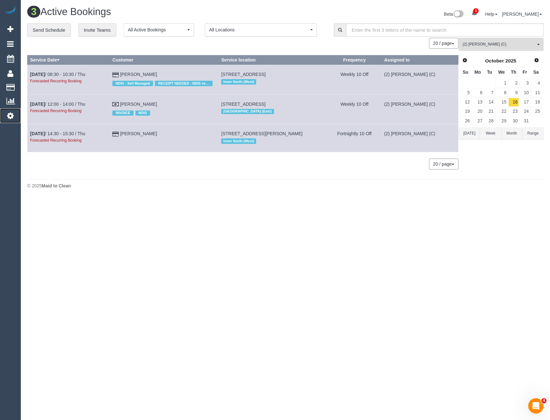
click at [6, 120] on link "Settings" at bounding box center [10, 115] width 21 height 15
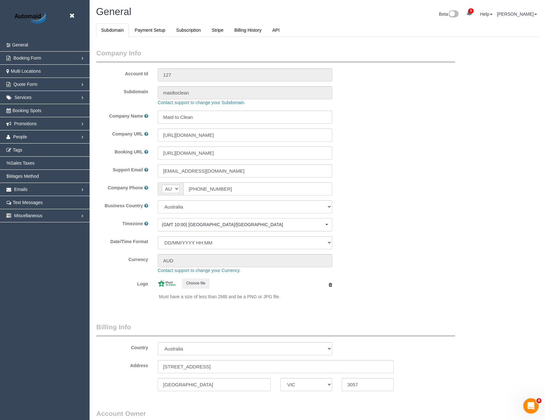
scroll to position [1464, 545]
select select "1"
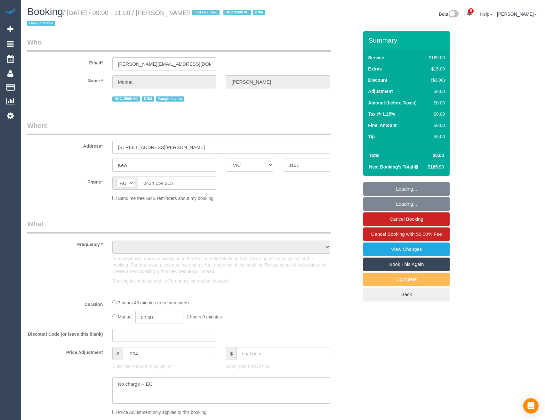
select select "VIC"
select select "string:stripe-pm_1Rx5eZ2GScqysDRVMWhcIDB8"
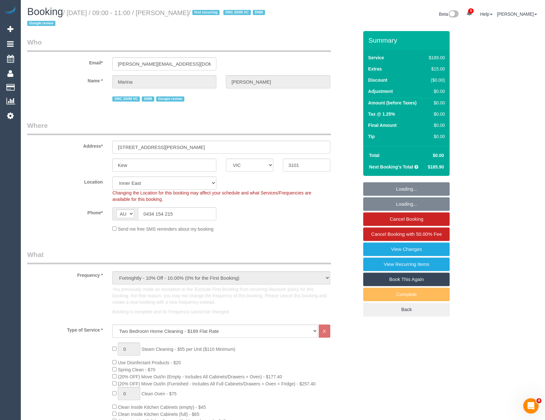
select select "object:869"
select select "number:27"
select select "number:14"
select select "number:19"
select select "number:24"
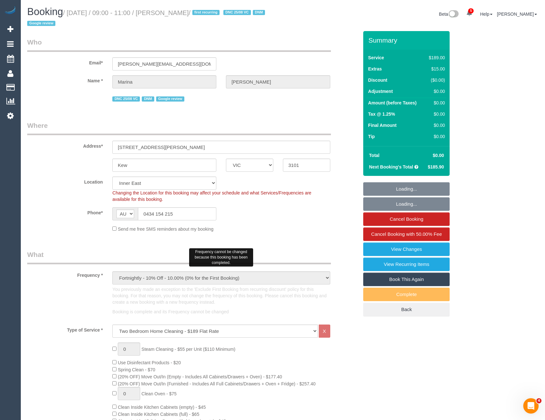
select select "number:33"
select select "number:11"
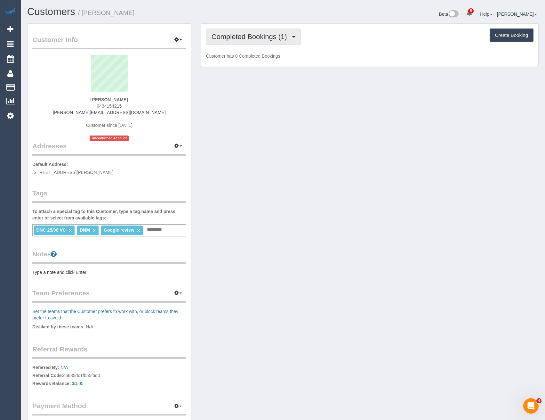
scroll to position [476, 545]
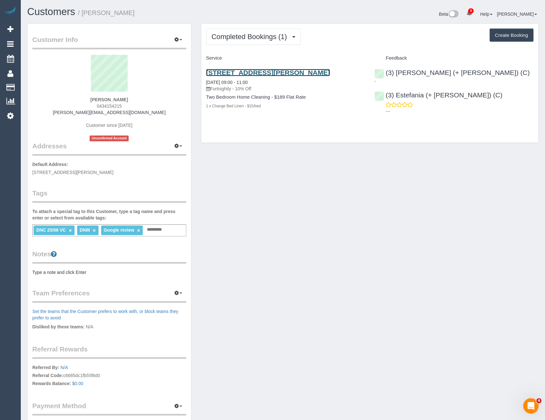
click at [275, 73] on link "[STREET_ADDRESS][PERSON_NAME]" at bounding box center [268, 72] width 124 height 7
click at [217, 37] on span "Completed Bookings (1)" at bounding box center [251, 37] width 79 height 8
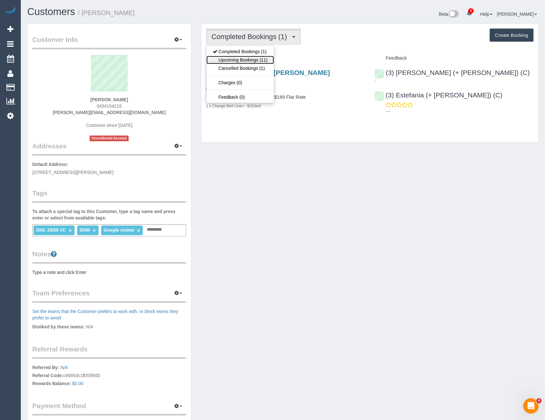
click at [232, 59] on link "Upcoming Bookings (11)" at bounding box center [241, 60] width 68 height 8
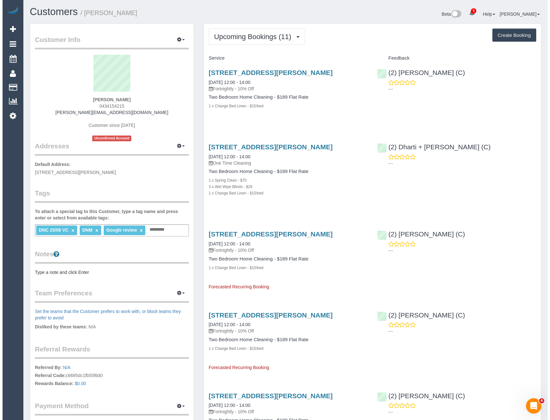
scroll to position [1066, 545]
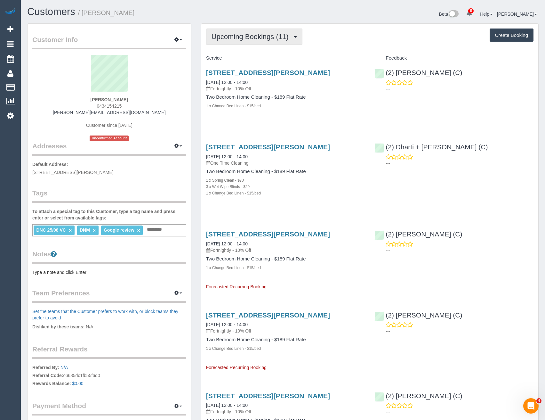
click at [245, 38] on span "Upcoming Bookings (11)" at bounding box center [252, 37] width 80 height 8
click at [298, 105] on div "1 x Change Bed Linen - $15/bed" at bounding box center [285, 105] width 159 height 6
click at [253, 44] on button "Upcoming Bookings (11)" at bounding box center [254, 37] width 96 height 16
click at [182, 42] on button "button" at bounding box center [178, 40] width 16 height 10
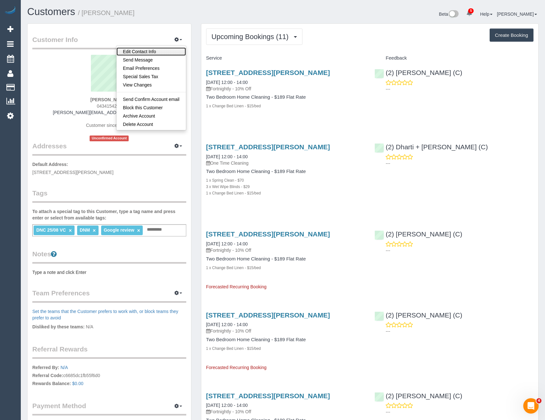
click at [154, 52] on link "Edit Contact Info" at bounding box center [151, 51] width 69 height 8
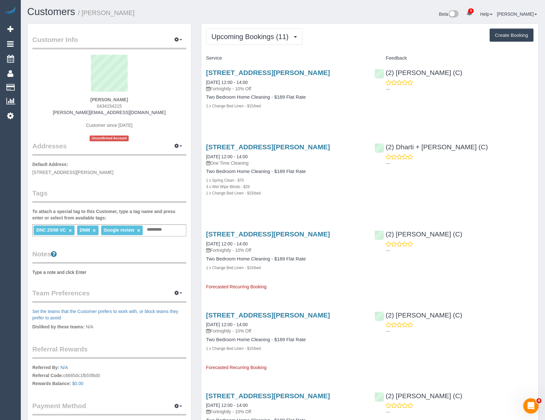
select select "VIC"
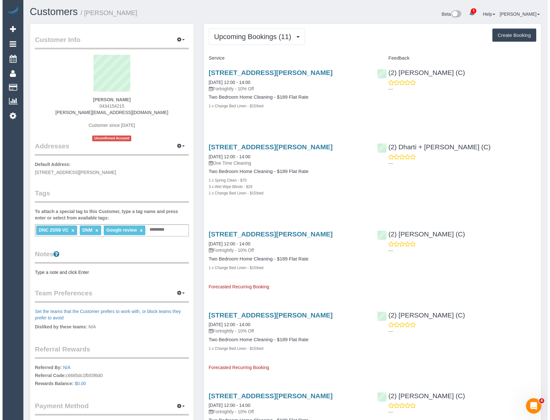
scroll to position [30957, 31478]
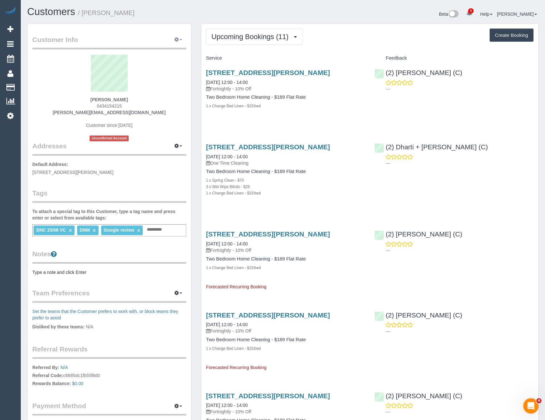
click at [177, 41] on icon "button" at bounding box center [177, 39] width 4 height 4
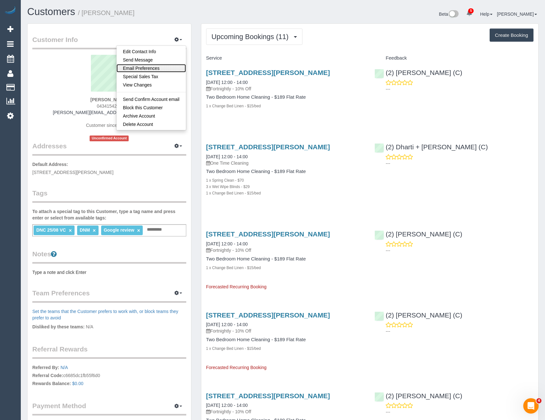
click at [151, 71] on link "Email Preferences" at bounding box center [151, 68] width 69 height 8
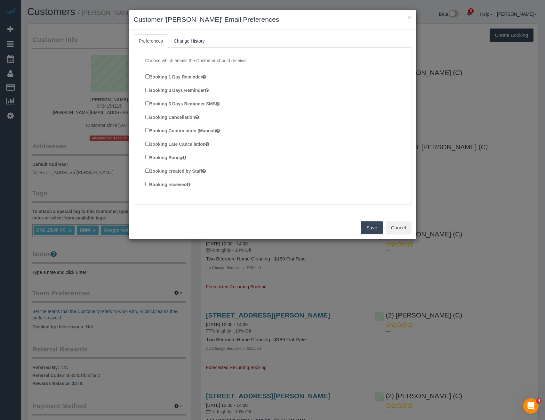
scroll to position [1066, 550]
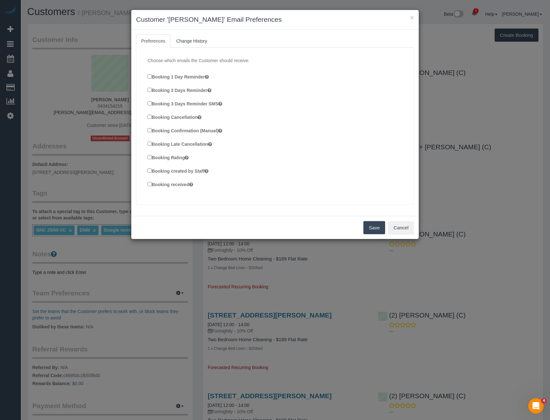
click at [375, 225] on button "Save" at bounding box center [374, 227] width 22 height 13
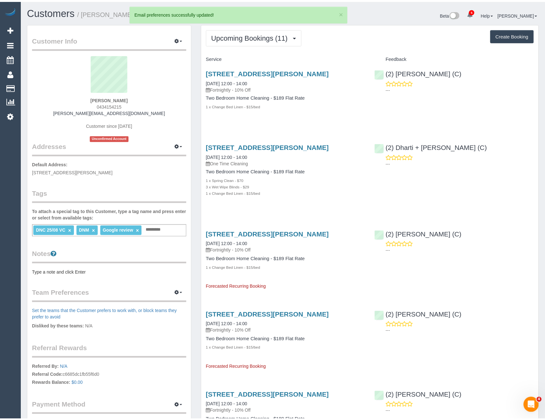
scroll to position [30957, 31478]
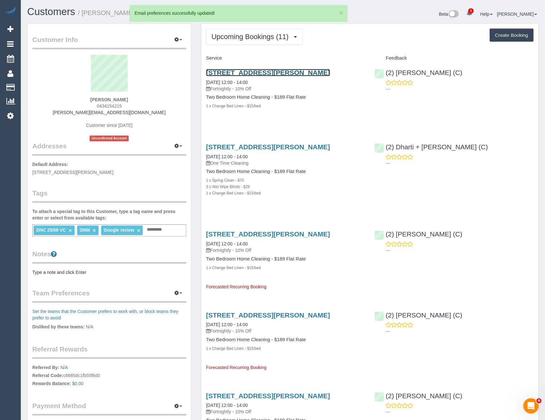
click at [278, 72] on link "[STREET_ADDRESS][PERSON_NAME]" at bounding box center [268, 72] width 124 height 7
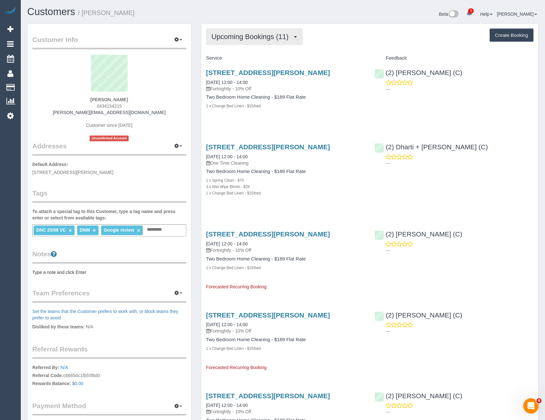
click at [243, 37] on span "Upcoming Bookings (11)" at bounding box center [252, 37] width 80 height 8
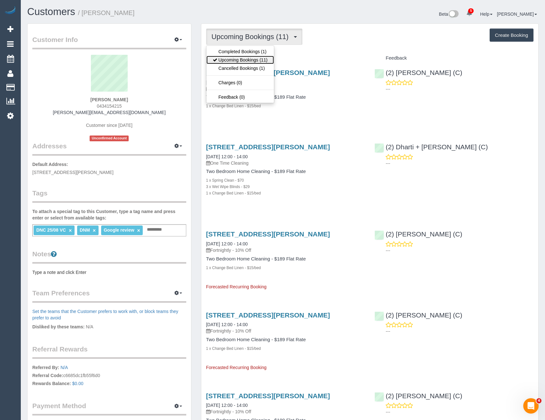
click at [238, 59] on link "Upcoming Bookings (11)" at bounding box center [241, 60] width 68 height 8
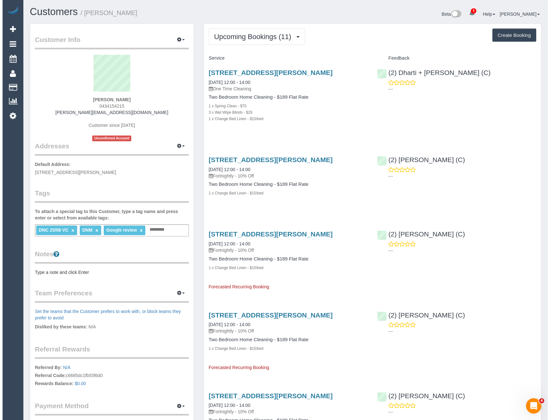
scroll to position [1066, 545]
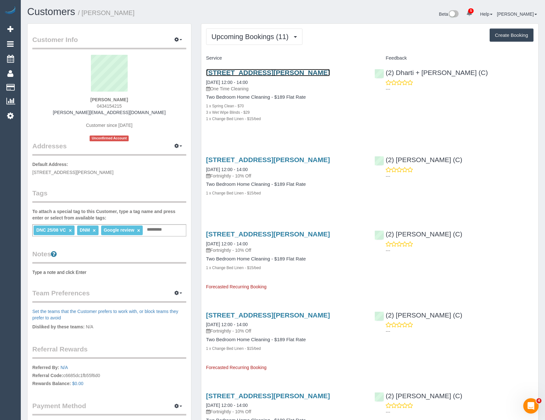
click at [265, 74] on link "[STREET_ADDRESS][PERSON_NAME]" at bounding box center [268, 72] width 124 height 7
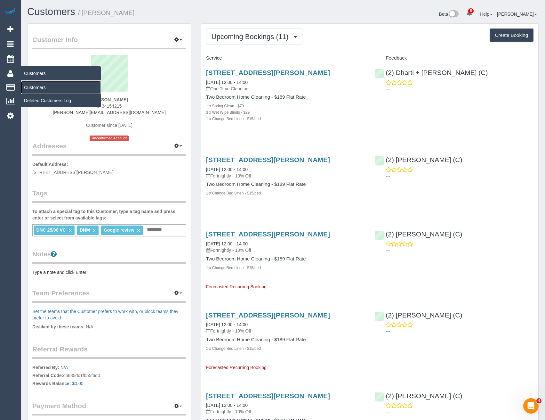
click at [26, 88] on link "Customers" at bounding box center [61, 87] width 80 height 13
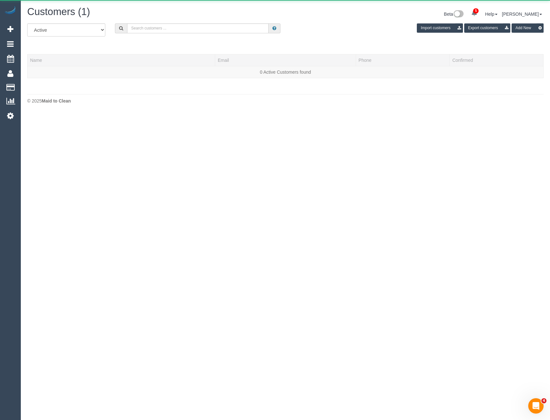
scroll to position [113, 550]
click at [140, 28] on input "text" at bounding box center [198, 28] width 142 height 10
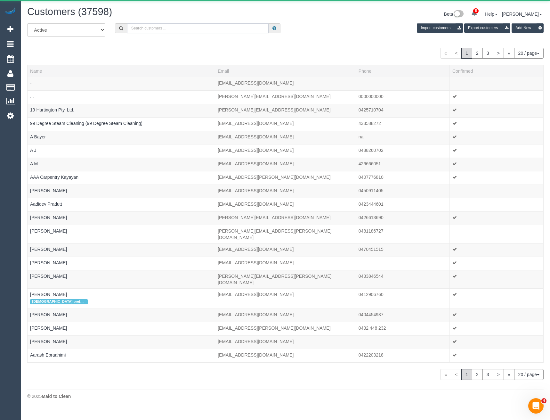
scroll to position [399, 550]
type input "[PERSON_NAME]"
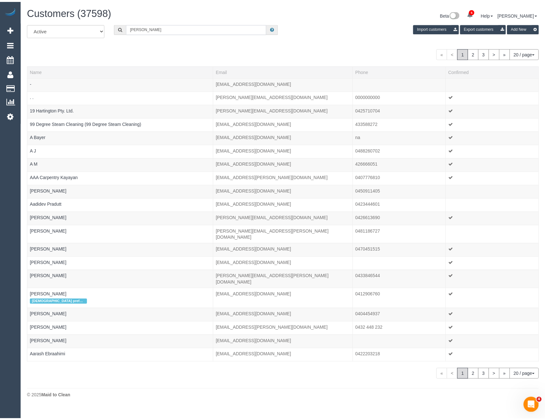
scroll to position [31886, 31473]
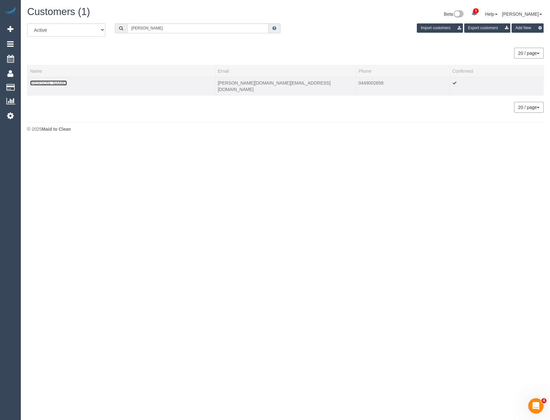
click at [52, 83] on link "[PERSON_NAME]" at bounding box center [48, 82] width 37 height 5
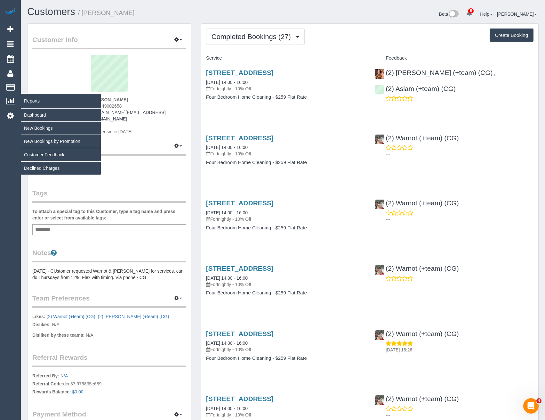
scroll to position [1727, 545]
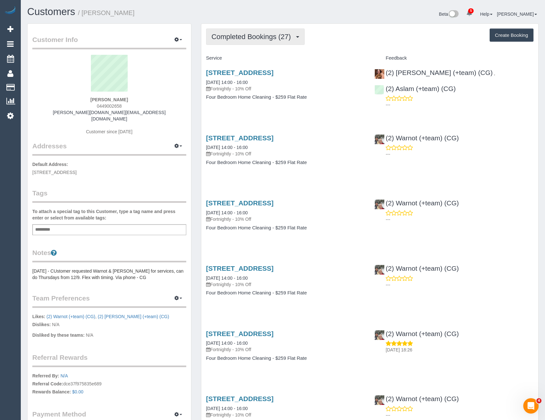
click at [254, 37] on span "Completed Bookings (27)" at bounding box center [253, 37] width 83 height 8
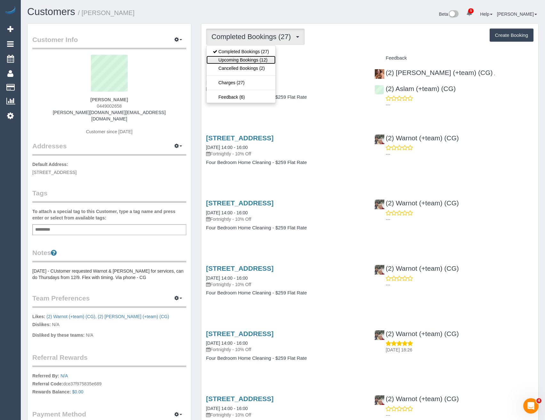
click at [251, 60] on link "Upcoming Bookings (12)" at bounding box center [241, 60] width 69 height 8
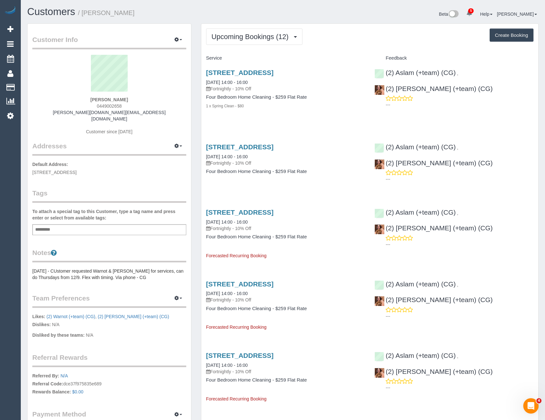
scroll to position [953, 545]
click at [262, 41] on button "Upcoming Bookings (12)" at bounding box center [254, 37] width 96 height 16
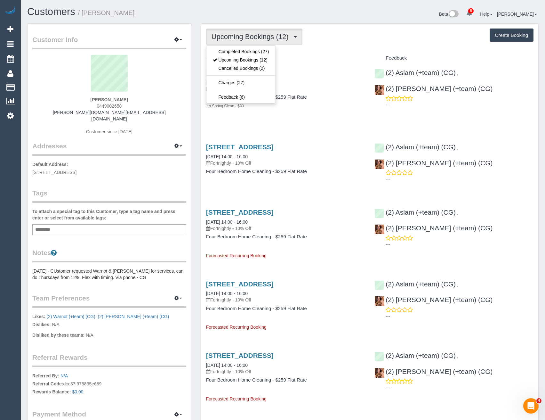
click at [301, 100] on h4 "Four Bedroom Home Cleaning - $259 Flat Rate" at bounding box center [285, 96] width 159 height 5
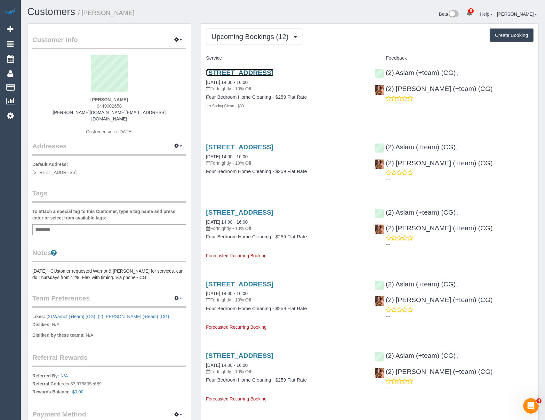
click at [274, 73] on link "[STREET_ADDRESS]" at bounding box center [240, 72] width 68 height 7
click at [240, 39] on span "Upcoming Bookings (12)" at bounding box center [252, 37] width 80 height 8
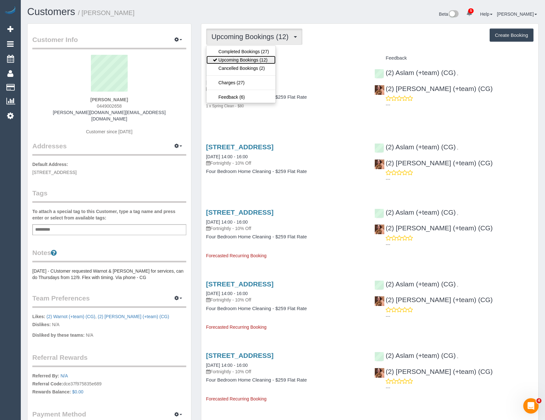
click at [242, 57] on link "Upcoming Bookings (12)" at bounding box center [241, 60] width 69 height 8
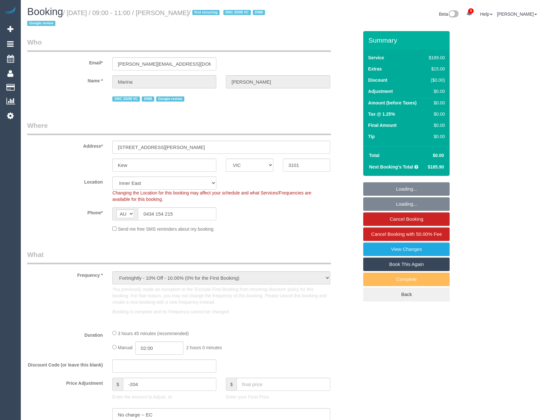
select select "VIC"
select select "object:1551"
select select "number:27"
select select "number:14"
select select "number:19"
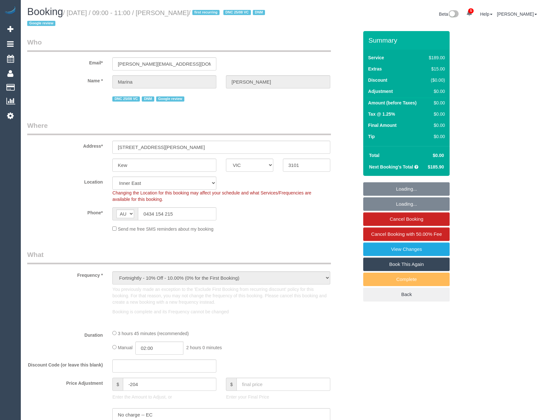
select select "number:24"
select select "number:33"
select select "number:11"
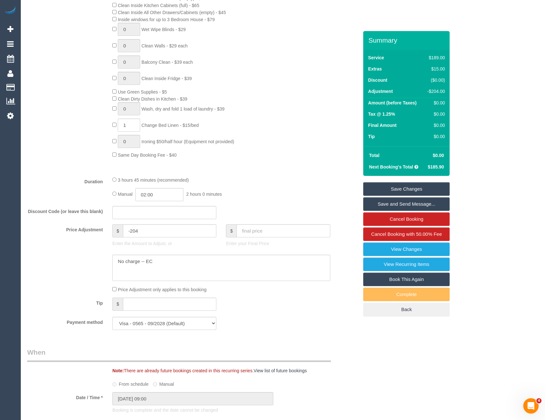
scroll to position [352, 0]
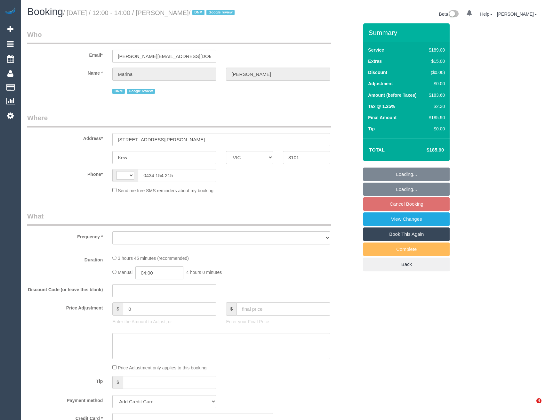
select select "VIC"
select select "string:AU"
select select "object:339"
select select "string:stripe-pm_1Rx5eZ2GScqysDRVMWhcIDB8"
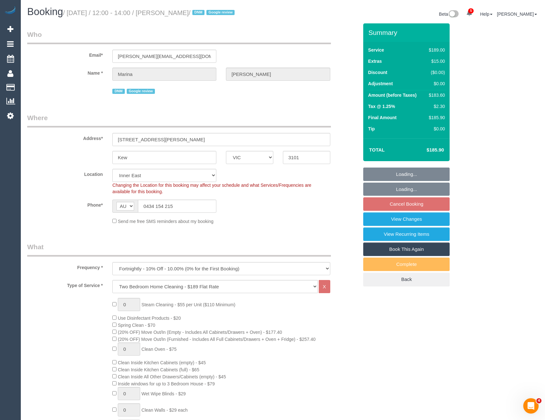
select select "number:27"
select select "number:14"
select select "number:19"
select select "number:24"
select select "number:33"
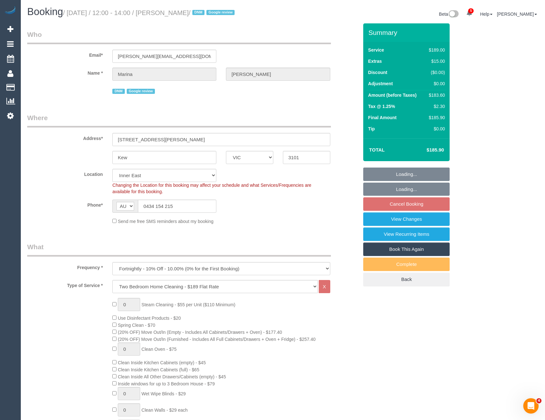
select select "number:11"
select select "object:1475"
select select "spot4"
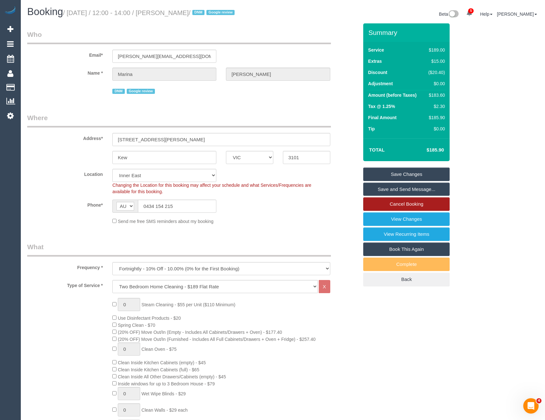
click at [410, 202] on link "Cancel Booking" at bounding box center [406, 203] width 86 height 13
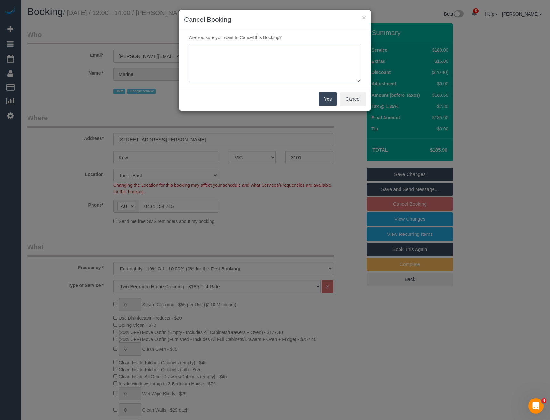
click at [253, 50] on textarea at bounding box center [275, 63] width 172 height 39
type textarea "Booked one time as discussed with Ed - BB"
click at [327, 102] on button "Yes" at bounding box center [328, 98] width 19 height 13
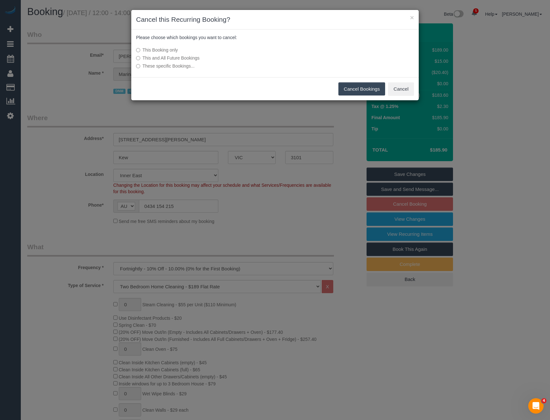
click at [364, 87] on button "Cancel Bookings" at bounding box center [361, 88] width 47 height 13
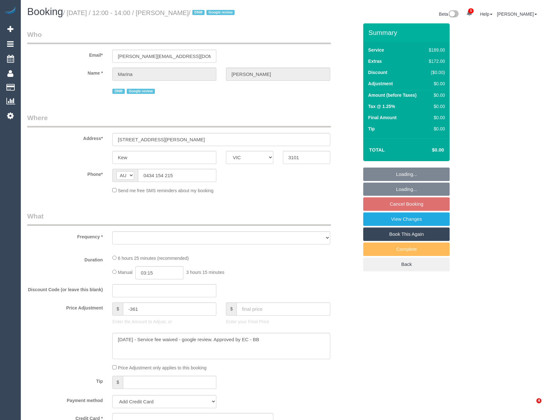
select select "VIC"
select select "object:586"
select select "string:stripe-pm_1Rx5eZ2GScqysDRVMWhcIDB8"
select select "number:27"
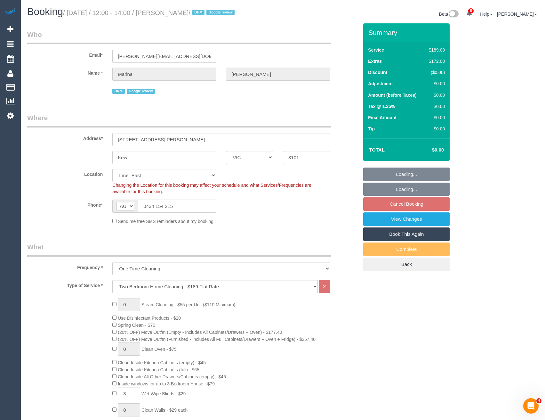
select select "object:835"
select select "spot4"
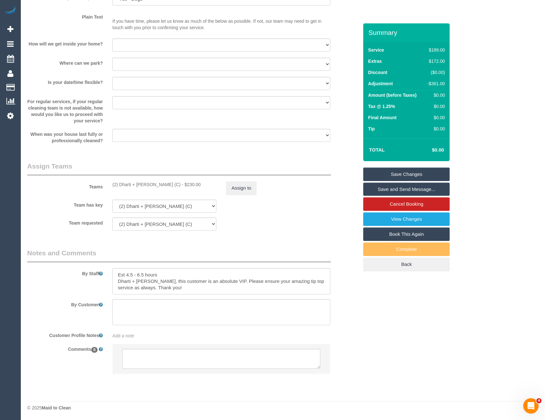
scroll to position [819, 0]
click at [145, 361] on textarea at bounding box center [221, 358] width 198 height 20
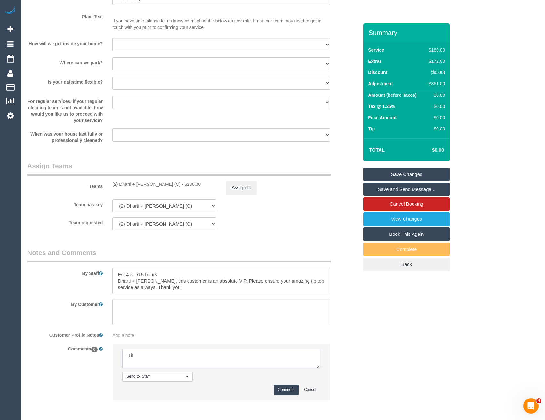
type textarea "T"
type textarea "Customer left a google review mostly around reliability. This service needs to …"
click at [291, 391] on button "Comment" at bounding box center [286, 390] width 25 height 10
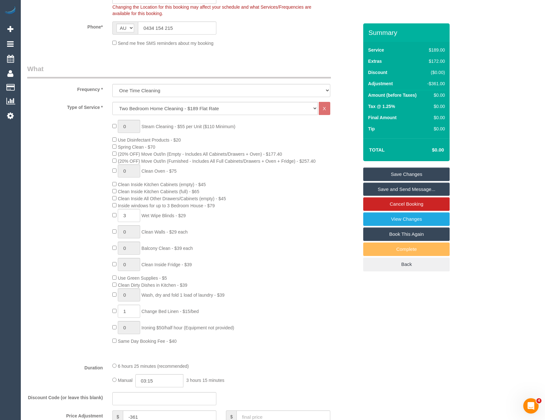
scroll to position [0, 0]
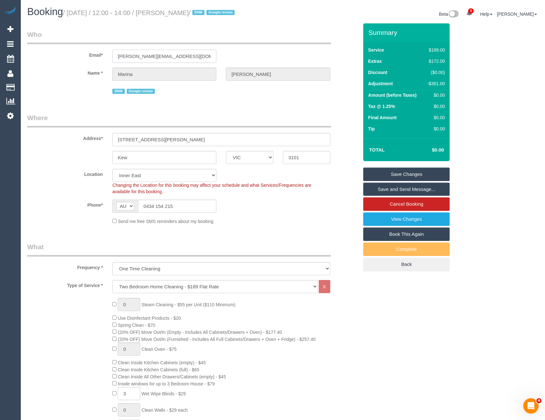
drag, startPoint x: 170, startPoint y: 59, endPoint x: 113, endPoint y: 60, distance: 57.0
click at [113, 60] on input "[PERSON_NAME][EMAIL_ADDRESS][DOMAIN_NAME]" at bounding box center [164, 56] width 104 height 13
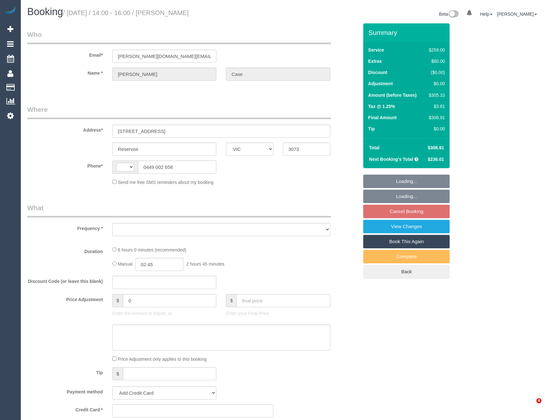
select select "VIC"
select select "object:303"
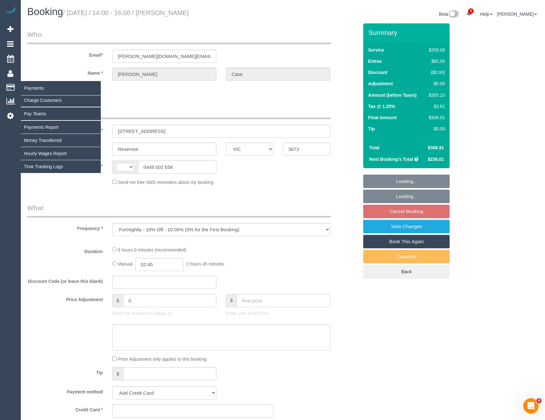
select select "string:AU"
select select "string:stripe-pm_1PnEn02GScqysDRVvSdfjdO8"
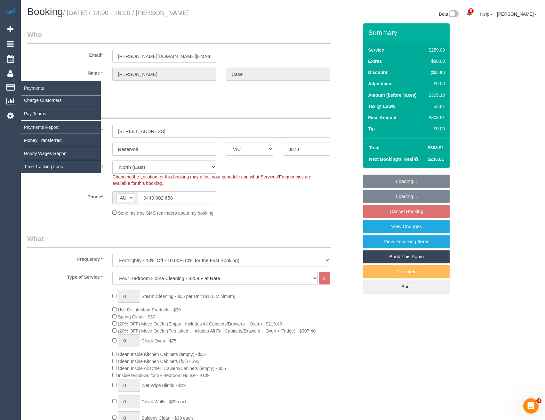
select select "object:1397"
select select "number:27"
select select "number:14"
select select "number:19"
select select "number:24"
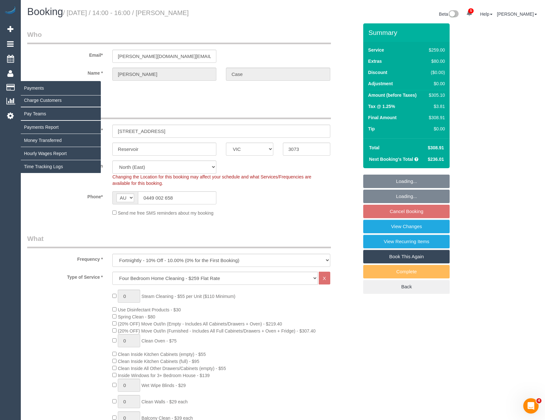
select select "number:35"
select select "number:12"
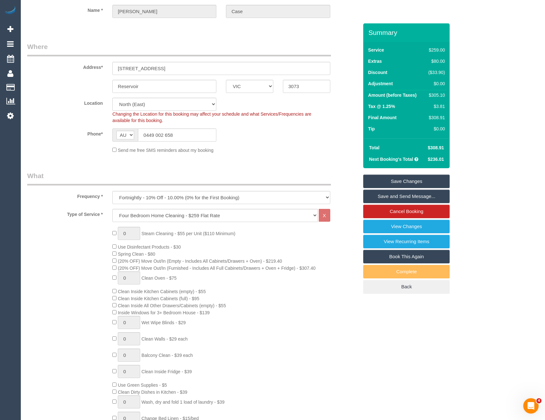
scroll to position [64, 0]
type input "1"
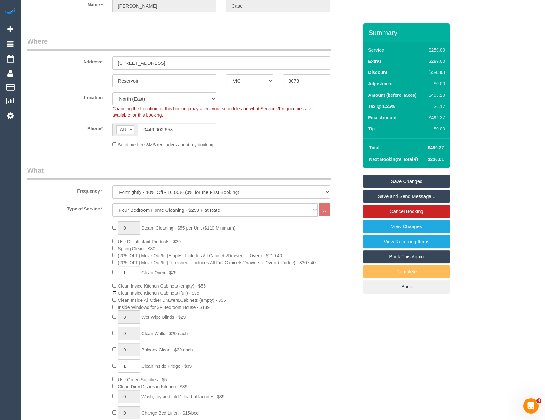
scroll to position [96, 0]
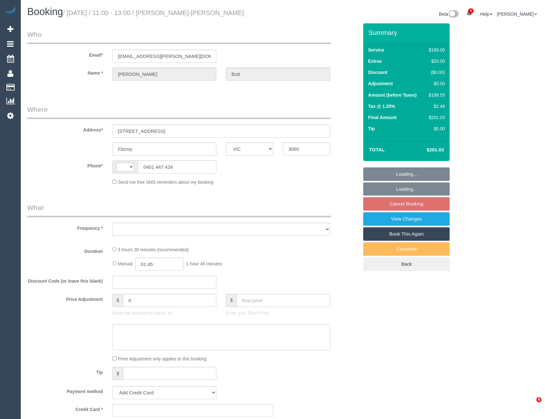
select select "VIC"
select select "string:AU"
select select "object:573"
select select "string:stripe-pm_1RdQq92GScqysDRVO85jUO6u"
select select "number:29"
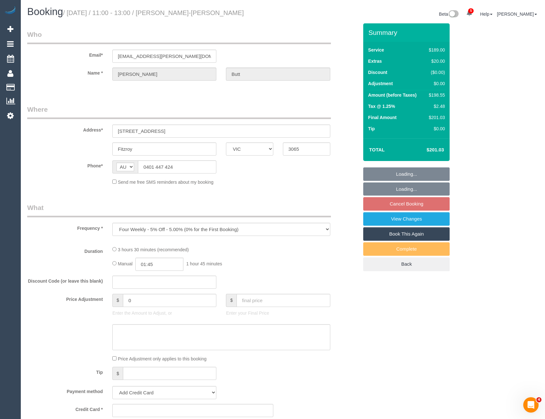
select select "number:14"
select select "number:20"
select select "number:22"
select select "number:34"
select select "number:26"
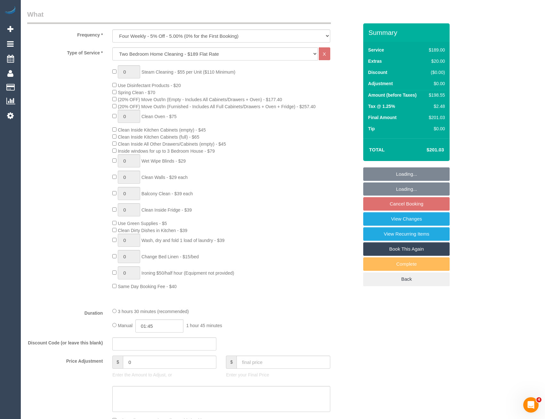
select select "object:1717"
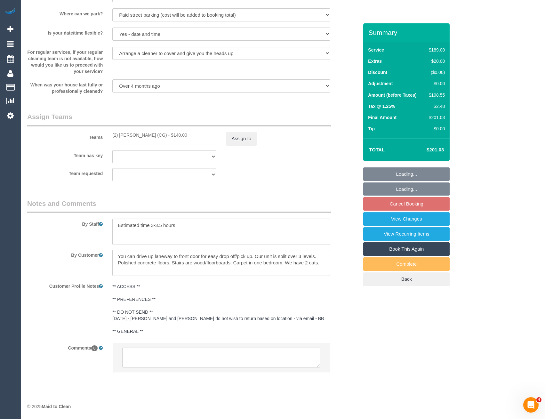
select select "spot1"
click at [193, 360] on textarea at bounding box center [221, 358] width 198 height 20
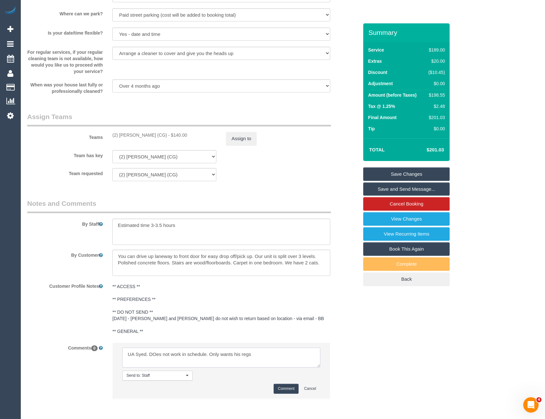
type textarea "UA Syed. DOes not work in schedule. Only wants his regs"
click at [278, 391] on button "Comment" at bounding box center [286, 389] width 25 height 10
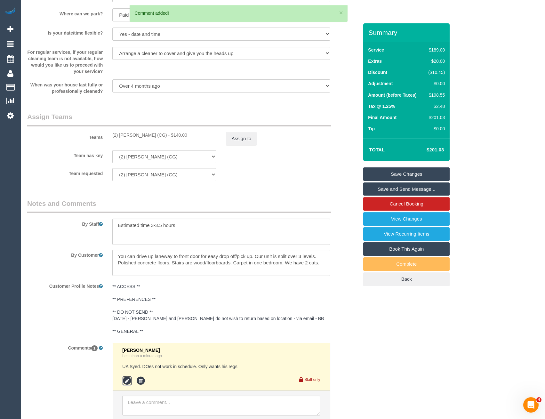
click at [129, 384] on icon at bounding box center [127, 381] width 10 height 10
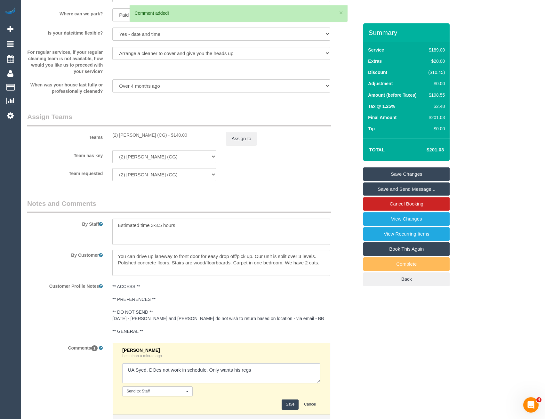
click at [268, 370] on textarea at bounding box center [221, 373] width 198 height 20
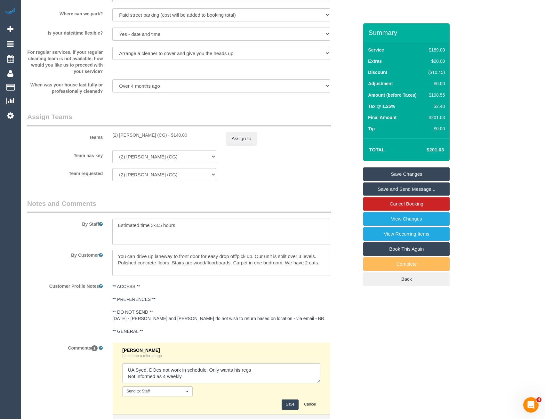
type textarea "UA Syed. DOes not work in schedule. Only wants his regs Not informed as 4 weekly"
click at [288, 403] on button "Save" at bounding box center [290, 405] width 17 height 10
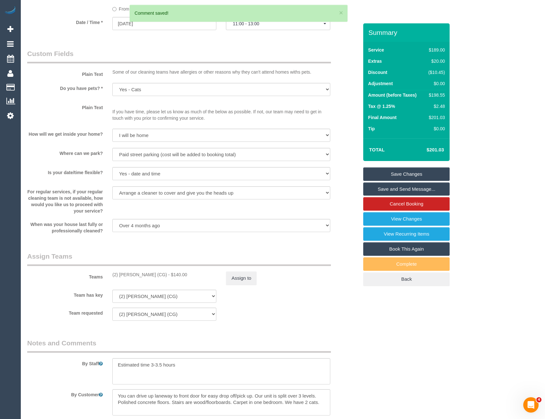
scroll to position [635, 0]
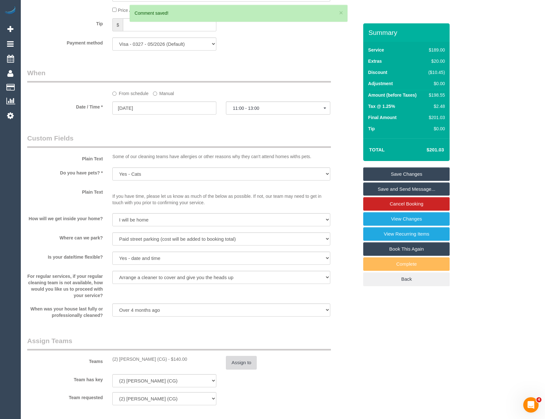
drag, startPoint x: 243, startPoint y: 356, endPoint x: 253, endPoint y: 359, distance: 10.1
click at [244, 358] on div "Teams (2) Syed Razvi (CG) - $140.00 Assign to" at bounding box center [192, 352] width 341 height 33
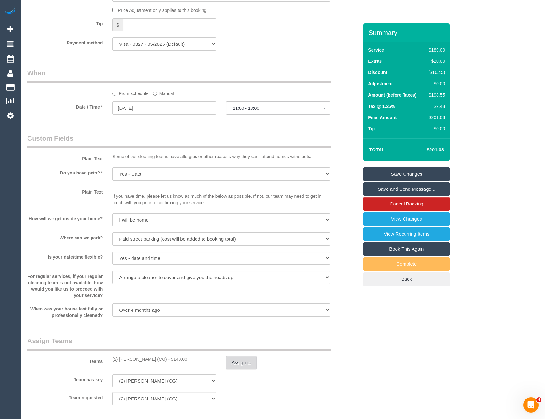
click at [239, 365] on button "Assign to" at bounding box center [241, 362] width 31 height 13
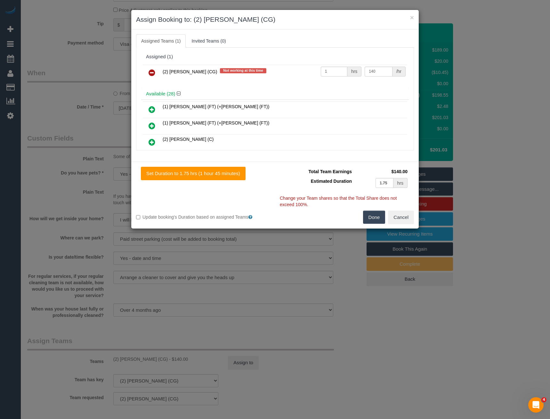
click at [150, 70] on icon at bounding box center [152, 73] width 7 height 8
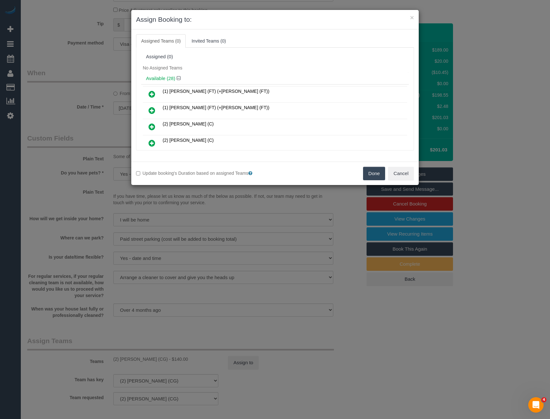
click at [376, 170] on button "Done" at bounding box center [374, 173] width 22 height 13
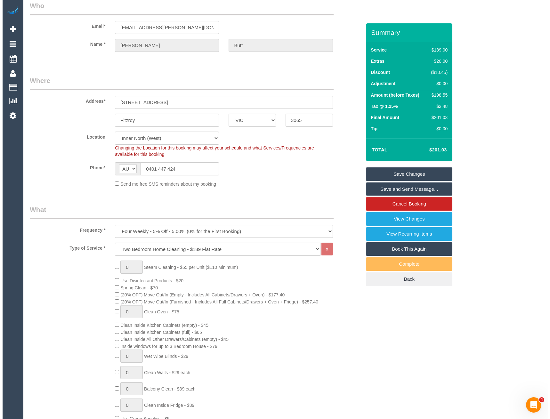
scroll to position [0, 0]
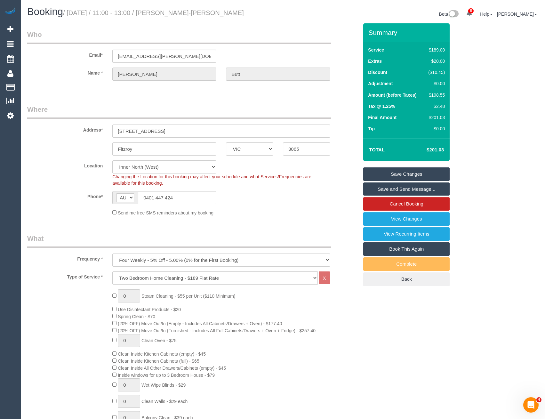
click at [424, 175] on link "Save Changes" at bounding box center [406, 173] width 86 height 13
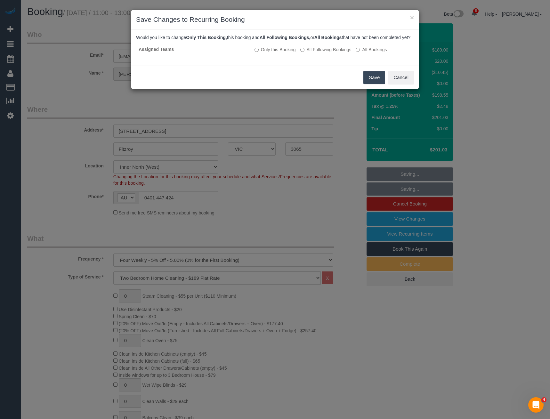
click at [375, 83] on button "Save" at bounding box center [374, 77] width 22 height 13
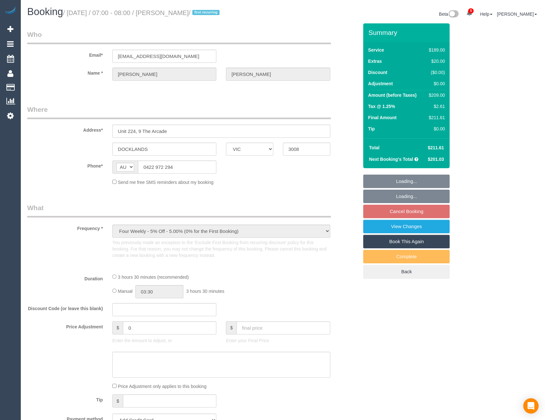
select select "VIC"
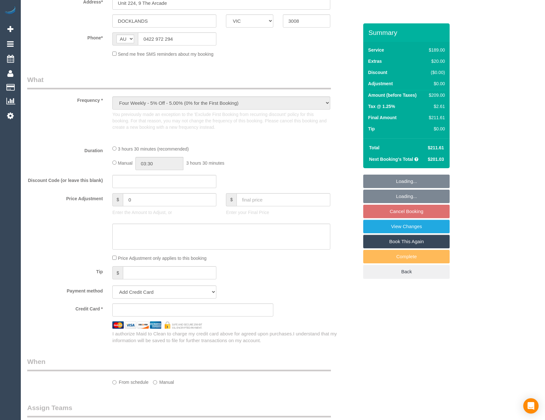
select select "string:stripe-pm_1RsDEY2GScqysDRVizLmtHqK"
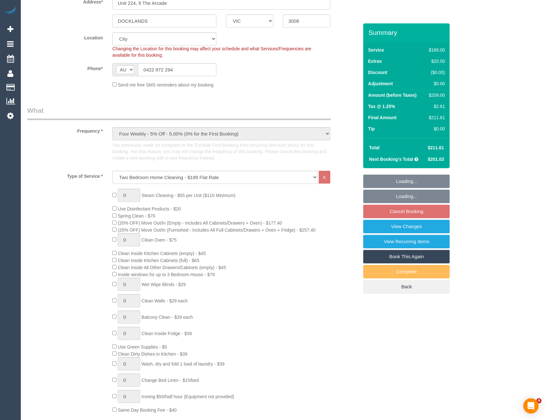
select select "number:27"
select select "number:14"
select select "number:20"
select select "number:22"
select select "number:33"
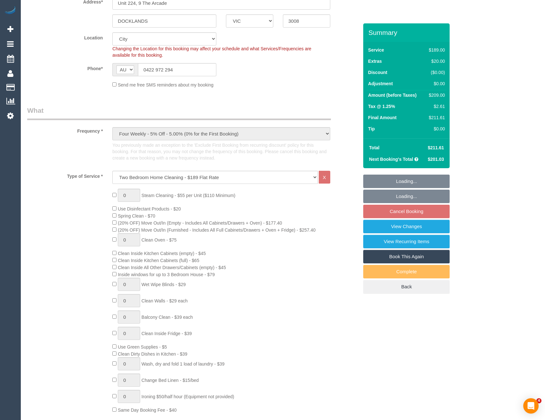
select select "number:13"
select select "object:1276"
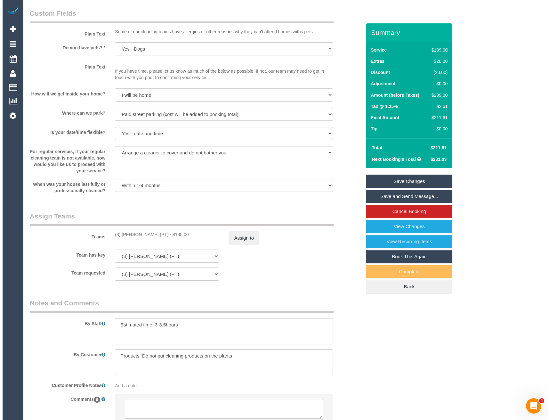
scroll to position [819, 0]
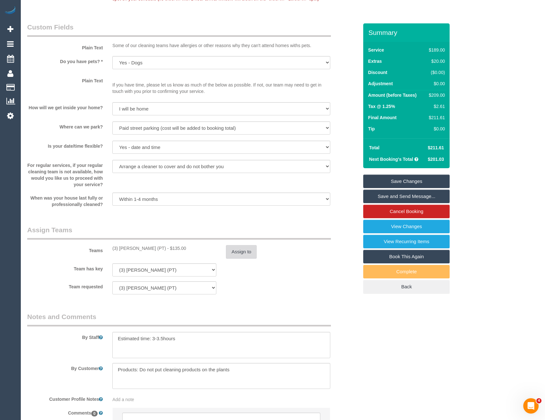
click at [240, 255] on button "Assign to" at bounding box center [241, 251] width 31 height 13
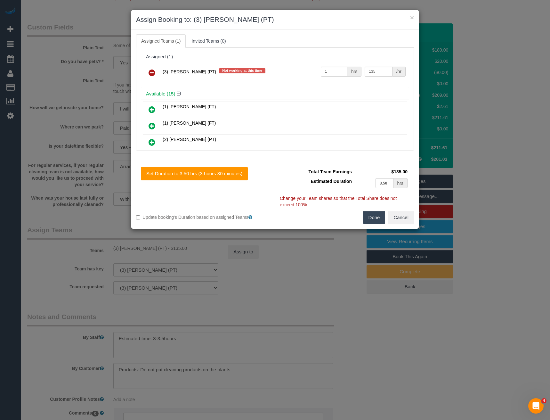
click at [150, 72] on icon at bounding box center [152, 73] width 7 height 8
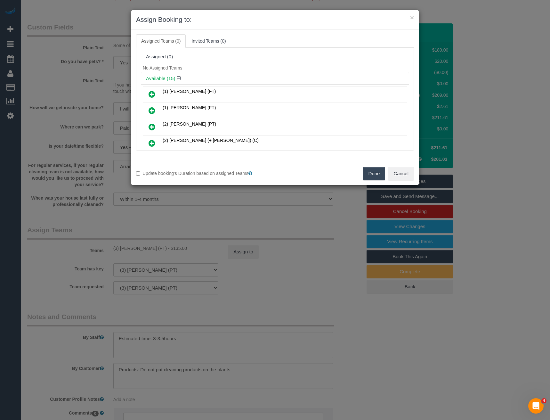
click at [152, 140] on icon at bounding box center [152, 143] width 7 height 8
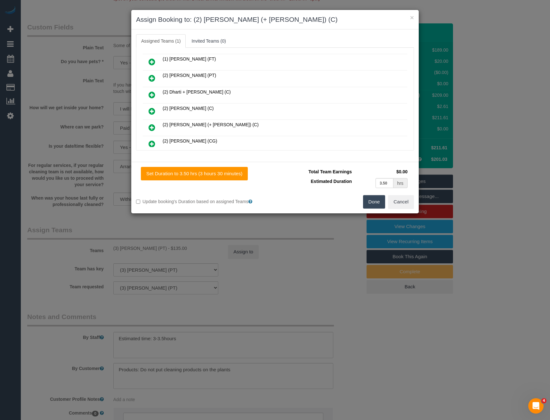
click at [152, 128] on icon at bounding box center [152, 128] width 7 height 8
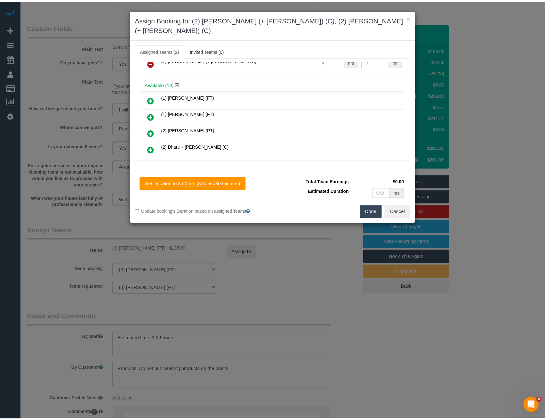
scroll to position [0, 0]
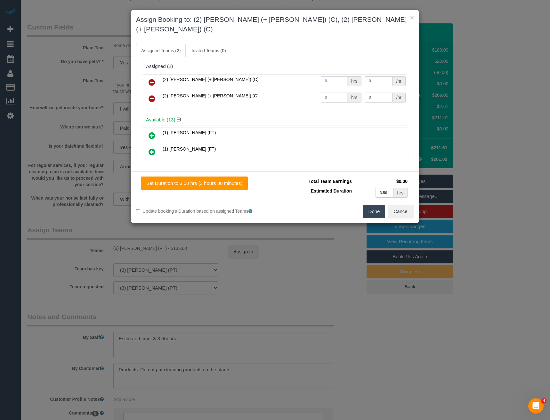
drag, startPoint x: 301, startPoint y: 74, endPoint x: 269, endPoint y: 58, distance: 36.5
click at [289, 74] on tr "(2) [PERSON_NAME] (+ [PERSON_NAME]) (C) 0 hrs 0 /hr" at bounding box center [275, 82] width 265 height 16
type input "1"
type input "67.5"
drag, startPoint x: 316, startPoint y: 88, endPoint x: 273, endPoint y: 86, distance: 42.6
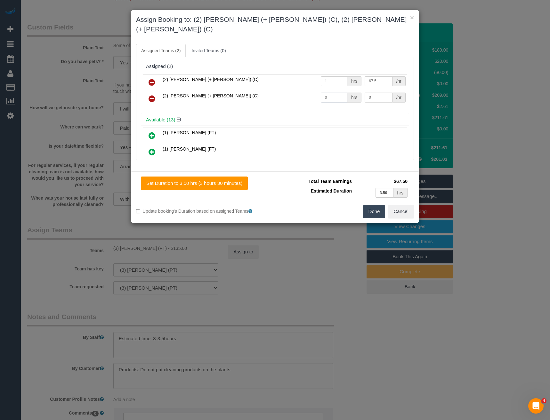
click at [276, 91] on tr "(2) [PERSON_NAME] (+ [PERSON_NAME]) (C) 0 hrs 0 /hr" at bounding box center [275, 99] width 265 height 16
type input "1"
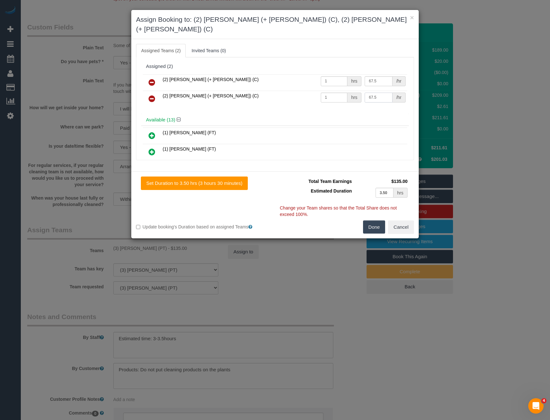
type input "67.5"
click at [373, 220] on button "Done" at bounding box center [374, 226] width 22 height 13
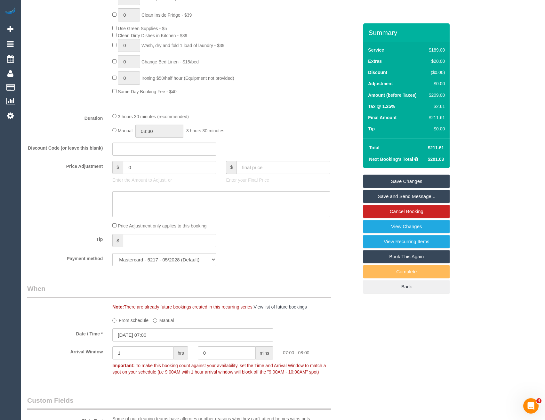
scroll to position [403, 0]
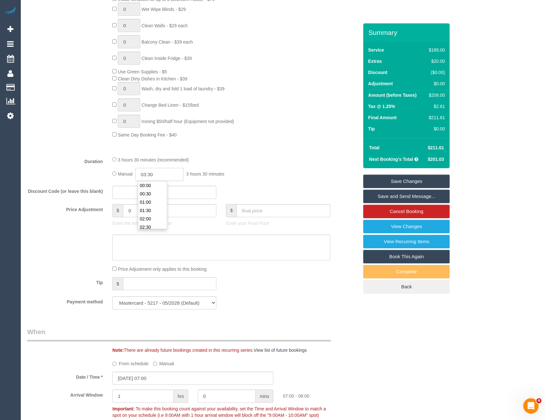
click at [159, 177] on input "03:30" at bounding box center [159, 174] width 48 height 13
click at [149, 200] on li "01:30" at bounding box center [152, 199] width 29 height 8
click at [165, 174] on input "01:30" at bounding box center [159, 174] width 48 height 13
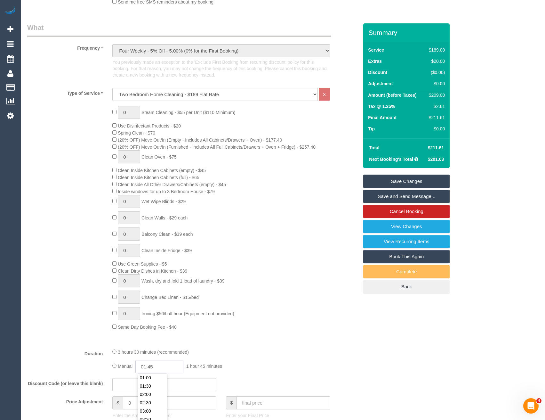
type input "01:45"
click at [260, 271] on div "0 Steam Cleaning - $55 per Unit ($110 Minimum) Use Disinfectant Products - $20 …" at bounding box center [236, 218] width 256 height 224
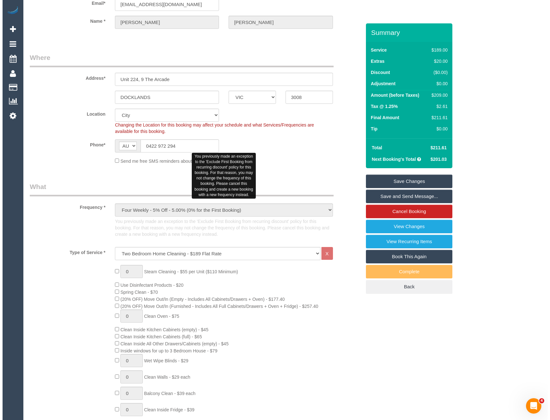
scroll to position [0, 0]
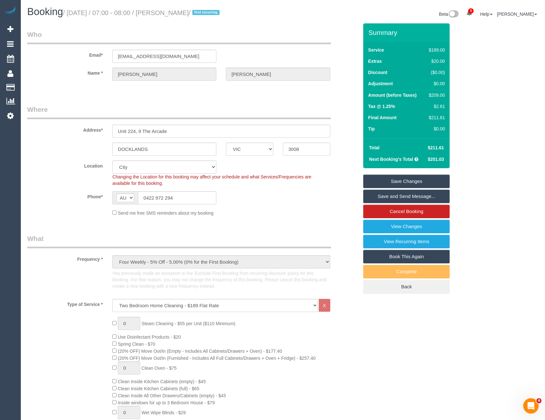
click at [412, 183] on link "Save Changes" at bounding box center [406, 181] width 86 height 13
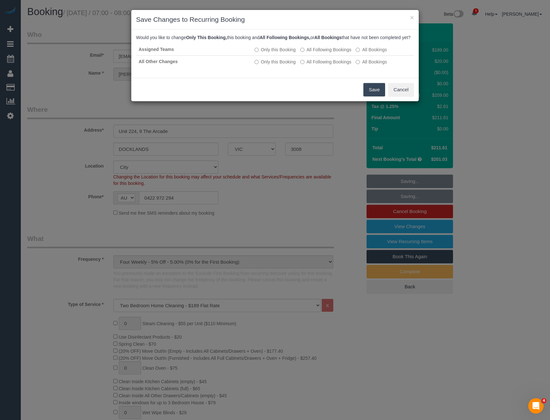
click at [377, 95] on button "Save" at bounding box center [374, 89] width 22 height 13
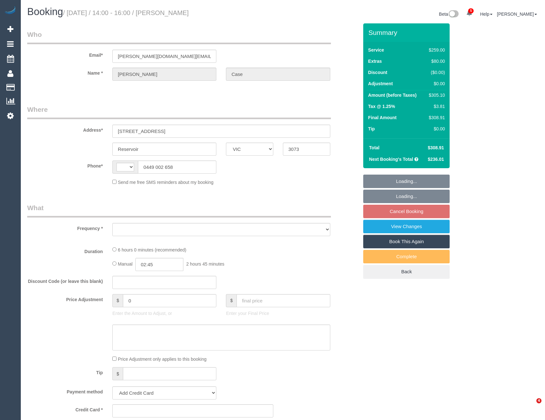
select select "VIC"
select select "string:AU"
select select "object:580"
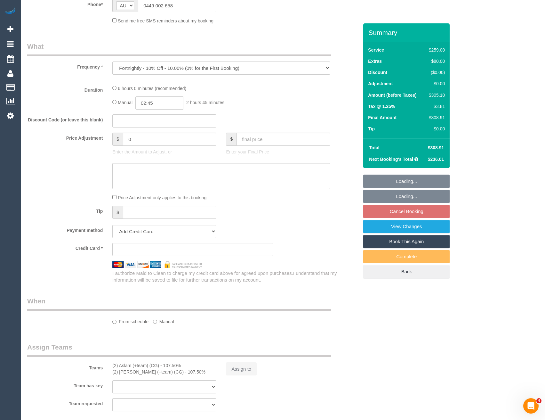
select select "string:stripe-pm_1PnEn02GScqysDRVvSdfjdO8"
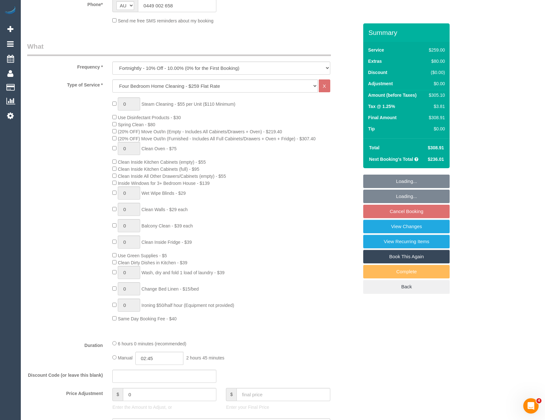
select select "number:27"
select select "number:14"
select select "number:19"
select select "number:24"
select select "number:35"
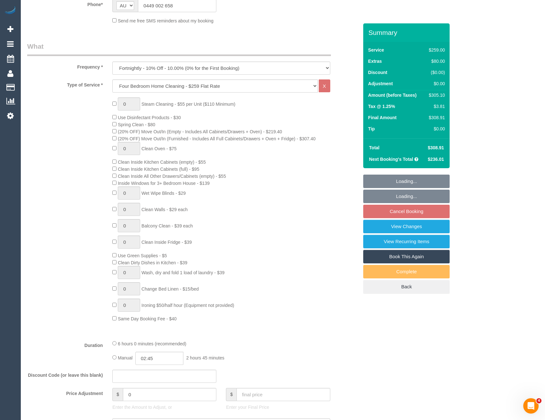
select select "number:12"
select select "object:893"
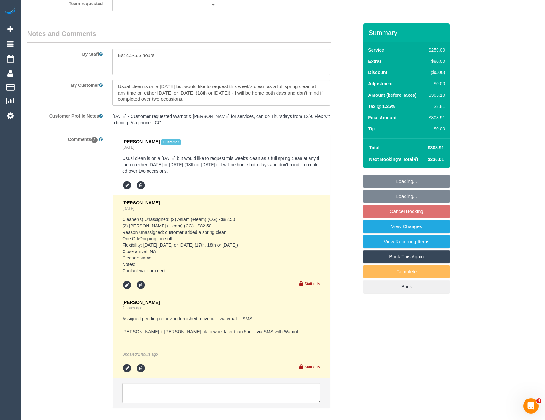
scroll to position [1110, 0]
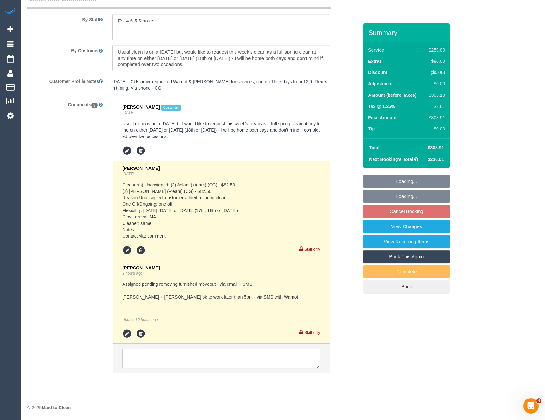
drag, startPoint x: 188, startPoint y: 358, endPoint x: 192, endPoint y: 356, distance: 4.2
click at [188, 358] on textarea at bounding box center [221, 358] width 198 height 20
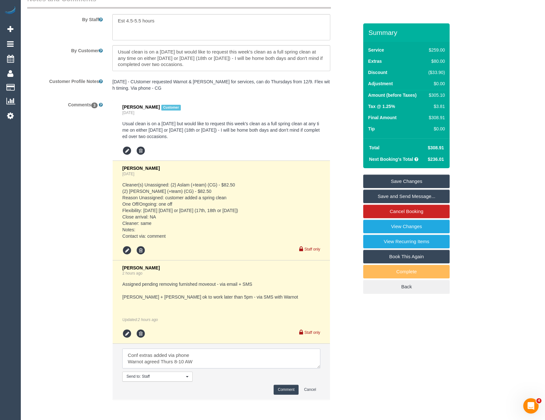
scroll to position [3, 0]
type textarea "Conf extras added via phone Warnot agreed Thurs 8-10 AW Cust informed via SMS"
click at [289, 389] on button "Comment" at bounding box center [286, 390] width 25 height 10
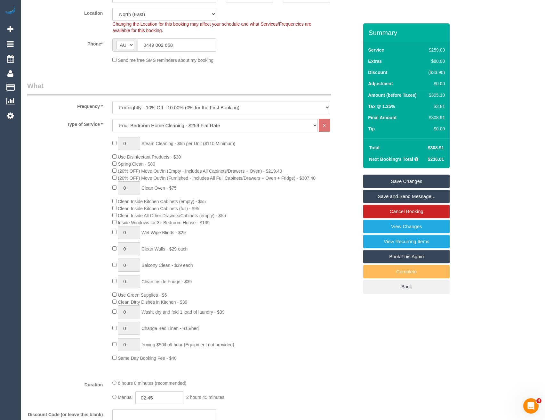
scroll to position [160, 0]
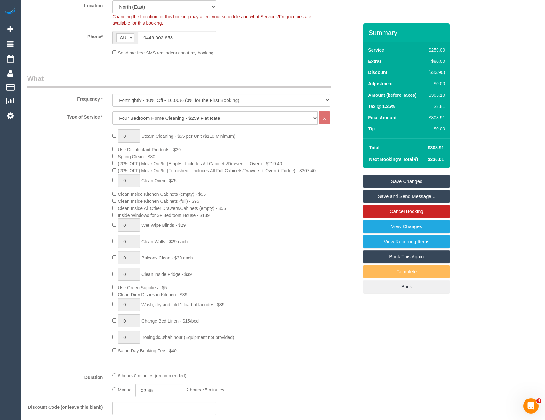
click at [117, 181] on span "0 Clean Oven - $75" at bounding box center [144, 180] width 64 height 5
type input "1"
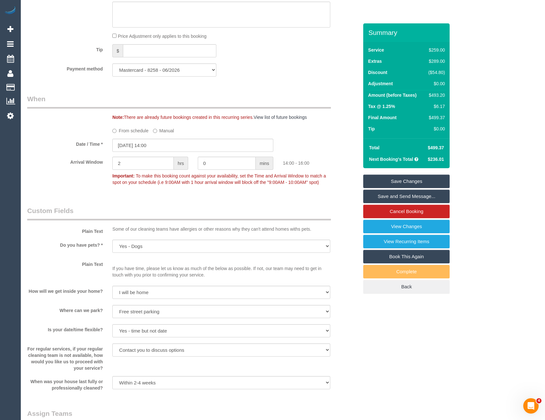
scroll to position [576, 0]
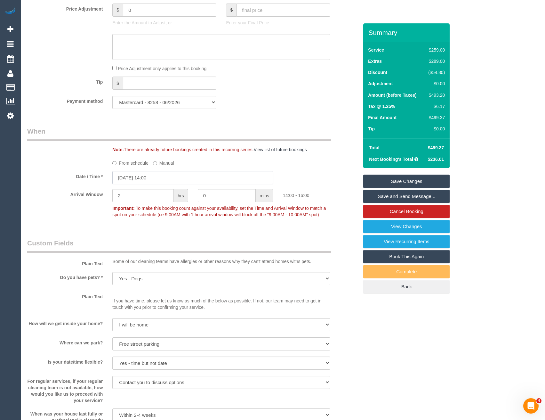
click at [163, 181] on input "17/09/2025 14:00" at bounding box center [192, 177] width 161 height 13
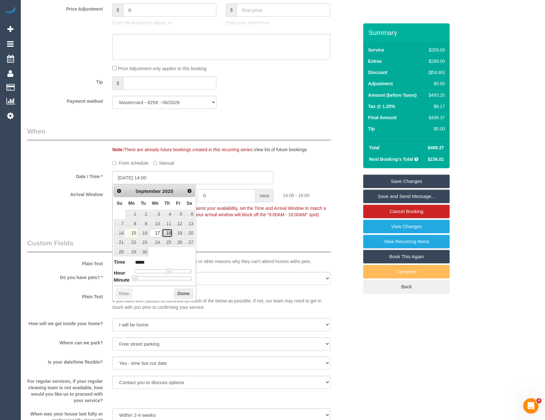
click at [168, 232] on link "18" at bounding box center [167, 233] width 11 height 9
type input "18/09/2025 12:00"
type input "*****"
type input "18/09/2025 11:00"
type input "*****"
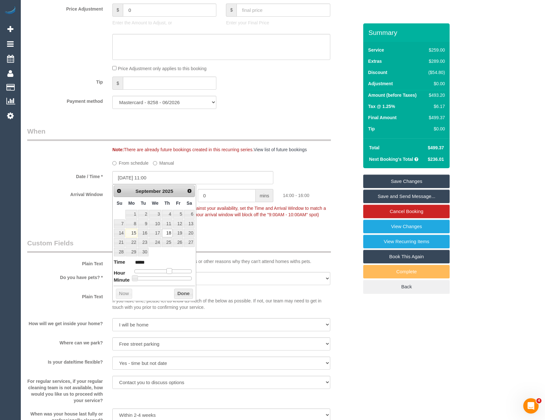
type input "18/09/2025 10:00"
type input "*****"
type input "18/09/2025 09:00"
type input "*****"
type input "18/09/2025 08:00"
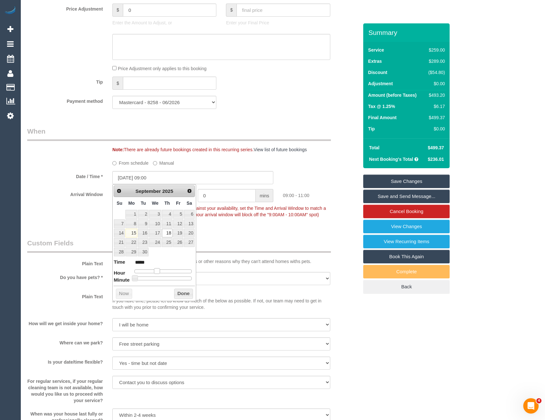
type input "*****"
type input "18/09/2025 07:00"
type input "*****"
type input "18/09/2025 08:00"
type input "*****"
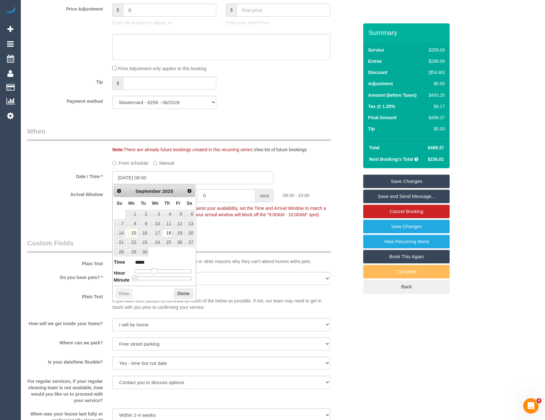
drag, startPoint x: 171, startPoint y: 270, endPoint x: 156, endPoint y: 271, distance: 15.4
click at [156, 271] on span at bounding box center [155, 271] width 6 height 6
click at [178, 293] on button "Done" at bounding box center [183, 294] width 19 height 10
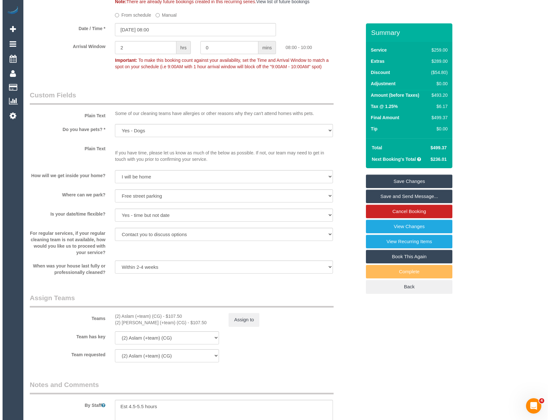
scroll to position [801, 0]
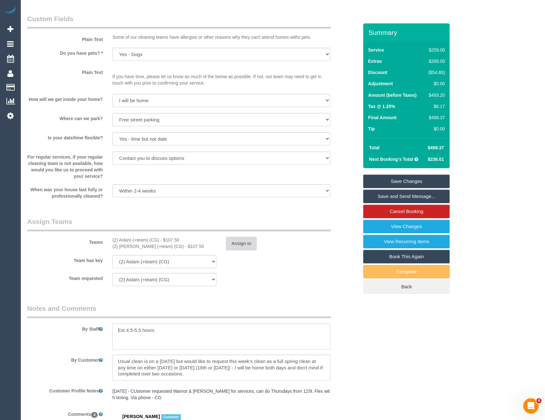
click at [243, 244] on button "Assign to" at bounding box center [241, 243] width 31 height 13
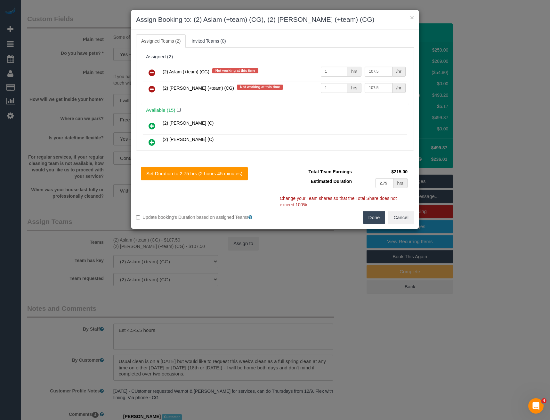
click at [153, 71] on icon at bounding box center [152, 73] width 7 height 8
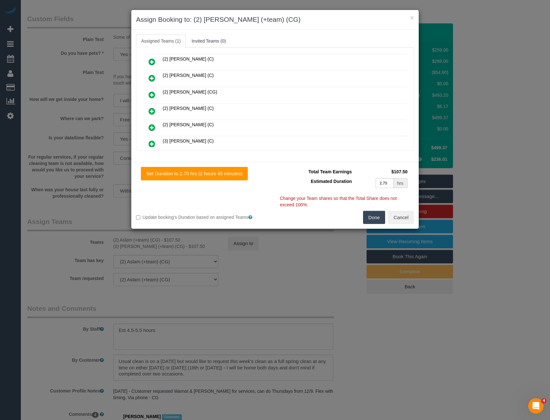
scroll to position [595, 0]
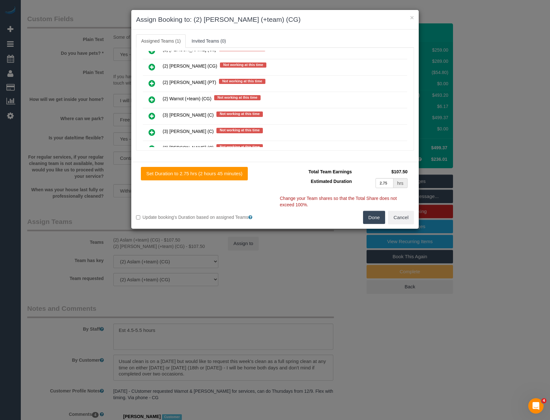
click at [151, 98] on icon at bounding box center [152, 100] width 7 height 8
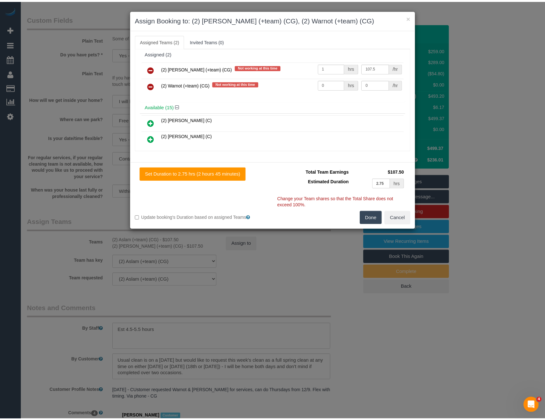
scroll to position [0, 0]
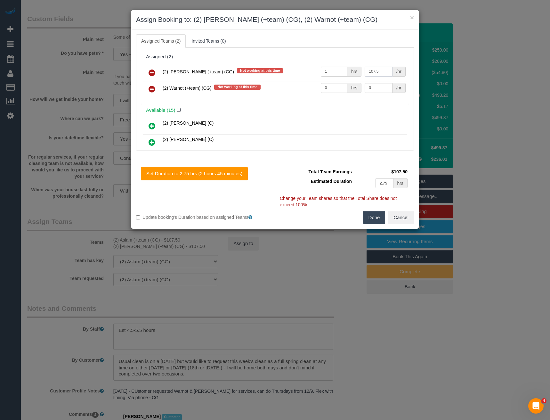
drag, startPoint x: 380, startPoint y: 72, endPoint x: 328, endPoint y: 73, distance: 51.9
click at [336, 76] on tr "(2) Maria (+team) (CG) Not working at this time 1 hrs 107.5 /hr" at bounding box center [275, 73] width 265 height 16
type input "172.5"
drag, startPoint x: 316, startPoint y: 87, endPoint x: 276, endPoint y: 88, distance: 40.0
click at [276, 88] on tr "(2) Warnot (+team) (CG) Not working at this time 0 hrs 0 /hr" at bounding box center [275, 89] width 265 height 16
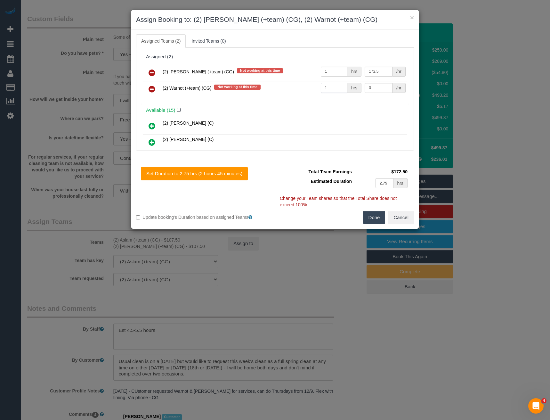
type input "1"
type input "172.5"
click at [379, 215] on button "Done" at bounding box center [374, 217] width 22 height 13
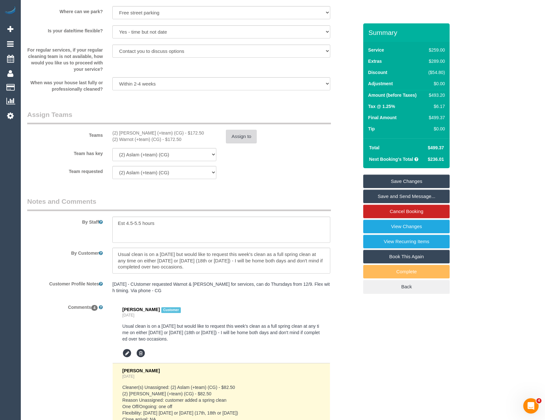
scroll to position [993, 0]
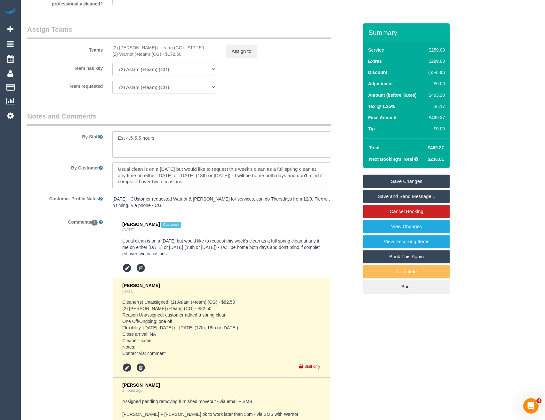
drag, startPoint x: 139, startPoint y: 139, endPoint x: 125, endPoint y: 139, distance: 14.4
click at [125, 139] on textarea at bounding box center [221, 144] width 218 height 26
click at [142, 137] on textarea at bounding box center [221, 144] width 218 height 26
drag, startPoint x: 142, startPoint y: 137, endPoint x: 134, endPoint y: 137, distance: 8.0
click at [134, 137] on textarea at bounding box center [221, 144] width 218 height 26
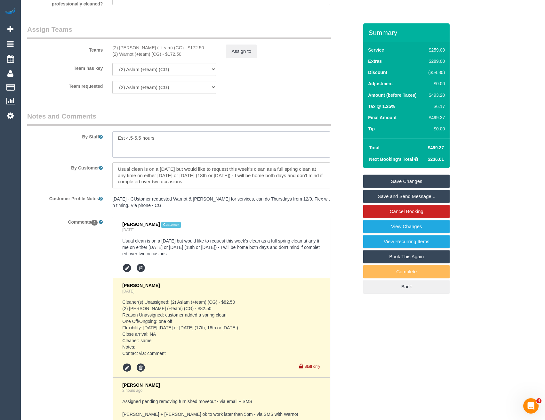
click at [140, 138] on textarea at bounding box center [221, 144] width 218 height 26
drag, startPoint x: 142, startPoint y: 138, endPoint x: 127, endPoint y: 138, distance: 15.4
click at [127, 138] on textarea at bounding box center [221, 144] width 218 height 26
click at [153, 137] on textarea at bounding box center [221, 144] width 218 height 26
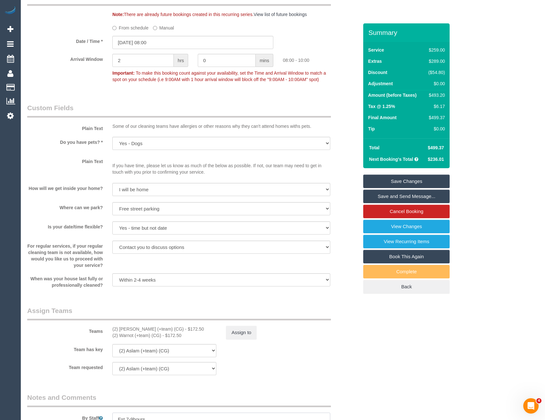
scroll to position [608, 0]
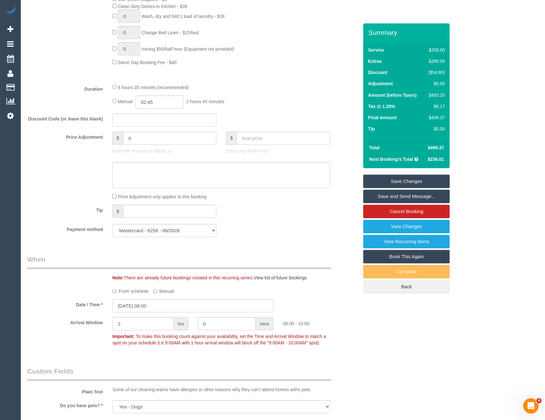
type textarea "Est 7-9hours"
click at [167, 102] on div "8 hours 35 minutes (recommended) Manual 02:45 2 hours 45 minutes" at bounding box center [221, 96] width 227 height 25
type input "04:30"
click at [152, 136] on li "04:30" at bounding box center [152, 137] width 29 height 8
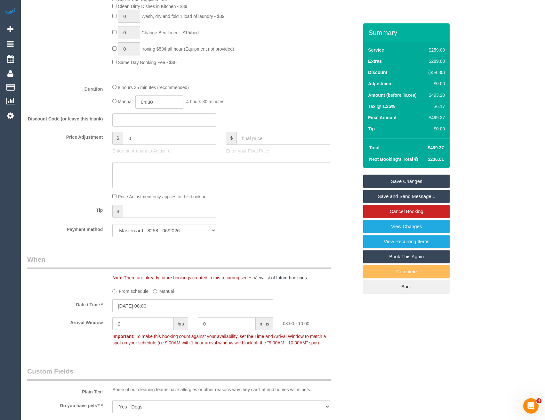
click at [232, 108] on div "Manual 04:30 4 hours 30 minutes" at bounding box center [221, 101] width 218 height 13
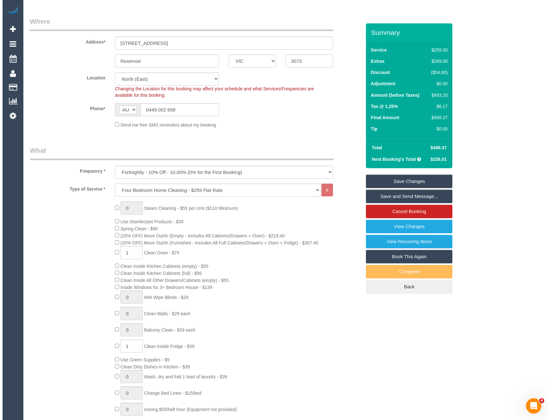
scroll to position [0, 0]
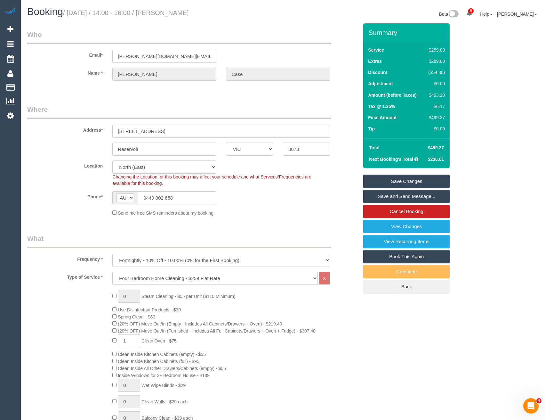
click at [384, 198] on link "Save and Send Message..." at bounding box center [406, 196] width 86 height 13
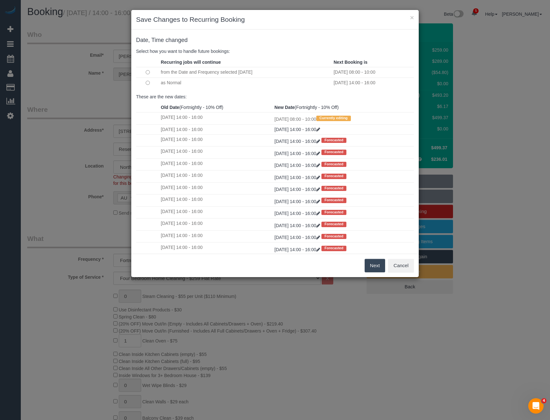
click at [371, 267] on button "Next" at bounding box center [375, 265] width 21 height 13
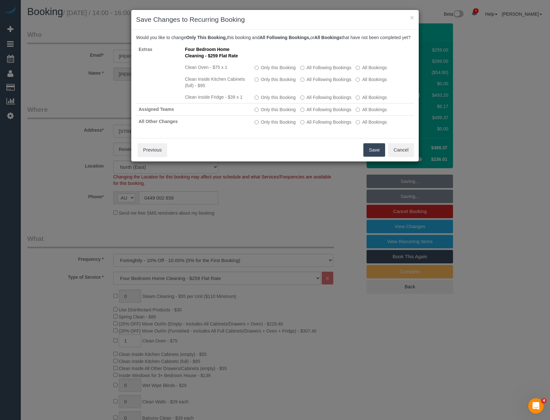
click at [375, 156] on button "Save" at bounding box center [374, 149] width 22 height 13
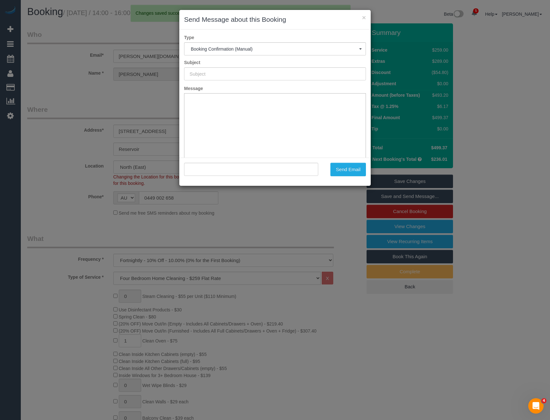
type input "Booking Confirmed"
type input ""Rosalind Case" <rosalind.case@gmail.com>"
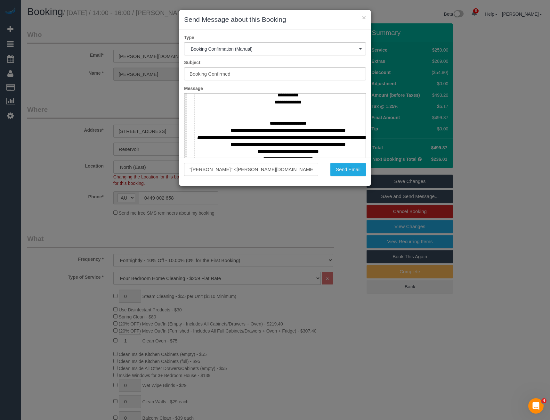
scroll to position [288, 0]
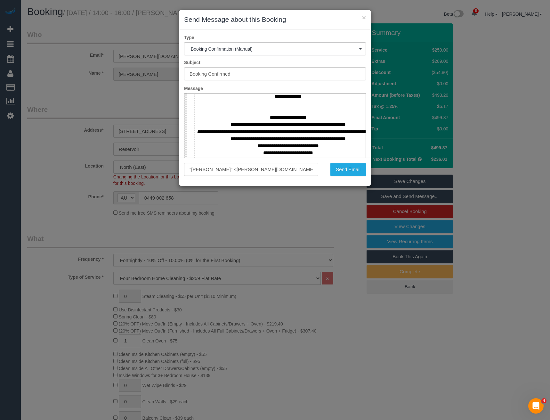
click at [181, 198] on div "× Send Message about this Booking Type Booking Confirmation (Manual) Booking Co…" at bounding box center [275, 210] width 550 height 420
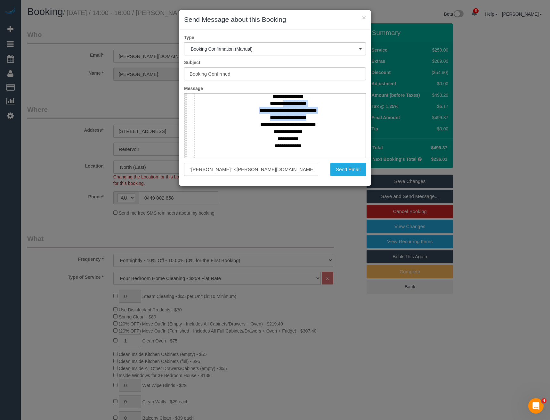
scroll to position [239, 0]
drag, startPoint x: 309, startPoint y: 99, endPoint x: 286, endPoint y: 117, distance: 29.4
click at [286, 117] on p "**********" at bounding box center [288, 205] width 187 height 225
click at [302, 129] on span "Copy" at bounding box center [311, 130] width 34 height 8
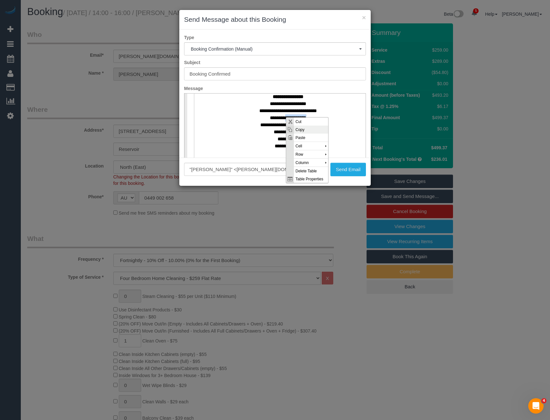
copy p "**********"
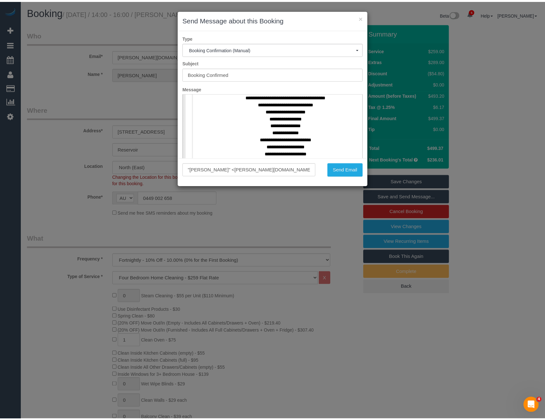
scroll to position [367, 0]
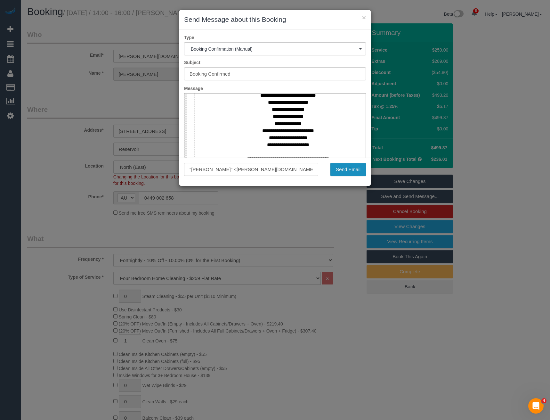
click at [343, 169] on button "Send Email" at bounding box center [348, 169] width 36 height 13
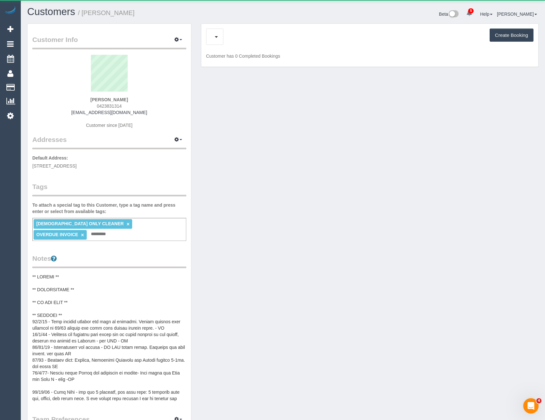
scroll to position [595, 545]
click at [273, 41] on button "Completed Bookings (74)" at bounding box center [255, 37] width 99 height 16
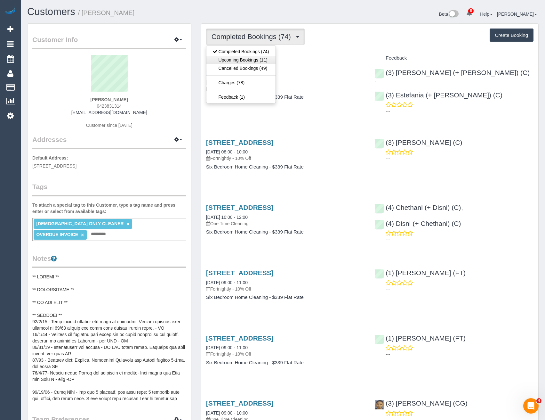
scroll to position [30296, 31478]
click at [254, 61] on link "Upcoming Bookings (11)" at bounding box center [241, 60] width 69 height 8
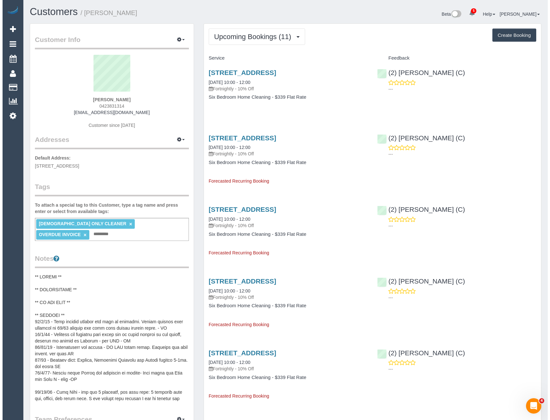
scroll to position [879, 545]
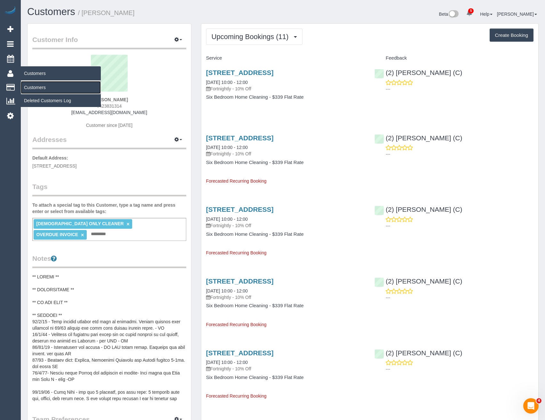
click at [31, 90] on link "Customers" at bounding box center [61, 87] width 80 height 13
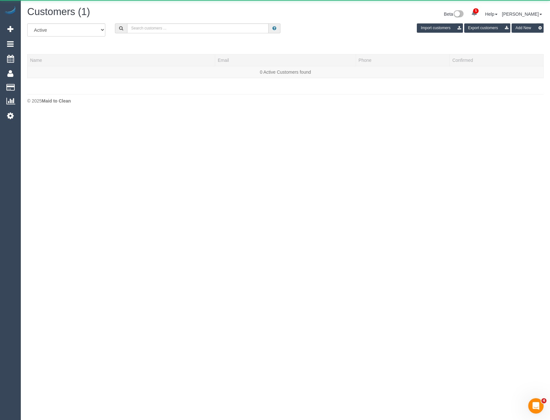
scroll to position [113, 550]
drag, startPoint x: 148, startPoint y: 26, endPoint x: 59, endPoint y: 10, distance: 90.8
click at [148, 26] on input "text" at bounding box center [198, 28] width 142 height 10
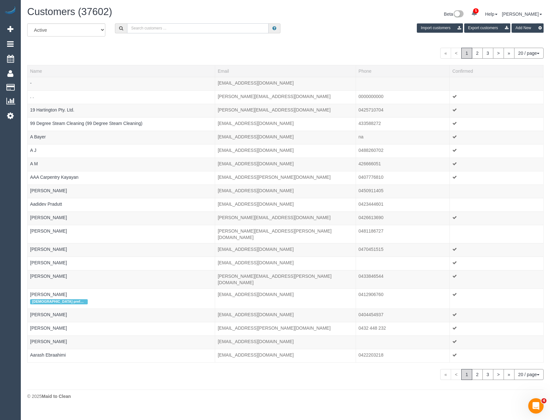
scroll to position [399, 550]
click at [158, 28] on input "text" at bounding box center [198, 28] width 142 height 10
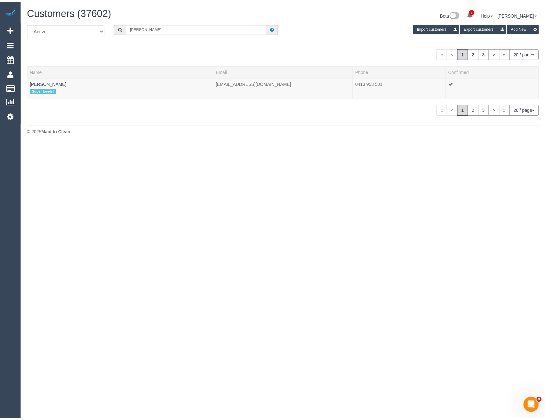
scroll to position [31880, 31473]
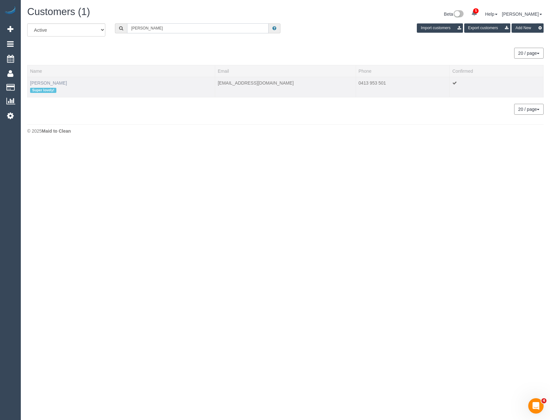
type input "[PERSON_NAME]"
click at [44, 82] on link "[PERSON_NAME]" at bounding box center [48, 82] width 37 height 5
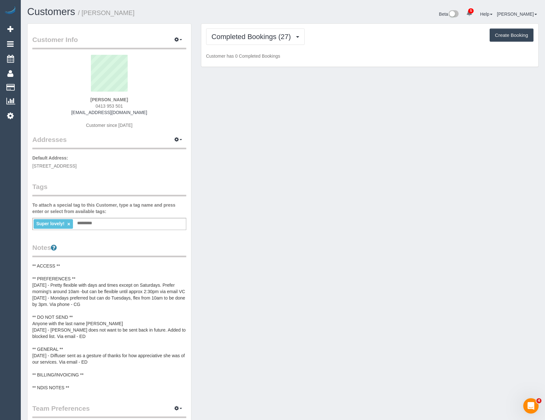
scroll to position [1906, 545]
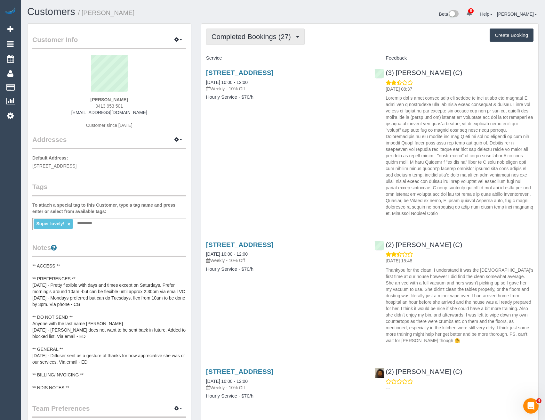
click at [251, 40] on span "Completed Bookings (27)" at bounding box center [253, 37] width 83 height 8
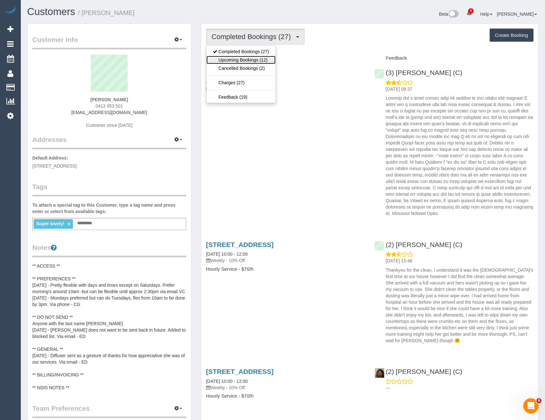
click at [253, 61] on link "Upcoming Bookings (12)" at bounding box center [241, 60] width 69 height 8
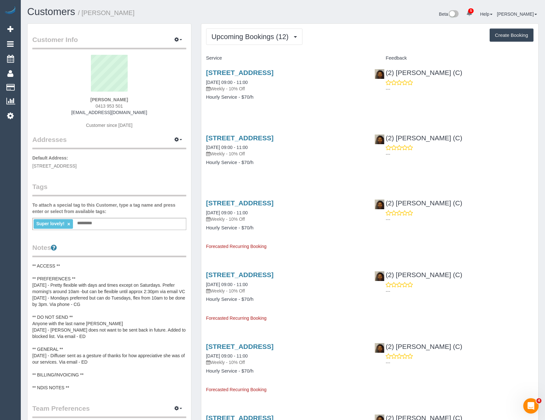
scroll to position [944, 545]
click at [274, 72] on link "2 Montclair Court, Bentleigh East, VIC 3165" at bounding box center [240, 72] width 68 height 7
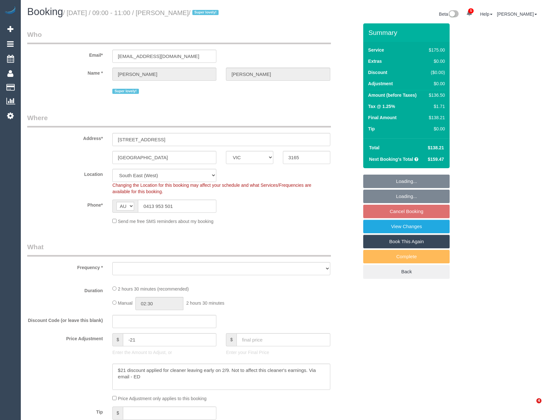
select select "VIC"
select select "object:648"
select select "number:27"
select select "number:15"
select select "number:19"
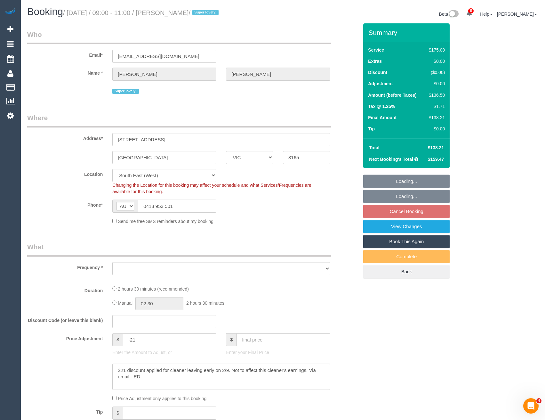
select select "number:36"
select select "number:34"
select select "number:11"
select select "object:812"
select select "150"
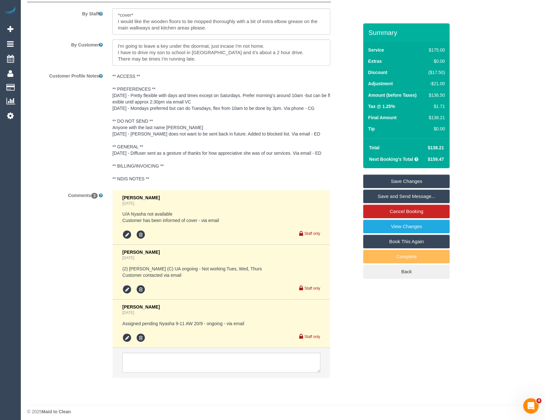
scroll to position [1111, 0]
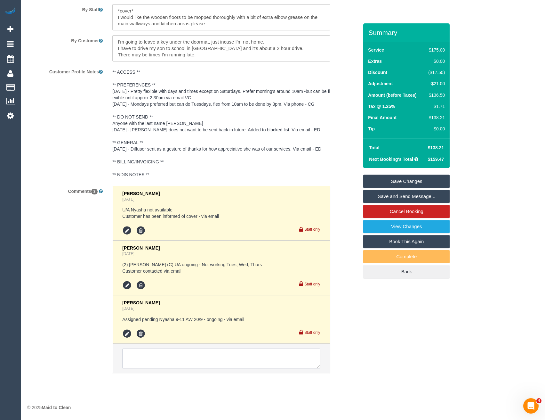
click at [168, 361] on textarea at bounding box center [221, 358] width 198 height 20
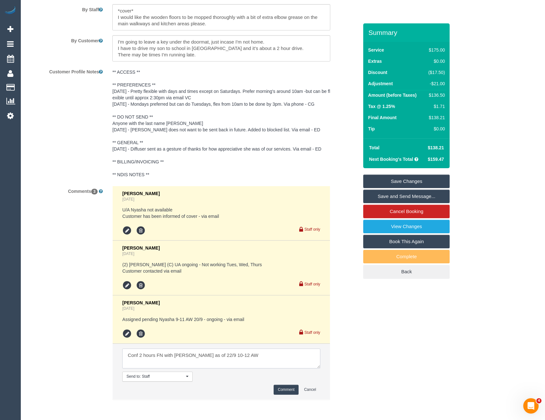
type textarea "Conf 2 hours FN with Nyasha as of 22/9 10-12 AW"
click at [283, 388] on button "Comment" at bounding box center [286, 390] width 25 height 10
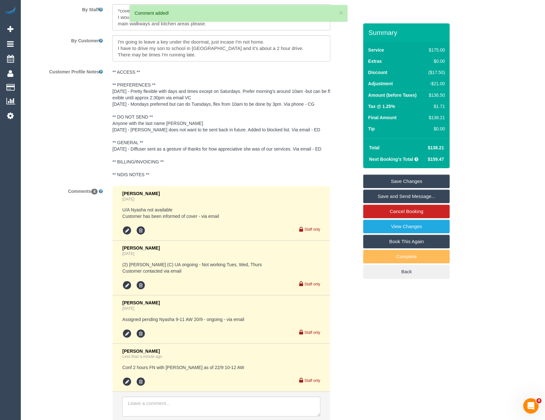
click at [149, 141] on pre "** ACCESS ** ** PREFERENCES ** 21/08/25 - Pretty flexible with days and times e…" at bounding box center [221, 123] width 218 height 109
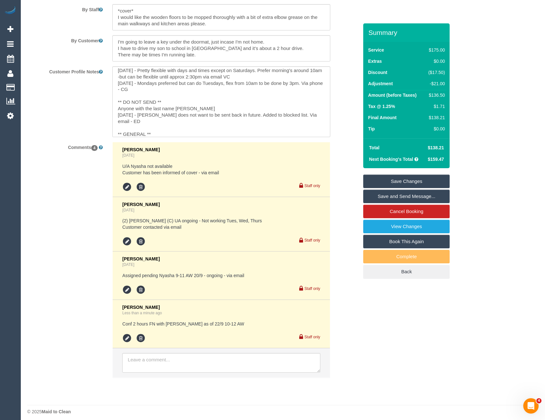
scroll to position [32, 0]
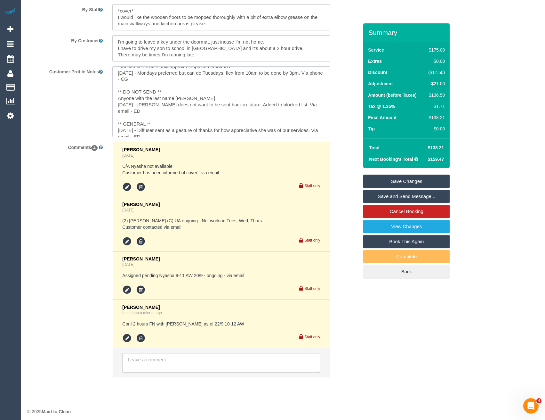
click at [151, 123] on textarea "** ACCESS ** ** PREFERENCES ** 21/08/25 - Pretty flexible with days and times e…" at bounding box center [221, 101] width 218 height 71
type textarea "** ACCESS ** ** PREFERENCES ** 21/08/25 - Pretty flexible with days and times e…"
click at [94, 121] on div "Customer Profile Notes ** ACCESS ** ** PREFERENCES ** 21/08/25 - Pretty flexibl…" at bounding box center [192, 101] width 341 height 71
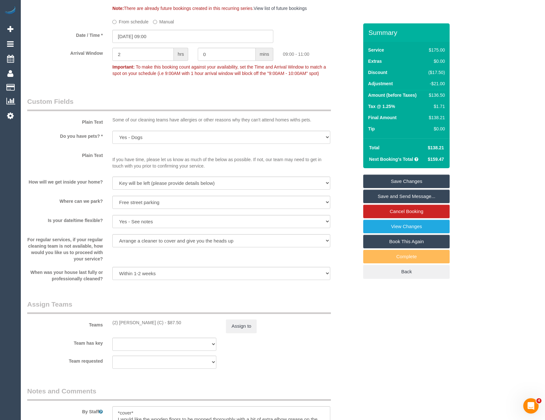
scroll to position [599, 0]
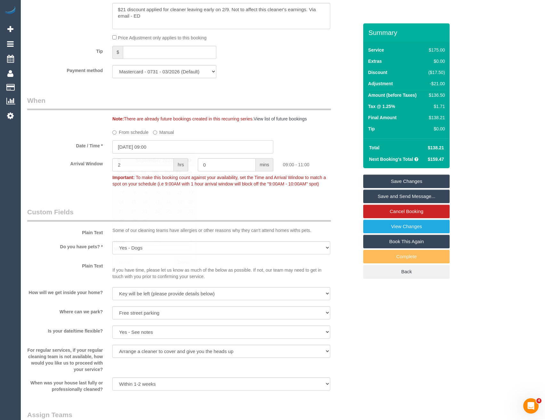
click at [164, 145] on input "20/09/2025 09:00" at bounding box center [192, 146] width 161 height 13
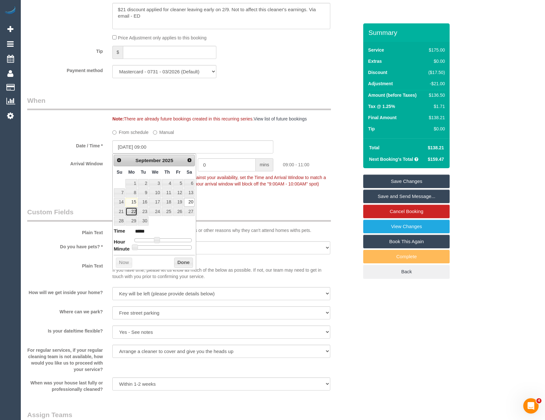
click at [132, 212] on link "22" at bounding box center [132, 211] width 12 height 9
type input "22/09/2025 10:00"
type input "*****"
drag, startPoint x: 156, startPoint y: 239, endPoint x: 160, endPoint y: 240, distance: 3.7
click at [160, 240] on span at bounding box center [160, 240] width 6 height 6
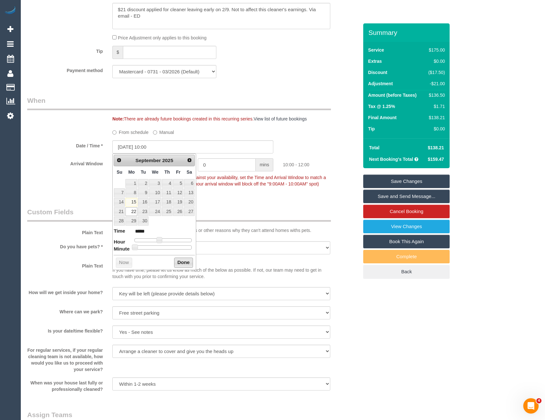
click at [192, 264] on button "Done" at bounding box center [183, 262] width 19 height 10
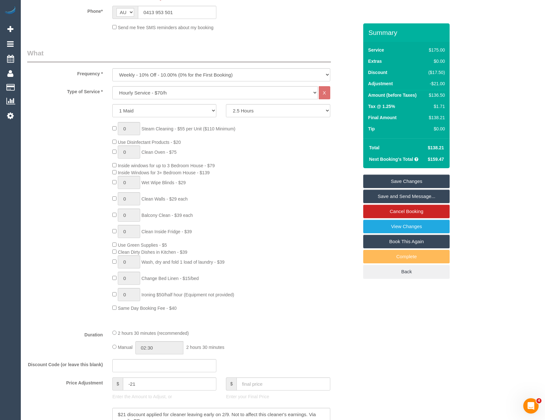
scroll to position [150, 0]
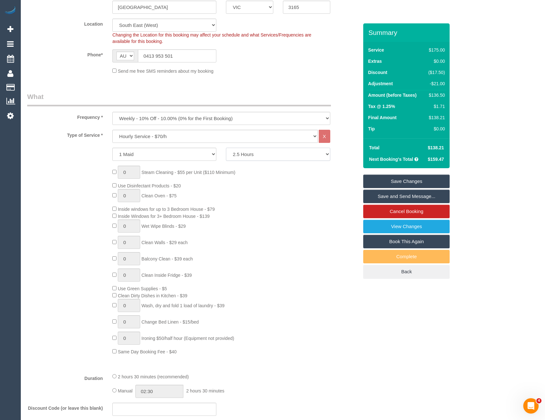
click at [248, 156] on select "2 Hours 2.5 Hours 3 Hours 3.5 Hours 4 Hours 4.5 Hours 5 Hours 5.5 Hours 6 Hours…" at bounding box center [278, 154] width 104 height 13
select select "120"
click at [226, 148] on select "2 Hours 2.5 Hours 3 Hours 3.5 Hours 4 Hours 4.5 Hours 5 Hours 5.5 Hours 6 Hours…" at bounding box center [278, 154] width 104 height 13
click at [158, 122] on select "One Time Cleaning Weekly - 10% Off - 10.00% (0% for the First Booking) Fortnigh…" at bounding box center [221, 118] width 218 height 13
select select "object:814"
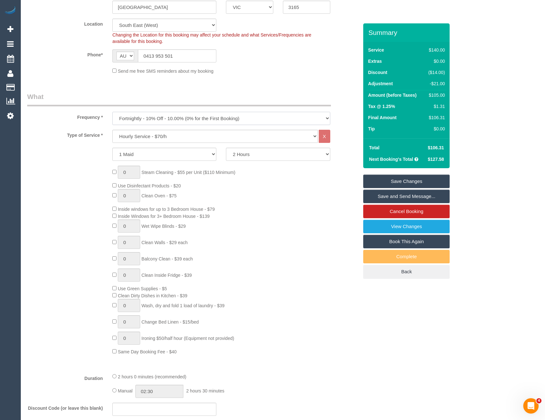
click at [112, 112] on select "One Time Cleaning Weekly - 10% Off - 10.00% (0% for the First Booking) Fortnigh…" at bounding box center [221, 118] width 218 height 13
click at [271, 193] on div "0 Steam Cleaning - $55 per Unit ($110 Minimum) Use Disinfectant Products - $20 …" at bounding box center [236, 260] width 256 height 189
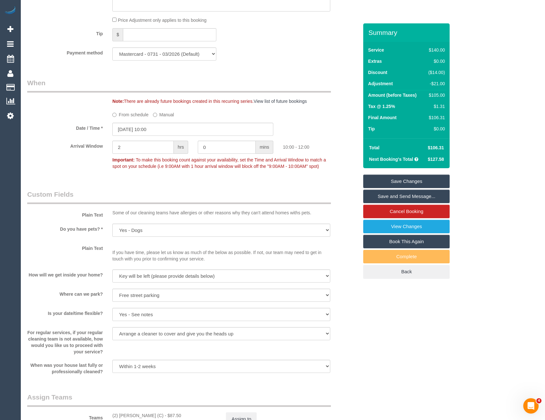
scroll to position [727, 0]
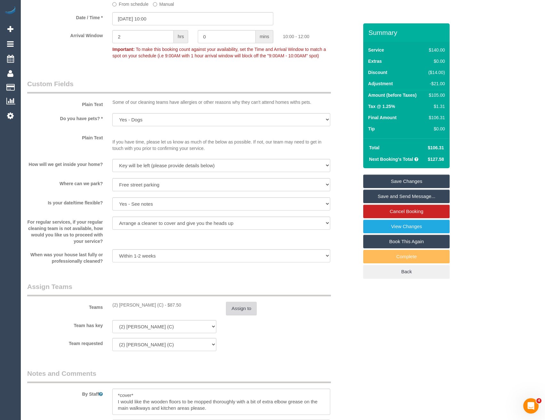
click at [235, 309] on button "Assign to" at bounding box center [241, 308] width 31 height 13
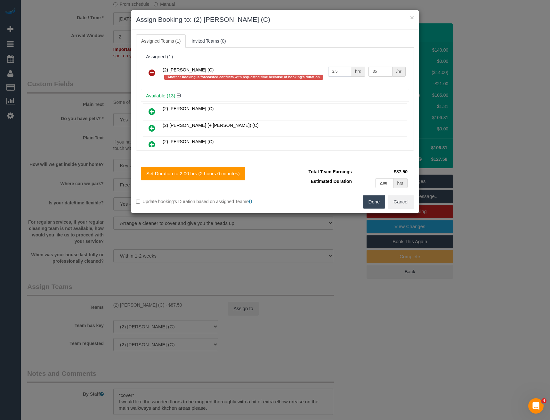
drag, startPoint x: 341, startPoint y: 73, endPoint x: 292, endPoint y: 83, distance: 50.1
click at [295, 83] on div "(2) Nyasha Mahofa (C) Another booking is forecasted conflicts with requested ti…" at bounding box center [275, 76] width 268 height 27
type input "2"
drag, startPoint x: 377, startPoint y: 71, endPoint x: 351, endPoint y: 72, distance: 25.6
click at [351, 72] on tr "(2) Nyasha Mahofa (C) Another booking is forecasted conflicts with requested ti…" at bounding box center [275, 74] width 265 height 18
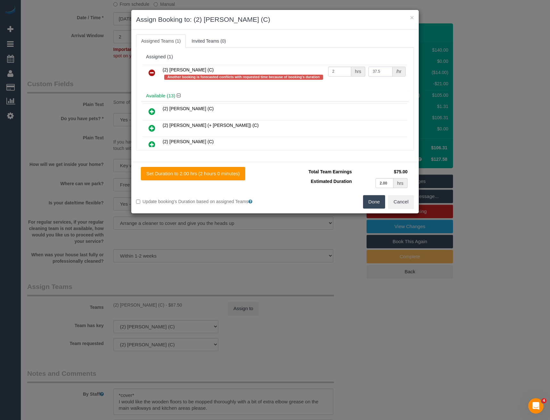
type input "37.5"
click at [373, 200] on button "Done" at bounding box center [374, 201] width 22 height 13
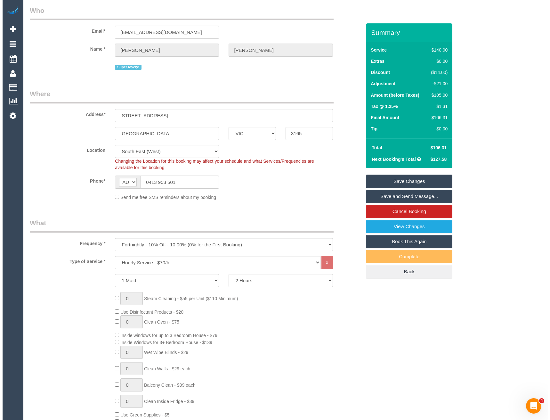
scroll to position [0, 0]
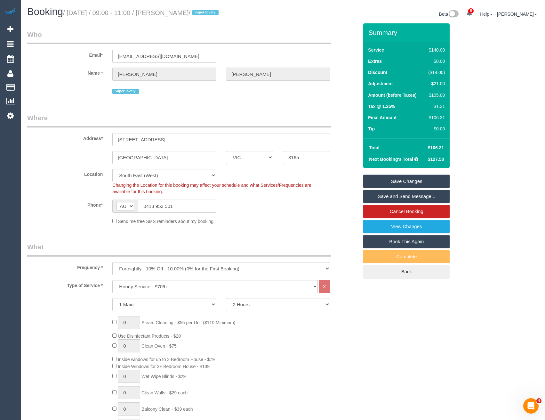
click at [403, 198] on link "Save and Send Message..." at bounding box center [406, 196] width 86 height 13
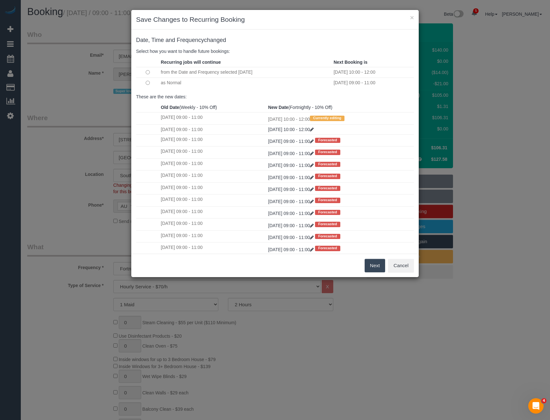
click at [379, 268] on button "Next" at bounding box center [375, 265] width 21 height 13
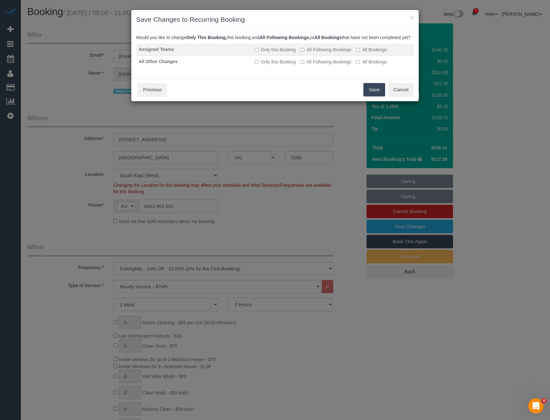
drag, startPoint x: 311, startPoint y: 52, endPoint x: 312, endPoint y: 58, distance: 6.3
click at [311, 54] on td "Only this Booking All Following Bookings All Bookings" at bounding box center [333, 50] width 162 height 12
click at [312, 53] on label "All Following Bookings" at bounding box center [325, 49] width 51 height 6
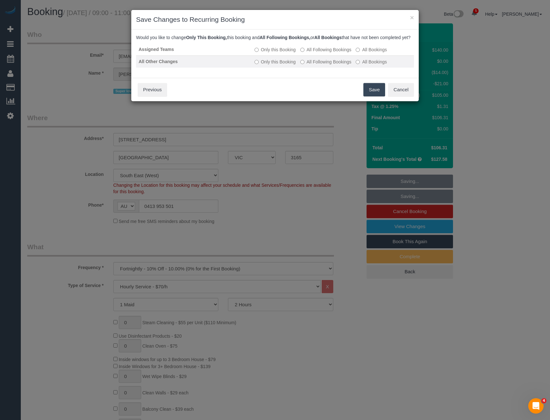
drag, startPoint x: 306, startPoint y: 68, endPoint x: 330, endPoint y: 74, distance: 25.5
click at [306, 65] on label "All Following Bookings" at bounding box center [325, 62] width 51 height 6
click at [371, 96] on button "Save" at bounding box center [374, 89] width 22 height 13
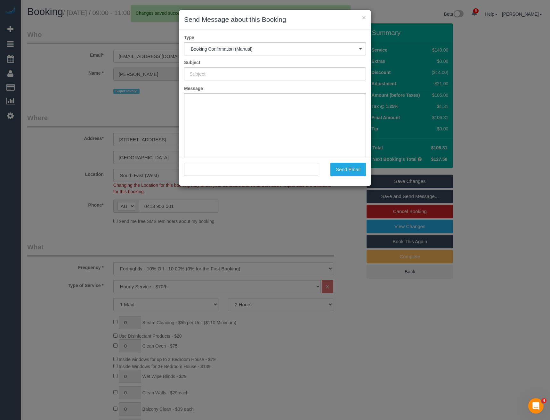
type input "Booking Confirmed"
type input ""Kelly Prew" <saintkelly@gmail.com>"
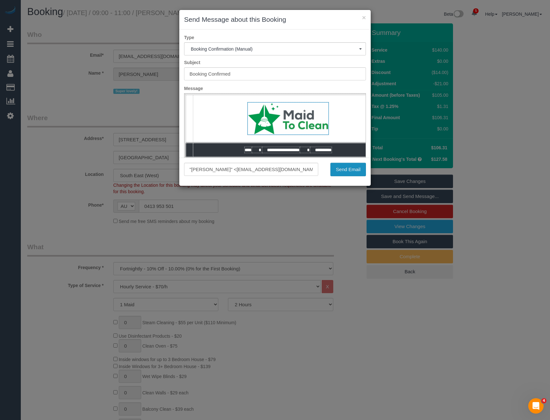
click at [346, 172] on button "Send Email" at bounding box center [348, 169] width 36 height 13
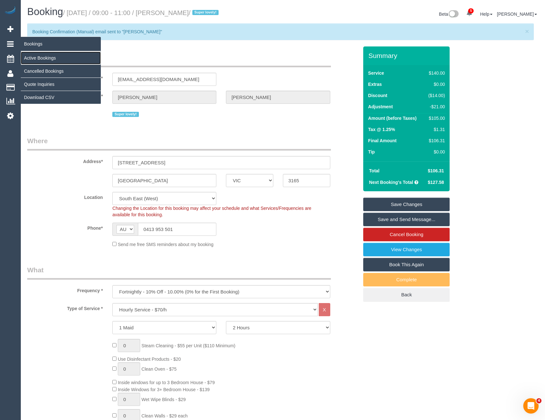
click at [33, 58] on link "Active Bookings" at bounding box center [61, 58] width 80 height 13
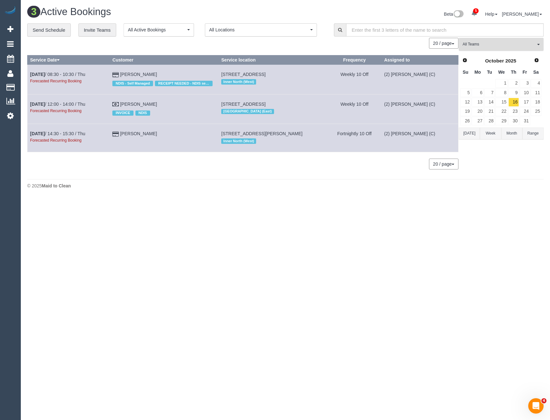
click at [493, 43] on span "All Teams" at bounding box center [499, 44] width 73 height 5
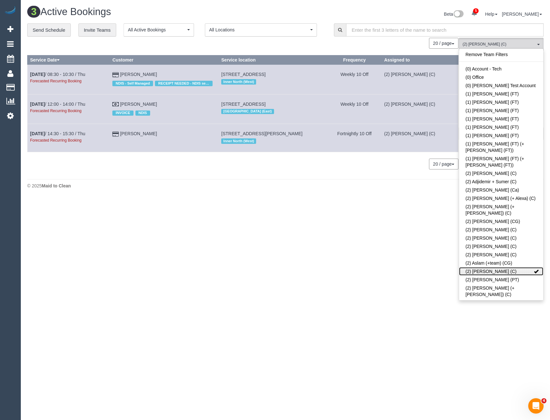
click at [490, 267] on link "(2) [PERSON_NAME] (C)" at bounding box center [501, 271] width 84 height 8
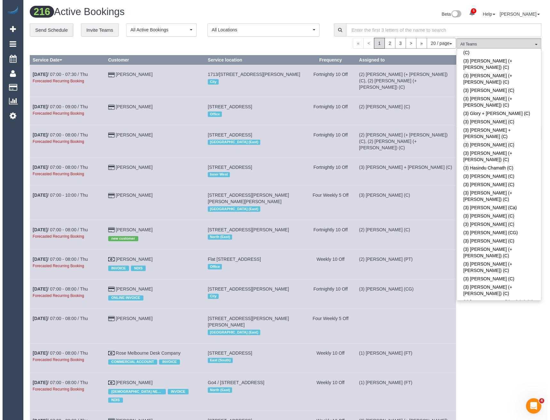
scroll to position [1185, 0]
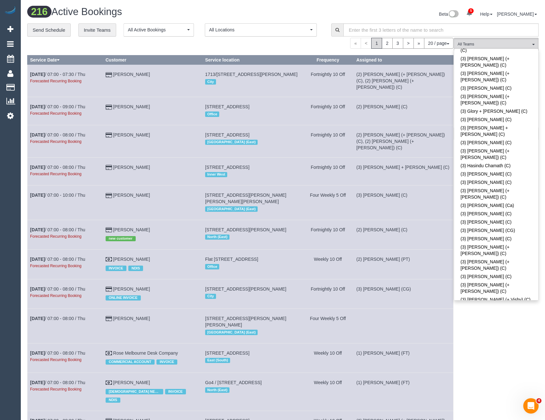
drag, startPoint x: 480, startPoint y: 98, endPoint x: 468, endPoint y: 135, distance: 38.2
click at [480, 352] on link "(3) [PERSON_NAME] (C)" at bounding box center [496, 356] width 84 height 8
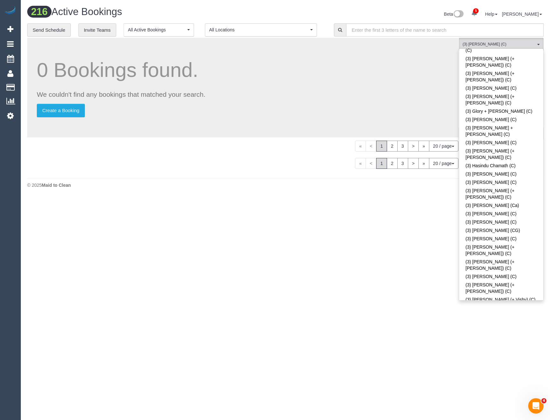
click at [499, 332] on body "5 Beta Your Notifications You have 0 alerts × You have 5 to charge for 15/09/20…" at bounding box center [275, 210] width 550 height 420
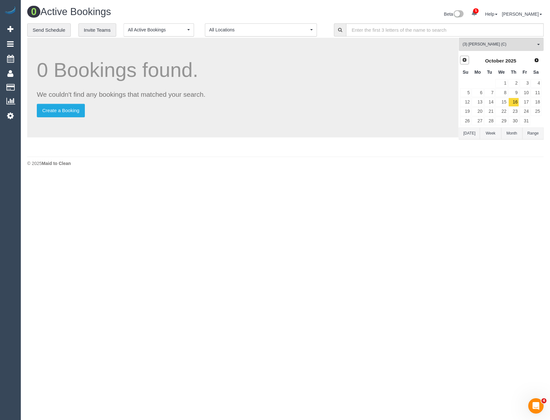
click at [463, 59] on span "Prev" at bounding box center [464, 59] width 5 height 5
click at [501, 102] on link "17" at bounding box center [501, 102] width 12 height 9
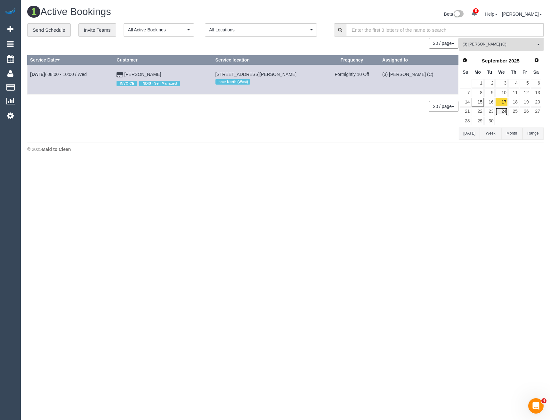
click at [507, 110] on link "24" at bounding box center [501, 111] width 12 height 9
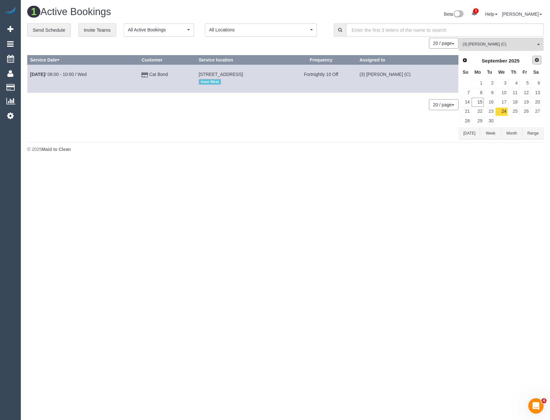
click at [539, 61] on span "Next" at bounding box center [536, 59] width 5 height 5
click at [504, 86] on link "1" at bounding box center [501, 83] width 12 height 9
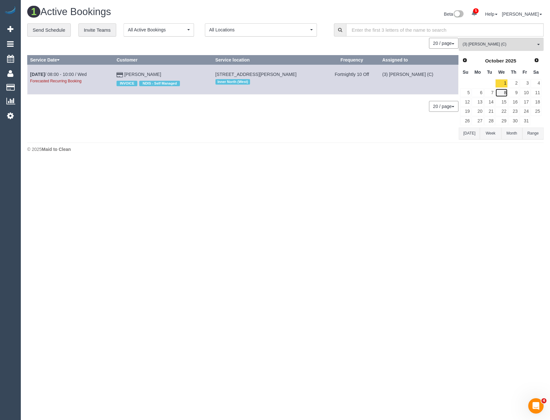
click at [504, 94] on link "8" at bounding box center [501, 92] width 12 height 9
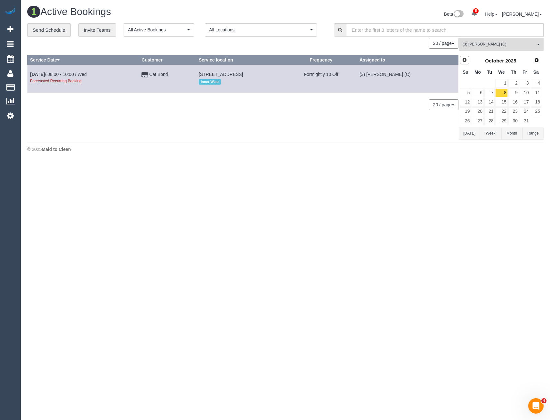
click at [466, 59] on span "Prev" at bounding box center [464, 59] width 5 height 5
click at [503, 102] on link "17" at bounding box center [501, 102] width 12 height 9
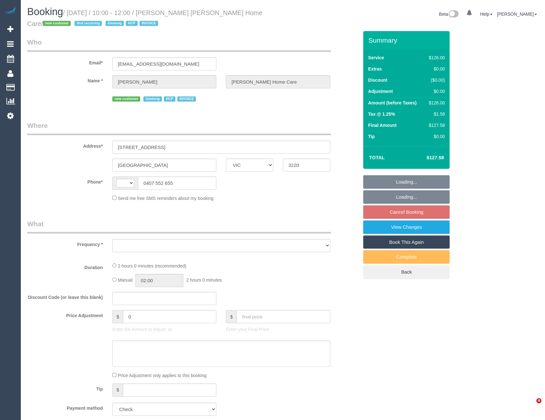
select select "VIC"
select select "string:AU"
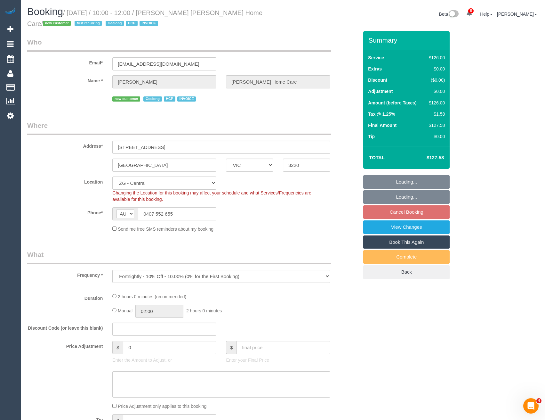
select select "object:642"
select select "spot4"
select select "120"
select select "number:28"
select select "number:14"
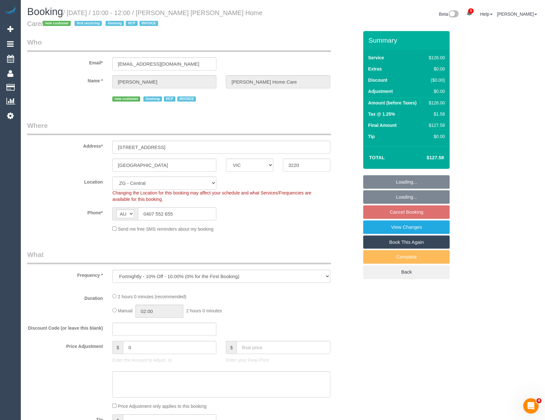
select select "number:19"
select select "number:24"
select select "number:34"
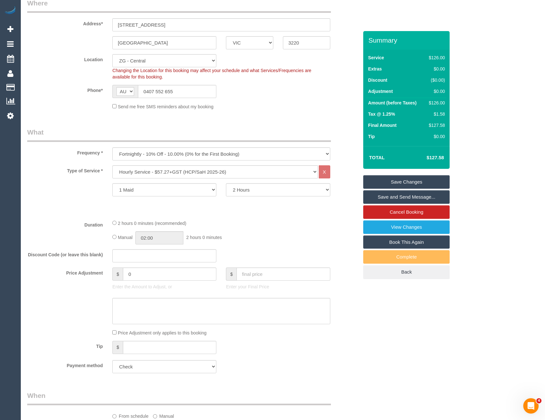
scroll to position [224, 0]
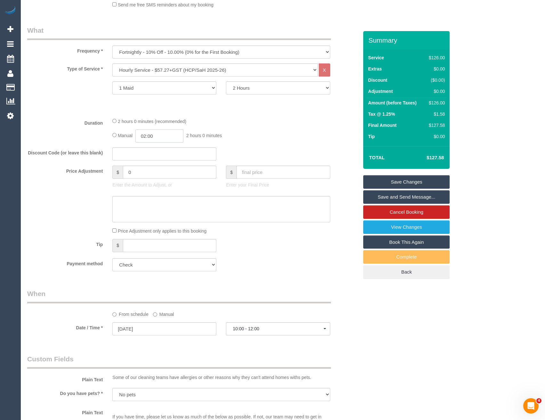
click at [167, 136] on input "02:00" at bounding box center [159, 135] width 48 height 13
type input "01:00"
click at [152, 150] on li "01:00" at bounding box center [152, 151] width 29 height 8
click at [236, 135] on div "Manual 01:00 1 hour 0 minutes" at bounding box center [221, 135] width 218 height 13
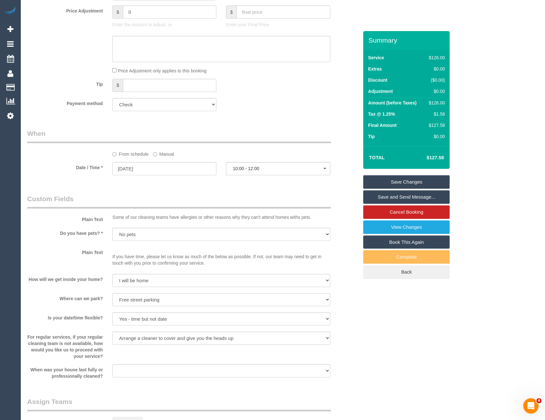
select select "spot41"
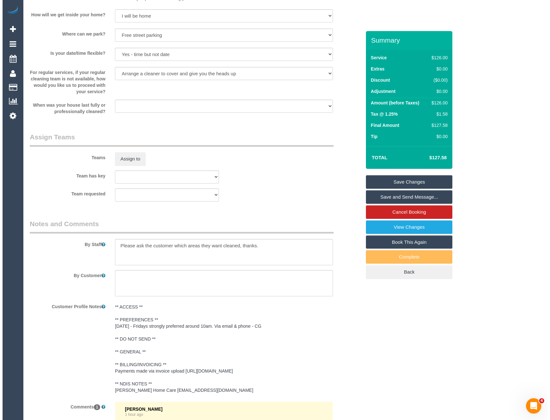
scroll to position [672, 0]
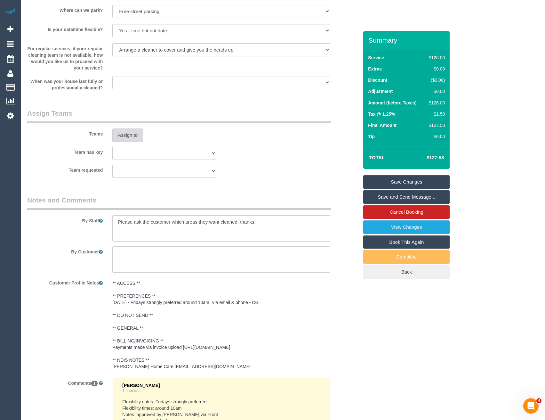
click at [130, 133] on button "Assign to" at bounding box center [127, 134] width 31 height 13
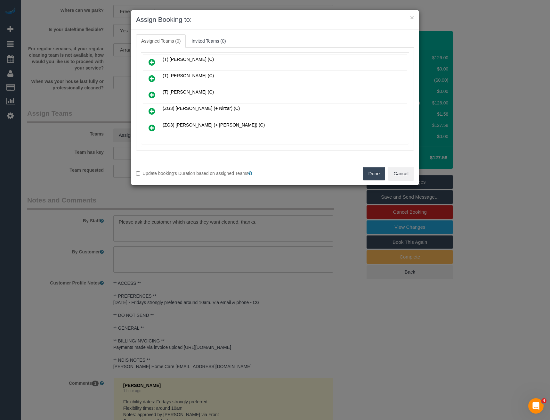
click at [154, 126] on icon at bounding box center [152, 128] width 7 height 8
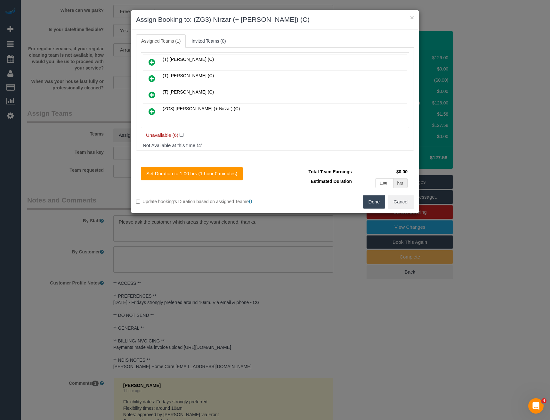
click at [151, 110] on icon at bounding box center [152, 112] width 7 height 8
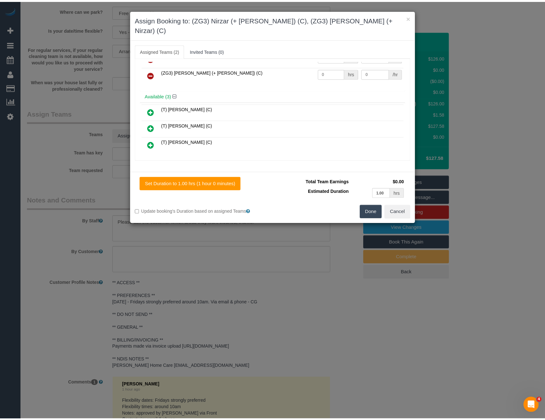
scroll to position [0, 0]
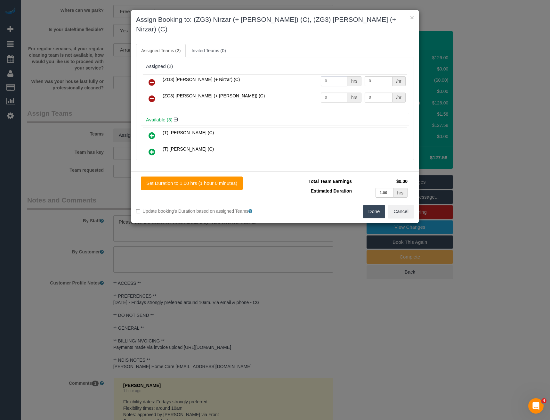
drag, startPoint x: 319, startPoint y: 70, endPoint x: 258, endPoint y: 58, distance: 62.2
click at [301, 74] on tr "(ZG3) [PERSON_NAME] (+ Nirzar) (C) 0 hrs 0 /hr" at bounding box center [275, 82] width 265 height 16
type input "1"
type input "35"
drag, startPoint x: 322, startPoint y: 86, endPoint x: 286, endPoint y: 84, distance: 36.3
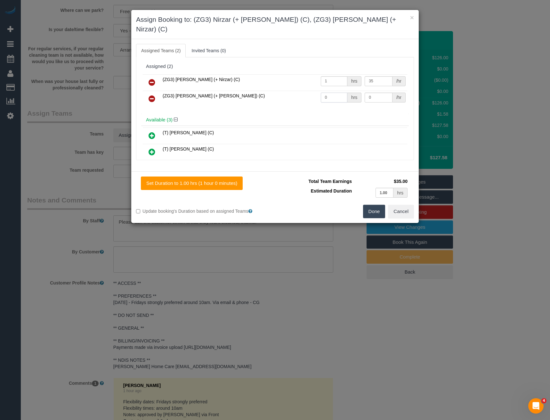
click at [286, 91] on tr "(ZG3) [PERSON_NAME] (+ [PERSON_NAME]) (C) 0 hrs 0 /hr" at bounding box center [275, 99] width 265 height 16
type input "1"
type input "35"
click at [373, 205] on button "Done" at bounding box center [374, 211] width 22 height 13
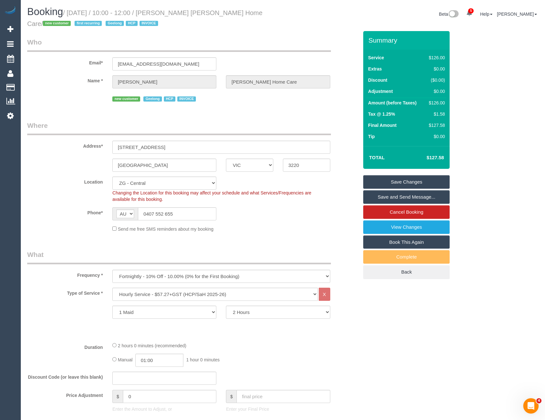
click at [382, 197] on link "Save and Send Message..." at bounding box center [406, 196] width 86 height 13
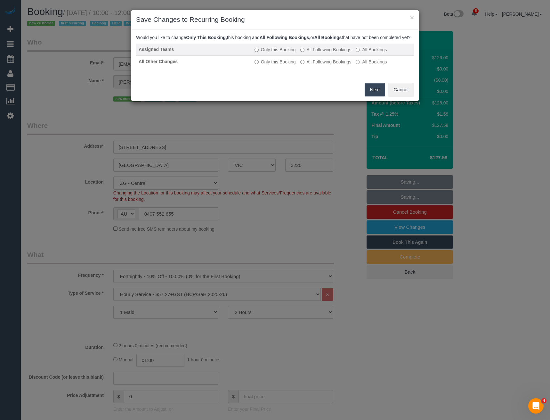
click at [318, 53] on label "All Following Bookings" at bounding box center [325, 49] width 51 height 6
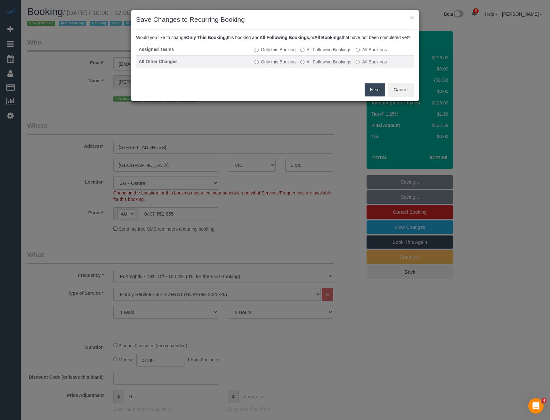
click at [316, 65] on label "All Following Bookings" at bounding box center [325, 62] width 51 height 6
click at [370, 96] on button "Save" at bounding box center [374, 89] width 22 height 13
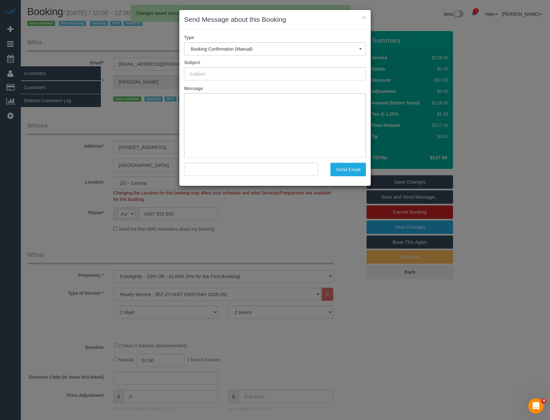
type input "Booking Confirmed"
type input ""[PERSON_NAME] [PERSON_NAME] Home Care" <[EMAIL_ADDRESS][DOMAIN_NAME]>"
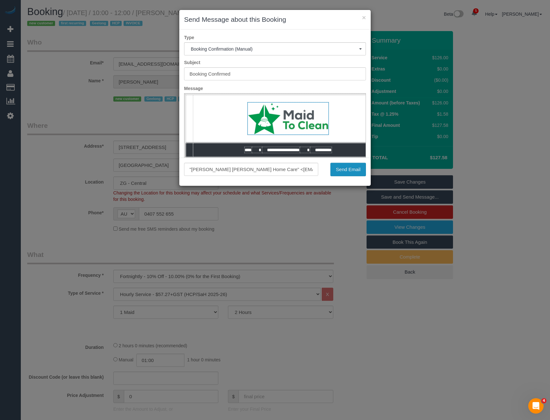
click at [343, 172] on button "Send Email" at bounding box center [348, 169] width 36 height 13
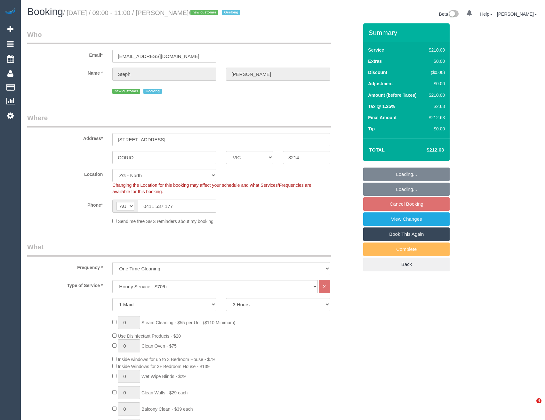
select select "VIC"
select select "180"
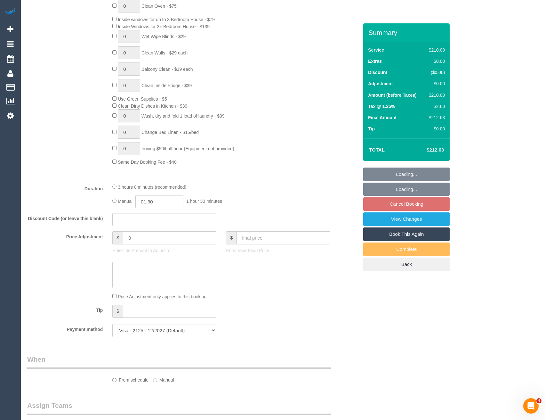
select select "object:782"
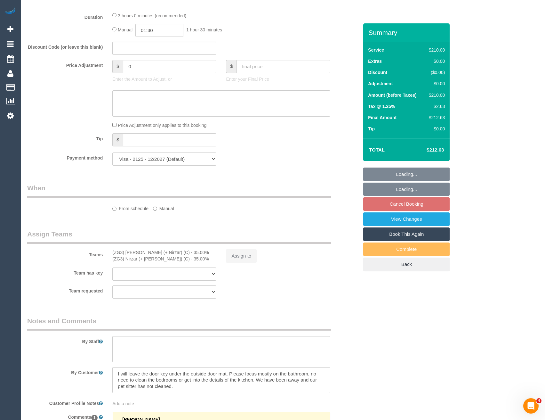
select select "spot1"
select select "number:30"
select select "number:15"
select select "number:19"
select select "number:25"
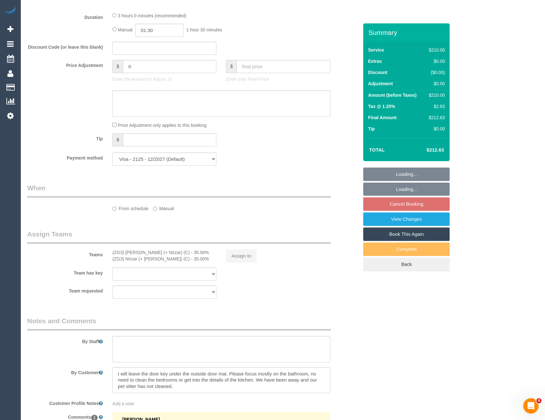
select select "number:26"
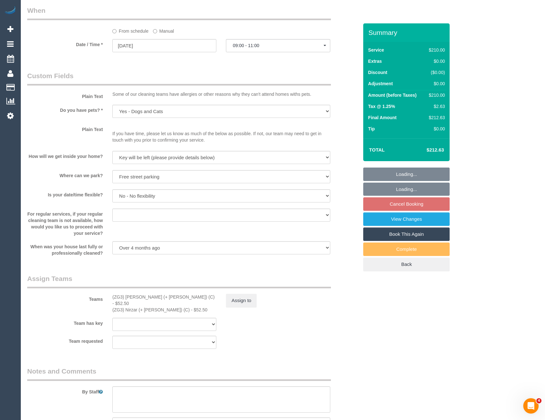
scroll to position [857, 0]
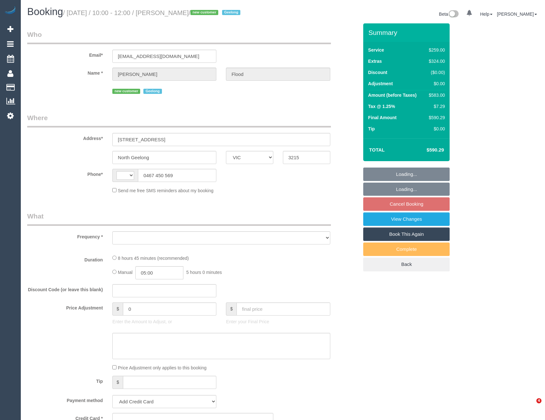
select select "VIC"
select select "string:AU"
select select "object:614"
select select "string:stripe-pm_1S6ghv2GScqysDRV0XNKuN8q"
select select "spot1"
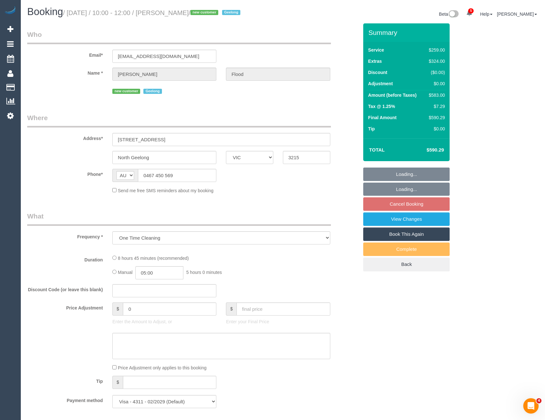
select select "number:27"
select select "number:14"
select select "number:19"
select select "number:23"
select select "number:26"
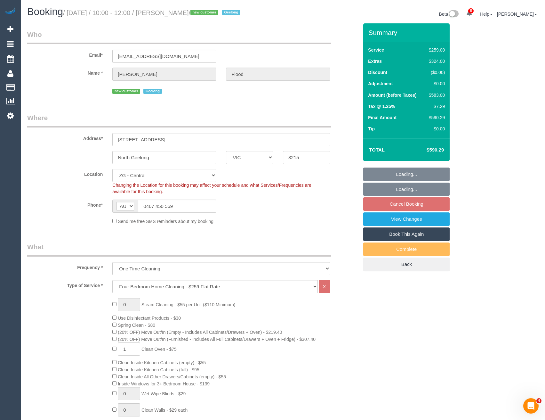
select select "object:933"
click at [402, 219] on link "View Changes" at bounding box center [406, 218] width 86 height 13
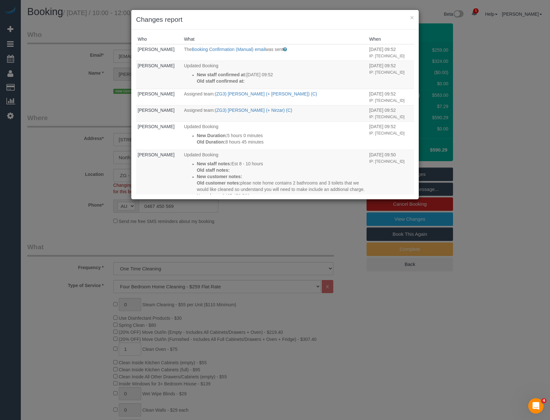
click at [264, 241] on div "× Changes report Who What When [PERSON_NAME] The Booking Confirmation (Manual) …" at bounding box center [275, 210] width 550 height 420
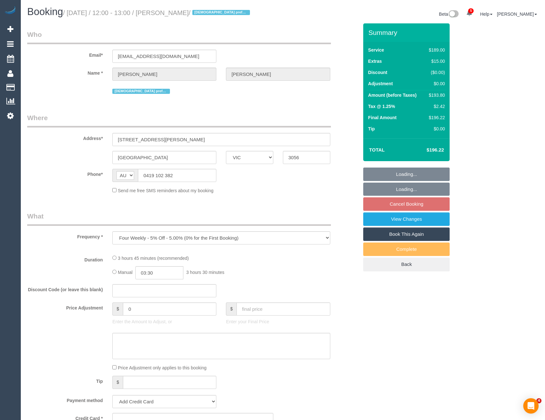
select select "VIC"
select select "string:stripe-pm_1QxLiy2GScqysDRV1fDaOb1o"
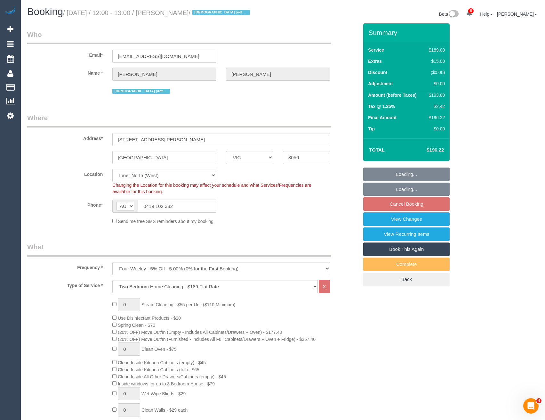
select select "number:28"
select select "number:14"
select select "number:19"
select select "number:22"
select select "object:854"
